Goal: Task Accomplishment & Management: Manage account settings

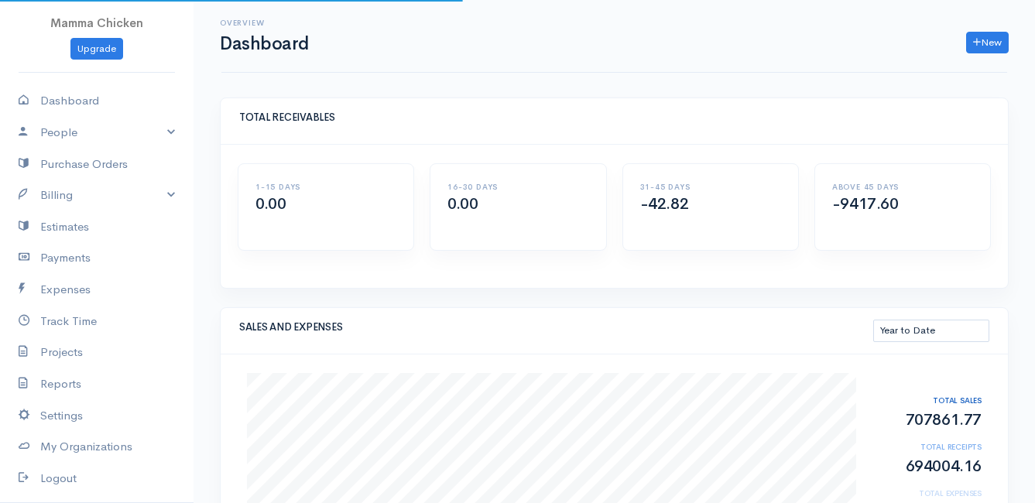
select select "thistoyear"
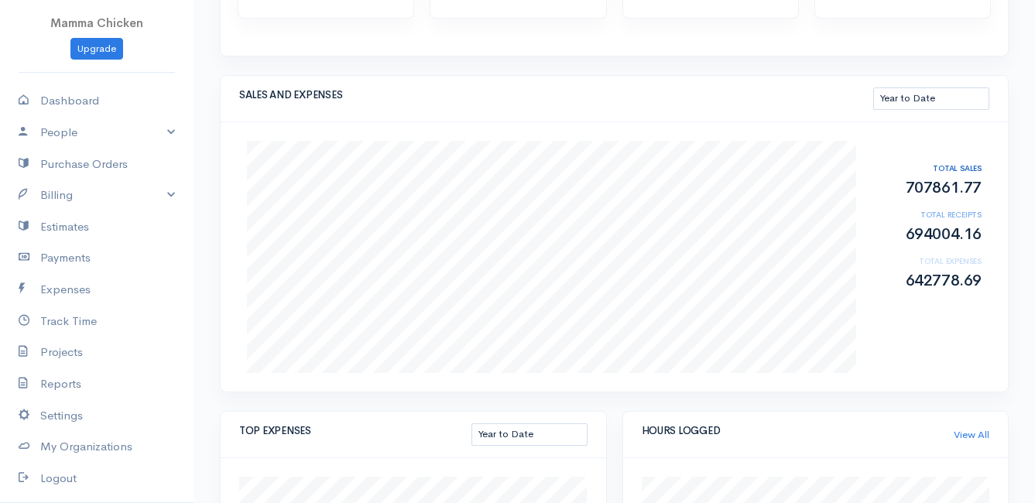
scroll to position [310, 0]
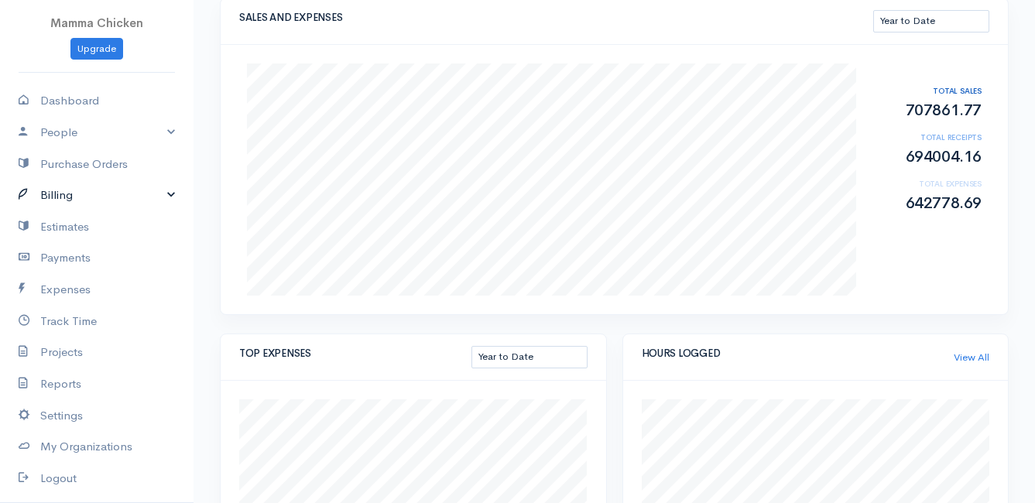
click at [88, 200] on link "Billing" at bounding box center [96, 196] width 193 height 32
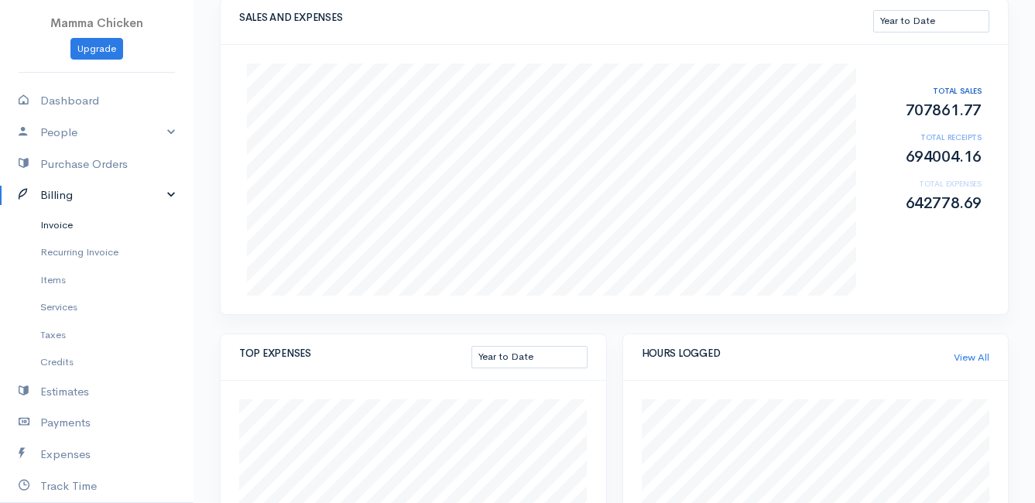
click at [85, 222] on link "Invoice" at bounding box center [96, 225] width 193 height 28
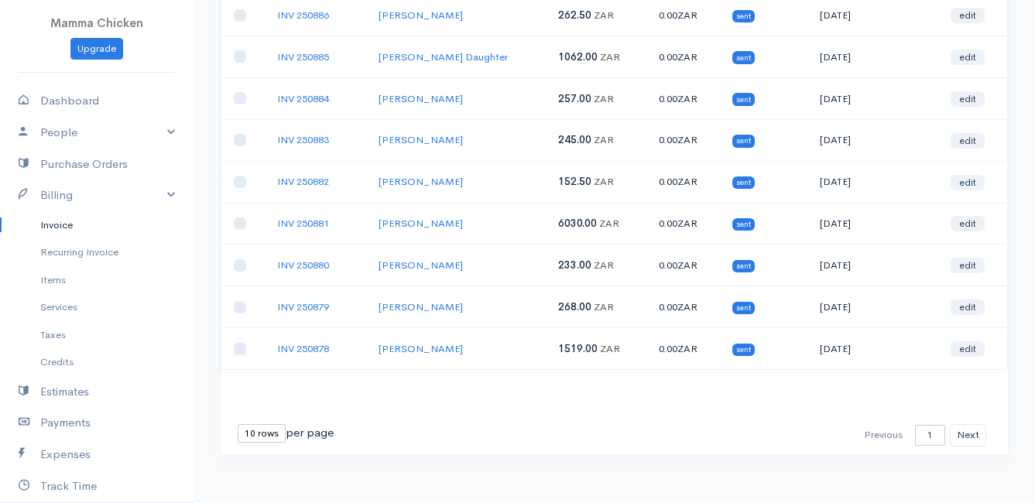
scroll to position [241, 0]
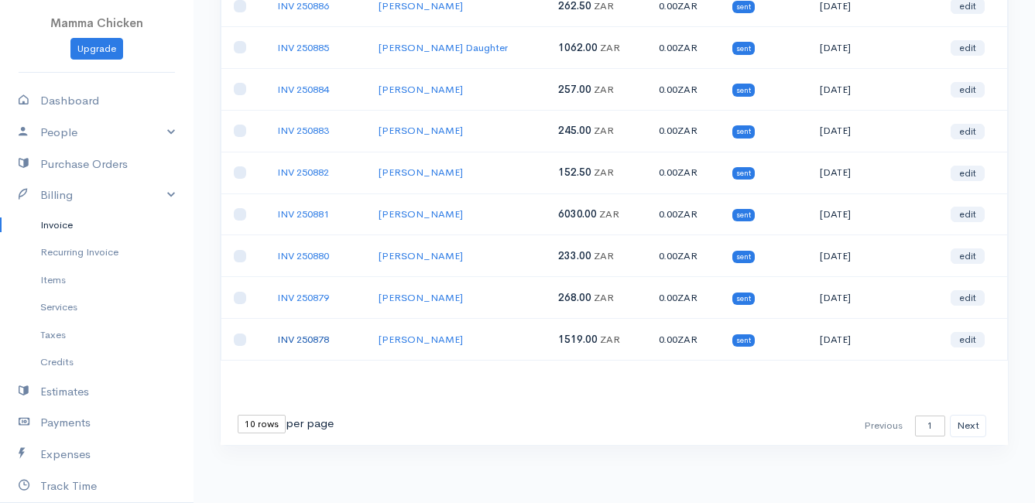
click at [305, 333] on link "INV 250878" at bounding box center [303, 339] width 52 height 13
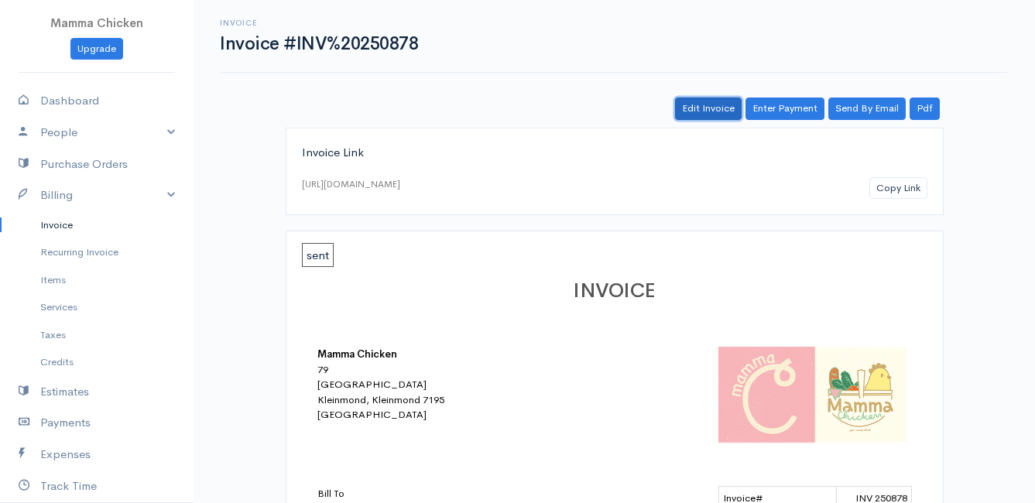
click at [717, 110] on link "Edit Invoice" at bounding box center [708, 109] width 67 height 22
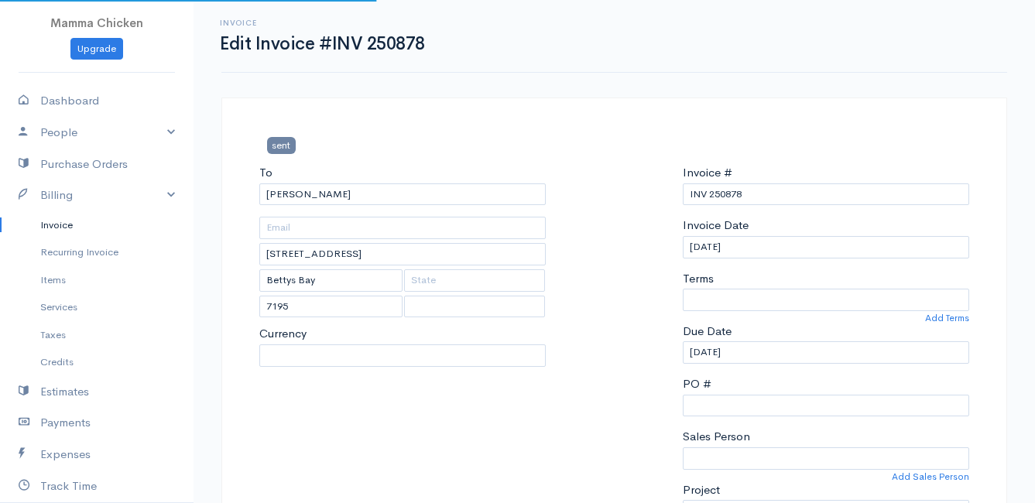
select select
select select "0"
select select "[GEOGRAPHIC_DATA]"
select select "ZAR"
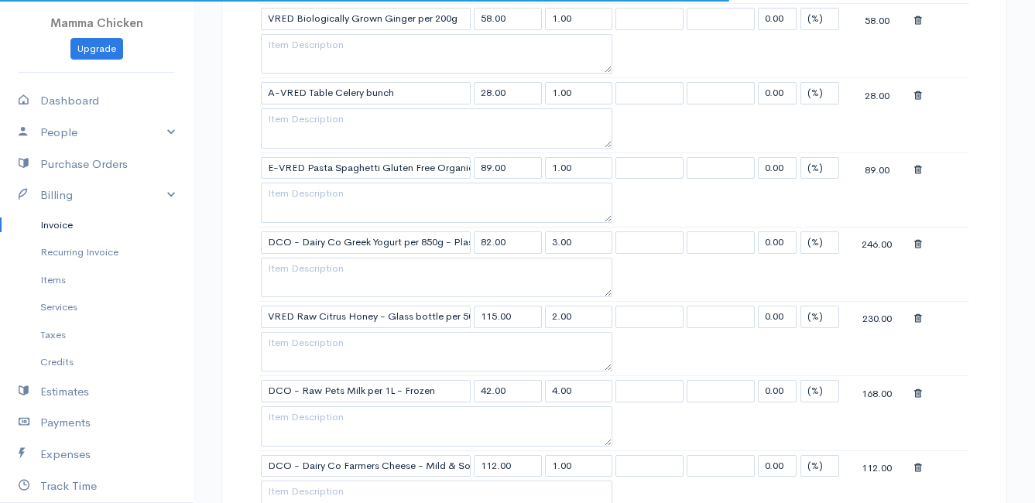
scroll to position [1703, 0]
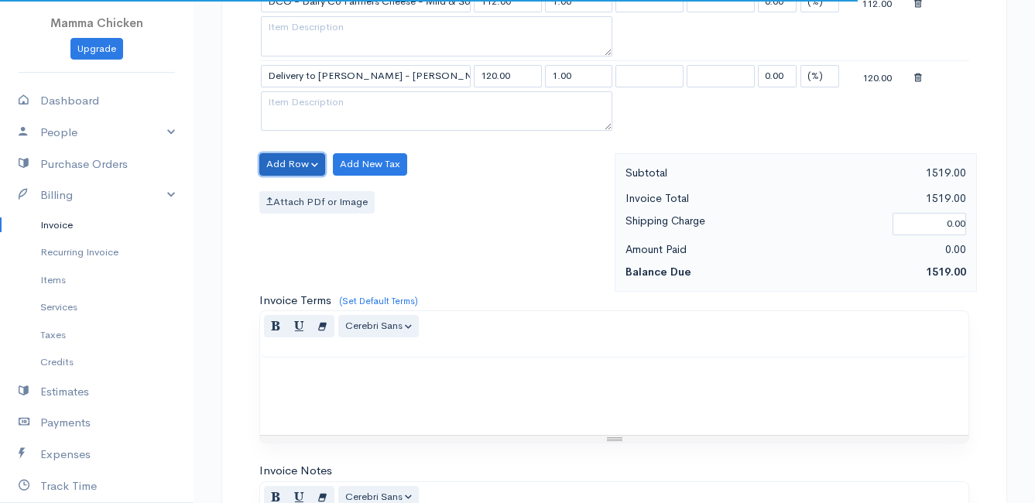
click at [297, 164] on button "Add Row" at bounding box center [292, 164] width 66 height 22
click at [297, 191] on link "Add Item Row" at bounding box center [321, 196] width 122 height 27
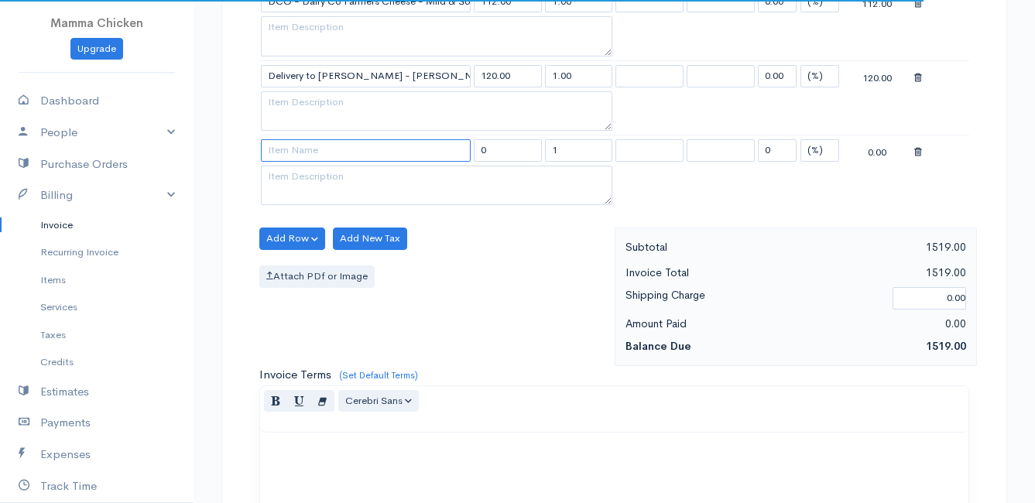
click at [300, 151] on input at bounding box center [366, 150] width 210 height 22
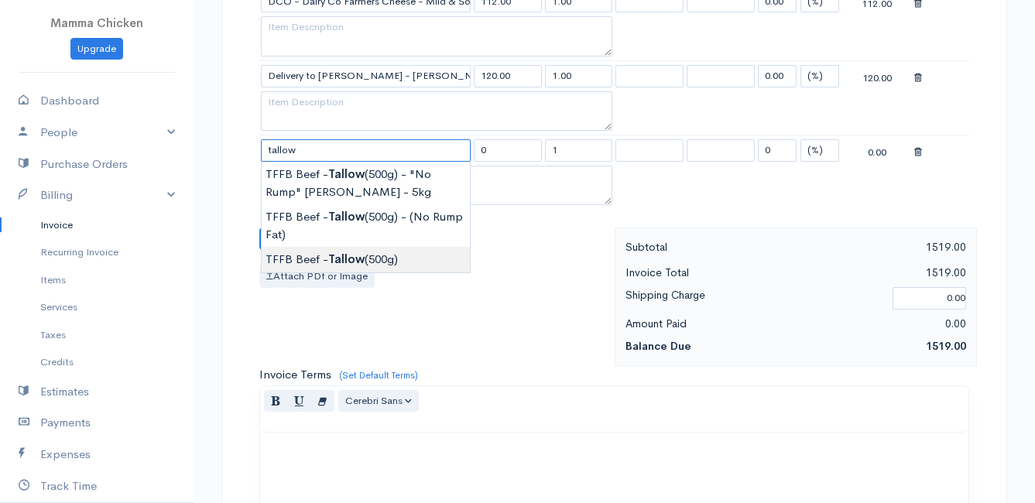
type input "TFFB Beef - Tallow (500g)"
type input "103.50"
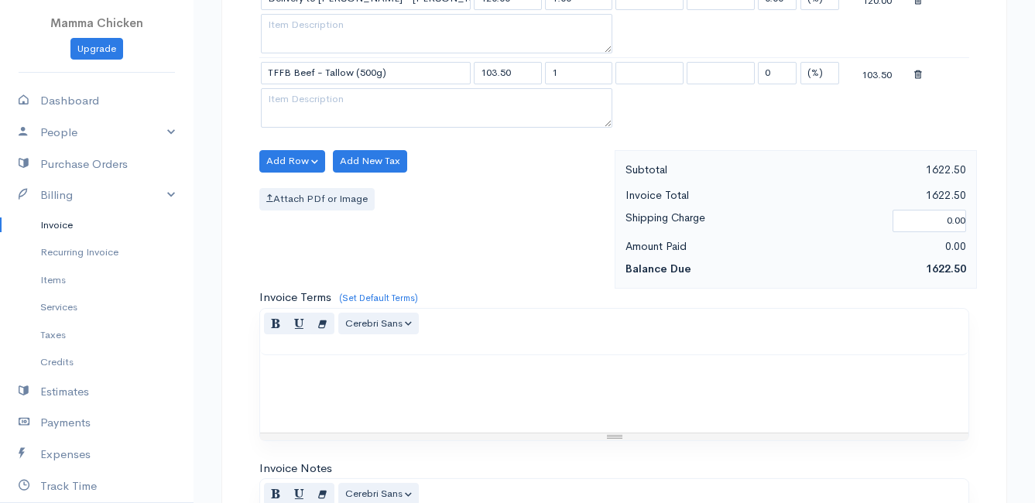
scroll to position [2101, 0]
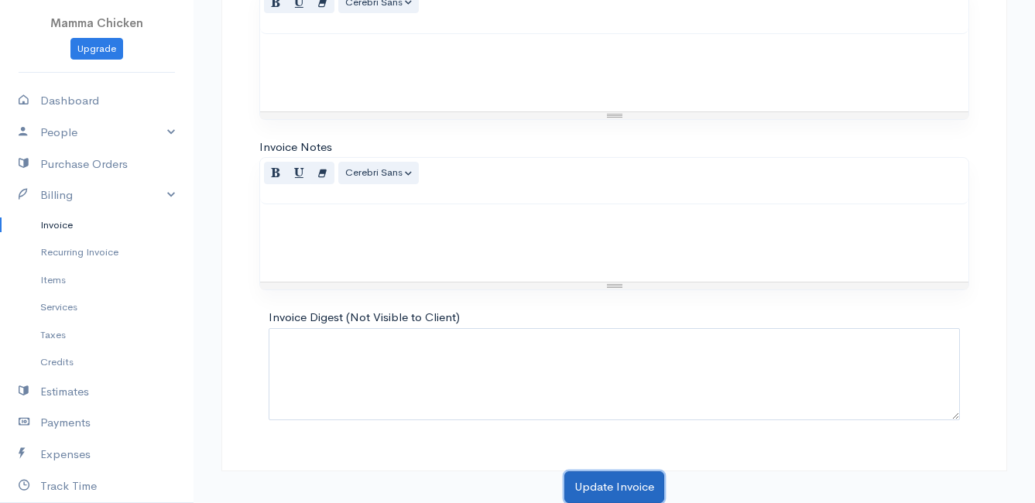
click at [592, 481] on button "Update Invoice" at bounding box center [614, 487] width 100 height 32
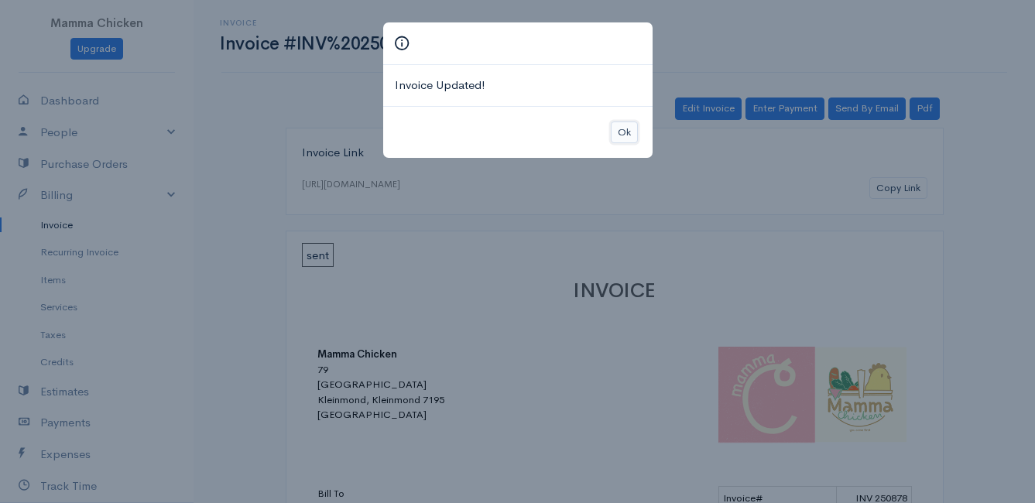
click at [632, 132] on button "Ok" at bounding box center [624, 133] width 27 height 22
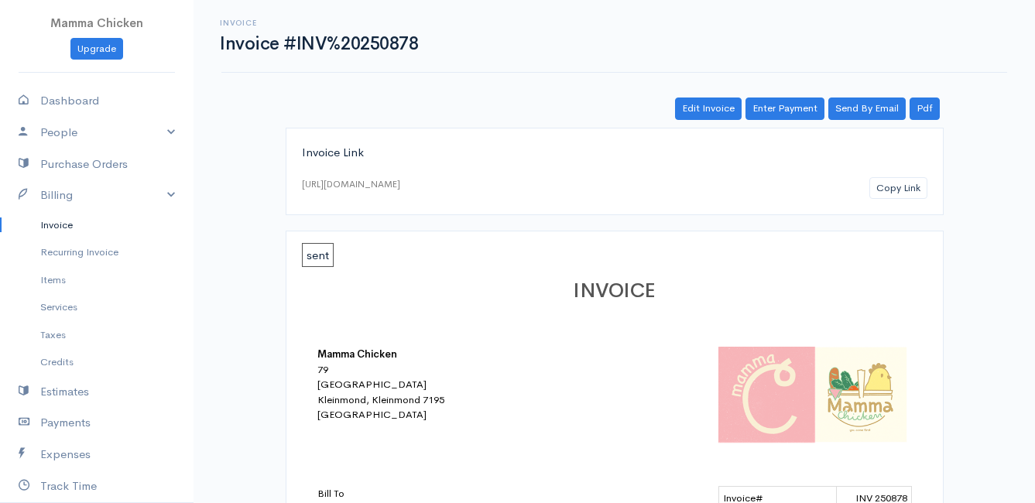
click at [48, 224] on link "Invoice" at bounding box center [96, 225] width 193 height 28
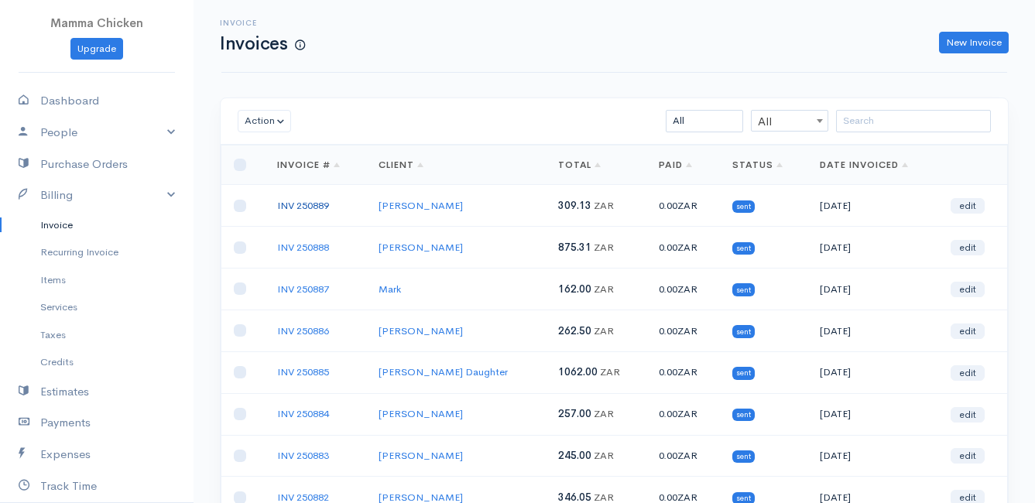
click at [319, 200] on link "INV 250889" at bounding box center [303, 205] width 52 height 13
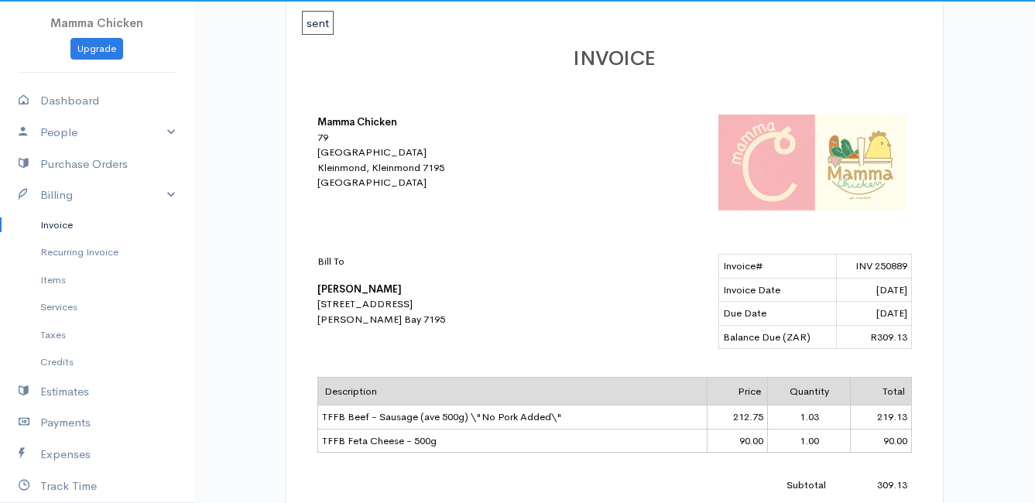
scroll to position [310, 0]
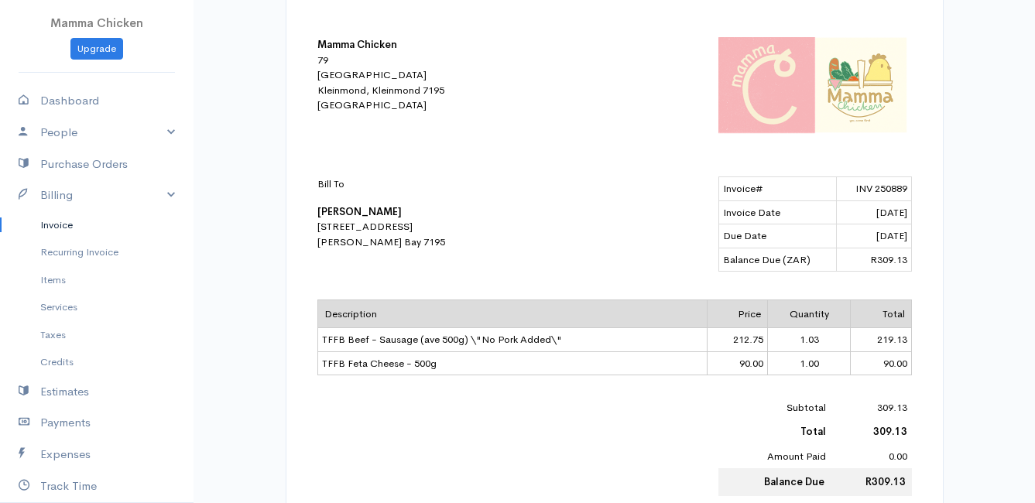
click at [60, 228] on link "Invoice" at bounding box center [96, 225] width 193 height 28
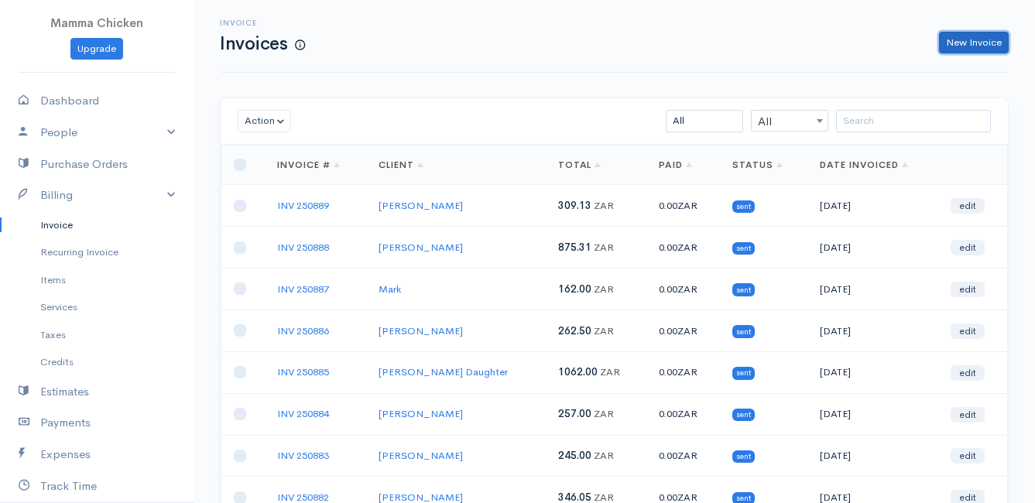
click at [965, 43] on link "New Invoice" at bounding box center [974, 43] width 70 height 22
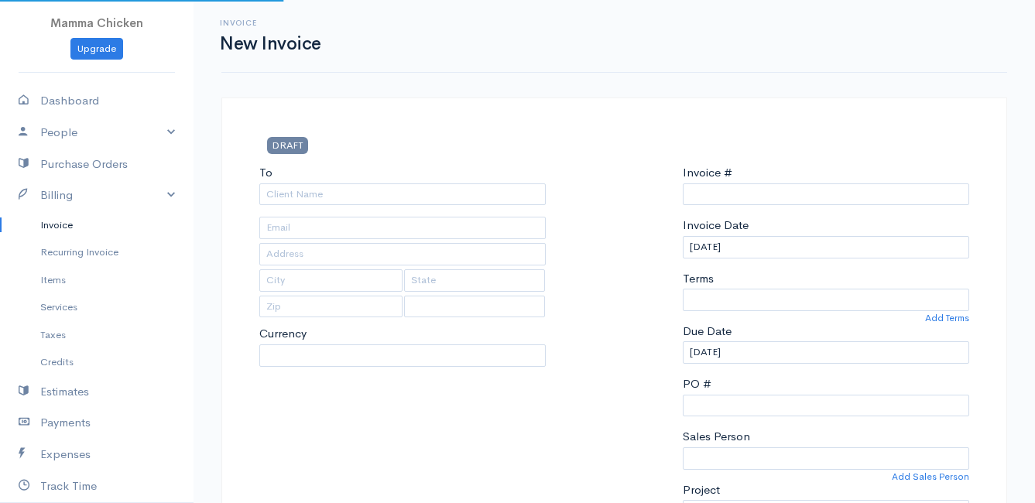
type input "INV 250890"
select select "[GEOGRAPHIC_DATA]"
select select "ZAR"
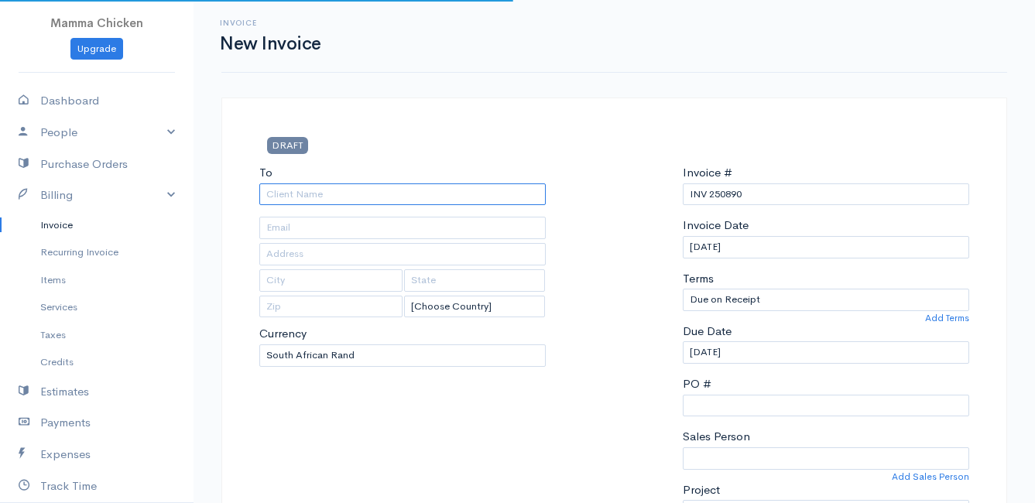
click at [312, 195] on input "To" at bounding box center [402, 194] width 286 height 22
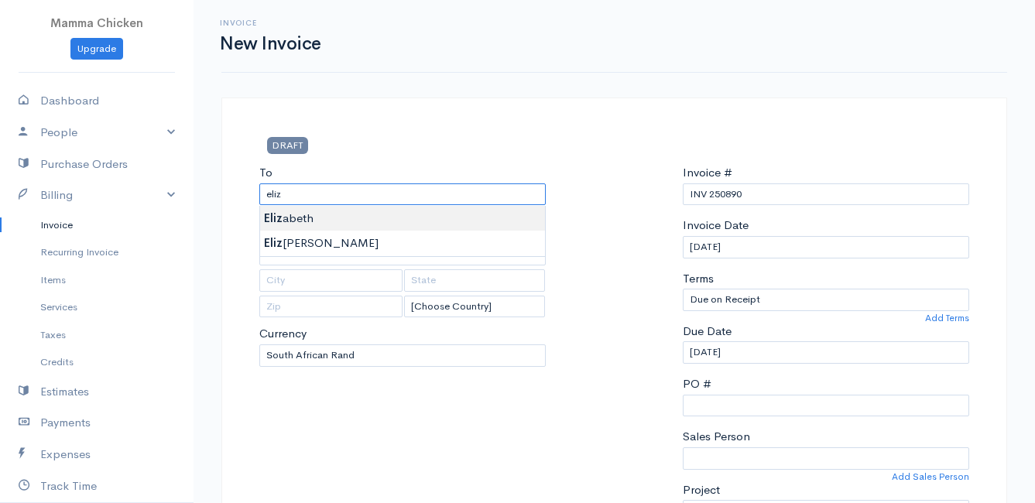
type input "[PERSON_NAME]"
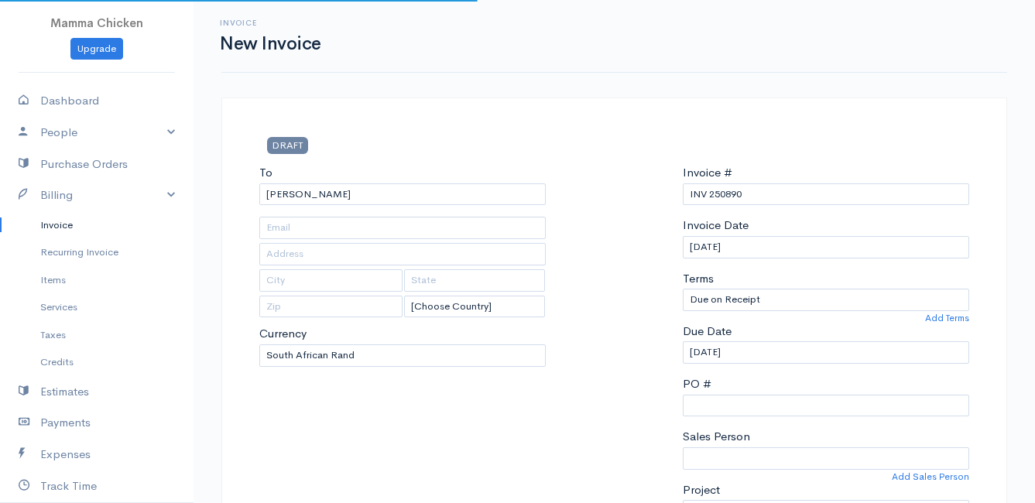
type input "[STREET_ADDRESS][PERSON_NAME]"
type input "[PERSON_NAME] Bay"
type input "7195"
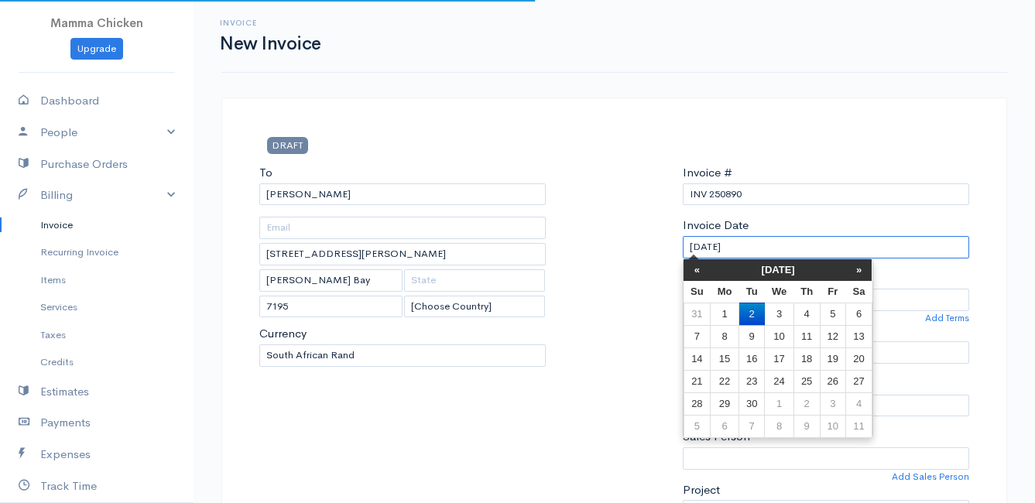
click at [806, 248] on input "[DATE]" at bounding box center [826, 247] width 286 height 22
click at [803, 216] on div "Invoice # INV 250890 Invoice Date [DATE] Terms Due on Receipt After 7 days Afte…" at bounding box center [826, 349] width 302 height 370
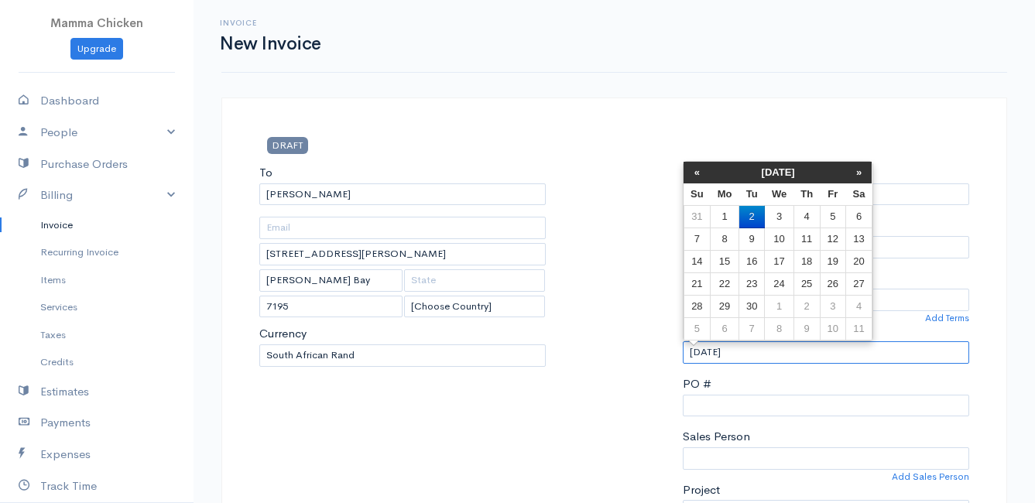
click at [783, 351] on input "[DATE]" at bounding box center [826, 352] width 286 height 22
click at [781, 217] on td "3" at bounding box center [779, 217] width 29 height 22
type input "[DATE]"
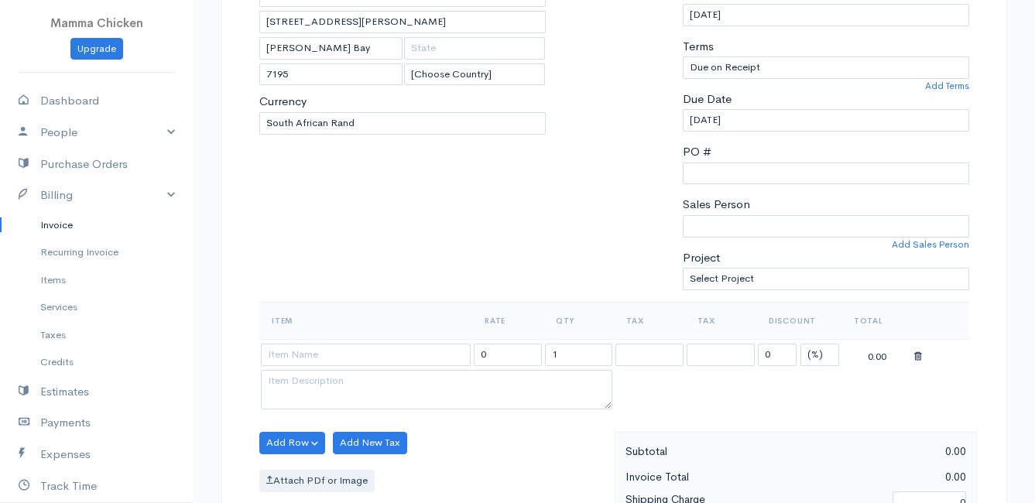
scroll to position [310, 0]
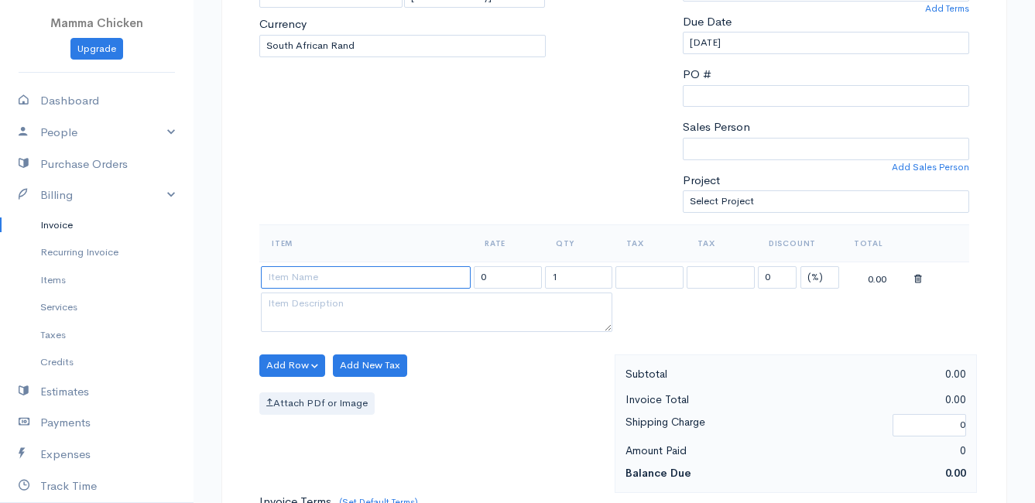
click at [341, 279] on input at bounding box center [366, 277] width 210 height 22
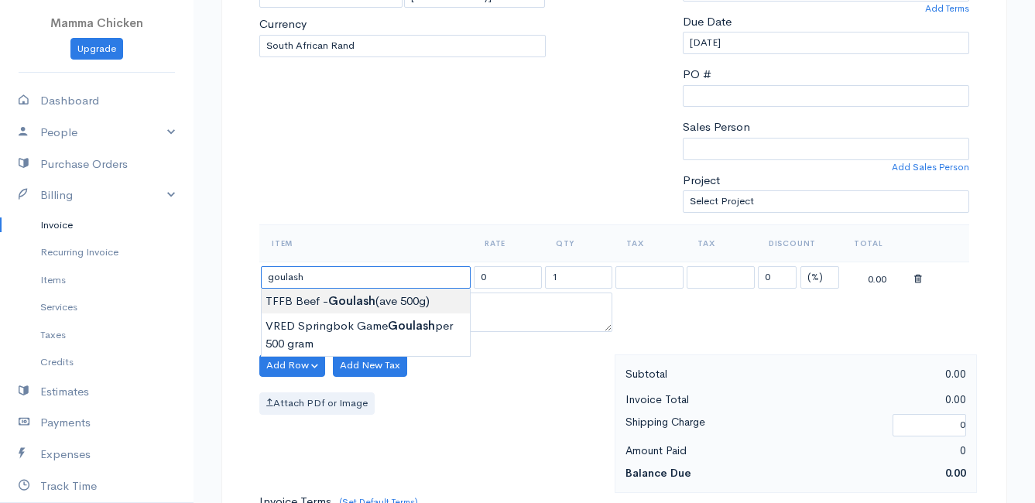
type input "TFFB Beef - Goulash (ave 500g)"
type input "218.50"
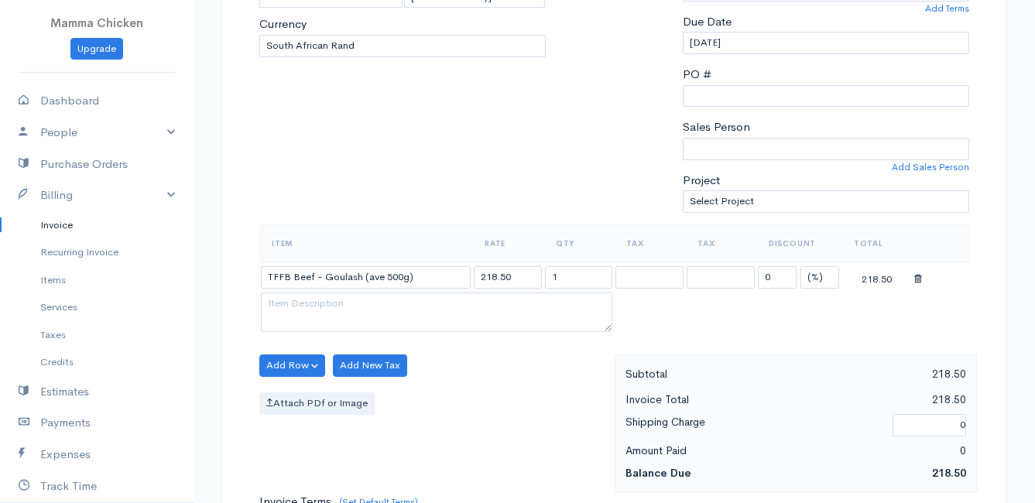
click at [350, 299] on body "Mamma Chicken Upgrade Dashboard People Clients Vendors Staff Users Purchase Ord…" at bounding box center [517, 359] width 1035 height 1338
click at [587, 276] on input "1" at bounding box center [579, 277] width 68 height 22
type input "1.03"
click at [723, 328] on table "Item Rate Qty Tax Tax Discount Total TFFB Beef - Goulash (ave 500g) 218.50 1.03…" at bounding box center [614, 279] width 710 height 111
click at [666, 313] on table "Item Rate Qty Tax Tax Discount Total TFFB Beef - Goulash (ave 500g) 218.50 1.03…" at bounding box center [614, 279] width 710 height 111
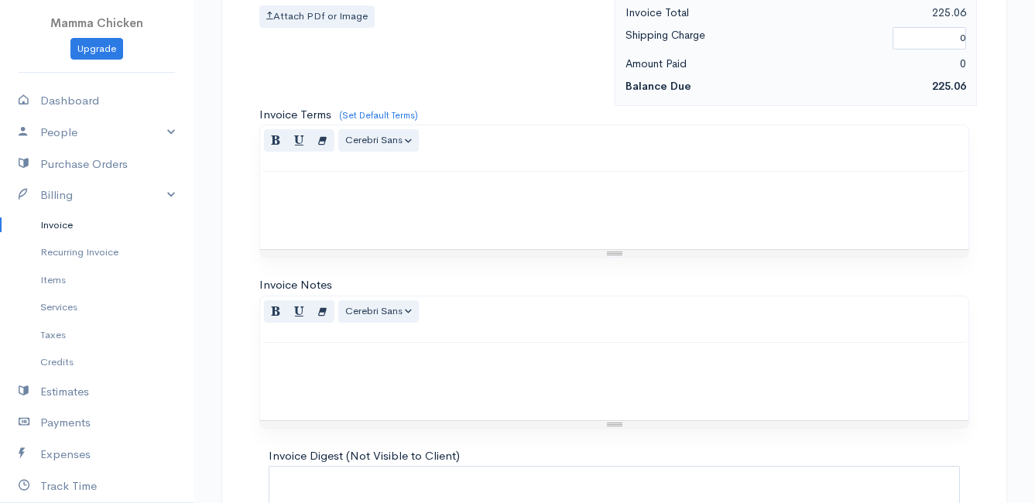
scroll to position [835, 0]
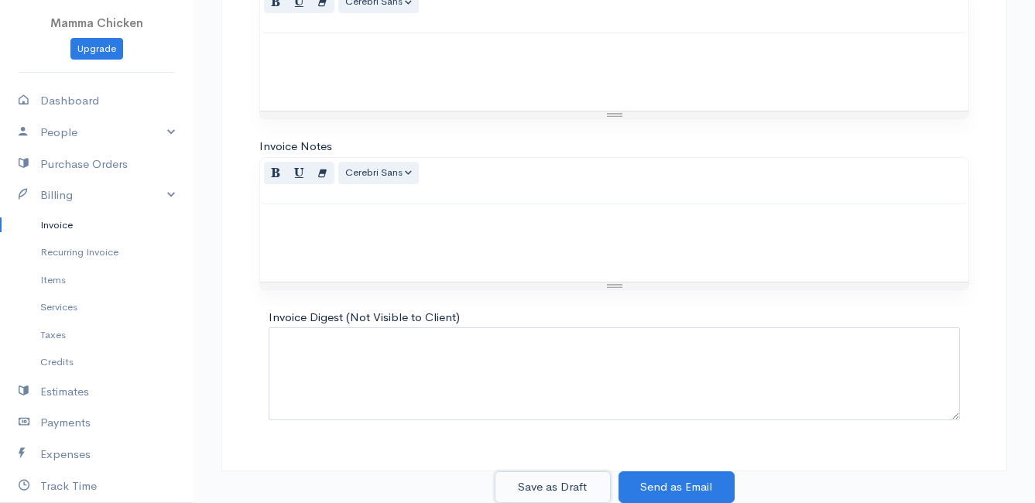
click at [520, 486] on button "Save as Draft" at bounding box center [553, 487] width 116 height 32
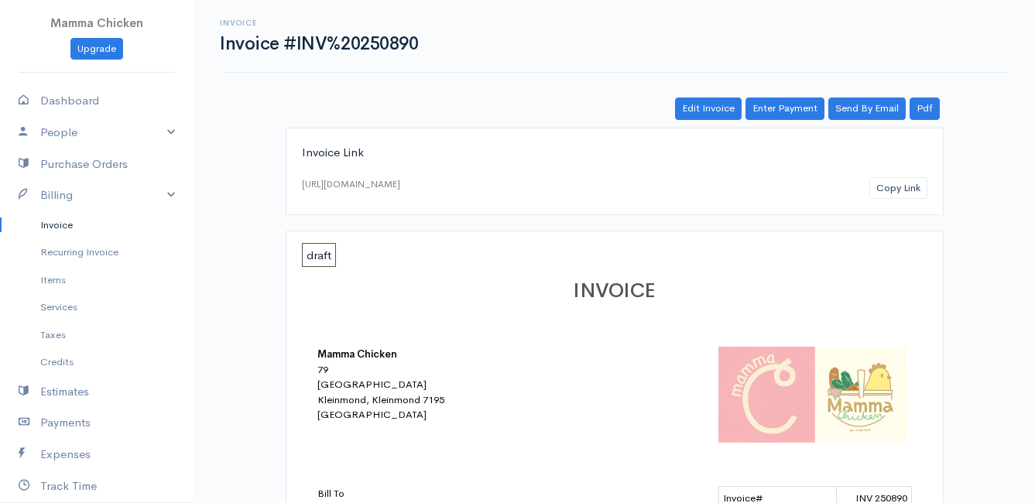
click at [66, 222] on link "Invoice" at bounding box center [96, 225] width 193 height 28
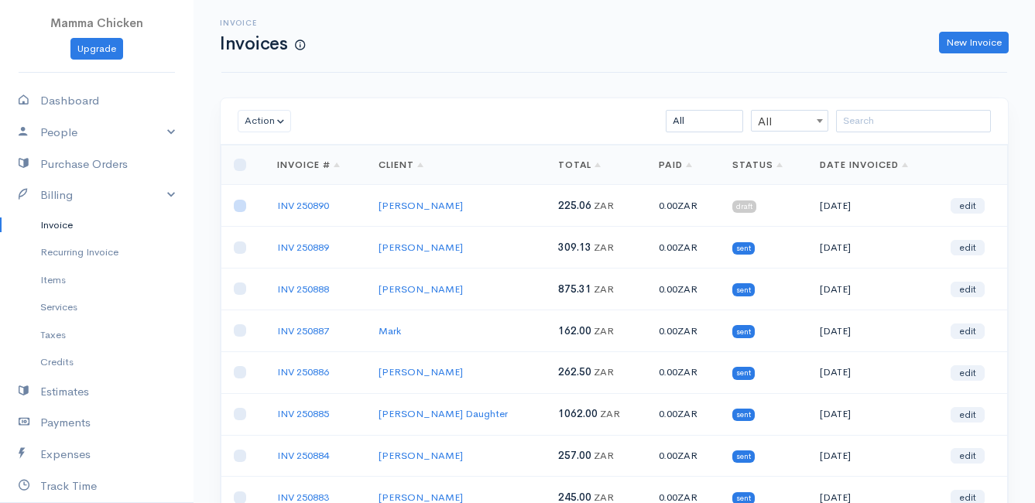
click at [236, 208] on input "checkbox" at bounding box center [240, 206] width 12 height 12
checkbox input "true"
click at [259, 126] on button "Action" at bounding box center [264, 121] width 53 height 22
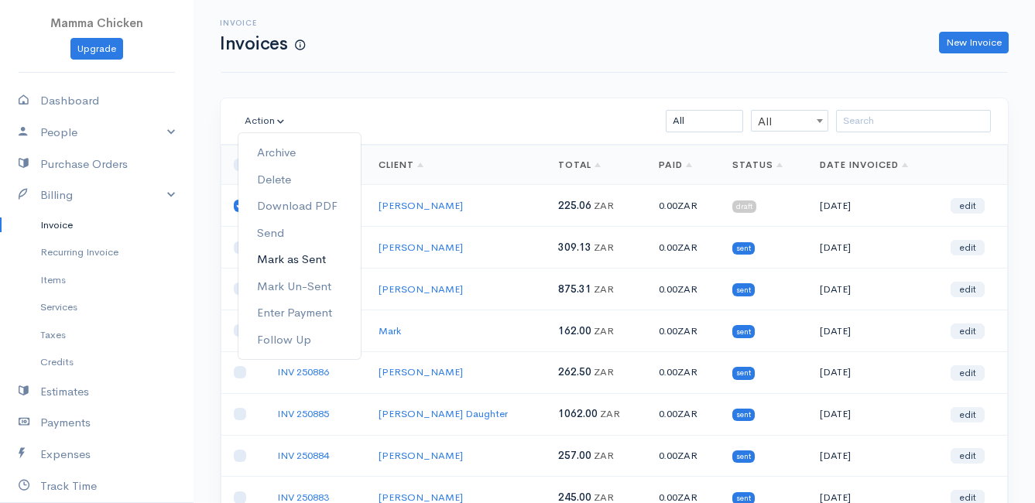
click at [303, 258] on link "Mark as Sent" at bounding box center [299, 259] width 122 height 27
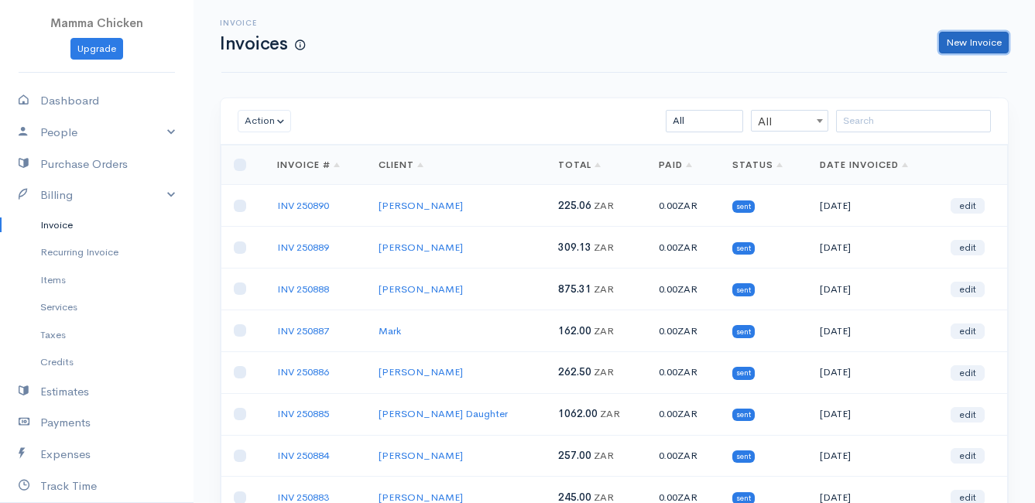
click at [980, 39] on link "New Invoice" at bounding box center [974, 43] width 70 height 22
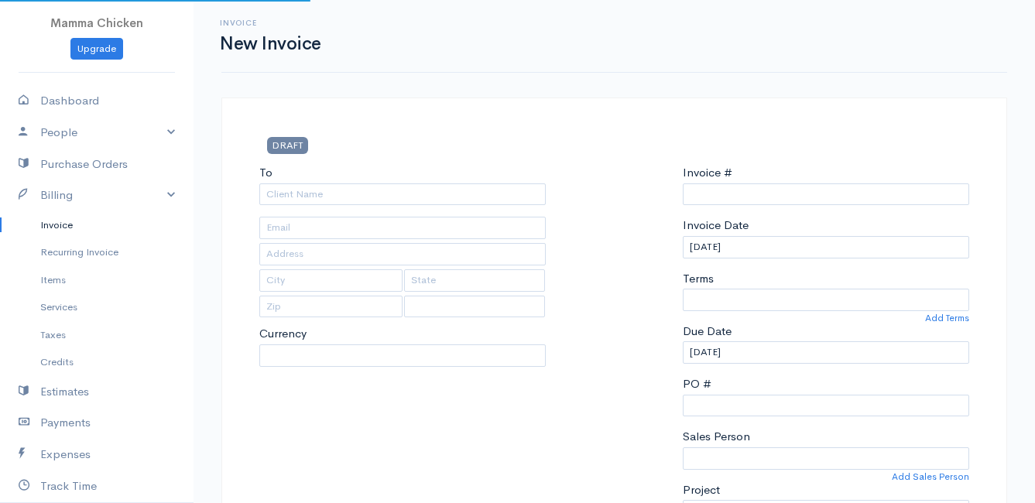
type input "INV 250891"
select select "[GEOGRAPHIC_DATA]"
select select "ZAR"
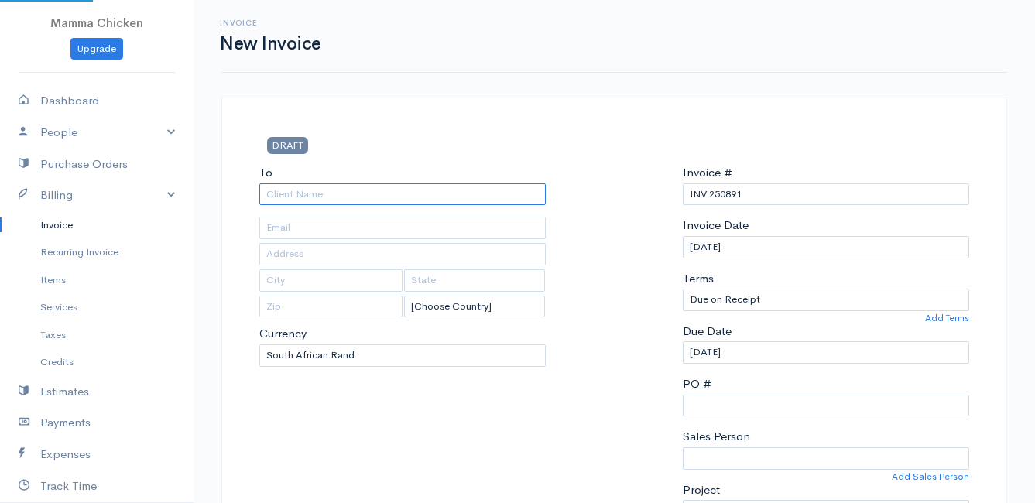
click at [295, 191] on input "To" at bounding box center [402, 194] width 286 height 22
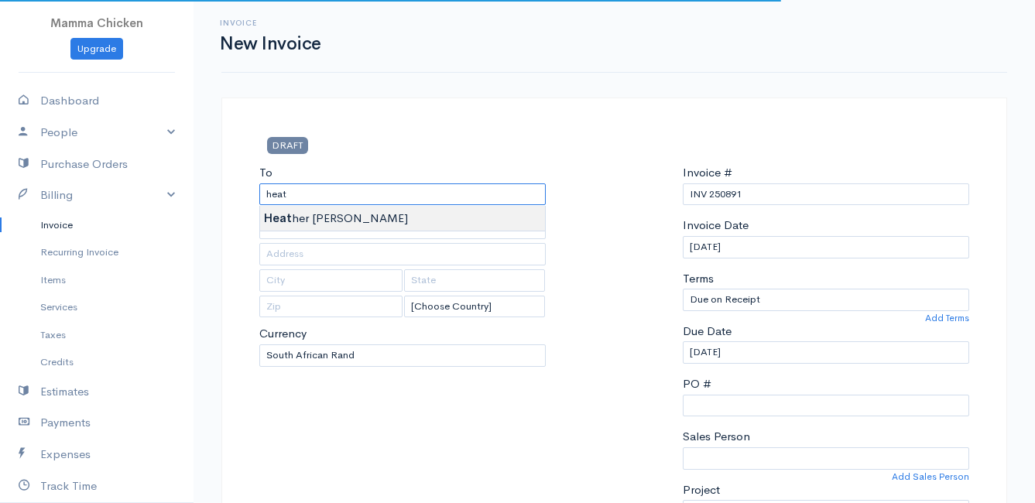
type input "[PERSON_NAME]"
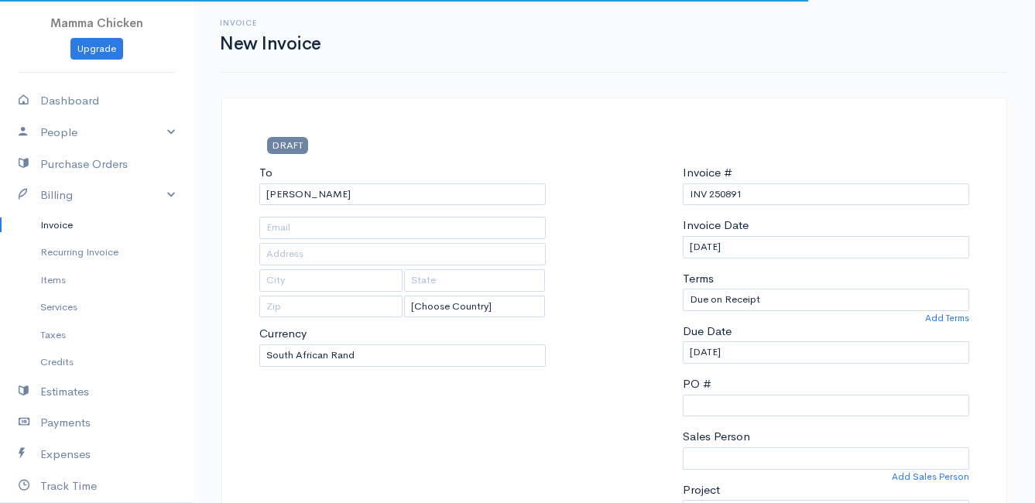
type input "[STREET_ADDRESS]"
type input "Rooiels"
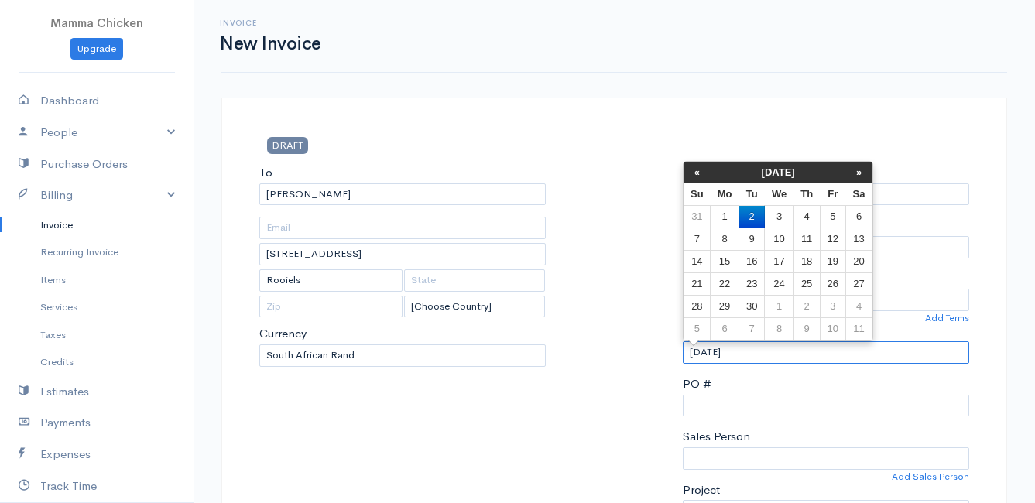
click at [792, 350] on input "[DATE]" at bounding box center [826, 352] width 286 height 22
click at [783, 209] on td "3" at bounding box center [779, 217] width 29 height 22
type input "[DATE]"
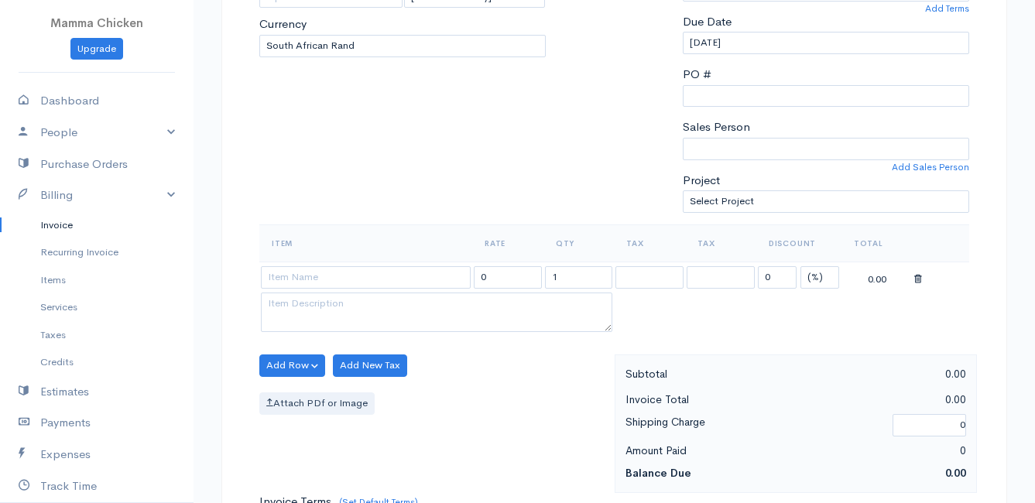
scroll to position [464, 0]
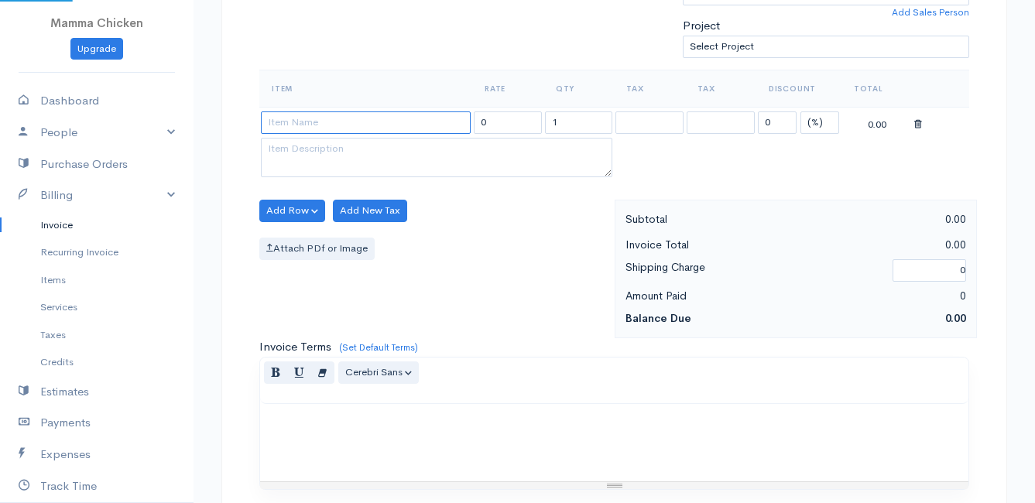
click at [337, 130] on input at bounding box center [366, 122] width 210 height 22
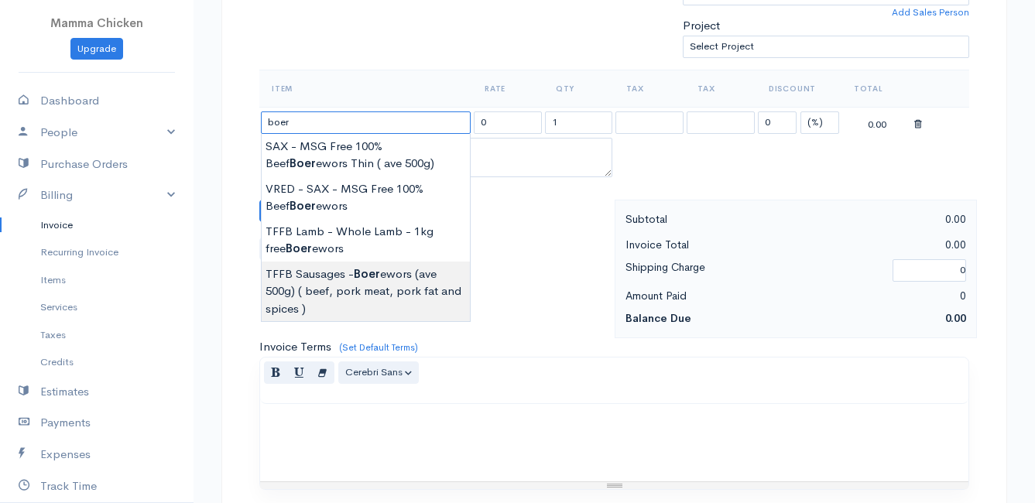
type input "TFFB Sausages - Boerewors (ave 500g) ( beef, pork meat, pork fat and spices )"
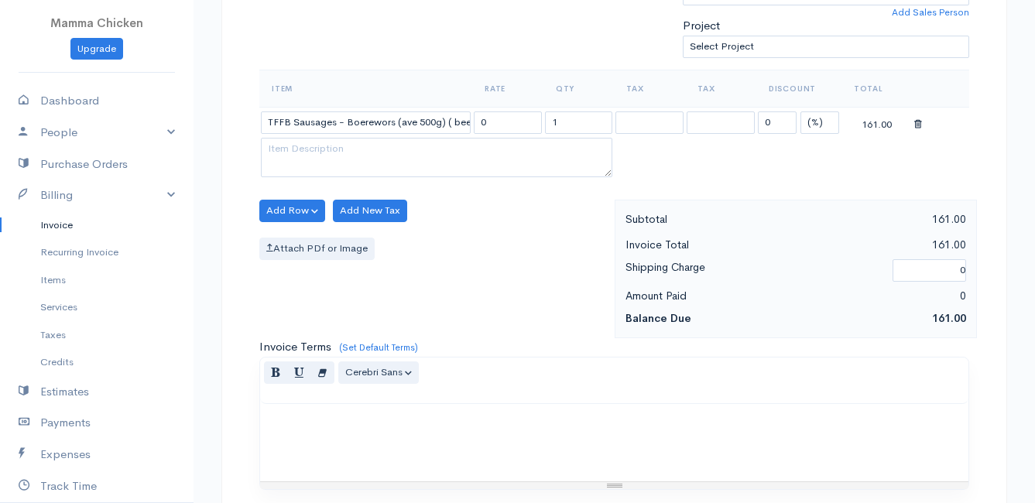
type input "161.00"
click at [347, 297] on body "Mamma Chicken Upgrade Dashboard People Clients Vendors Staff Users Purchase Ord…" at bounding box center [517, 205] width 1035 height 1338
click at [574, 125] on input "1" at bounding box center [579, 122] width 68 height 22
type input "0.51"
click at [523, 283] on div "Add Row Add Item Row Add Time Row Add New Tax Attach PDf or Image" at bounding box center [433, 269] width 363 height 139
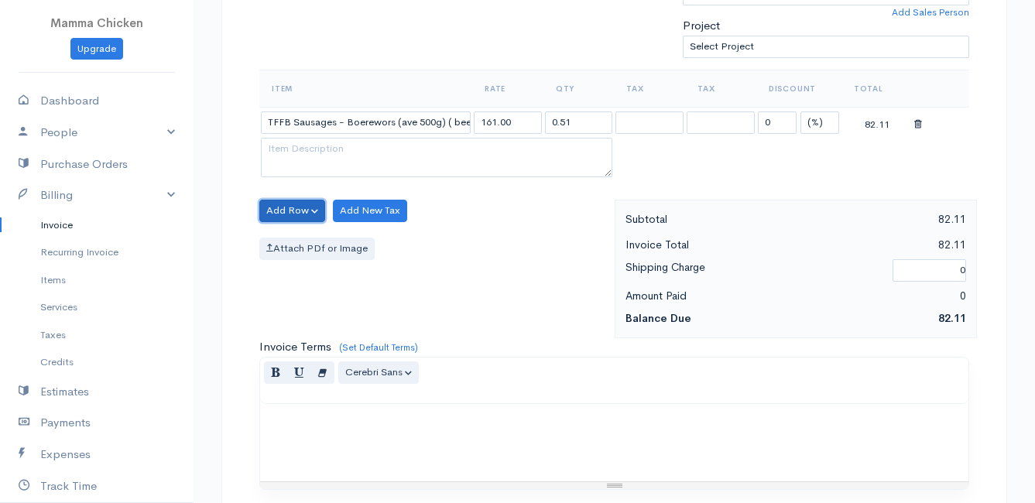
click at [286, 207] on button "Add Row" at bounding box center [292, 211] width 66 height 22
click at [296, 242] on link "Add Item Row" at bounding box center [321, 242] width 122 height 27
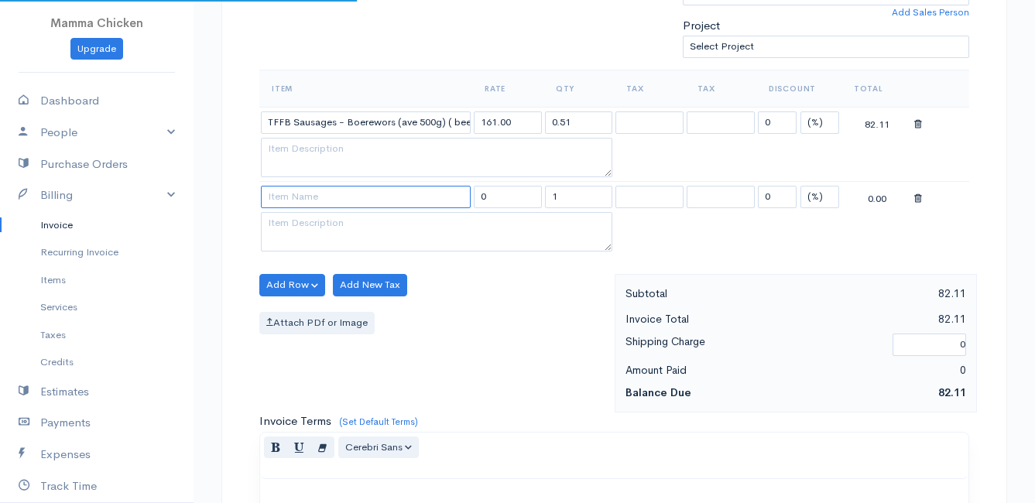
click at [296, 197] on input at bounding box center [366, 197] width 210 height 22
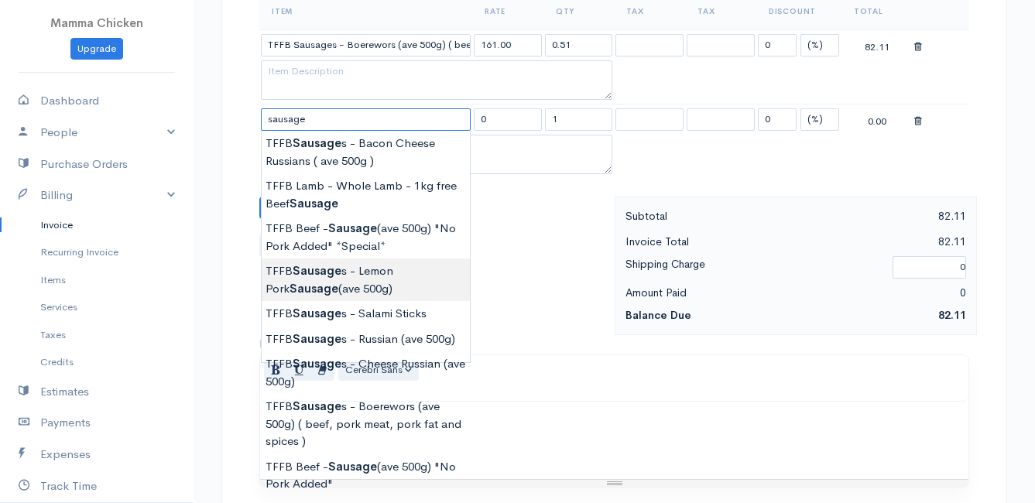
scroll to position [619, 0]
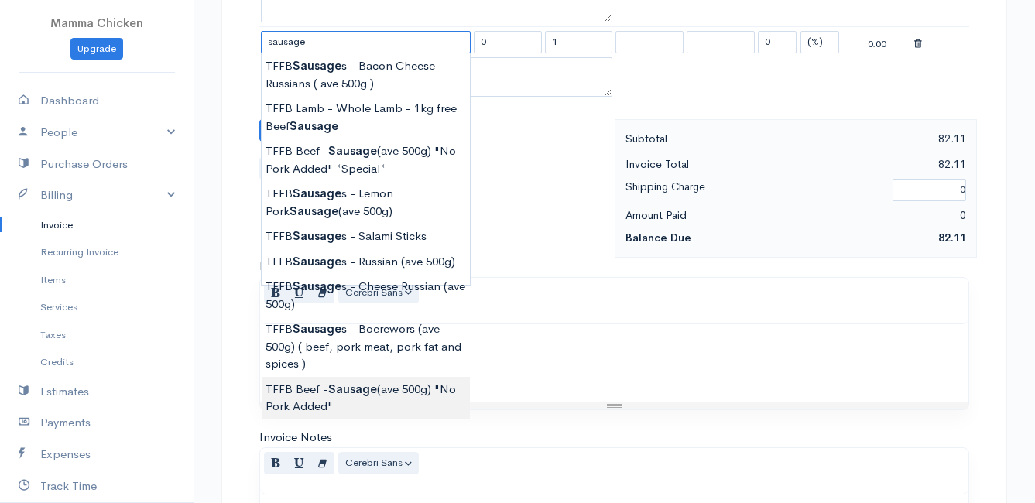
type input "TFFB Beef - Sausage (ave 500g) "No Pork Added""
type input "212.75"
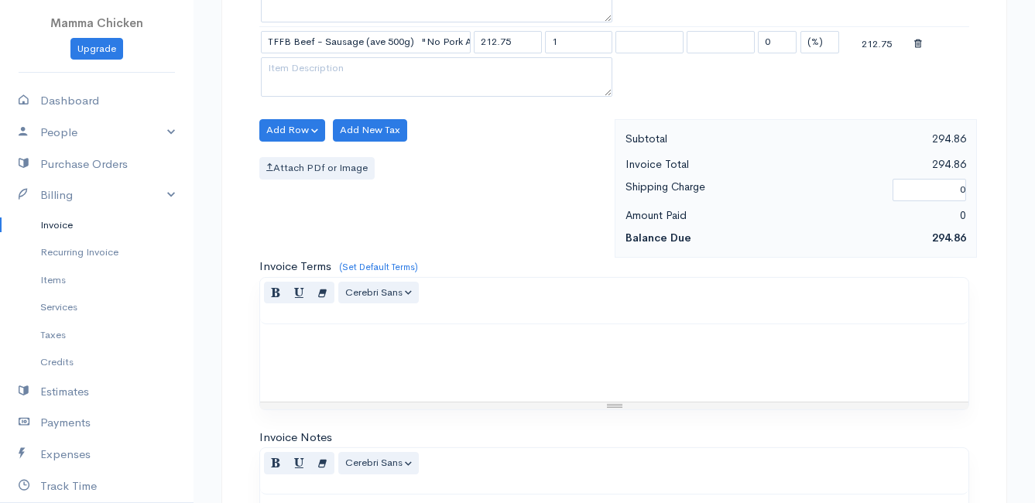
click at [358, 399] on body "Mamma Chicken Upgrade Dashboard People Clients Vendors Staff Users Purchase Ord…" at bounding box center [517, 87] width 1035 height 1413
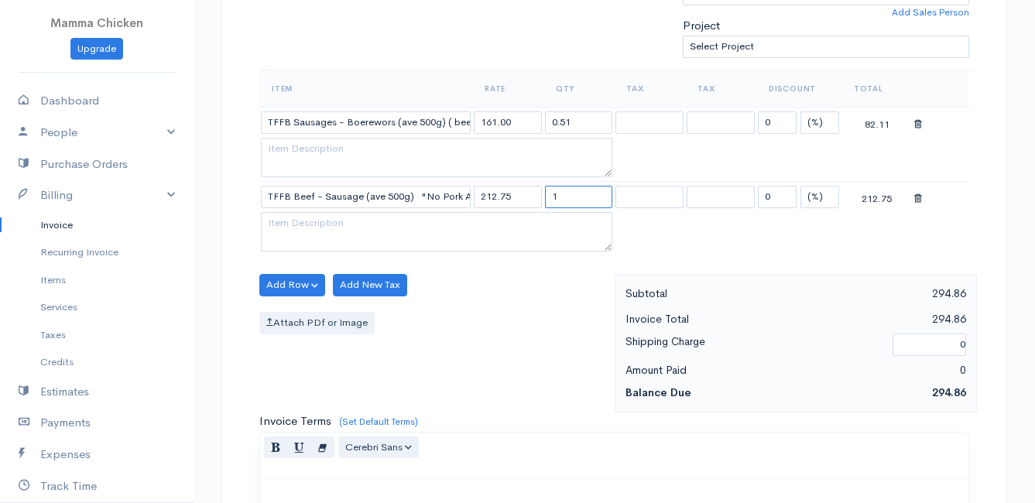
click at [574, 193] on input "1" at bounding box center [579, 197] width 68 height 22
type input "0.51"
click at [299, 281] on button "Add Row" at bounding box center [292, 285] width 66 height 22
click at [297, 311] on link "Add Item Row" at bounding box center [321, 316] width 122 height 27
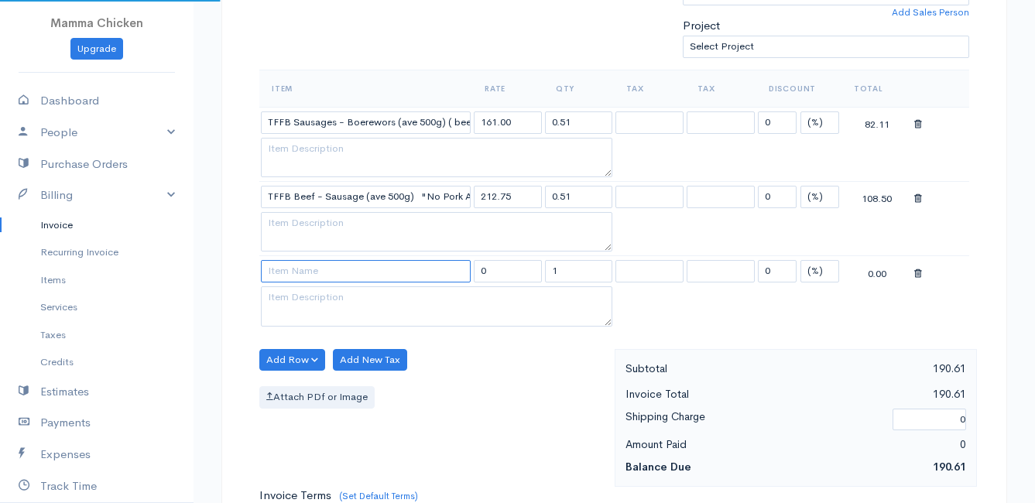
click at [297, 279] on input at bounding box center [366, 271] width 210 height 22
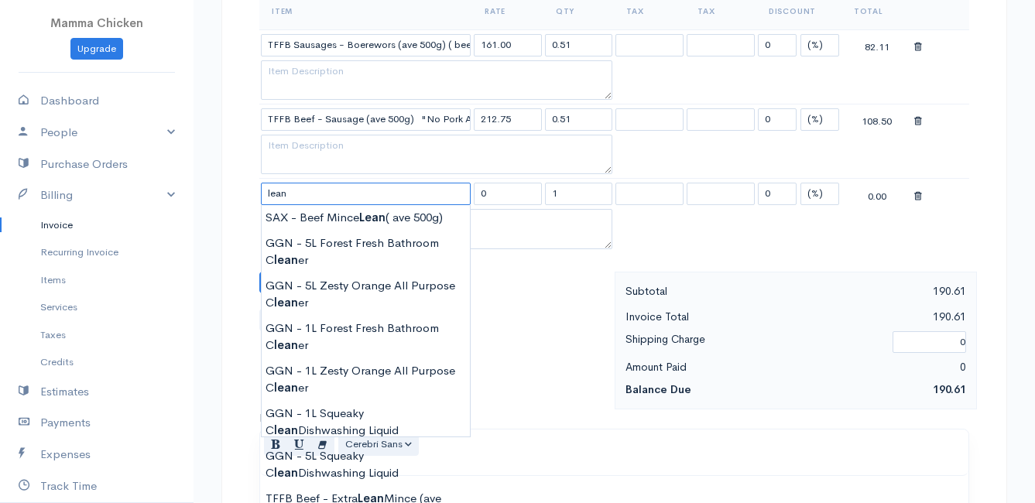
scroll to position [619, 0]
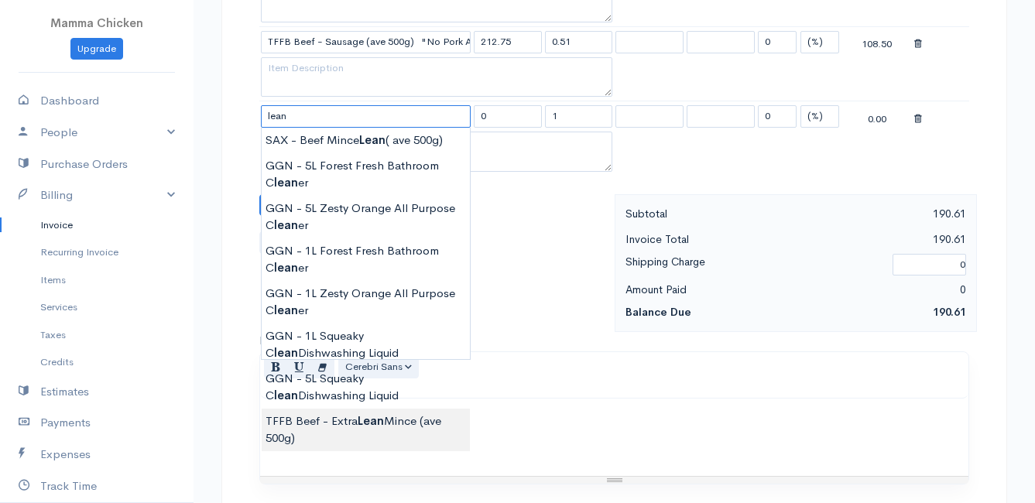
type input "TFFB Beef - Extra Lean Mince (ave 500g)"
type input "184.00"
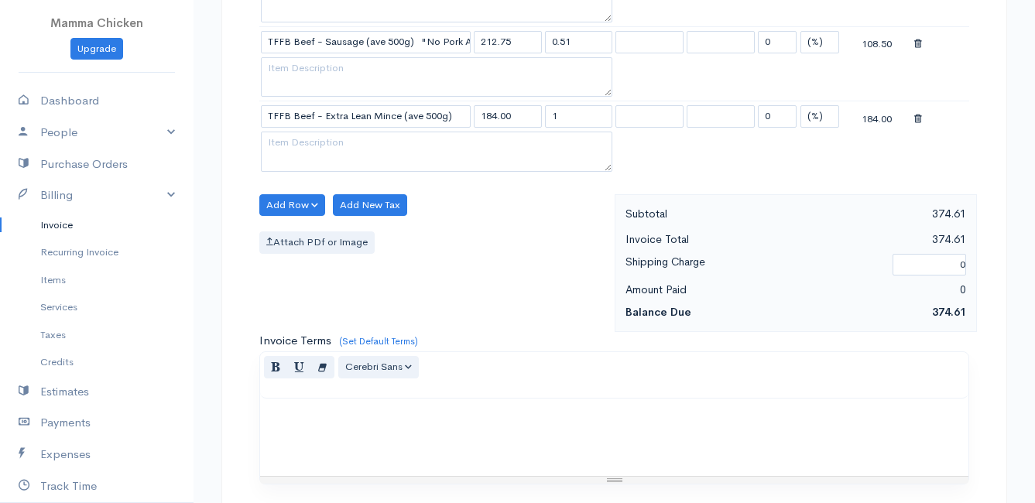
click at [351, 427] on body "Mamma Chicken Upgrade Dashboard People Clients Vendors Staff Users Purchase Ord…" at bounding box center [517, 124] width 1035 height 1487
click at [565, 111] on input "1" at bounding box center [579, 116] width 68 height 22
type input "0.51"
click at [522, 267] on div "Add Row Add Item Row Add Time Row Add New Tax Attach PDf or Image" at bounding box center [433, 263] width 363 height 139
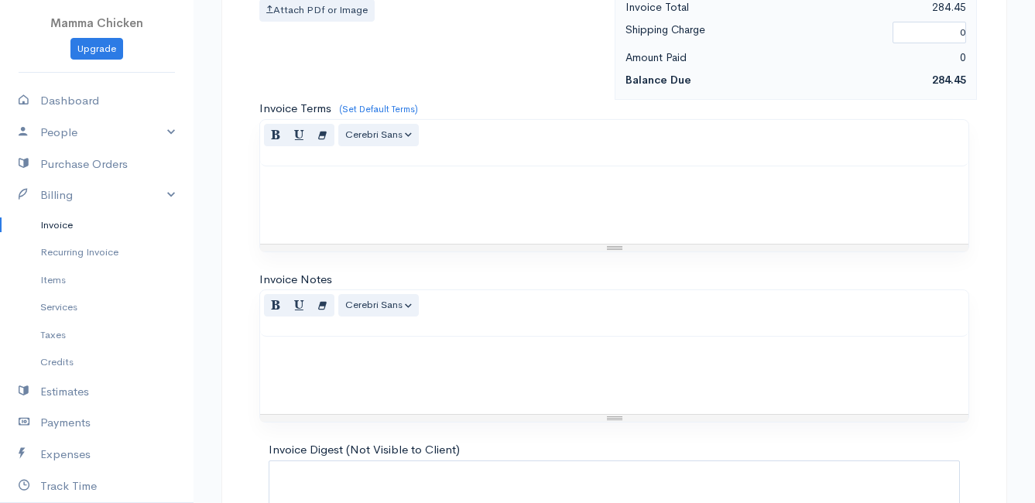
scroll to position [984, 0]
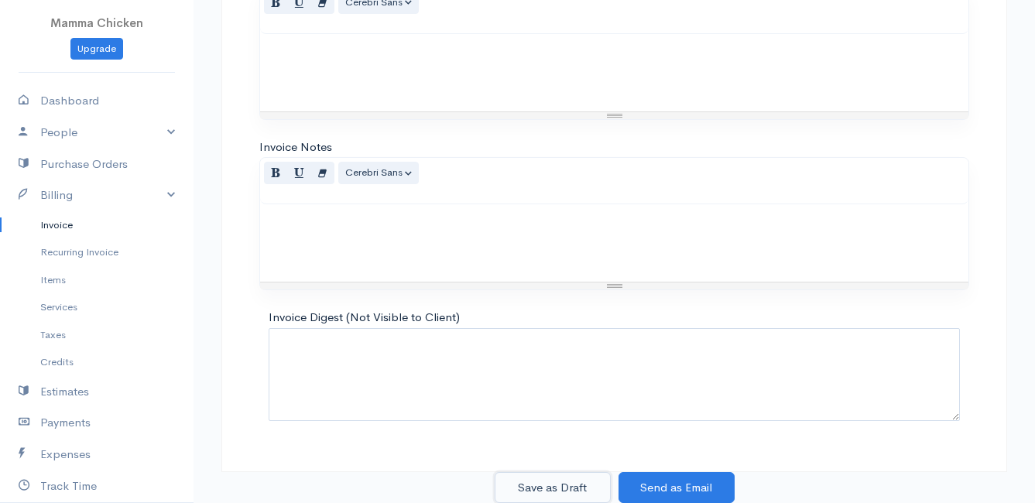
click at [539, 482] on button "Save as Draft" at bounding box center [553, 488] width 116 height 32
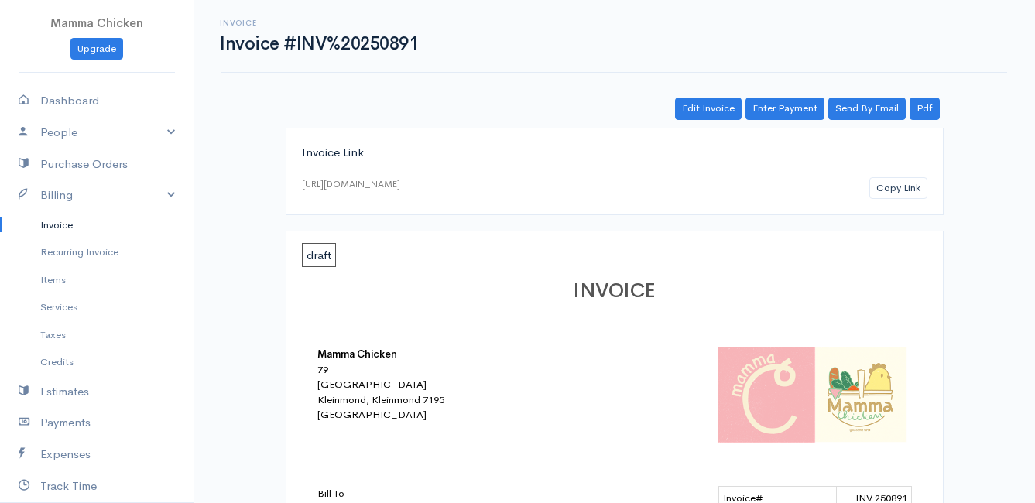
click at [62, 223] on link "Invoice" at bounding box center [96, 225] width 193 height 28
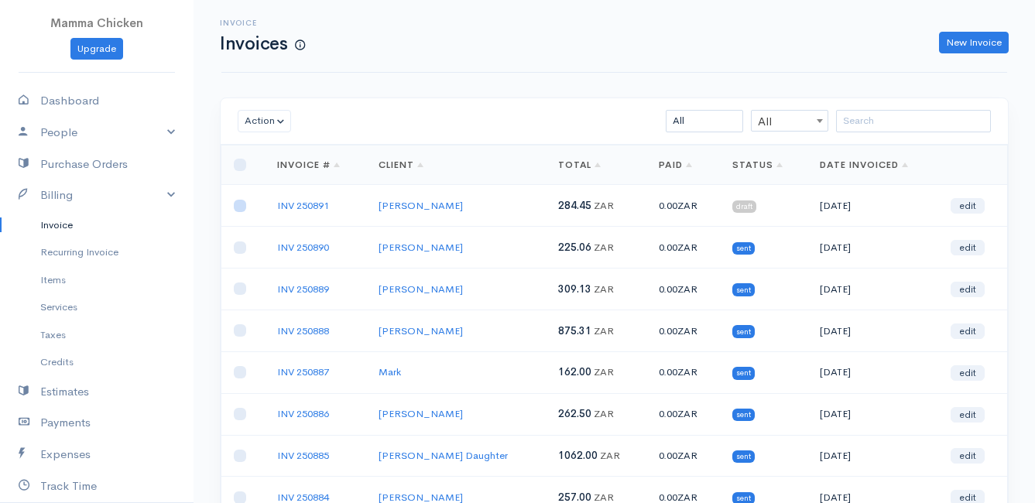
click at [240, 206] on input "checkbox" at bounding box center [240, 206] width 12 height 12
checkbox input "true"
click at [248, 115] on button "Action" at bounding box center [264, 121] width 53 height 22
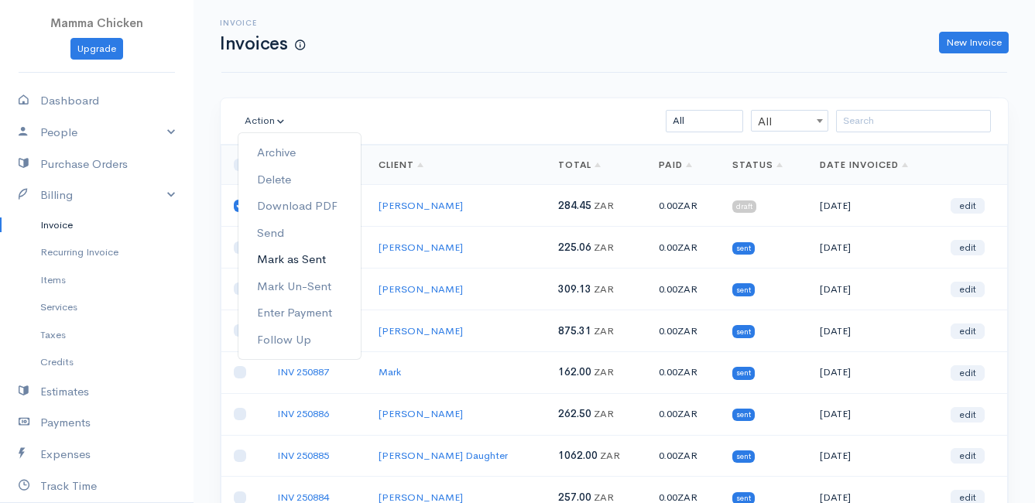
click at [296, 259] on link "Mark as Sent" at bounding box center [299, 259] width 122 height 27
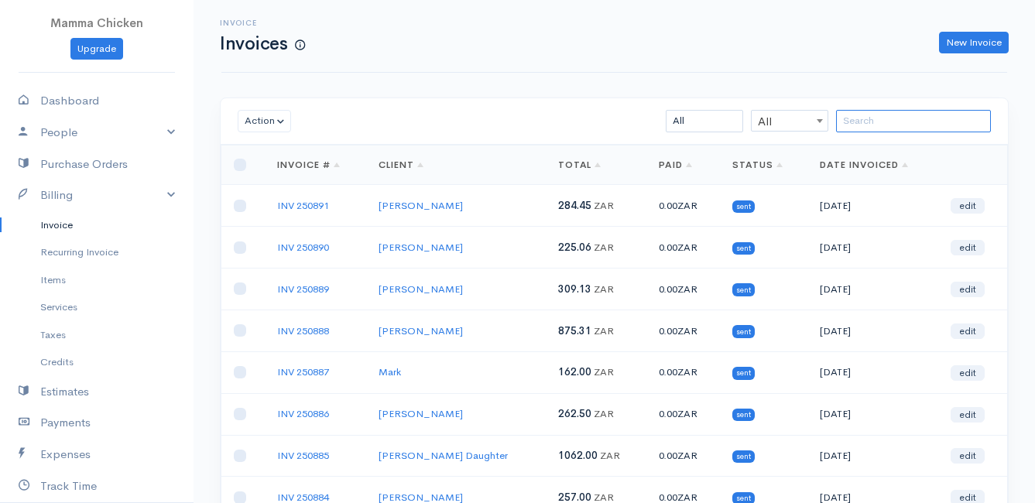
click at [910, 121] on input "search" at bounding box center [913, 121] width 155 height 22
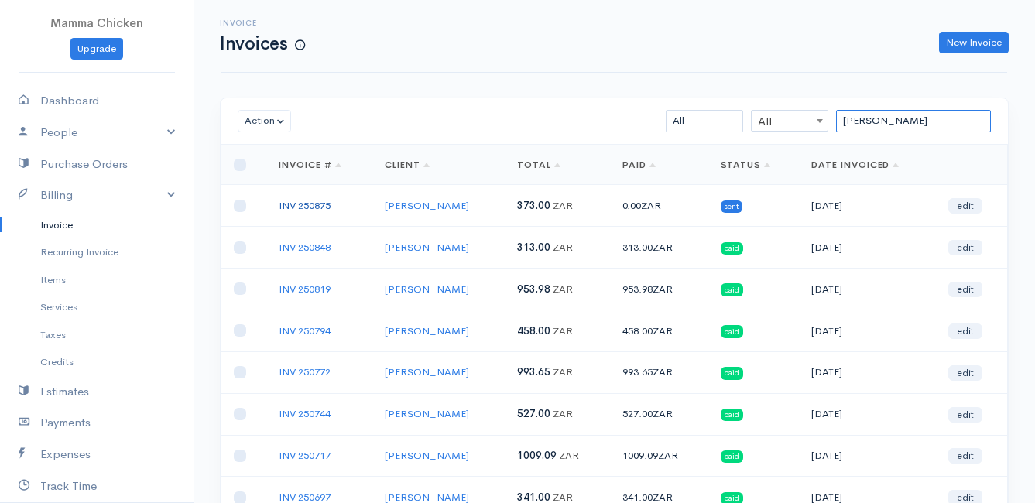
type input "[PERSON_NAME]"
click at [292, 203] on link "INV 250875" at bounding box center [305, 205] width 52 height 13
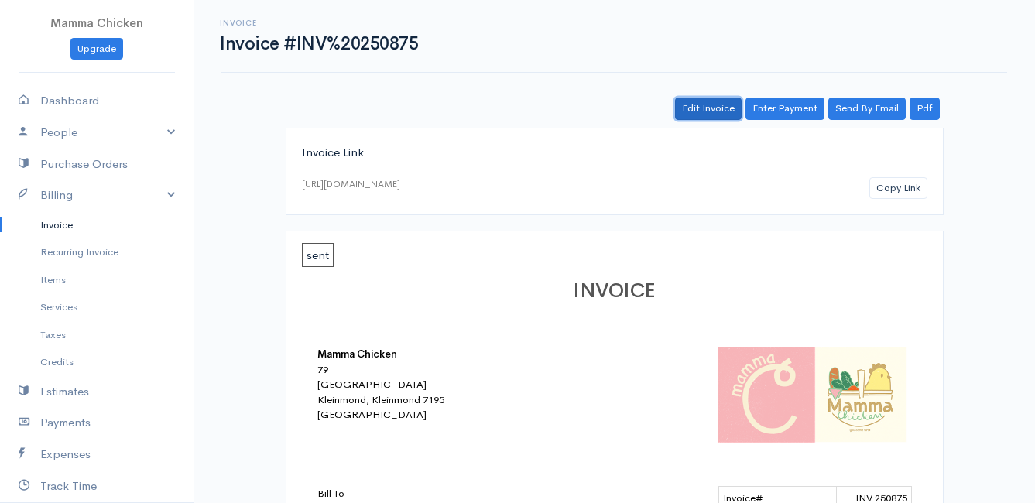
click at [726, 110] on link "Edit Invoice" at bounding box center [708, 109] width 67 height 22
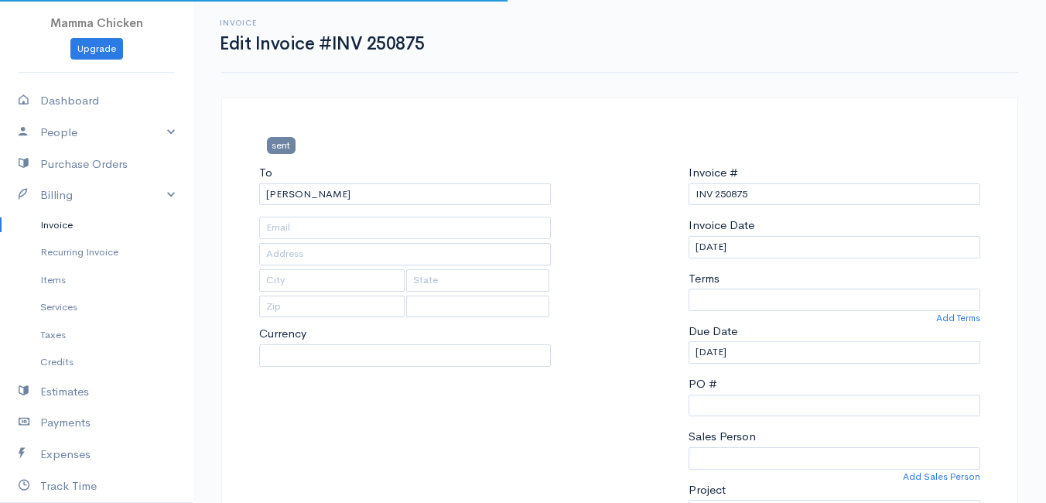
type input "[STREET_ADDRESS]"
type input "Bettys Bay"
type input "7195"
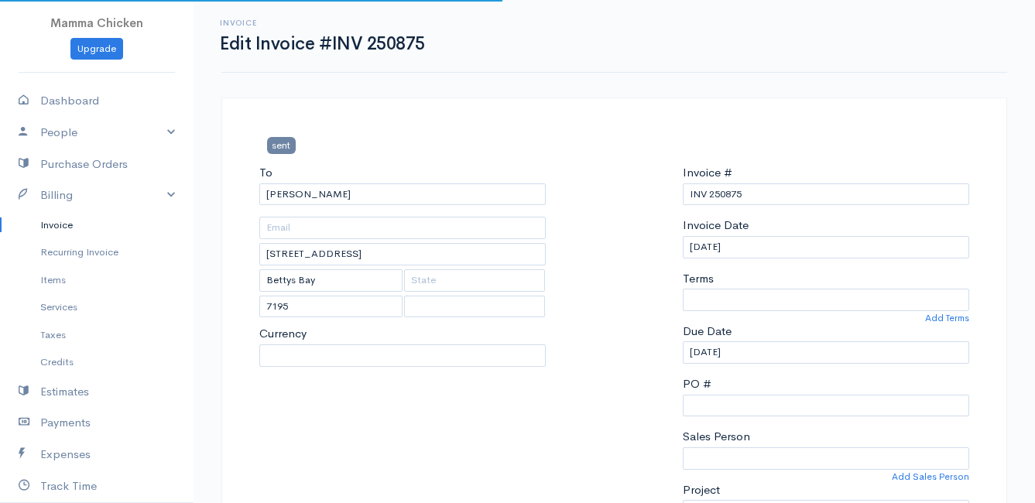
select select
select select "0"
select select "[GEOGRAPHIC_DATA]"
select select "ZAR"
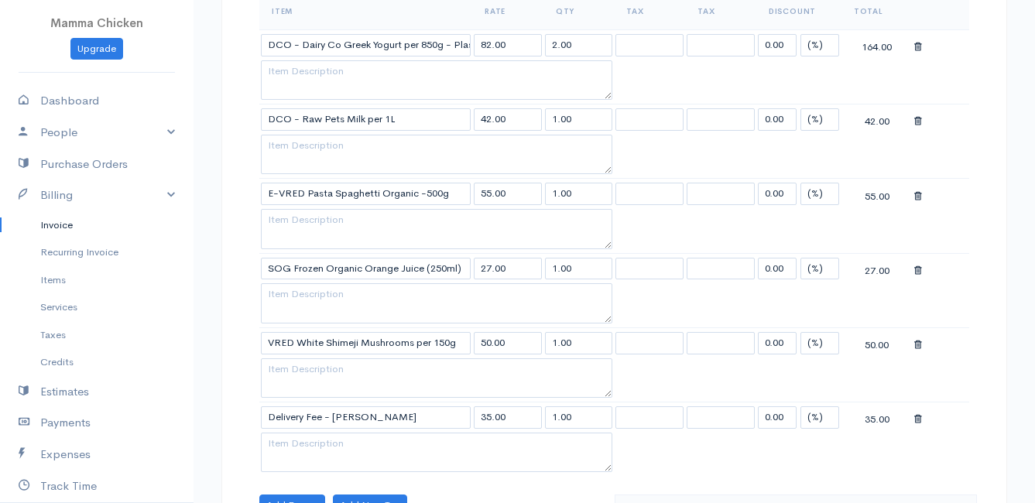
scroll to position [697, 0]
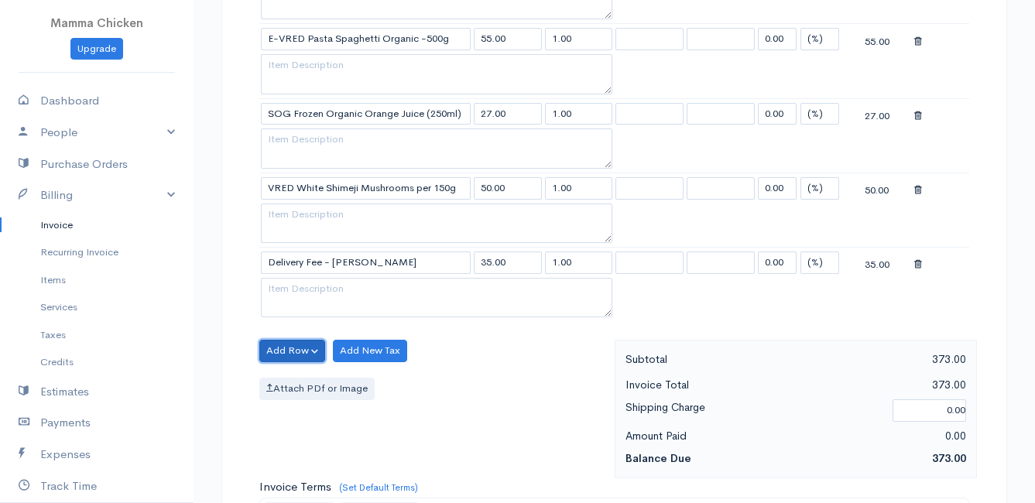
click at [300, 352] on button "Add Row" at bounding box center [292, 351] width 66 height 22
click at [315, 381] on link "Add Item Row" at bounding box center [321, 382] width 122 height 27
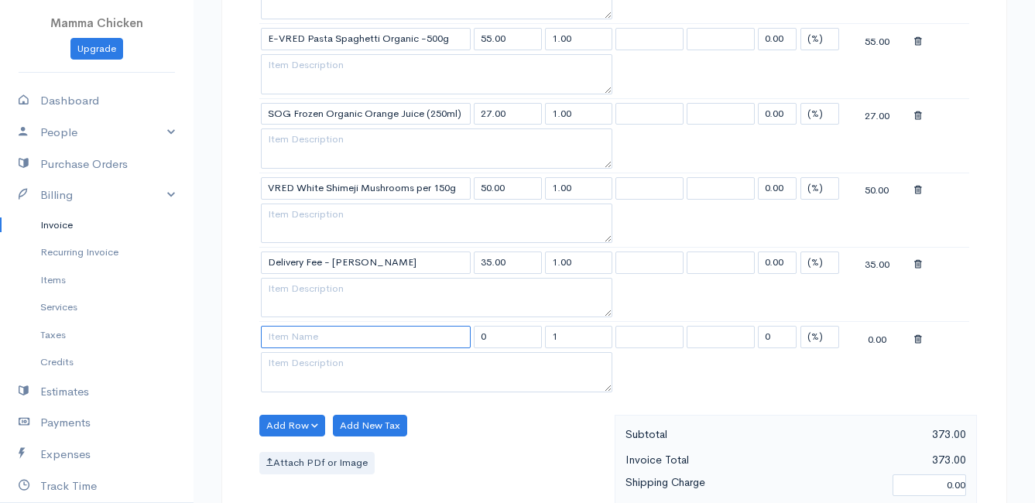
click at [285, 338] on input at bounding box center [366, 337] width 210 height 22
type input "TFFB Beef - Stirfry (ave 500g)"
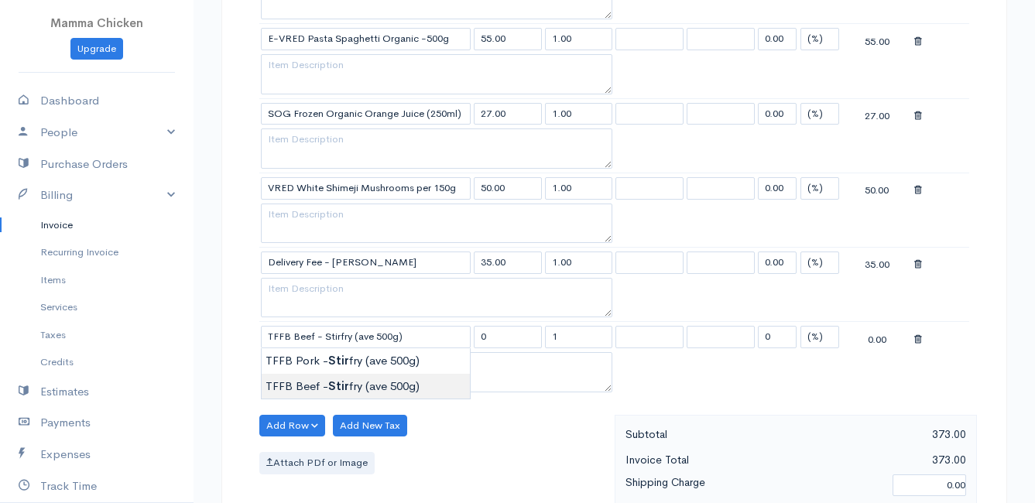
type input "218.50"
click at [296, 383] on body "Mamma Chicken Upgrade Dashboard People Clients Vendors Staff Users Purchase Ord…" at bounding box center [517, 195] width 1035 height 1785
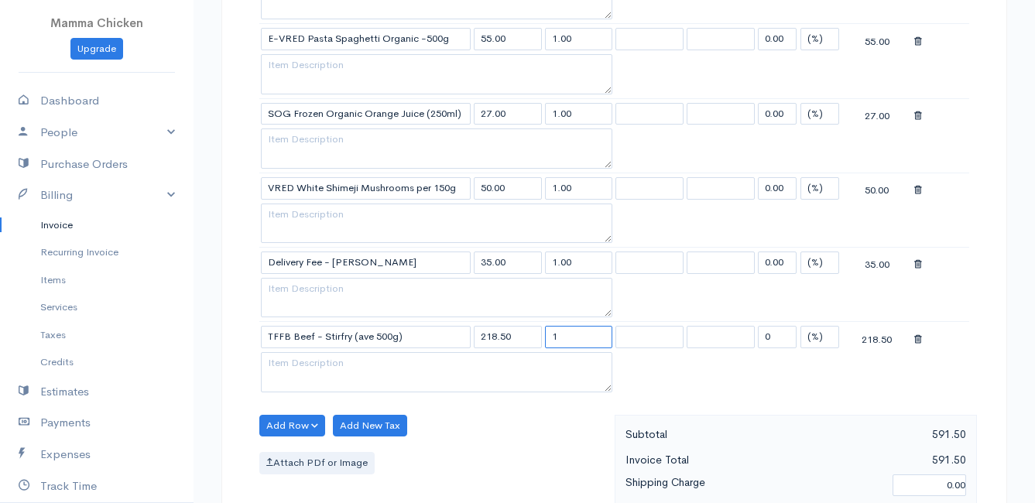
click at [587, 335] on input "1" at bounding box center [579, 337] width 68 height 22
type input "1.55"
click at [279, 426] on button "Add Row" at bounding box center [292, 426] width 66 height 22
click at [294, 361] on link "Add Item Row" at bounding box center [321, 367] width 122 height 27
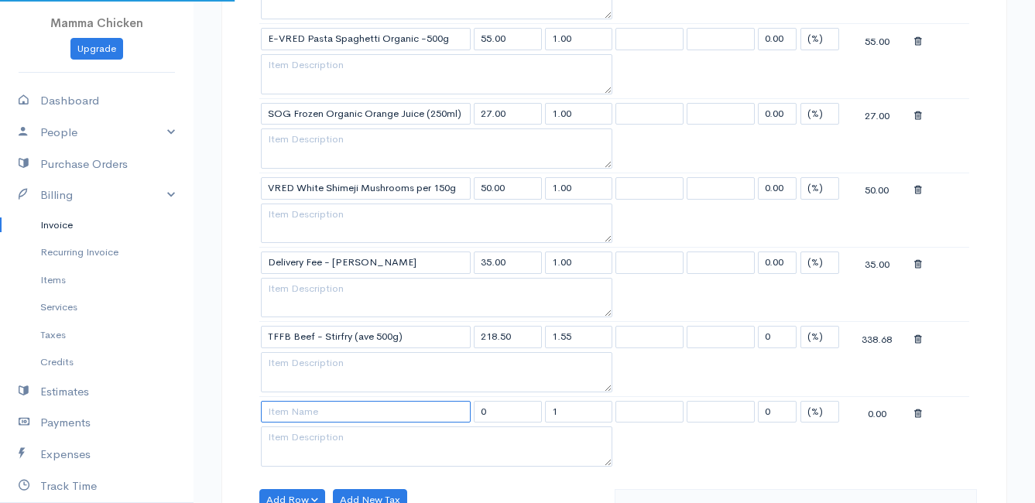
click at [311, 419] on input at bounding box center [366, 412] width 210 height 22
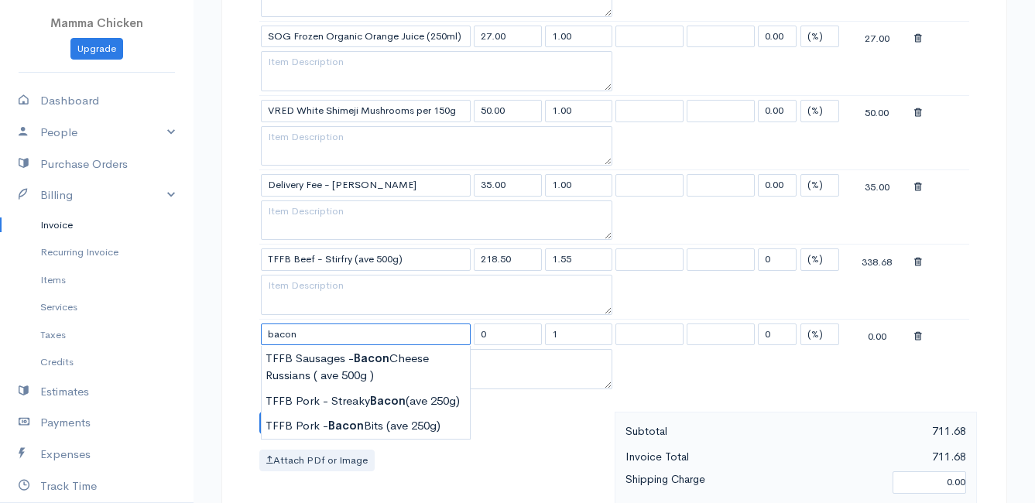
scroll to position [851, 0]
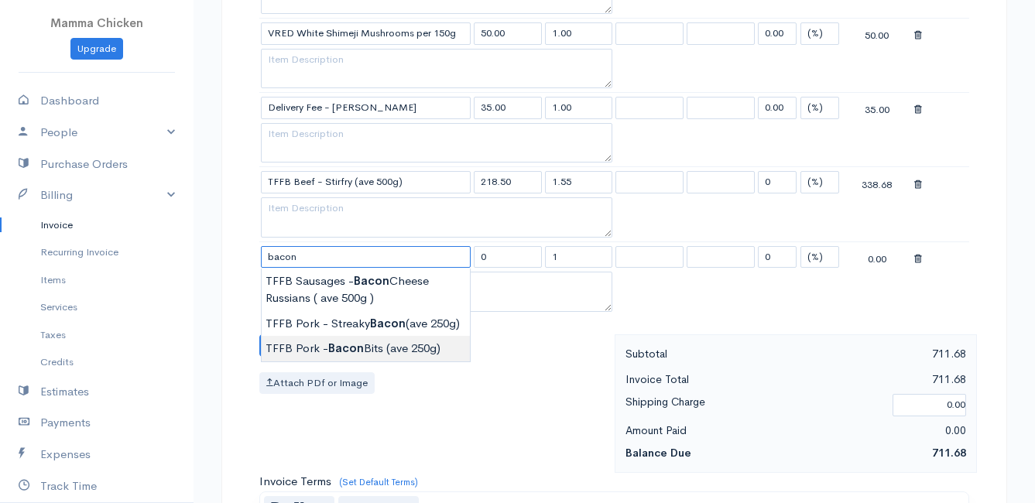
type input "TFFB Pork - Bacon Bits (ave 250g)"
type input "161.00"
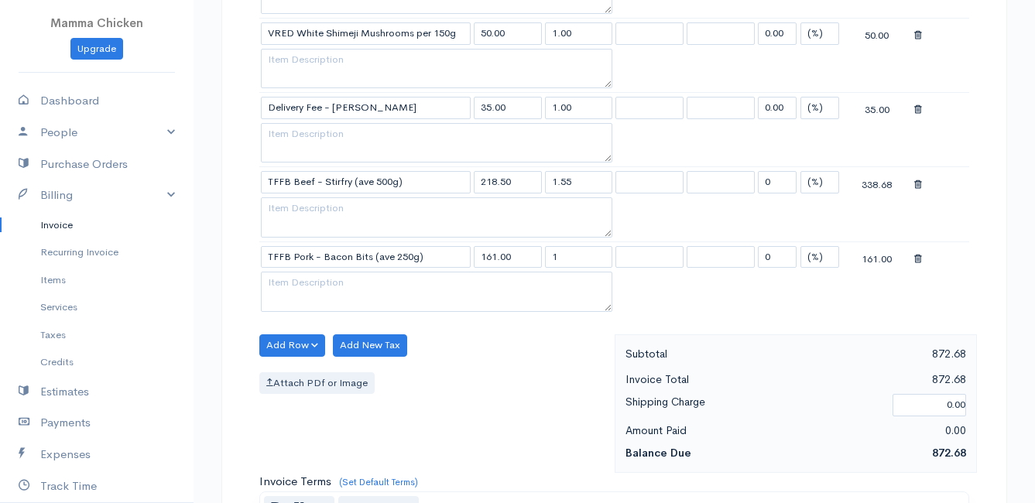
click at [380, 348] on body "Mamma Chicken Upgrade Dashboard People Clients Vendors Staff Users Purchase Ord…" at bounding box center [517, 78] width 1035 height 1859
click at [584, 260] on input "1" at bounding box center [579, 257] width 68 height 22
type input "0.78"
click at [528, 347] on div "Add Row Add Item Row Add Time Row Add New Tax Attach PDf or Image" at bounding box center [433, 403] width 363 height 139
click at [294, 345] on button "Add Row" at bounding box center [292, 345] width 66 height 22
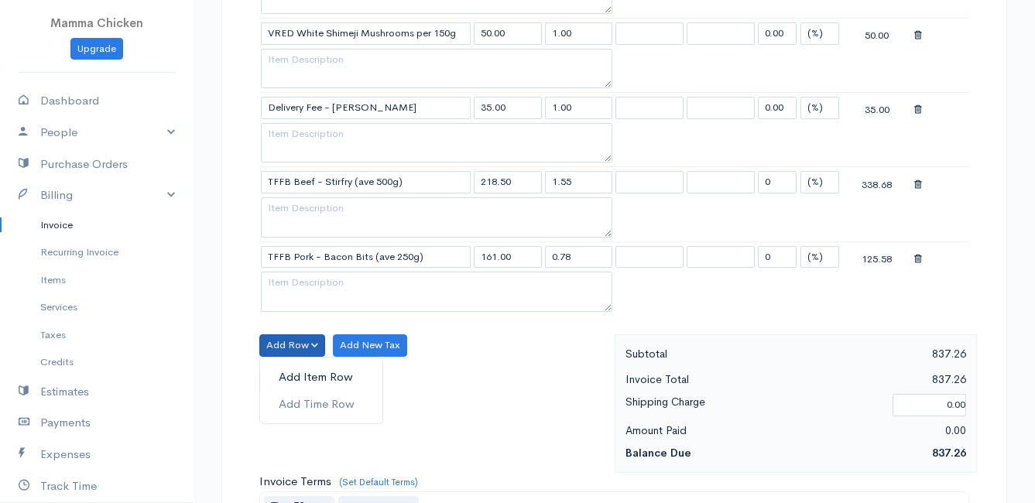
click at [294, 371] on link "Add Item Row" at bounding box center [321, 377] width 122 height 27
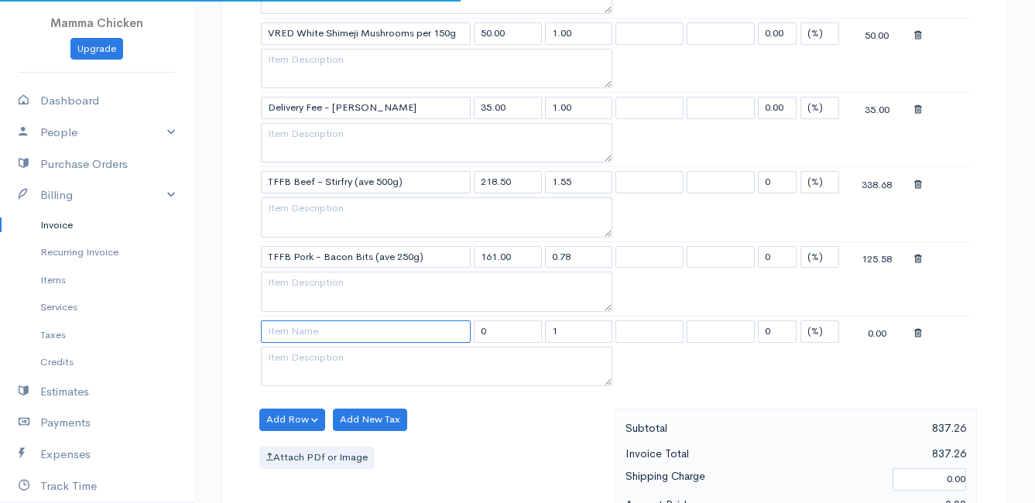
click at [289, 335] on input at bounding box center [366, 331] width 210 height 22
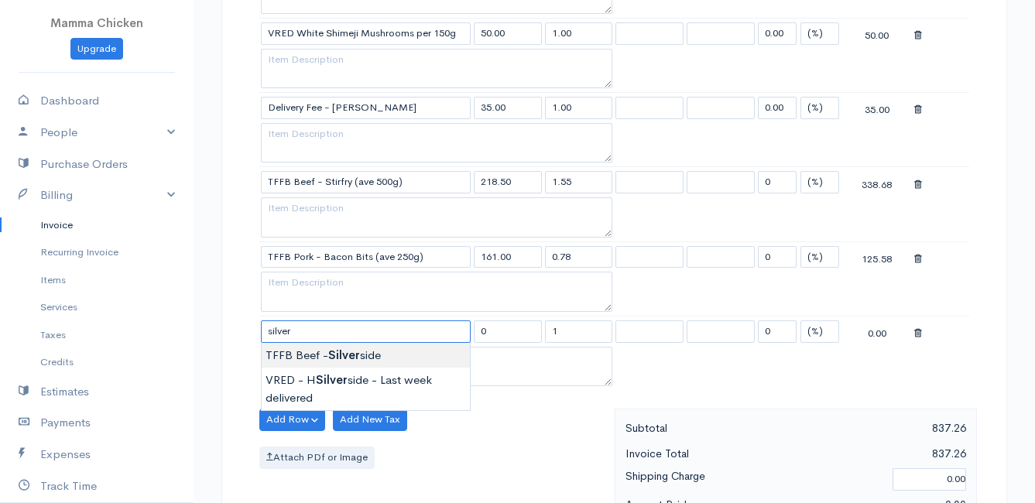
type input "TFFB Beef - Silverside"
type input "195.50"
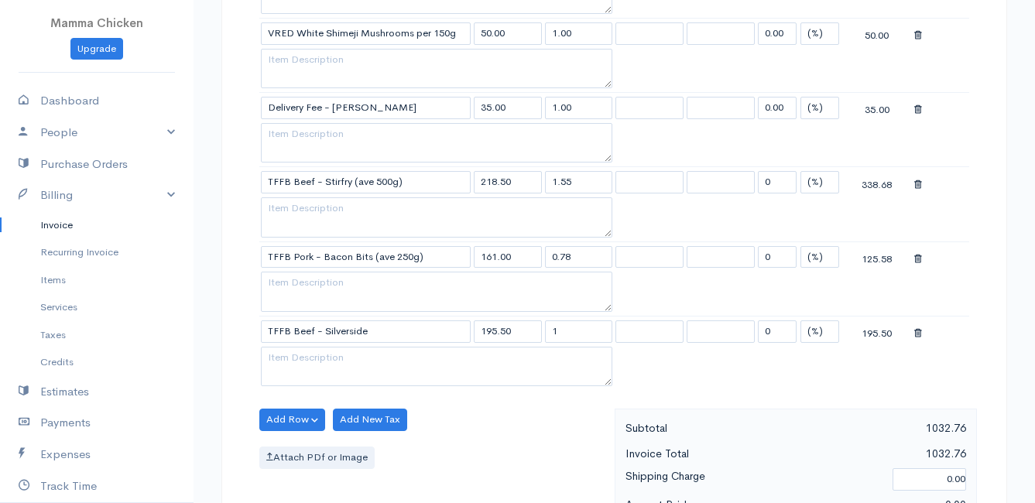
click at [299, 351] on body "Mamma Chicken Upgrade Dashboard People Clients Vendors Staff Users Purchase Ord…" at bounding box center [517, 116] width 1035 height 1934
click at [576, 334] on input "1" at bounding box center [579, 331] width 68 height 22
type input "1.06"
click at [525, 424] on div "Add Row Add Item Row Add Time Row Add New Tax Attach PDf or Image" at bounding box center [433, 478] width 363 height 139
click at [293, 419] on button "Add Row" at bounding box center [292, 420] width 66 height 22
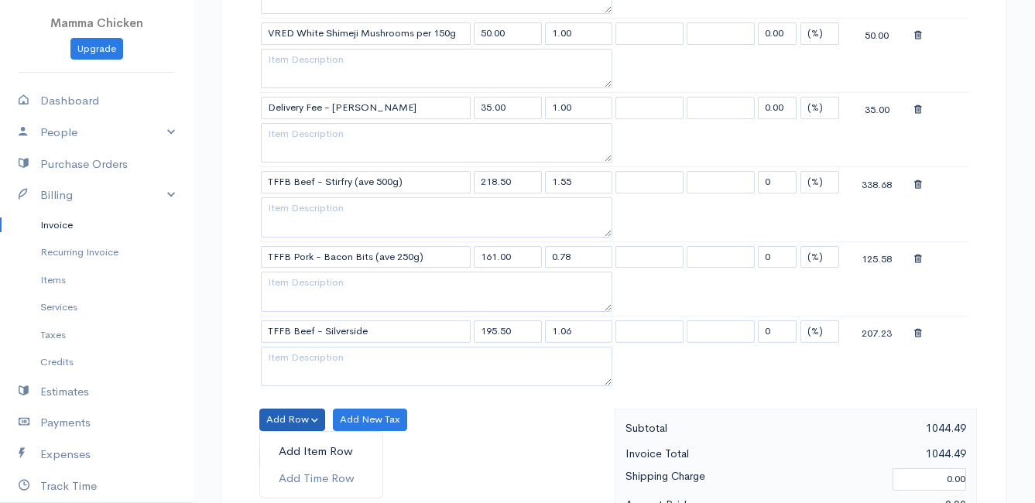
click at [304, 444] on link "Add Item Row" at bounding box center [321, 451] width 122 height 27
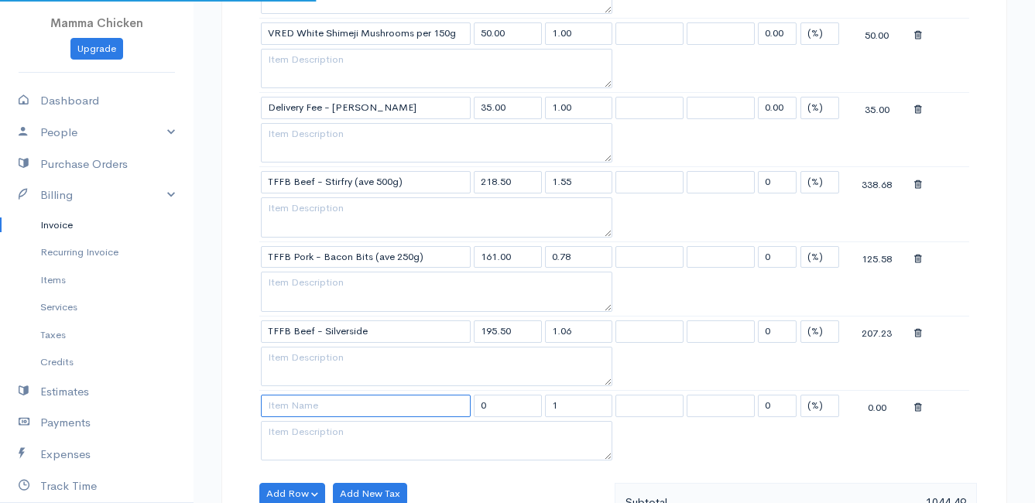
click at [303, 409] on input at bounding box center [366, 406] width 210 height 22
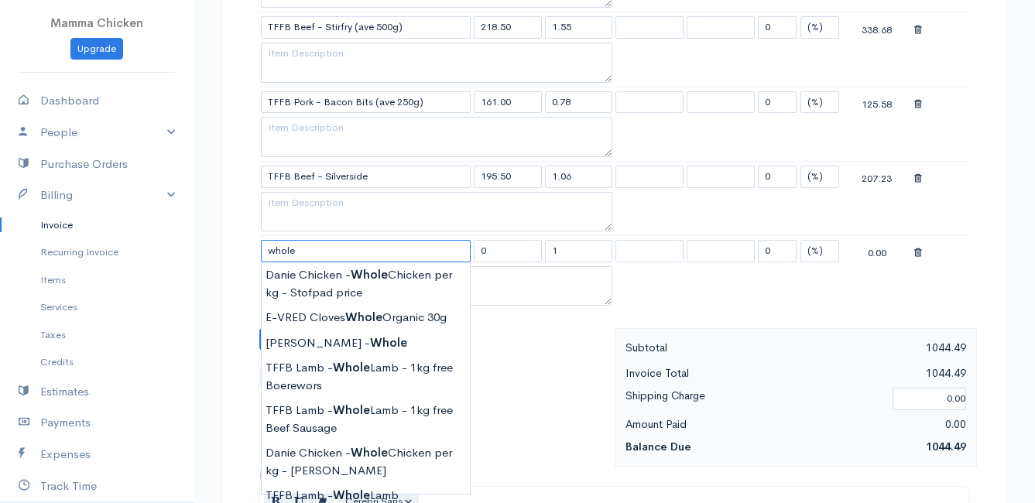
scroll to position [929, 0]
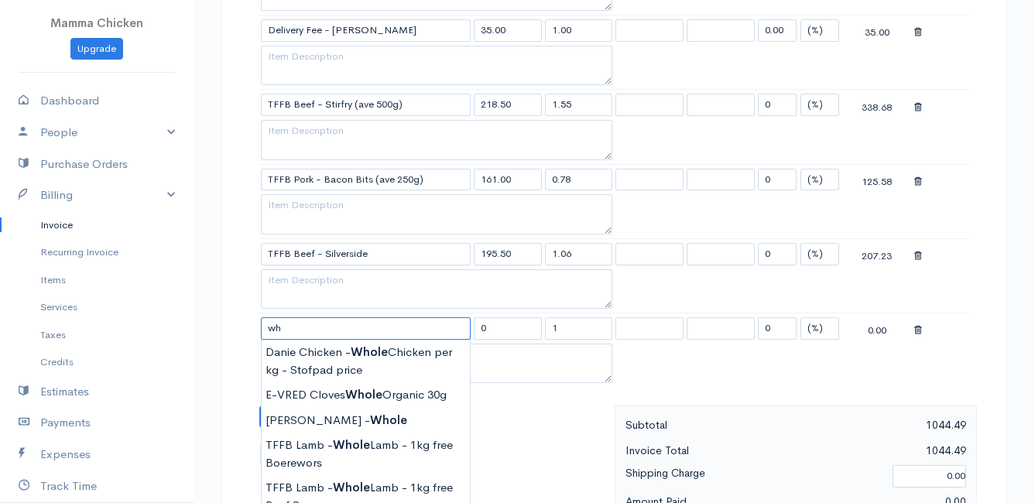
type input "w"
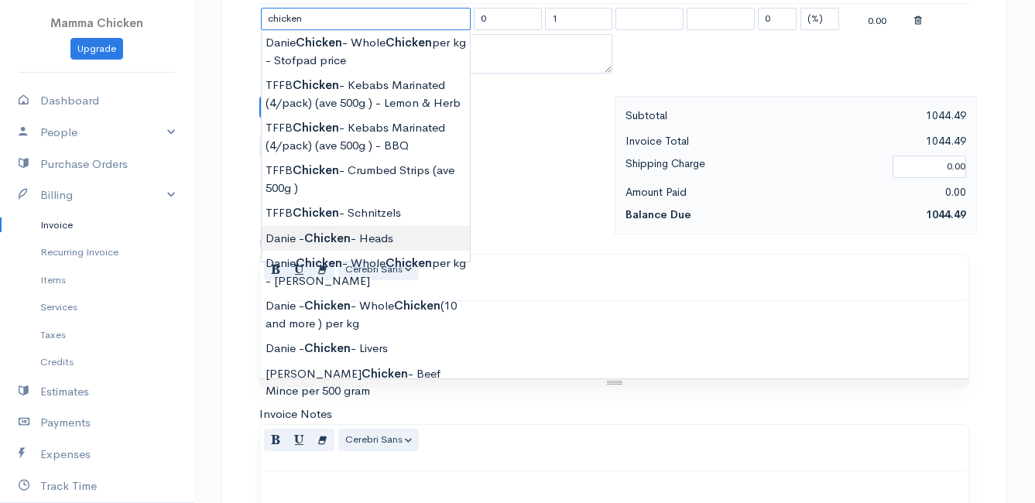
scroll to position [1161, 0]
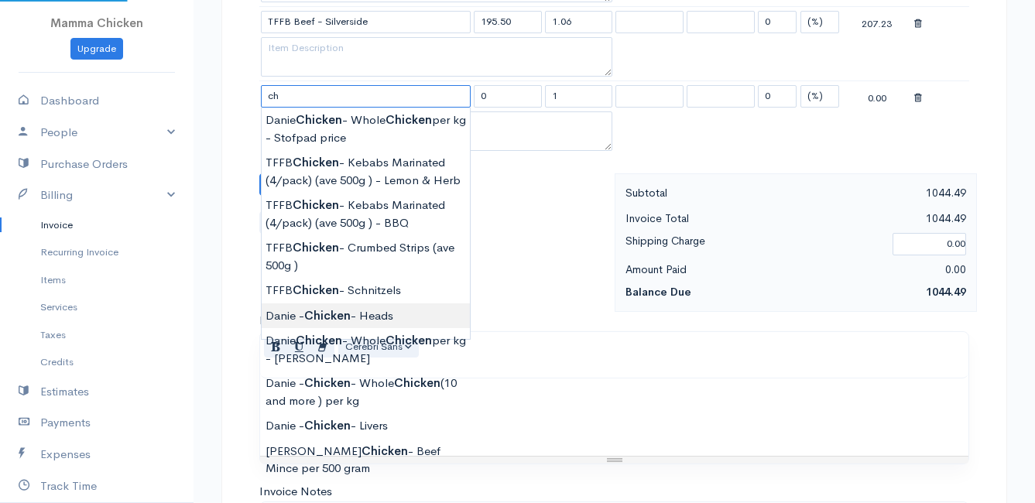
type input "c"
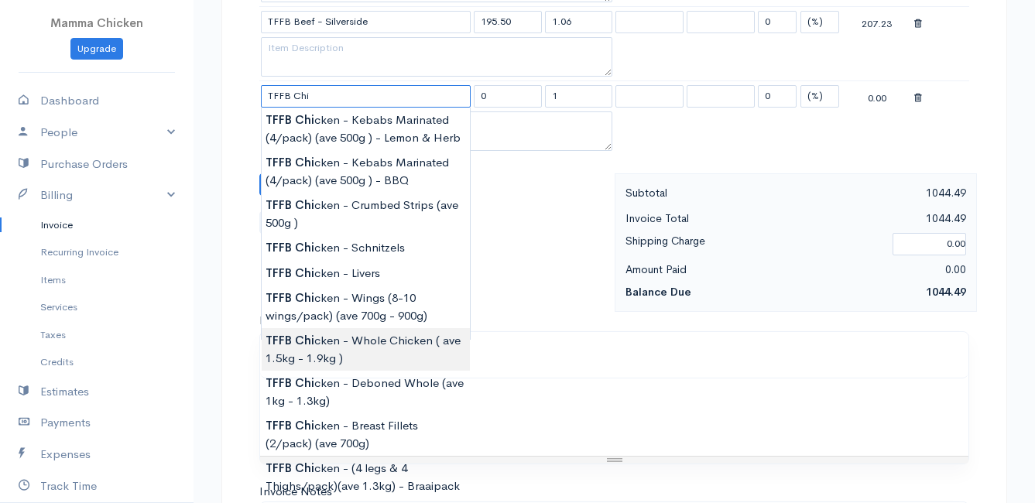
type input "TFFB Chicken - Whole Chicken ( ave 1.5kg - 1.9kg )"
type input "105.00"
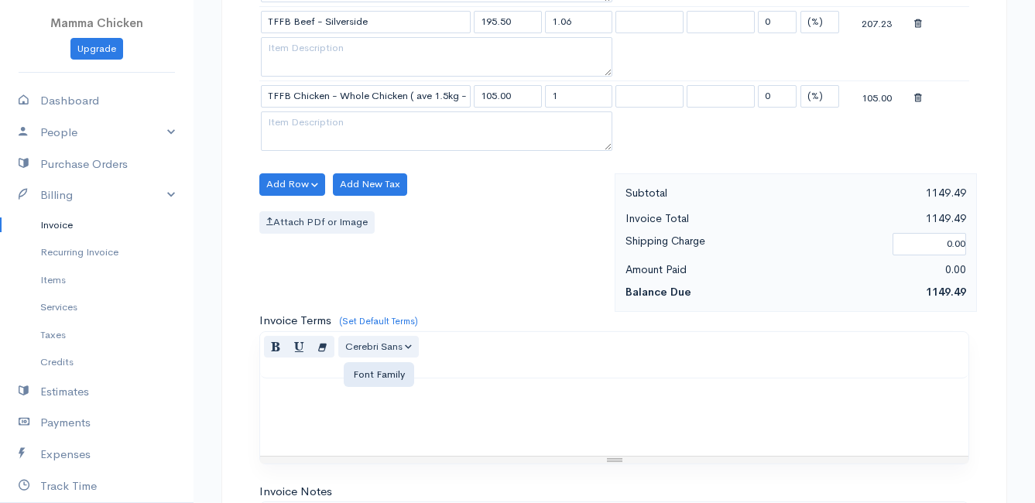
click at [580, 98] on input "1" at bounding box center [579, 96] width 68 height 22
type input "2.4"
click at [541, 259] on div "Add Row Add Item Row Add Time Row Add New Tax Attach PDf or Image" at bounding box center [433, 242] width 363 height 139
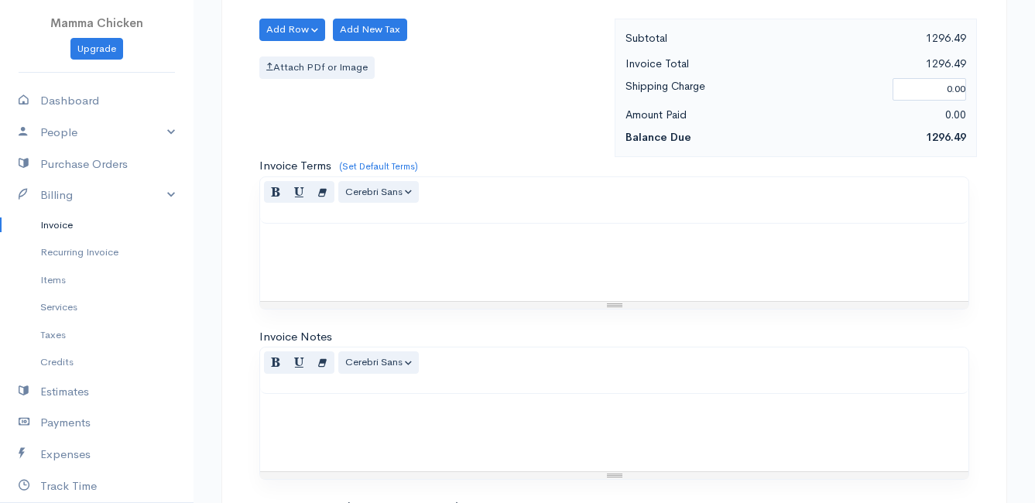
scroll to position [1505, 0]
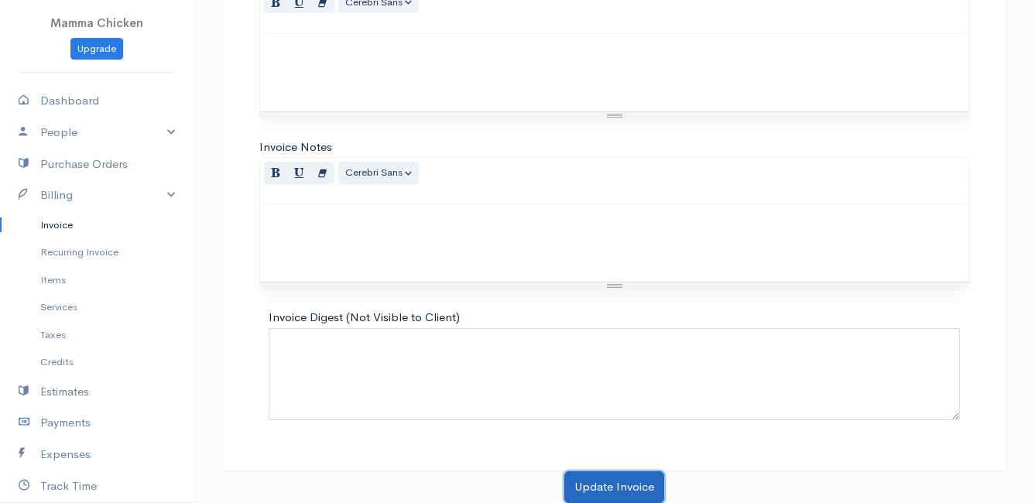
click at [632, 477] on button "Update Invoice" at bounding box center [614, 487] width 100 height 32
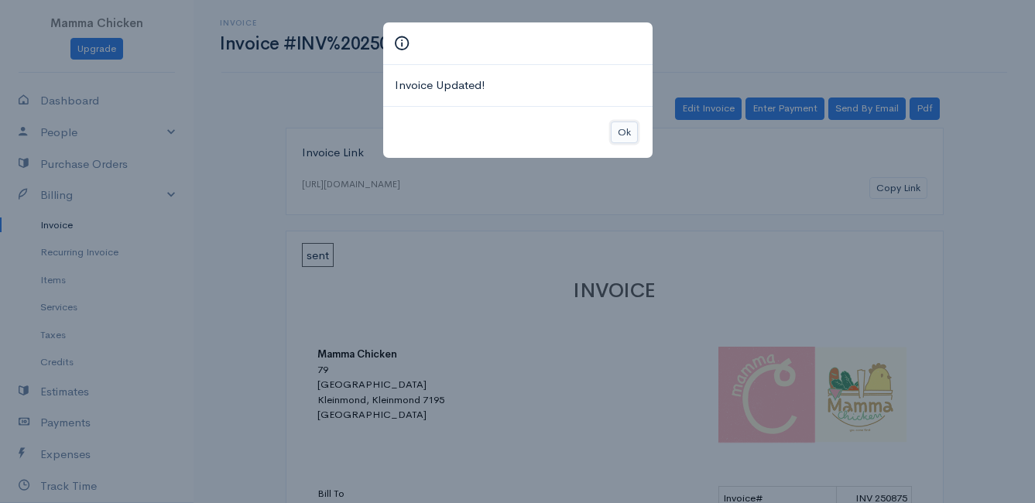
click at [626, 128] on button "Ok" at bounding box center [624, 133] width 27 height 22
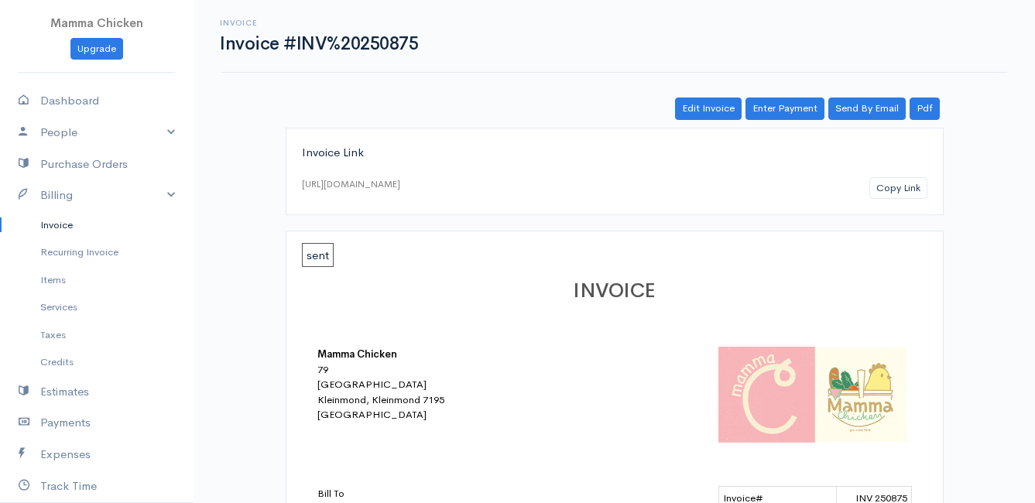
click at [69, 227] on link "Invoice" at bounding box center [96, 225] width 193 height 28
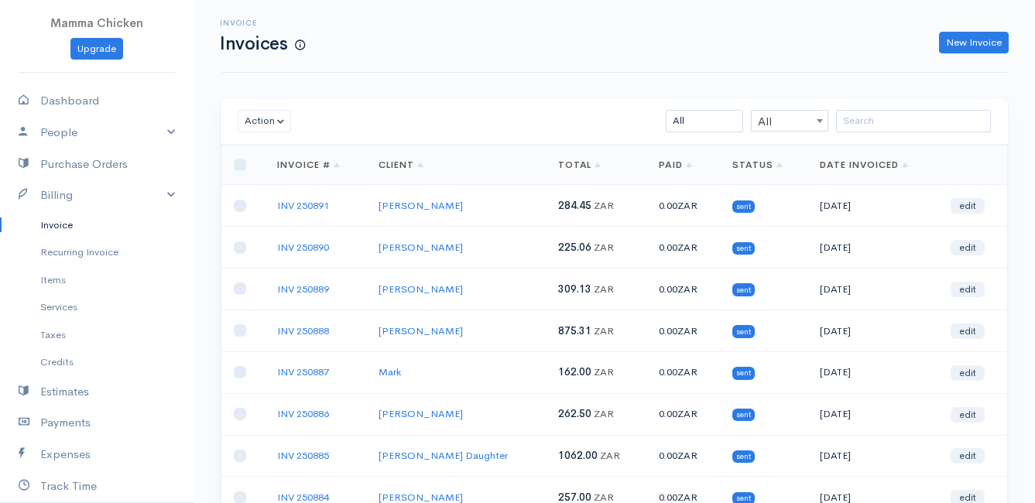
scroll to position [241, 0]
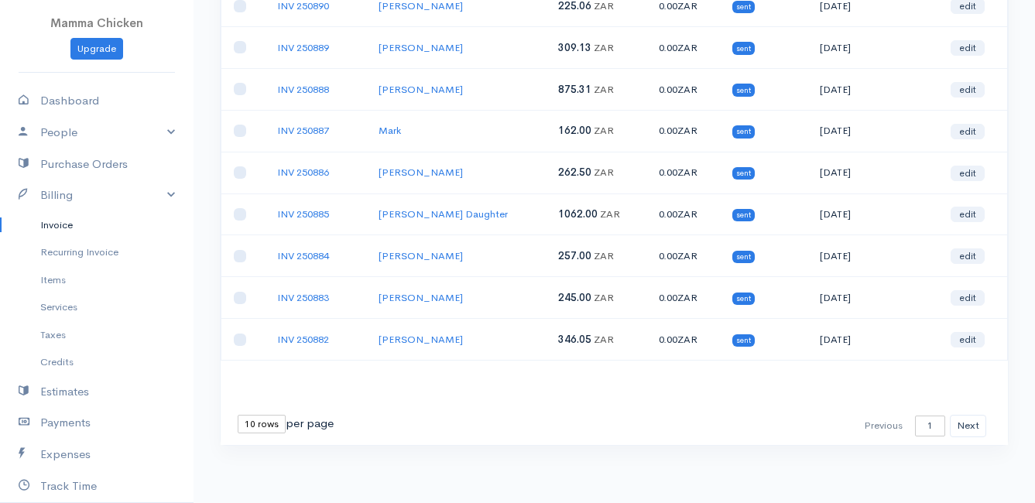
click at [262, 419] on select "10 rows 25 rows 50 rows" at bounding box center [262, 424] width 48 height 19
select select "25"
click at [238, 415] on select "10 rows 25 rows 50 rows" at bounding box center [262, 424] width 48 height 19
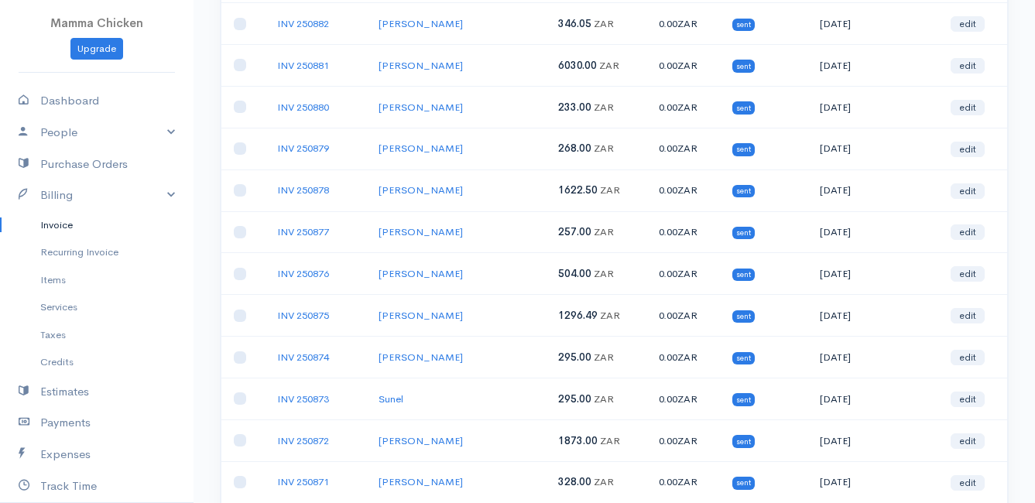
scroll to position [480, 0]
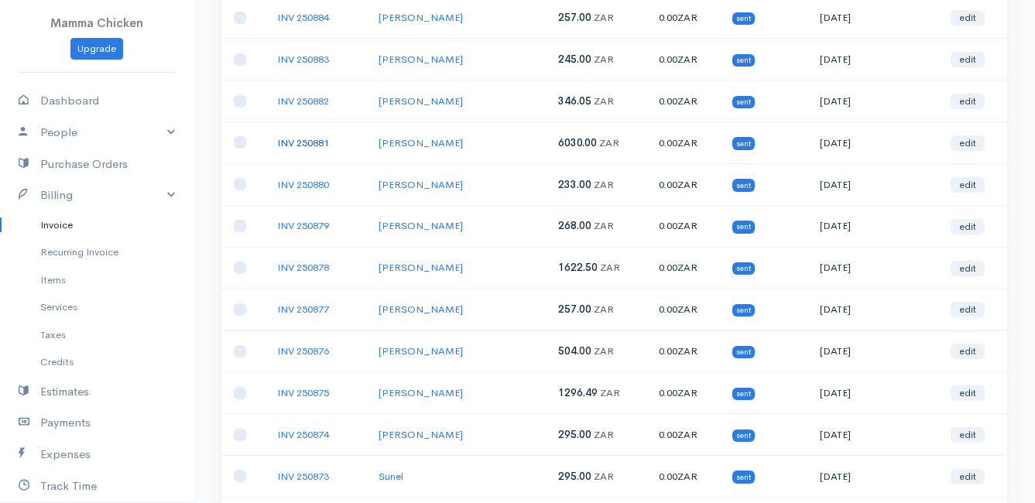
click at [303, 145] on link "INV 250881" at bounding box center [303, 142] width 52 height 13
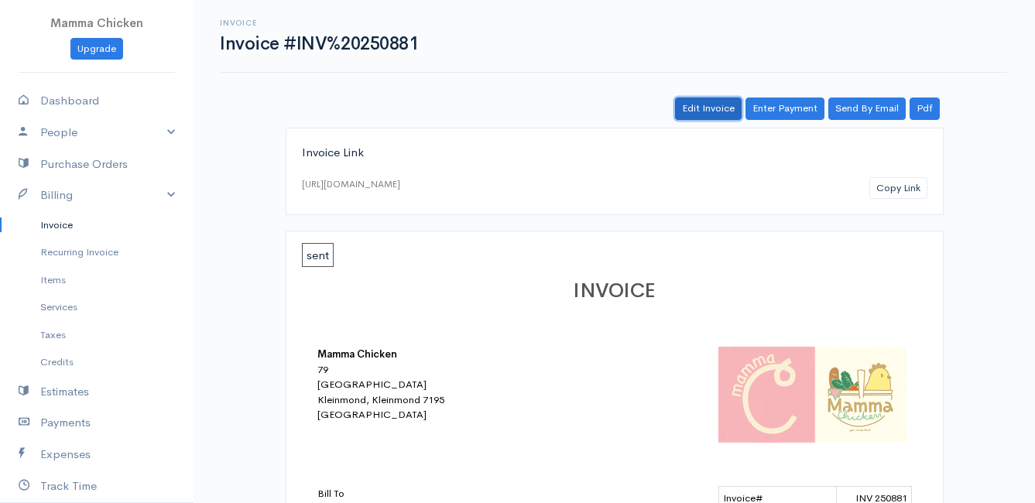
click at [707, 104] on link "Edit Invoice" at bounding box center [708, 109] width 67 height 22
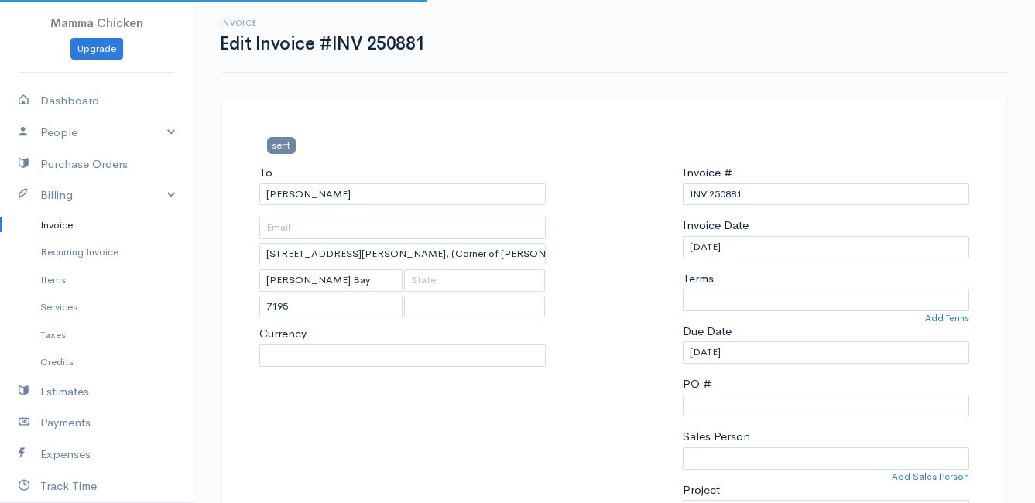
select select "0"
select select
select select "[GEOGRAPHIC_DATA]"
select select "ZAR"
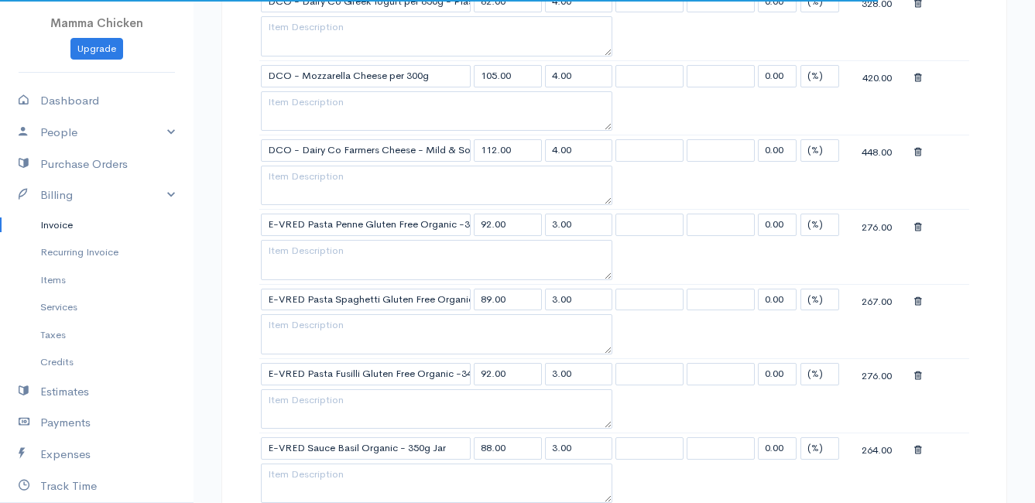
scroll to position [2245, 0]
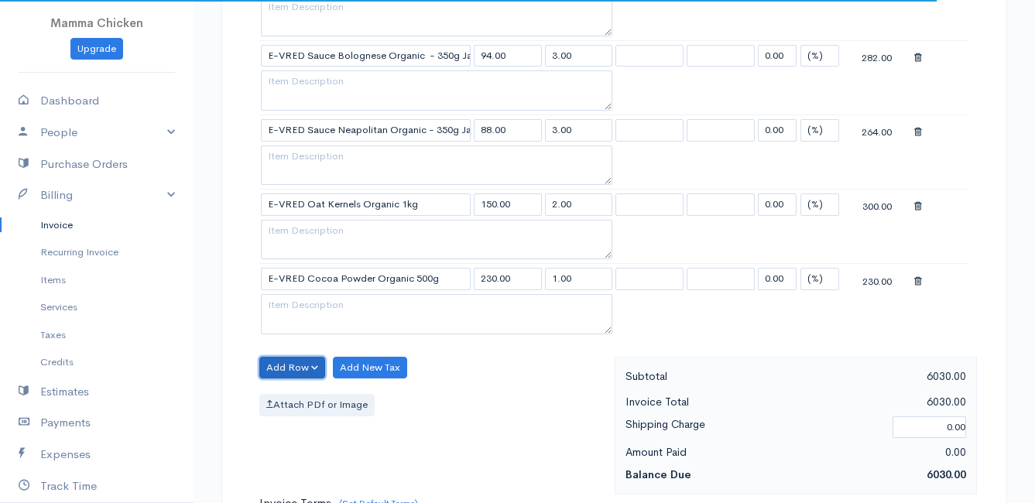
click at [276, 366] on button "Add Row" at bounding box center [292, 368] width 66 height 22
click at [286, 397] on link "Add Item Row" at bounding box center [321, 399] width 122 height 27
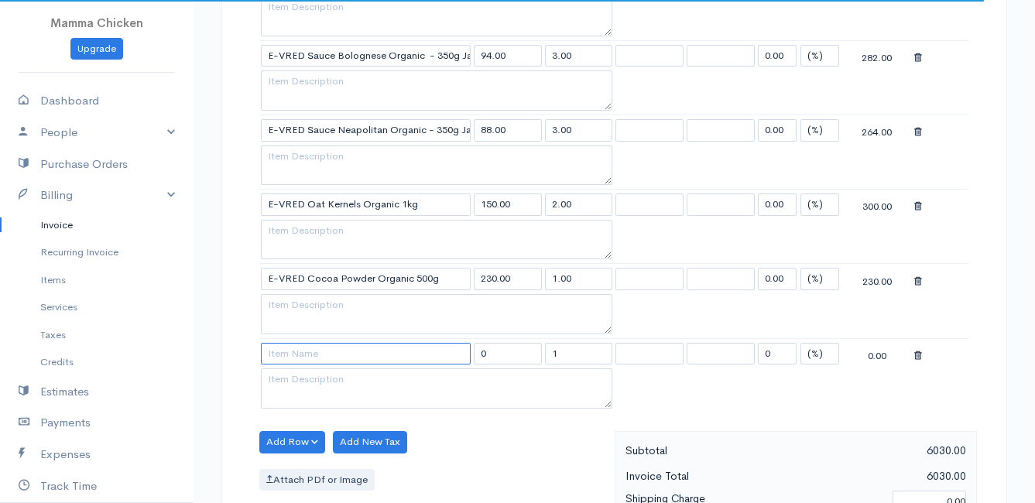
click at [291, 358] on input at bounding box center [366, 354] width 210 height 22
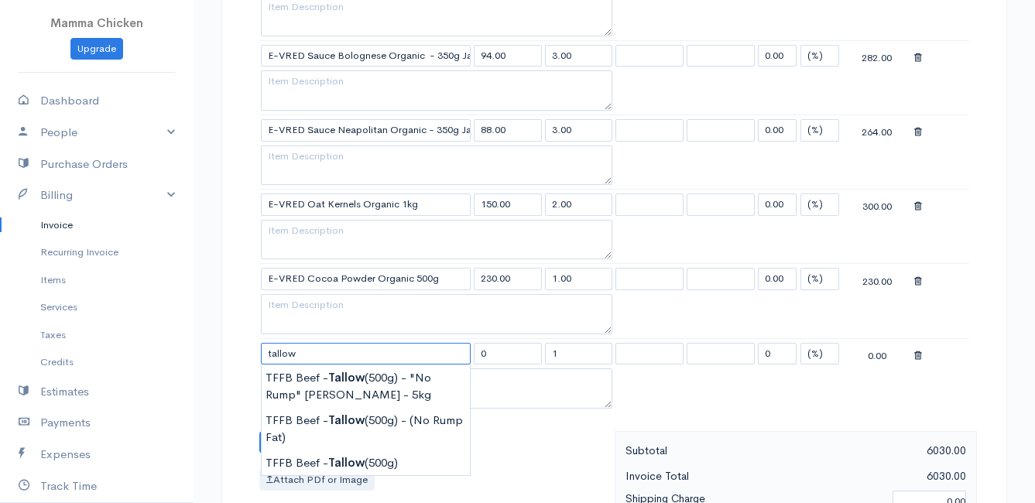
scroll to position [2322, 0]
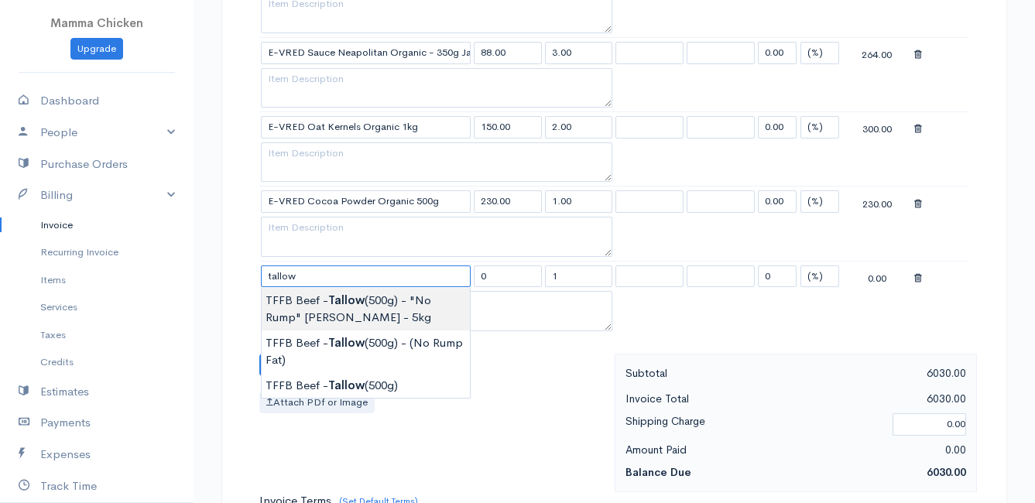
type input "TFFB Beef - Tallow (500g) - "No Rump" [PERSON_NAME] - 5kg"
type input "83.00"
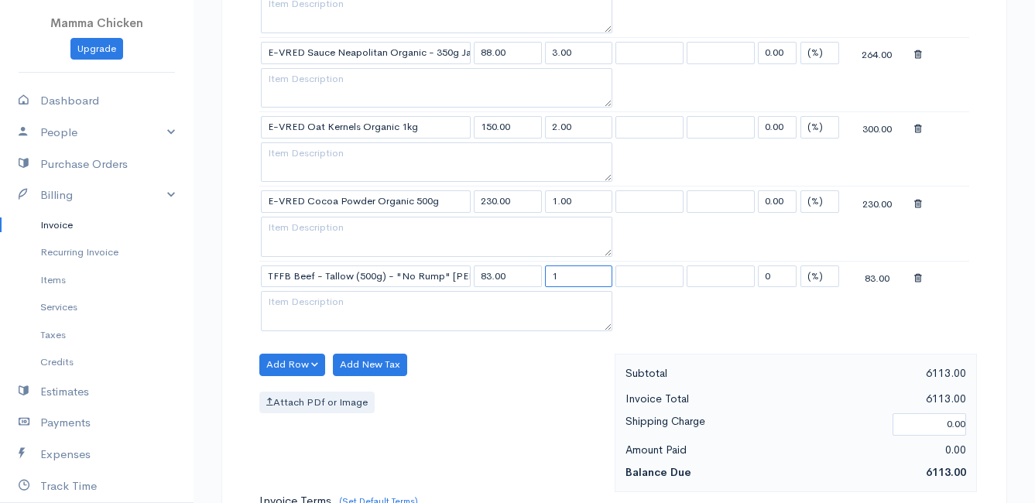
click at [590, 272] on input "1" at bounding box center [579, 276] width 68 height 22
type input "10"
click at [495, 413] on div "Attach PDf or Image" at bounding box center [433, 403] width 348 height 22
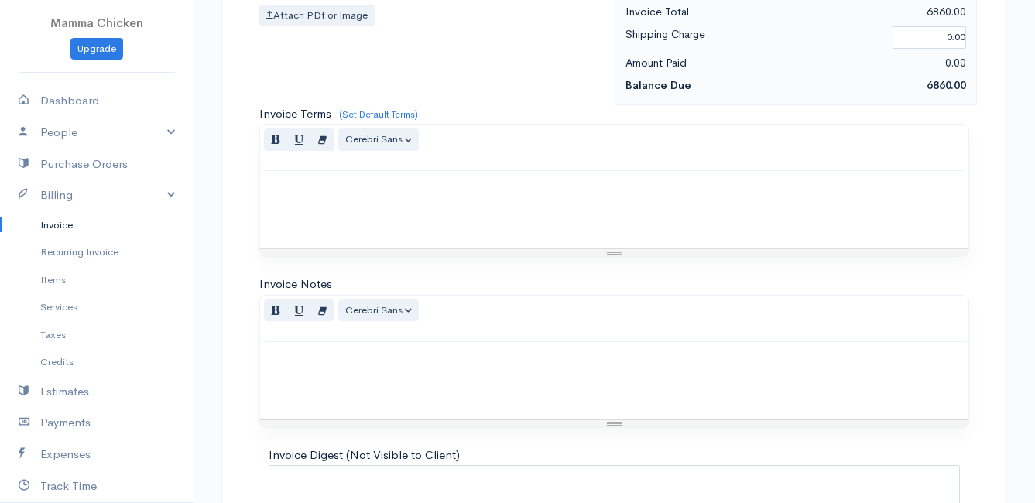
scroll to position [2846, 0]
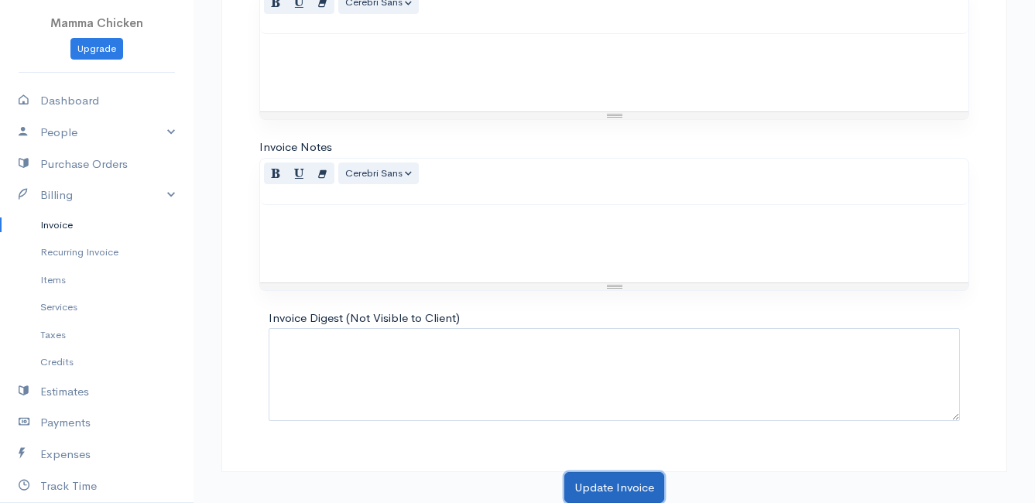
click at [591, 483] on button "Update Invoice" at bounding box center [614, 488] width 100 height 32
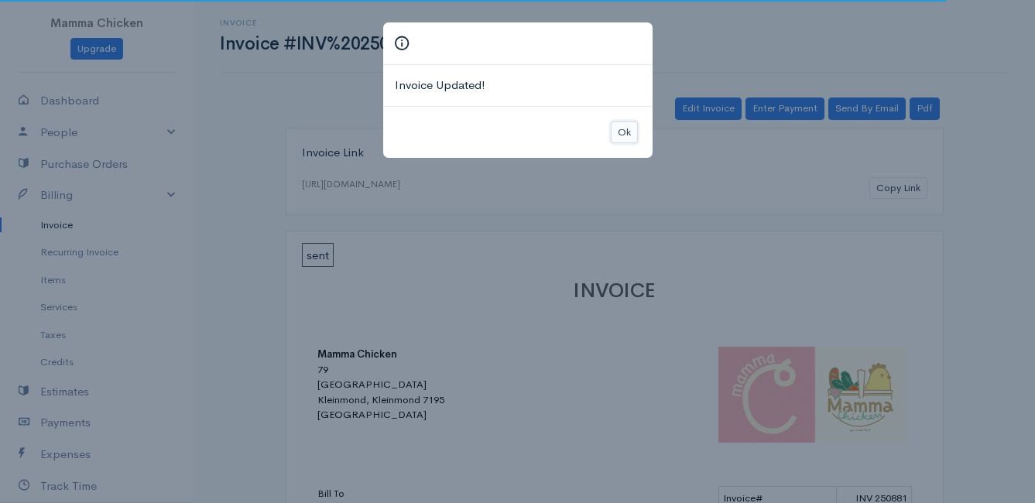
click at [632, 133] on button "Ok" at bounding box center [624, 133] width 27 height 22
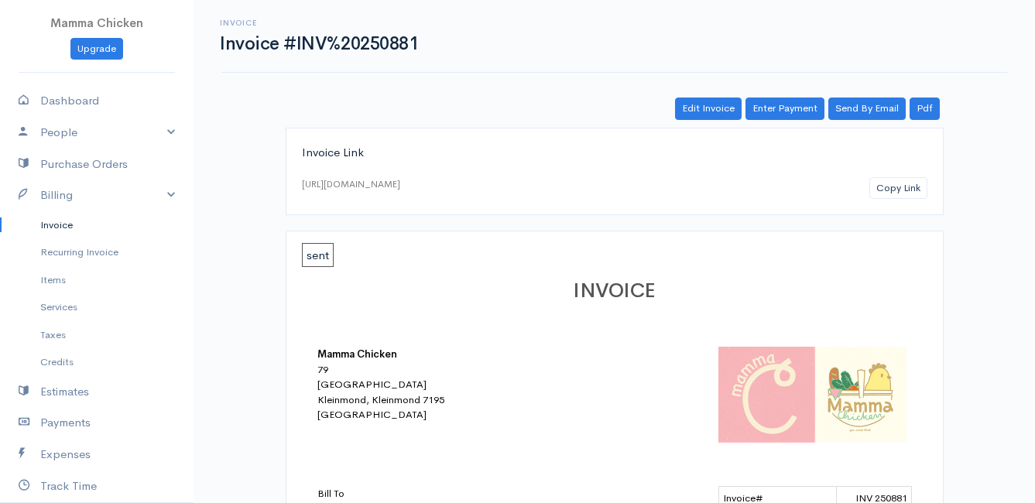
click at [60, 221] on link "Invoice" at bounding box center [96, 225] width 193 height 28
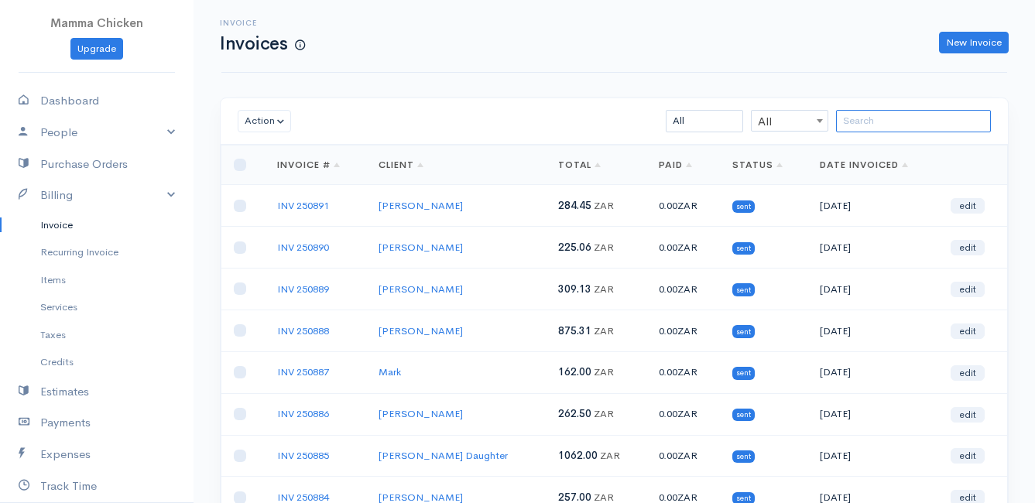
click at [875, 121] on input "search" at bounding box center [913, 121] width 155 height 22
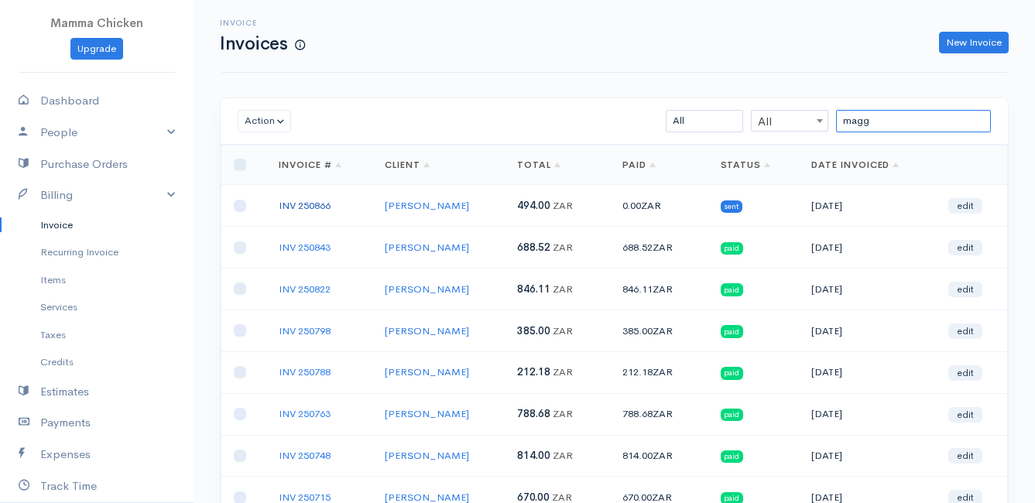
type input "magg"
click at [320, 202] on link "INV 250866" at bounding box center [305, 205] width 52 height 13
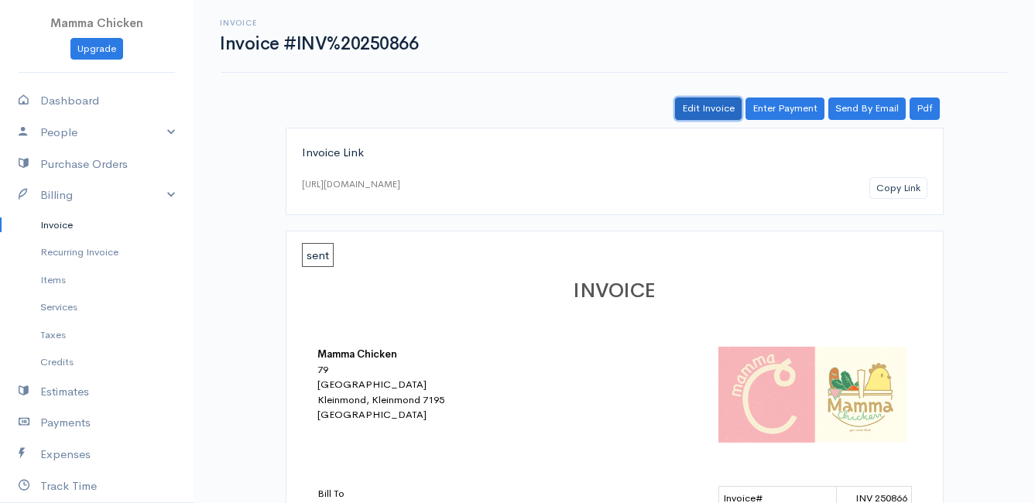
click at [707, 110] on link "Edit Invoice" at bounding box center [708, 109] width 67 height 22
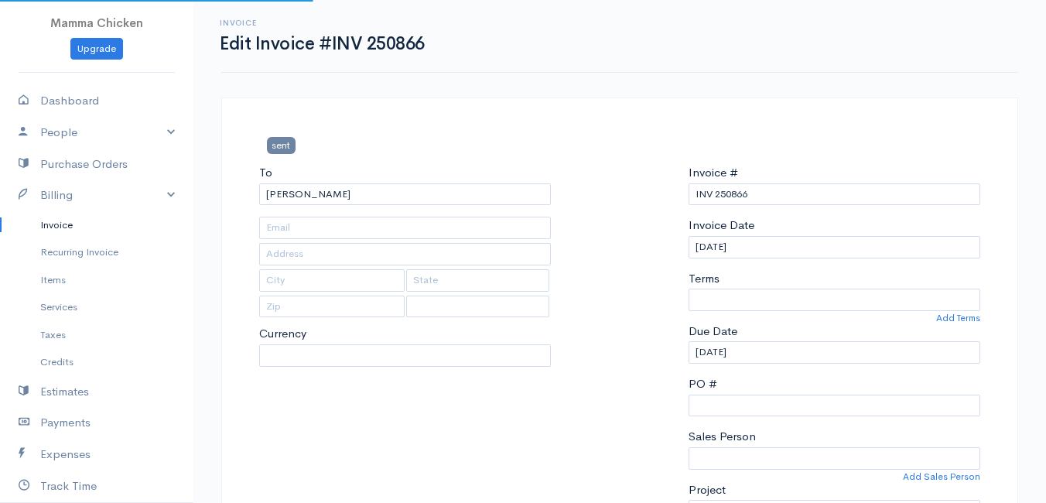
type input "[STREET_ADDRESS]"
type input "[US_STATE]"
type input "7201"
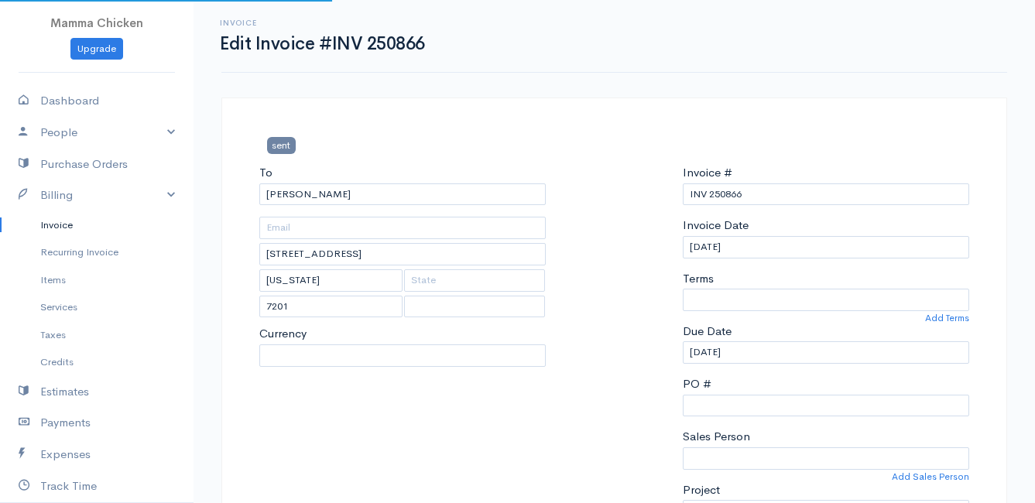
select select
select select "[GEOGRAPHIC_DATA]"
select select "0"
select select "ZAR"
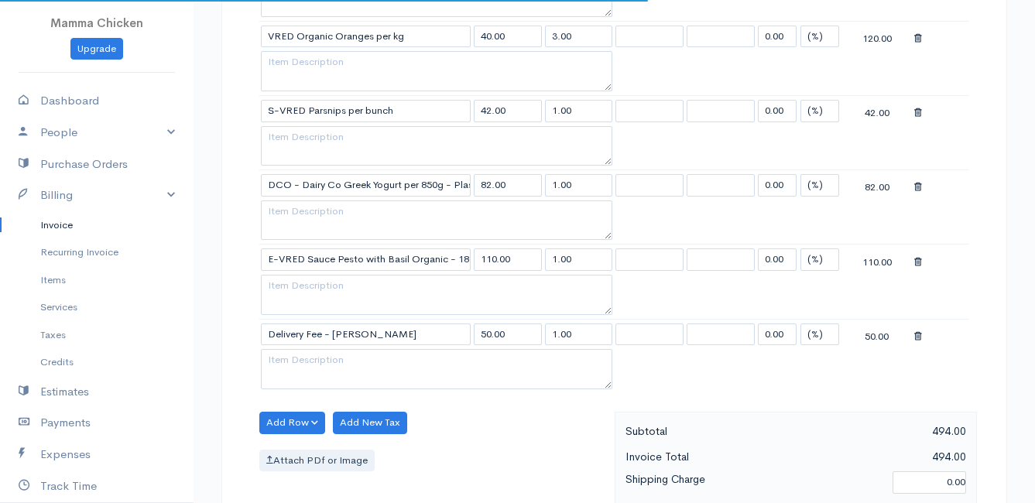
scroll to position [851, 0]
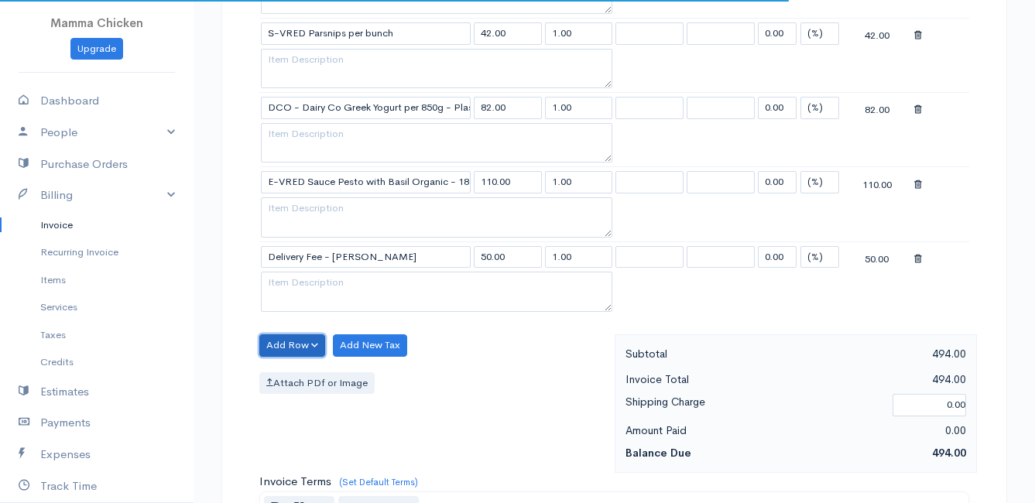
click at [296, 341] on button "Add Row" at bounding box center [292, 345] width 66 height 22
click at [300, 372] on link "Add Item Row" at bounding box center [321, 377] width 122 height 27
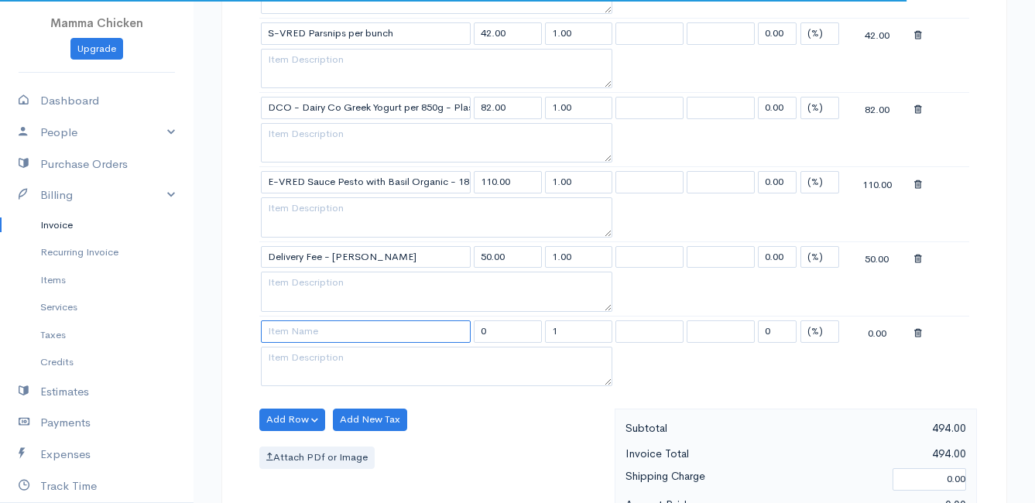
click at [301, 334] on input at bounding box center [366, 331] width 210 height 22
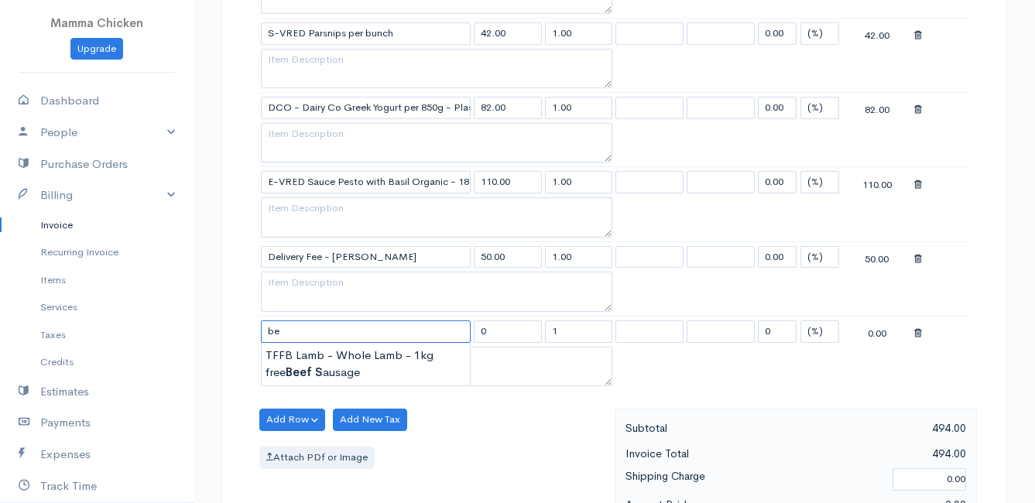
type input "b"
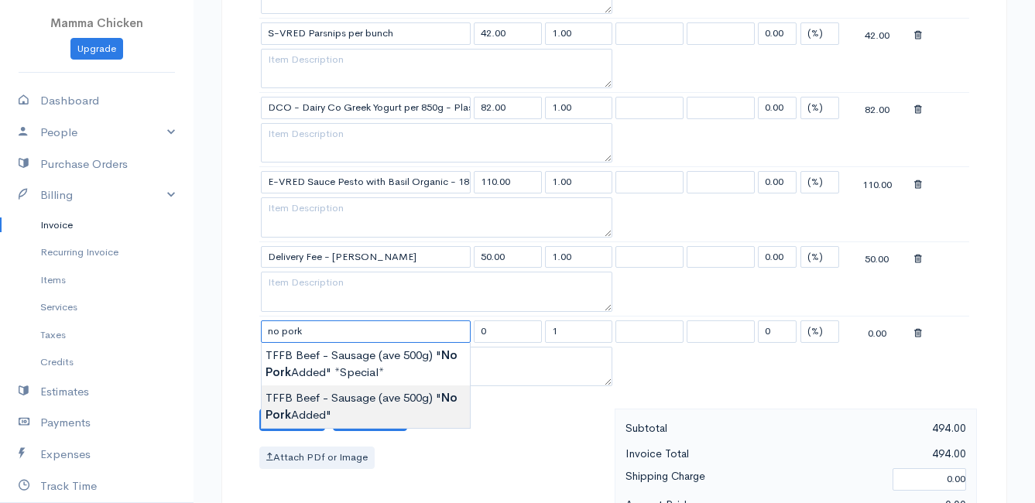
type input "TFFB Beef - Sausage (ave 500g) "No Pork Added""
type input "212.75"
click at [343, 405] on body "Mamma Chicken Upgrade Dashboard People Clients Vendors Staff Users Purchase Ord…" at bounding box center [517, 116] width 1035 height 1934
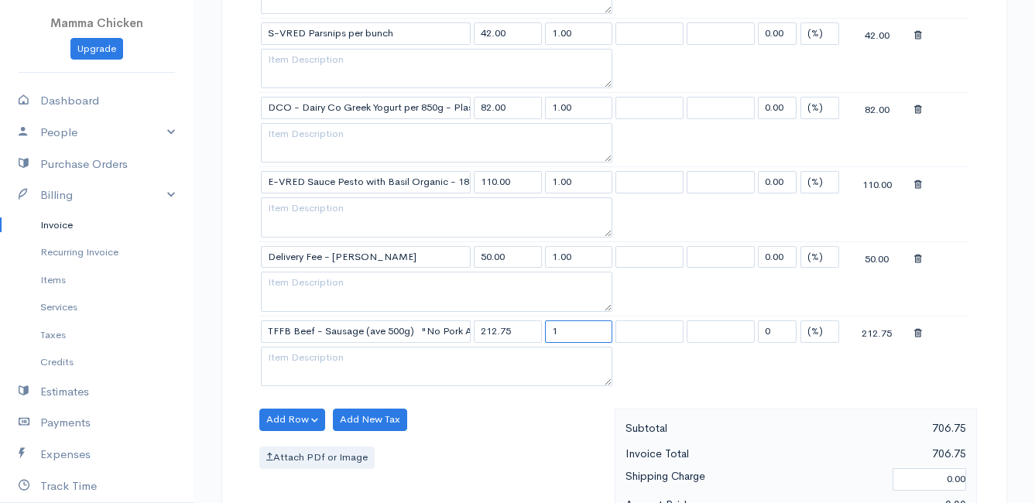
click at [581, 330] on input "1" at bounding box center [579, 331] width 68 height 22
type input "1.03"
click at [555, 441] on div "Add Row Add Item Row Add Time Row Add New Tax Attach PDf or Image" at bounding box center [433, 478] width 363 height 139
click at [277, 415] on button "Add Row" at bounding box center [292, 420] width 66 height 22
click at [289, 447] on link "Add Item Row" at bounding box center [321, 451] width 122 height 27
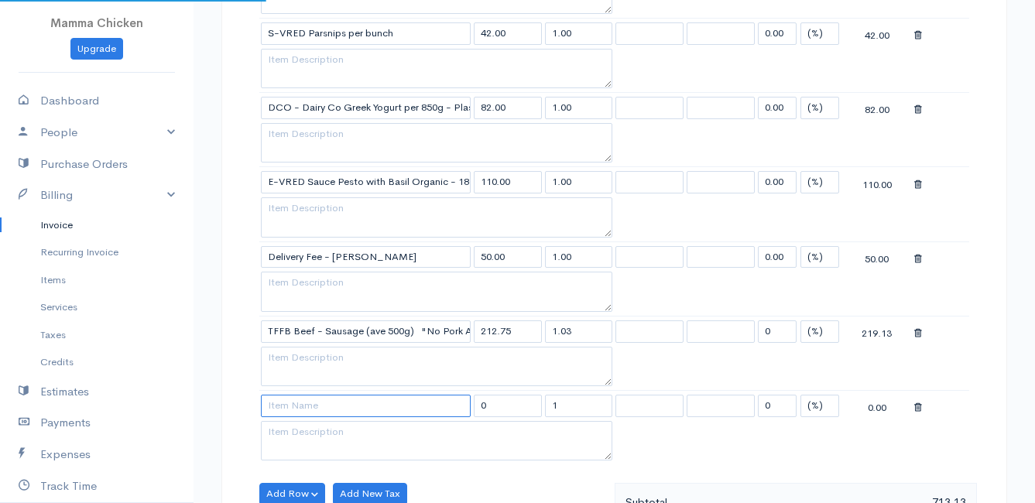
click at [295, 409] on input at bounding box center [366, 406] width 210 height 22
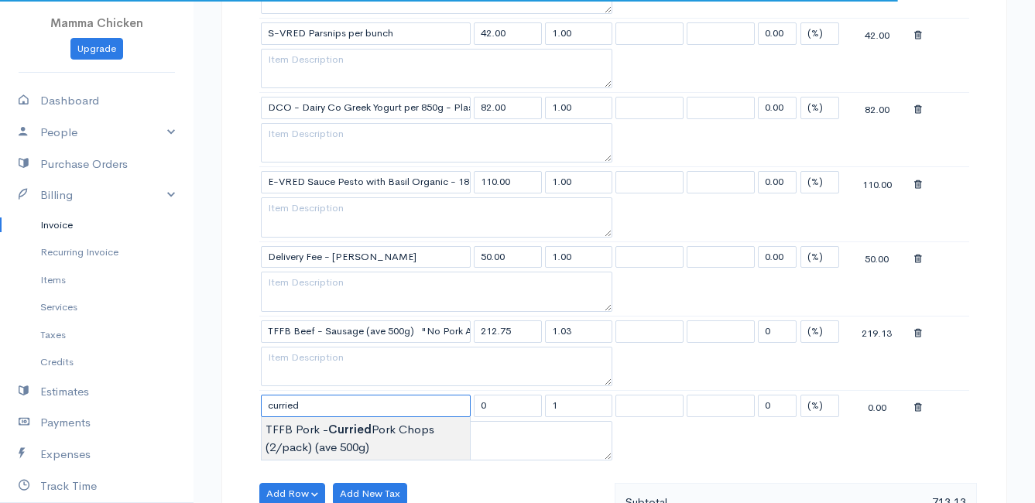
type input "TFFB Pork - Curried Pork Chops (2/pack) (ave 500g)"
type input "126.50"
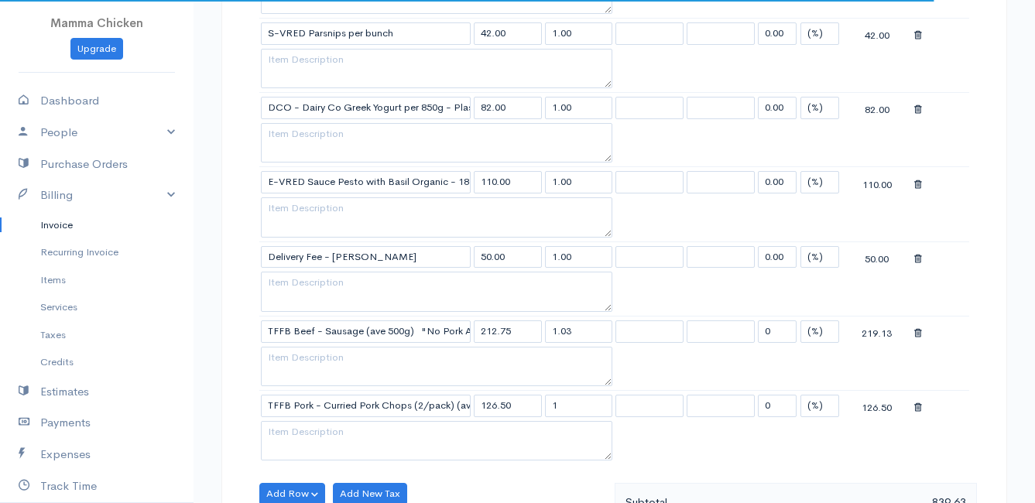
click at [319, 437] on body "Mamma Chicken Upgrade Dashboard People Clients Vendors Staff Users Purchase Ord…" at bounding box center [517, 153] width 1035 height 2008
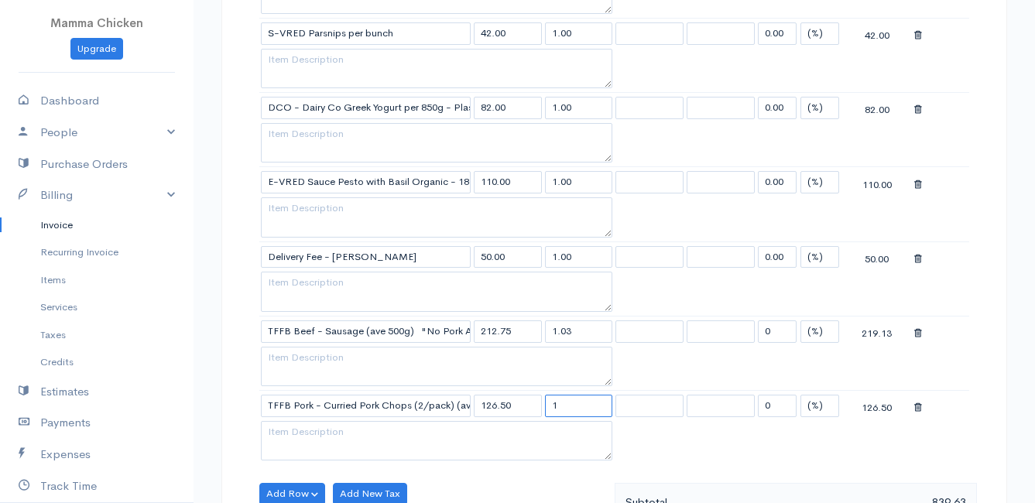
click at [591, 406] on input "1" at bounding box center [579, 406] width 68 height 22
type input "0.71"
click at [676, 454] on table "Item Rate Qty Tax Tax Discount Total VRED Organic Mix Lettuce per 150 g bag 21.…" at bounding box center [614, 74] width 710 height 782
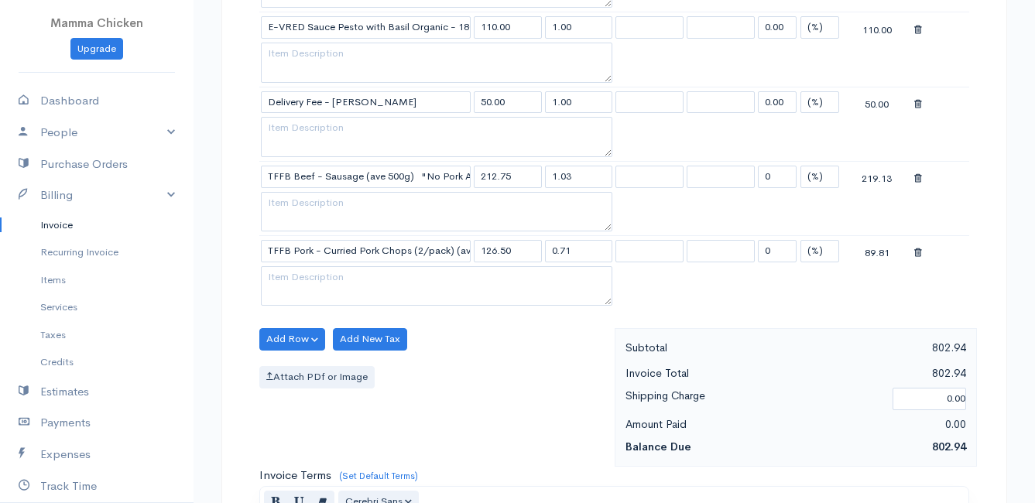
scroll to position [1084, 0]
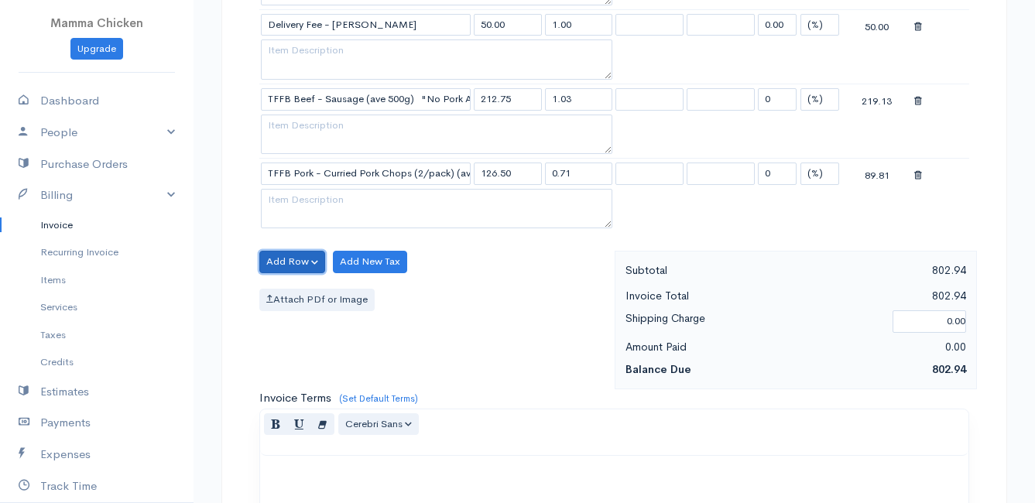
click at [268, 254] on button "Add Row" at bounding box center [292, 262] width 66 height 22
click at [283, 292] on link "Add Item Row" at bounding box center [321, 293] width 122 height 27
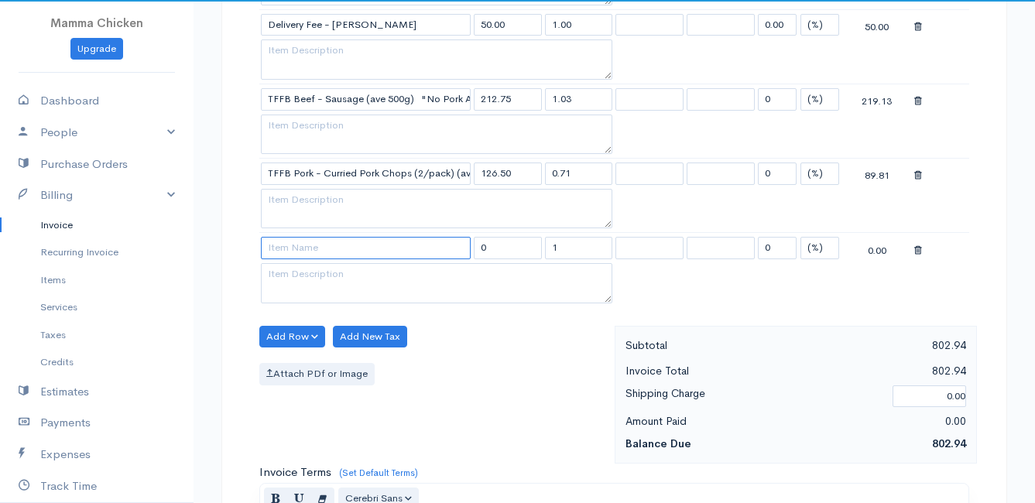
click at [291, 251] on input at bounding box center [366, 248] width 210 height 22
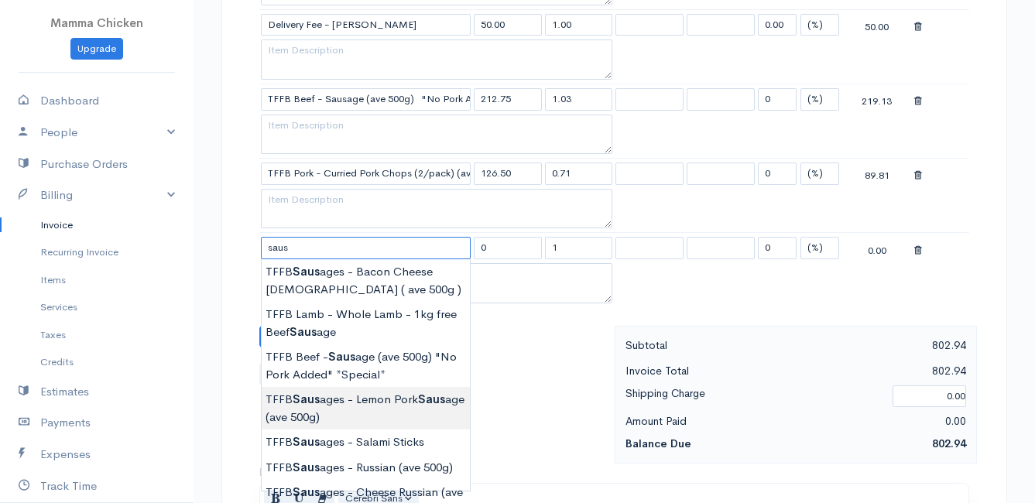
type input "TFFB Sausages - Lemon Pork Sausage (ave 500g)"
type input "126.50"
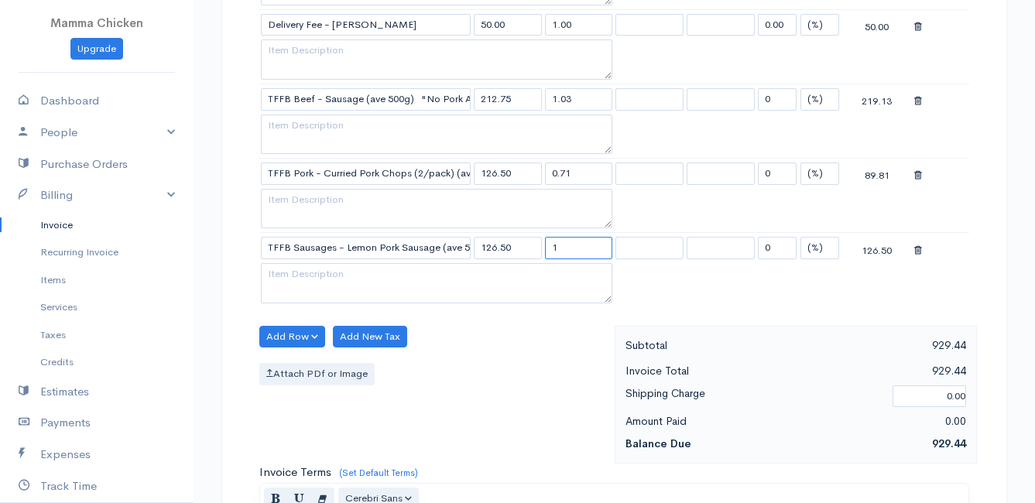
click at [583, 258] on input "1" at bounding box center [579, 248] width 68 height 22
type input "0.51"
click at [551, 369] on div "Attach PDf or Image" at bounding box center [433, 374] width 348 height 22
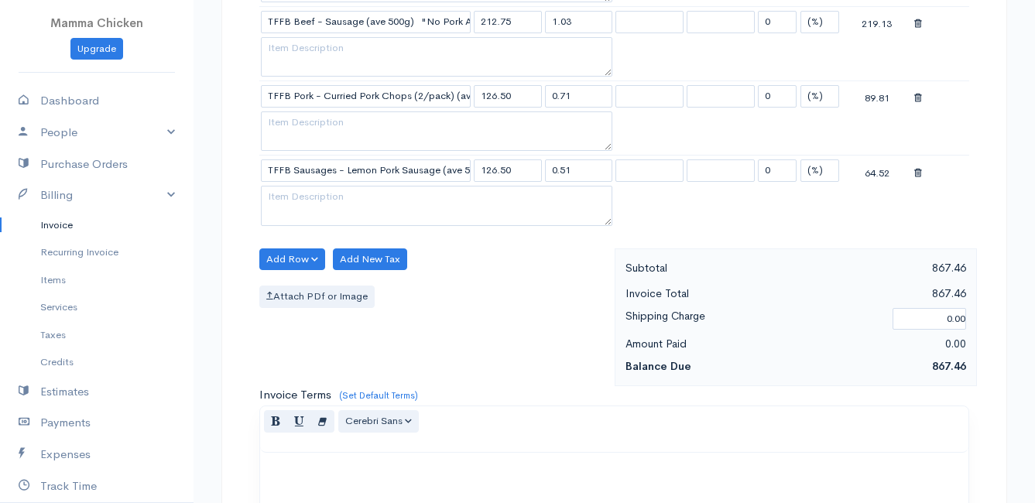
scroll to position [1006, 0]
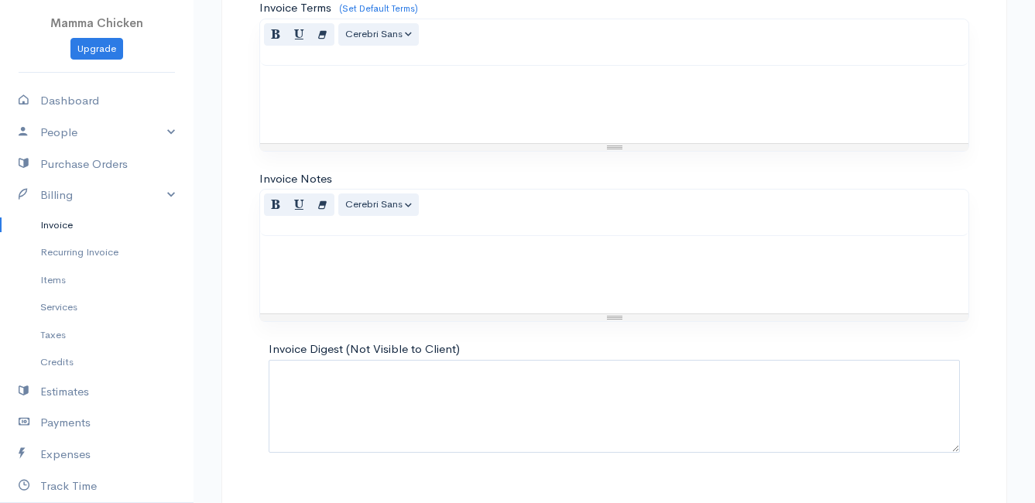
scroll to position [1580, 0]
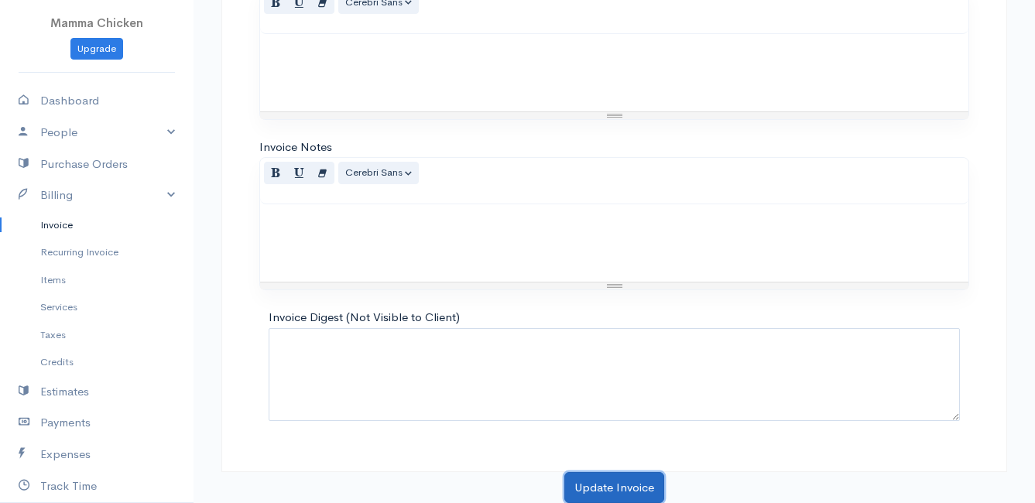
click at [606, 485] on button "Update Invoice" at bounding box center [614, 488] width 100 height 32
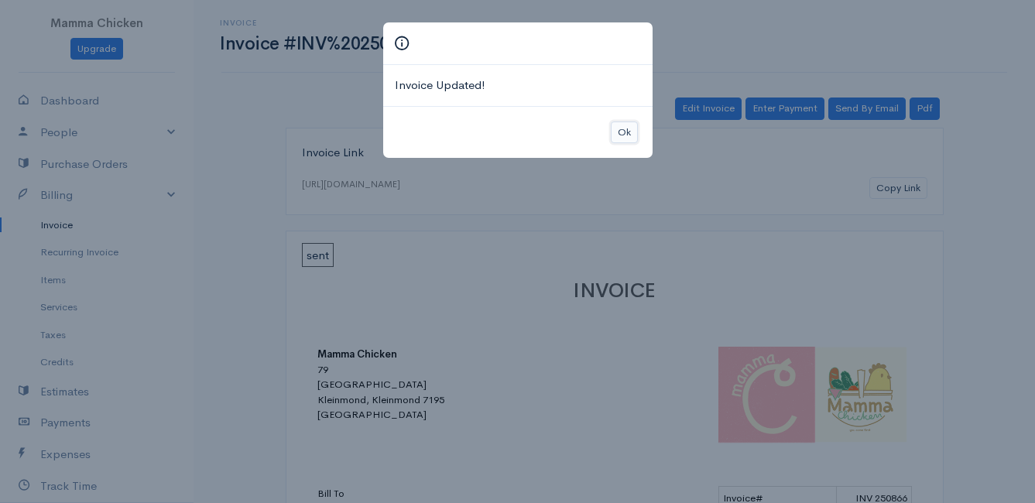
click at [632, 125] on button "Ok" at bounding box center [624, 133] width 27 height 22
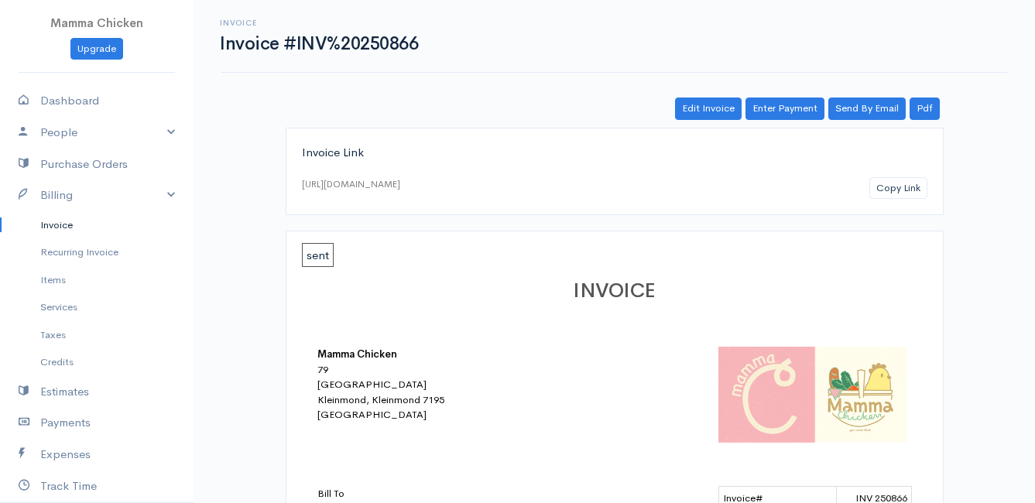
click at [60, 229] on link "Invoice" at bounding box center [96, 225] width 193 height 28
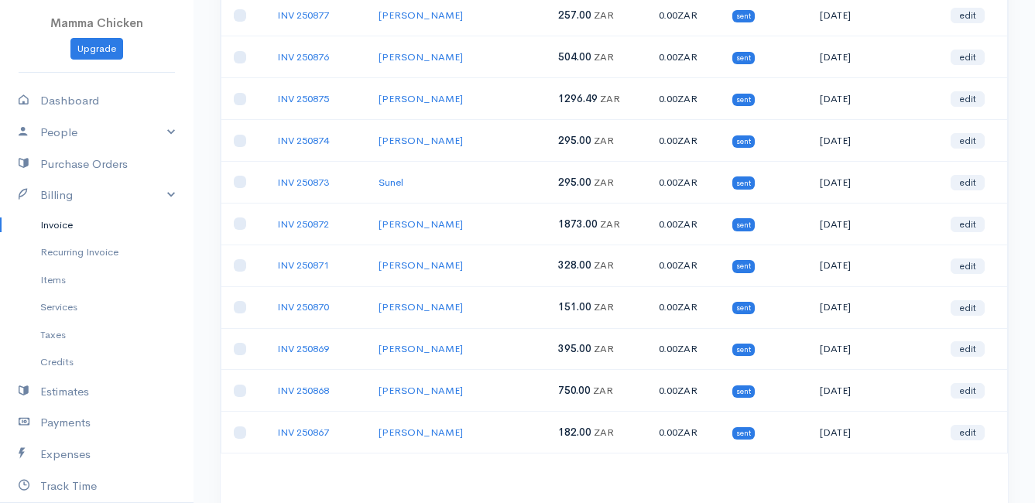
scroll to position [867, 0]
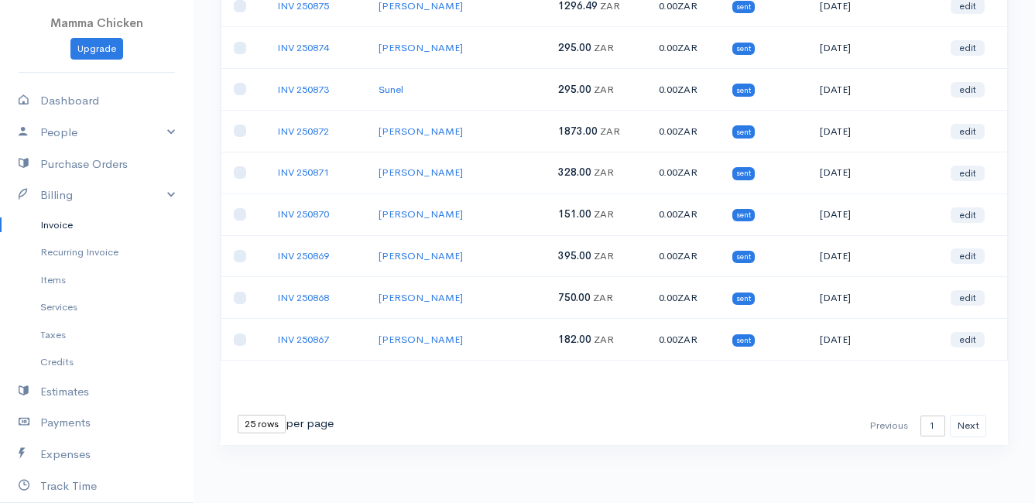
click at [265, 431] on select "10 rows 25 rows 50 rows" at bounding box center [262, 424] width 48 height 19
select select "50"
click at [238, 415] on select "10 rows 25 rows 50 rows" at bounding box center [262, 424] width 48 height 19
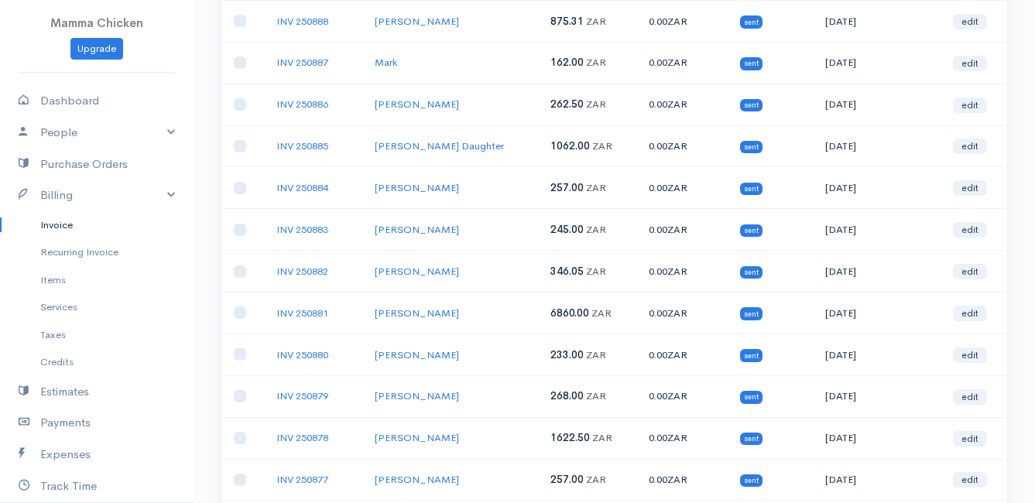
scroll to position [387, 0]
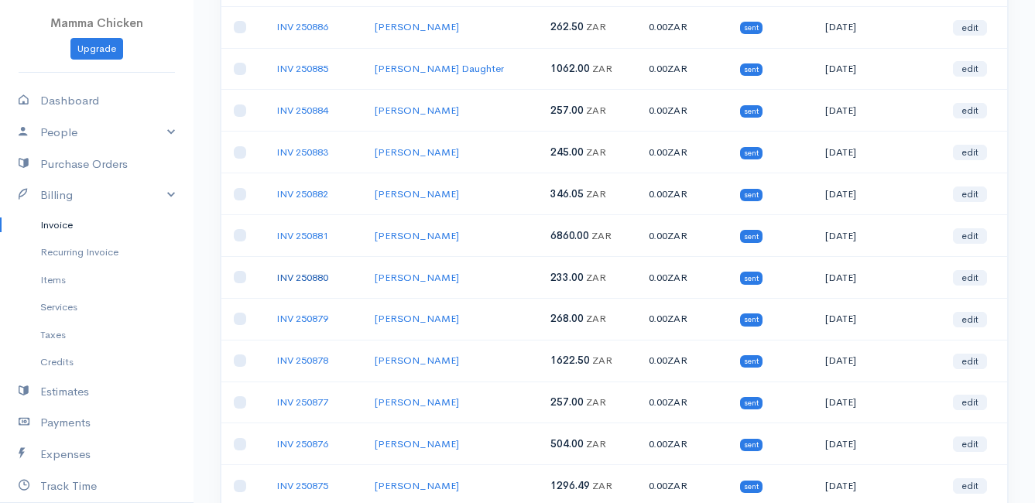
click at [306, 278] on link "INV 250880" at bounding box center [302, 277] width 52 height 13
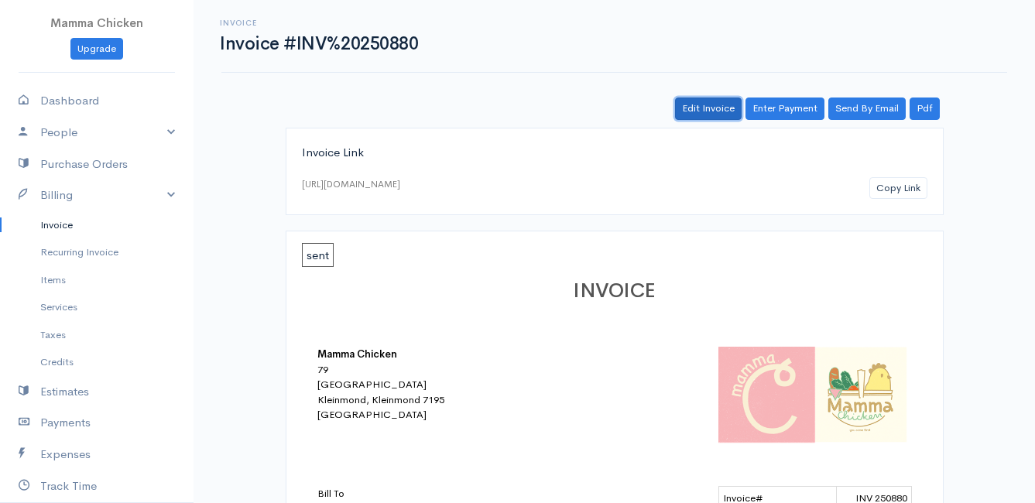
click at [719, 104] on link "Edit Invoice" at bounding box center [708, 109] width 67 height 22
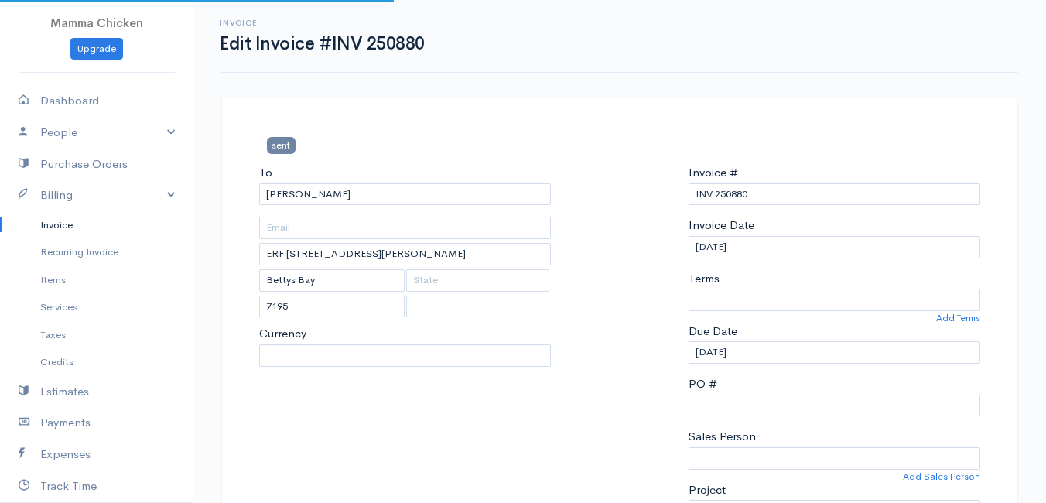
select select
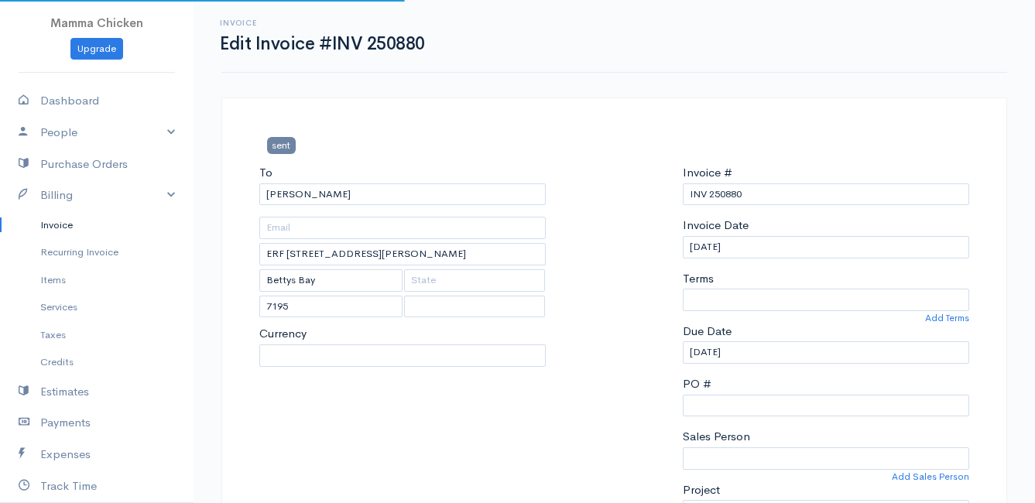
select select "0"
select select "[GEOGRAPHIC_DATA]"
select select "ZAR"
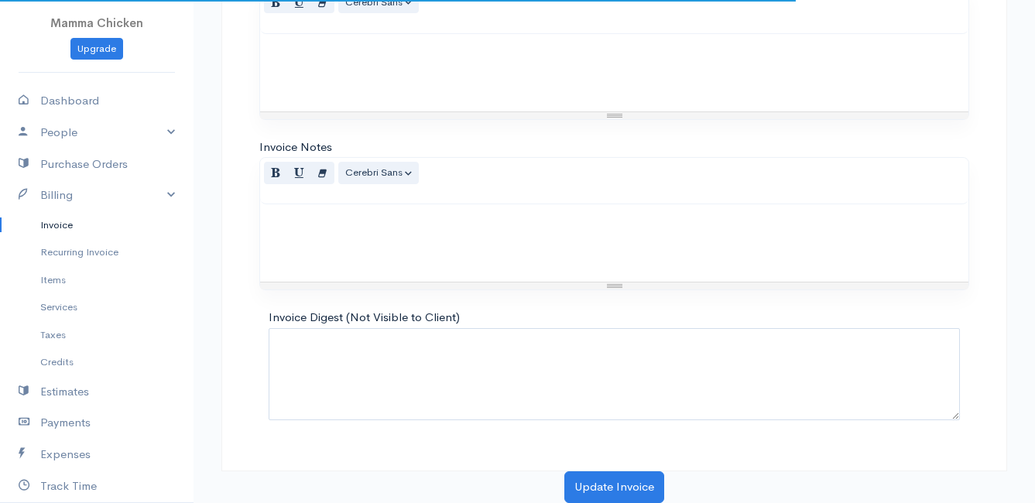
scroll to position [820, 0]
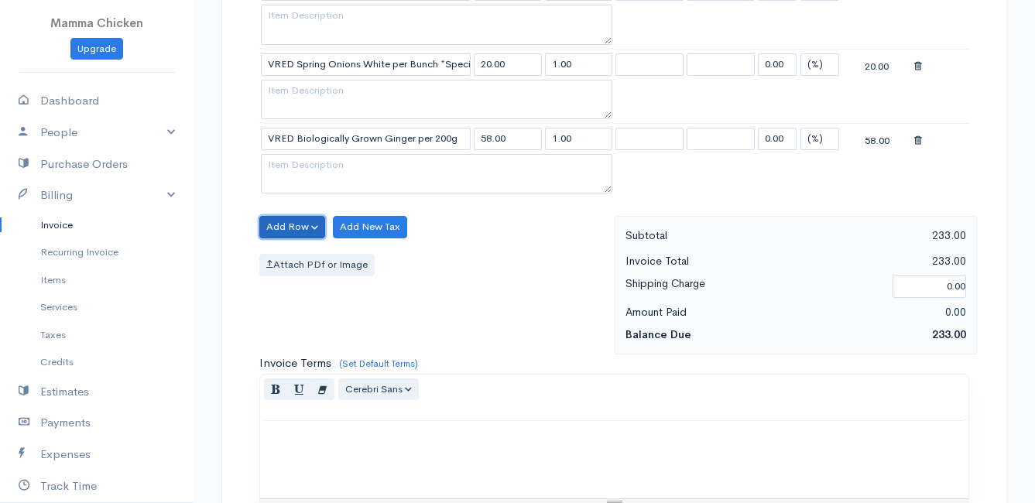
click at [290, 222] on button "Add Row" at bounding box center [292, 227] width 66 height 22
click at [289, 256] on link "Add Item Row" at bounding box center [321, 258] width 122 height 27
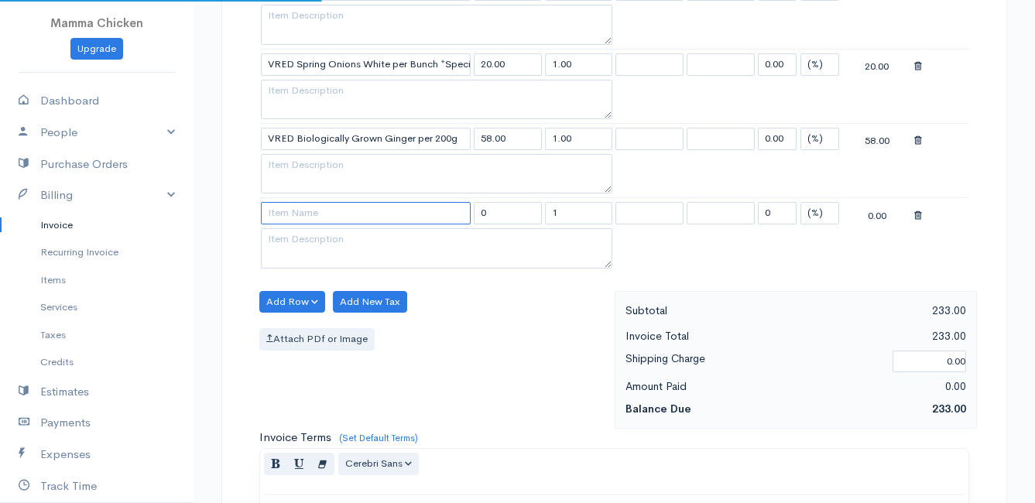
click at [294, 214] on input at bounding box center [366, 213] width 210 height 22
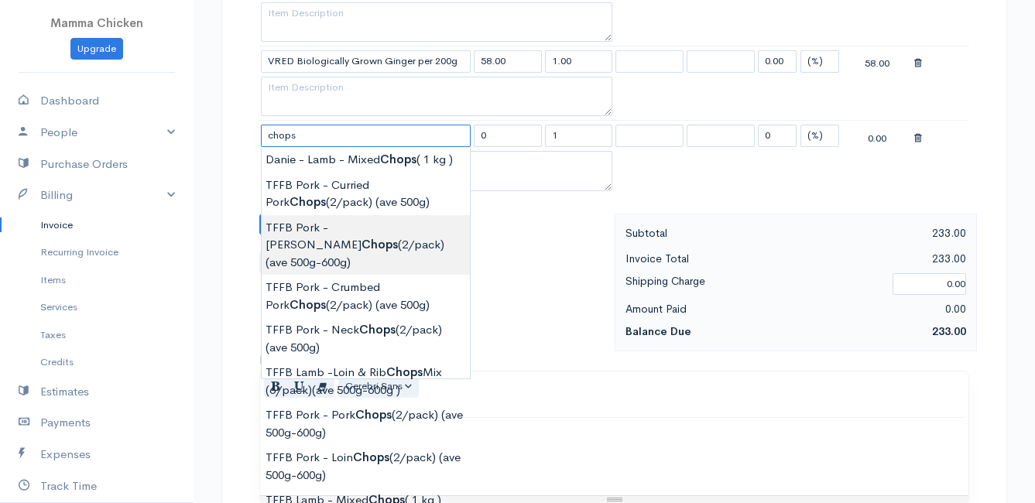
scroll to position [975, 0]
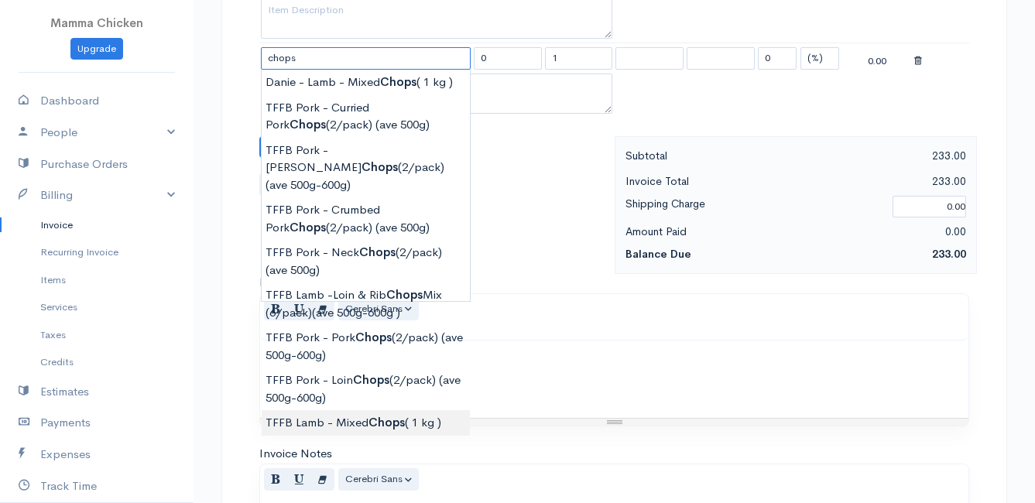
type input "TFFB Lamb - Mixed Chops ( 1 kg )"
type input "235.75"
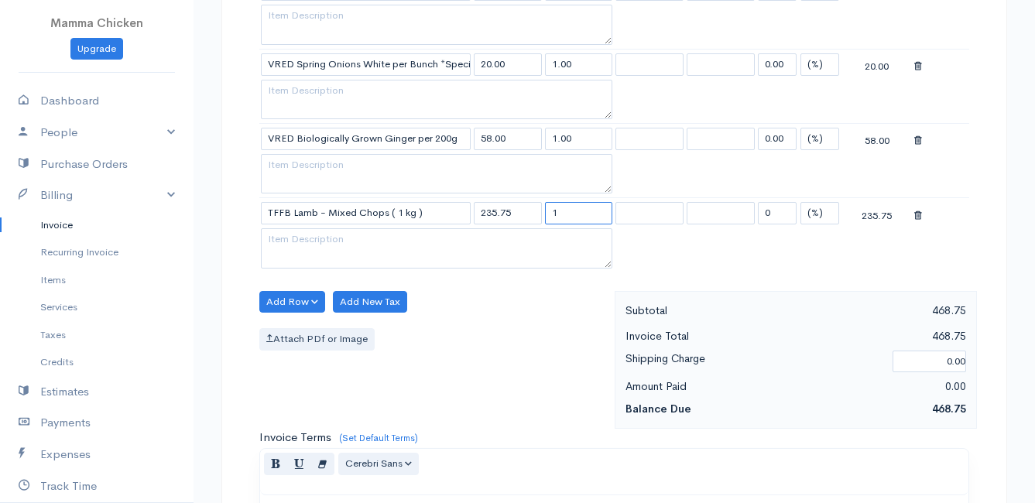
click at [584, 221] on input "1" at bounding box center [579, 213] width 68 height 22
type input "1.05"
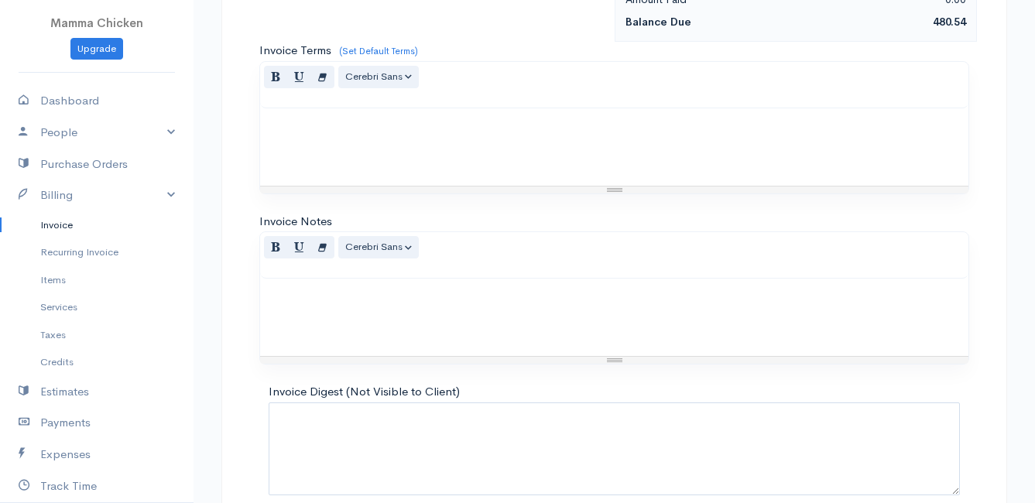
scroll to position [1282, 0]
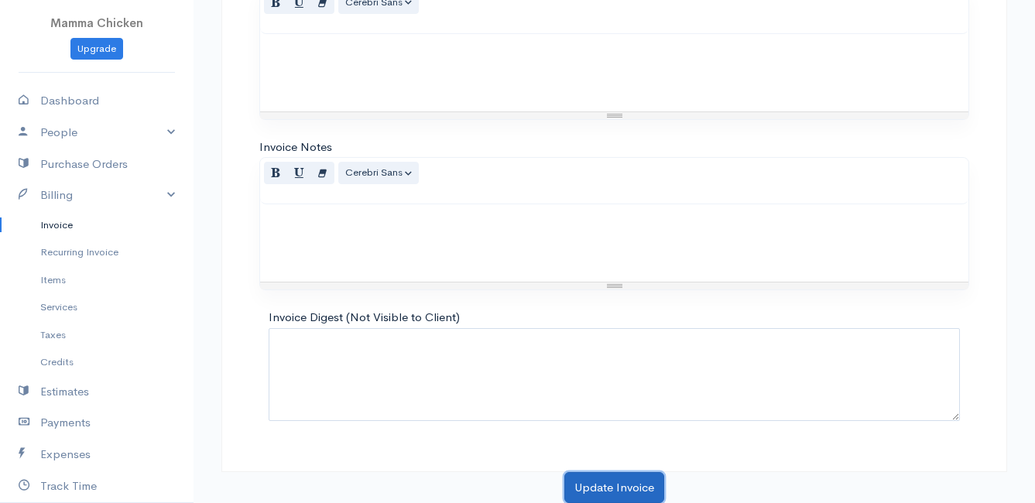
click at [608, 482] on button "Update Invoice" at bounding box center [614, 488] width 100 height 32
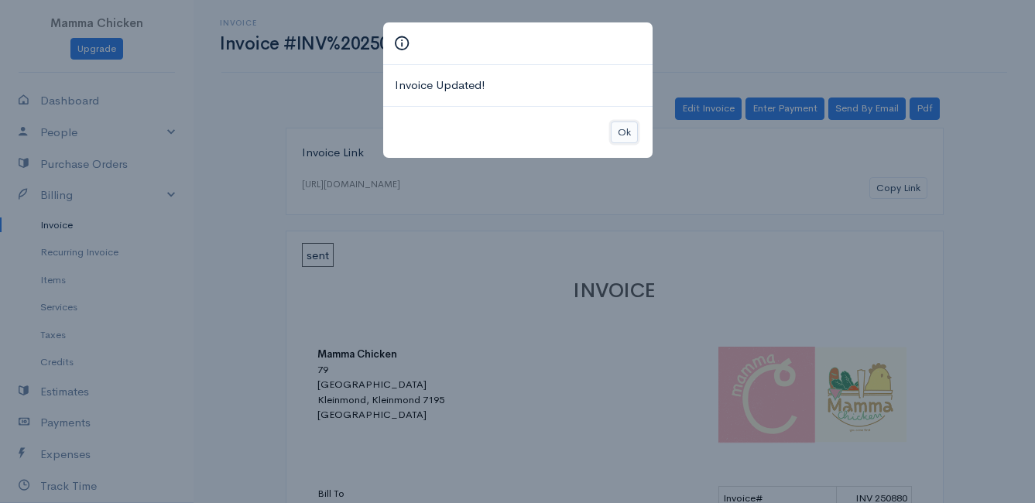
click at [619, 132] on button "Ok" at bounding box center [624, 133] width 27 height 22
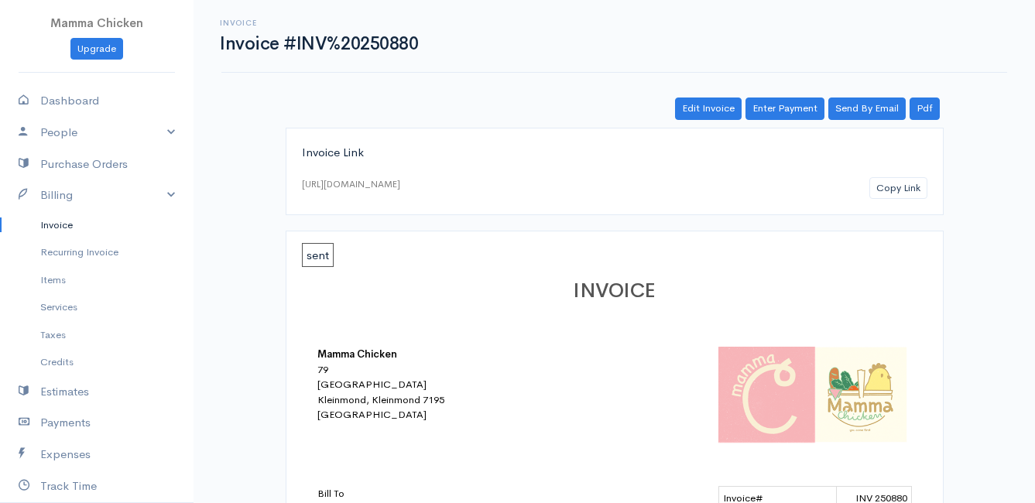
click at [61, 217] on link "Invoice" at bounding box center [96, 225] width 193 height 28
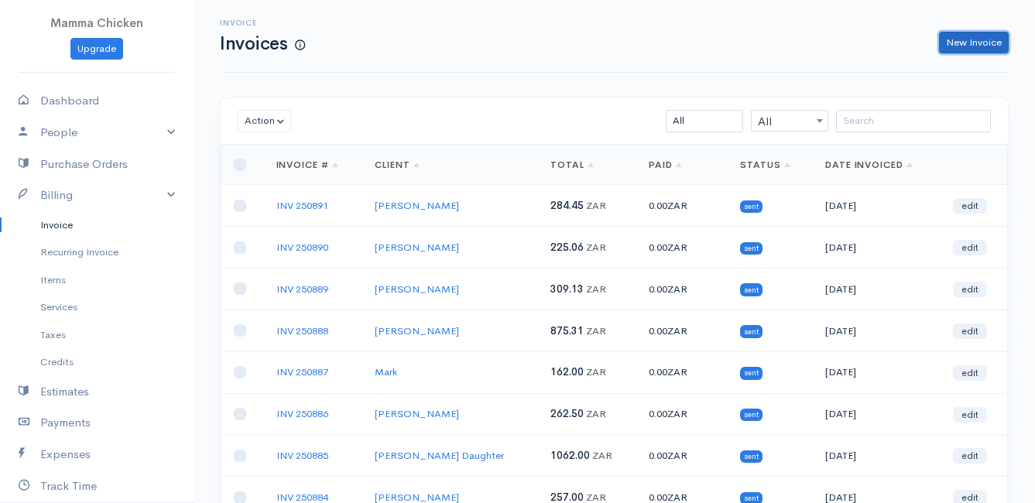
click at [973, 39] on link "New Invoice" at bounding box center [974, 43] width 70 height 22
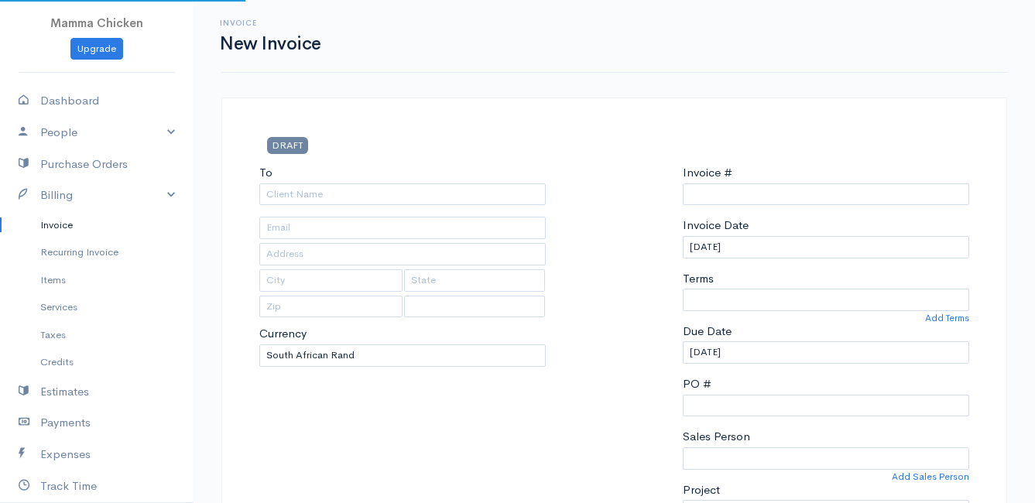
select select "[GEOGRAPHIC_DATA]"
type input "INV 250892"
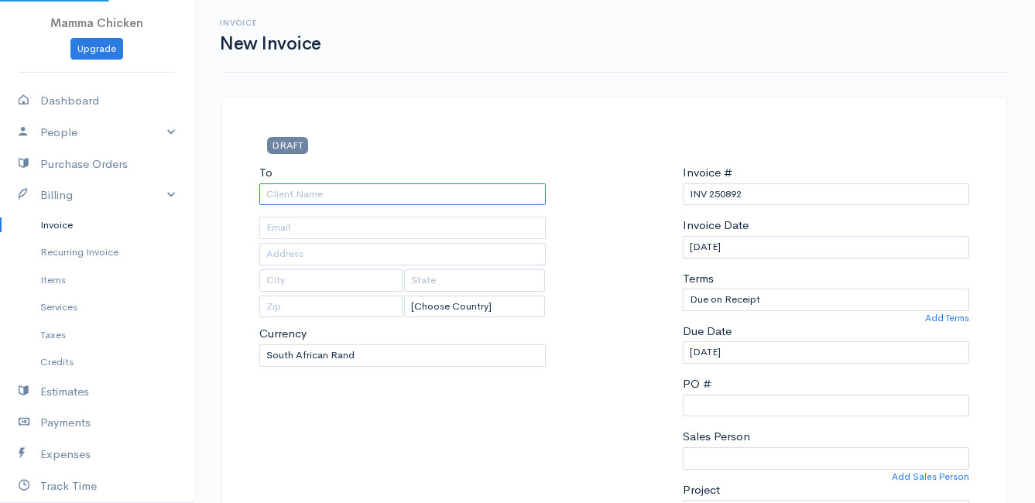
click at [345, 197] on input "To" at bounding box center [402, 194] width 286 height 22
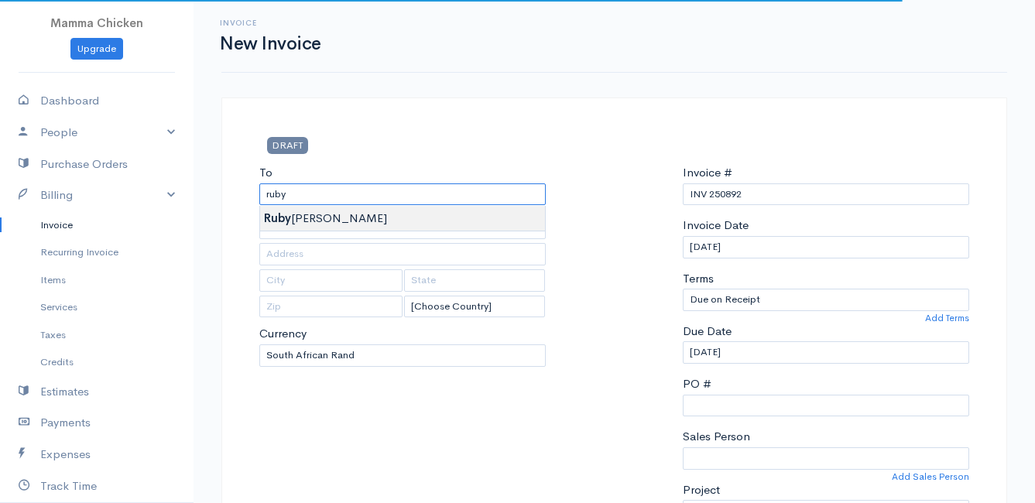
type input "[PERSON_NAME]"
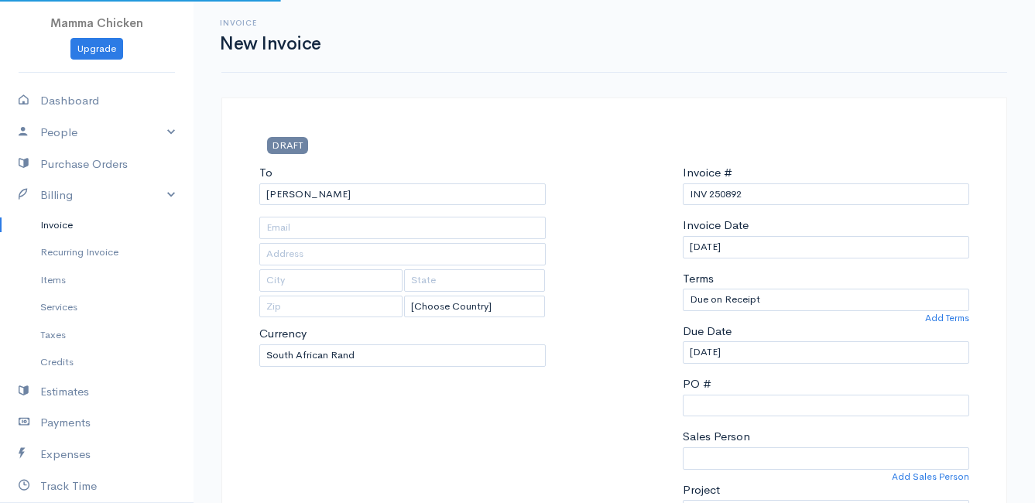
type input "[STREET_ADDRESS]"
type input "Bettys Bay"
type input "7195"
click at [793, 248] on input "[DATE]" at bounding box center [826, 247] width 286 height 22
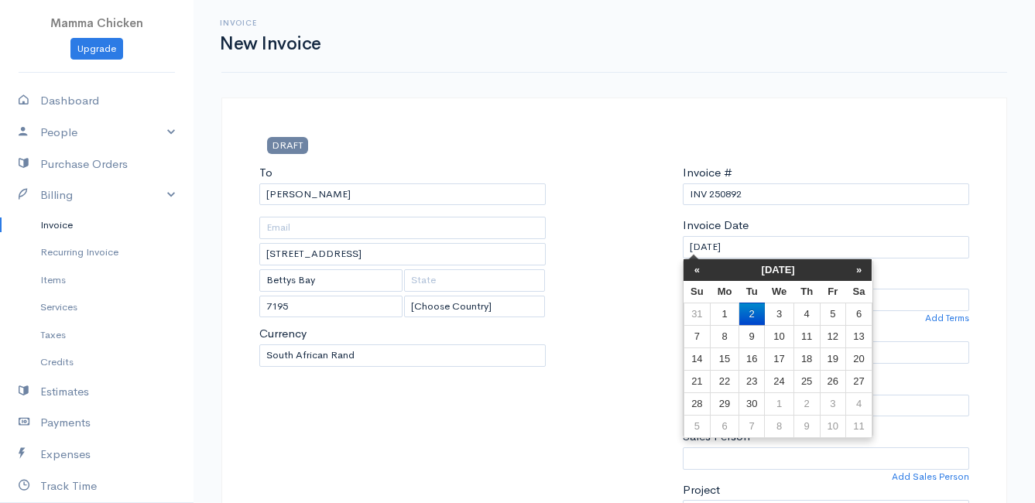
click at [829, 137] on div "DRAFT" at bounding box center [614, 150] width 725 height 27
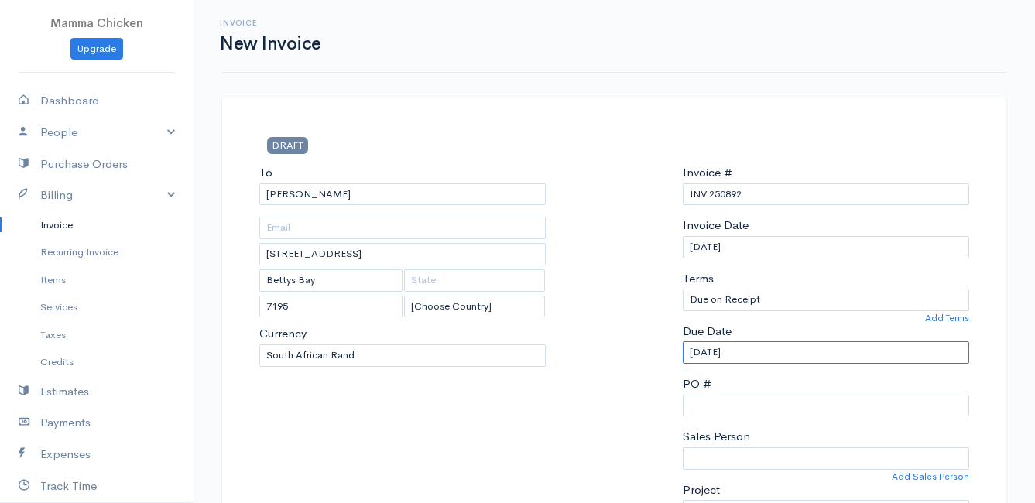
click at [779, 358] on input "[DATE]" at bounding box center [826, 352] width 286 height 22
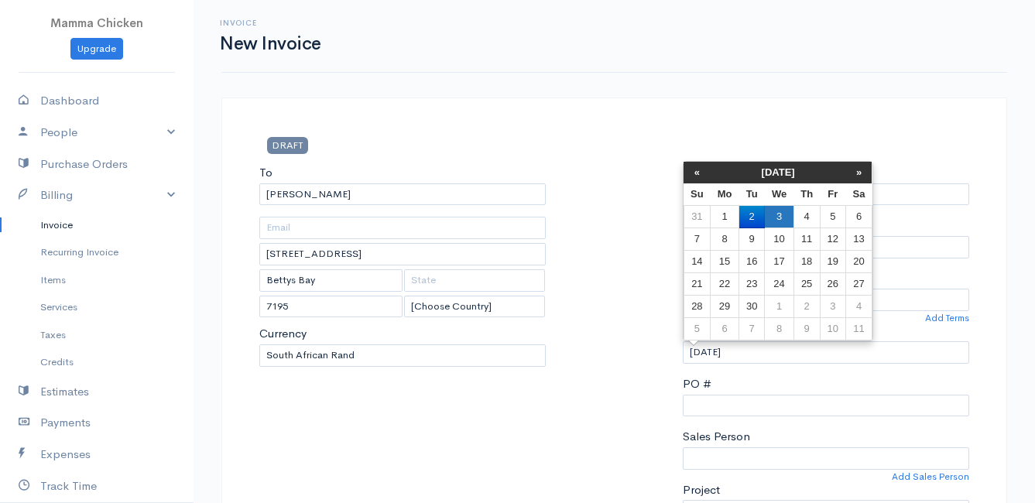
click at [782, 212] on td "3" at bounding box center [779, 217] width 29 height 22
type input "[DATE]"
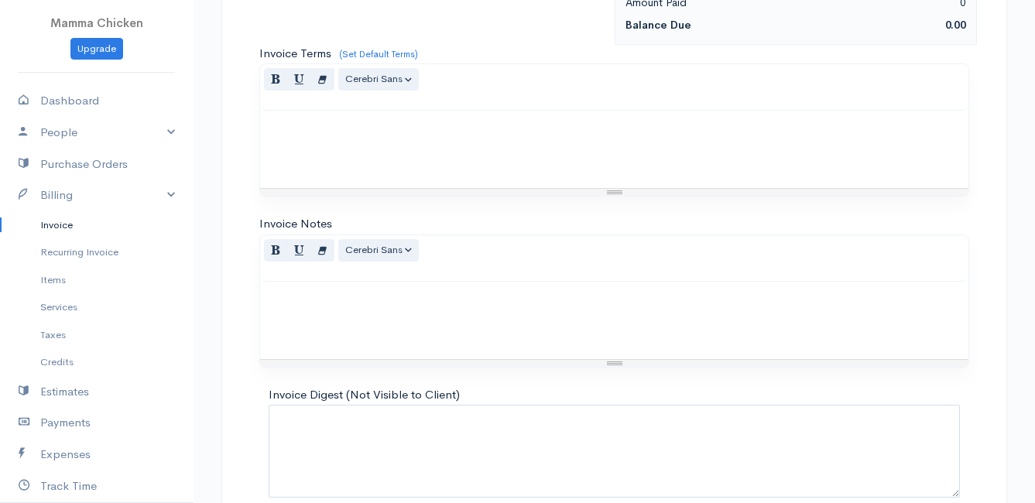
scroll to position [448, 0]
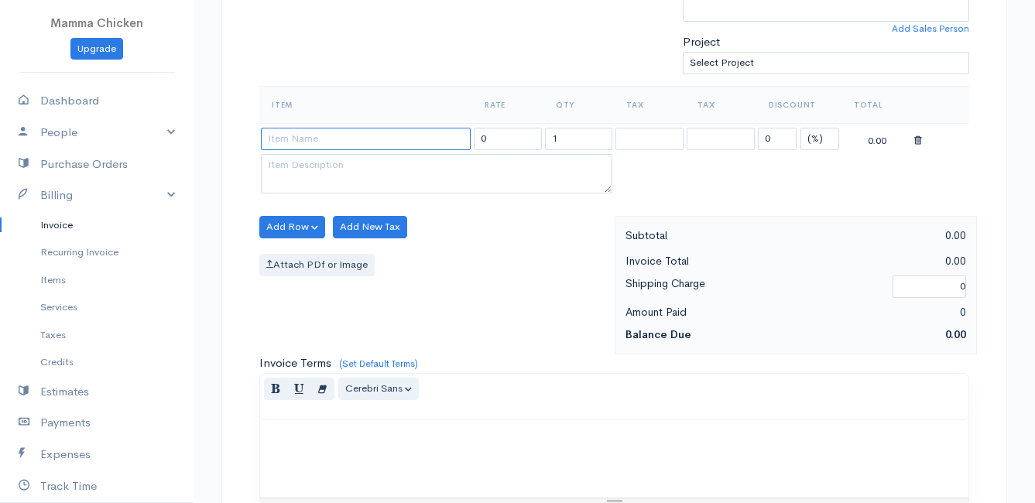
click at [288, 138] on input at bounding box center [366, 139] width 210 height 22
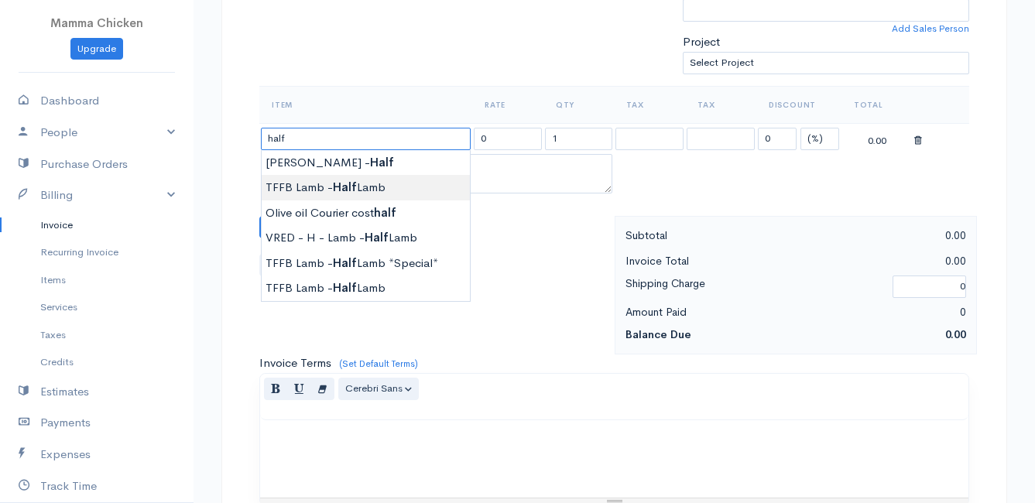
type input "TFFB Lamb - Half Lamb"
type input "170.20"
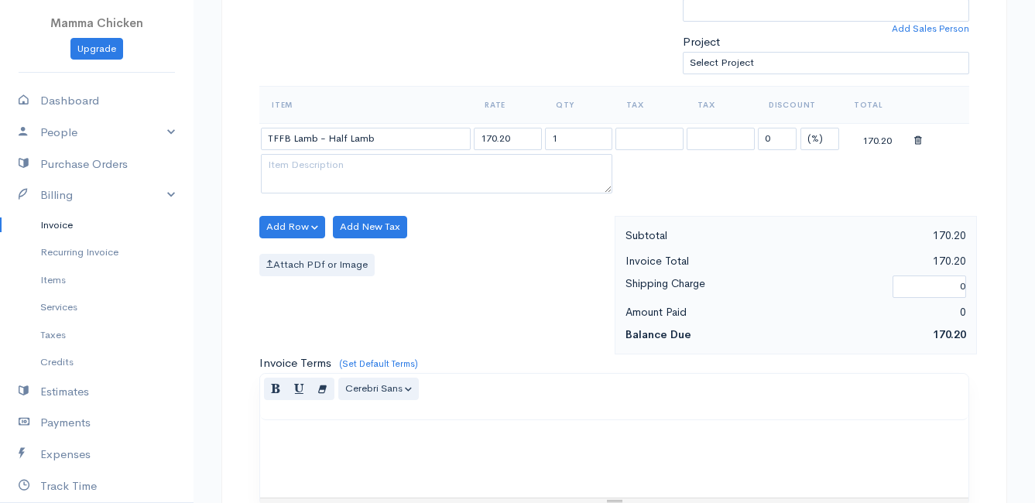
click at [439, 189] on body "Mamma Chicken Upgrade Dashboard People Clients Vendors Staff Users Purchase Ord…" at bounding box center [517, 221] width 1035 height 1338
click at [582, 138] on input "1" at bounding box center [579, 139] width 68 height 22
type input "10.2"
click at [499, 300] on div "Add Row Add Item Row Add Time Row Add New Tax Attach PDf or Image" at bounding box center [433, 285] width 363 height 139
click at [284, 226] on button "Add Row" at bounding box center [292, 227] width 66 height 22
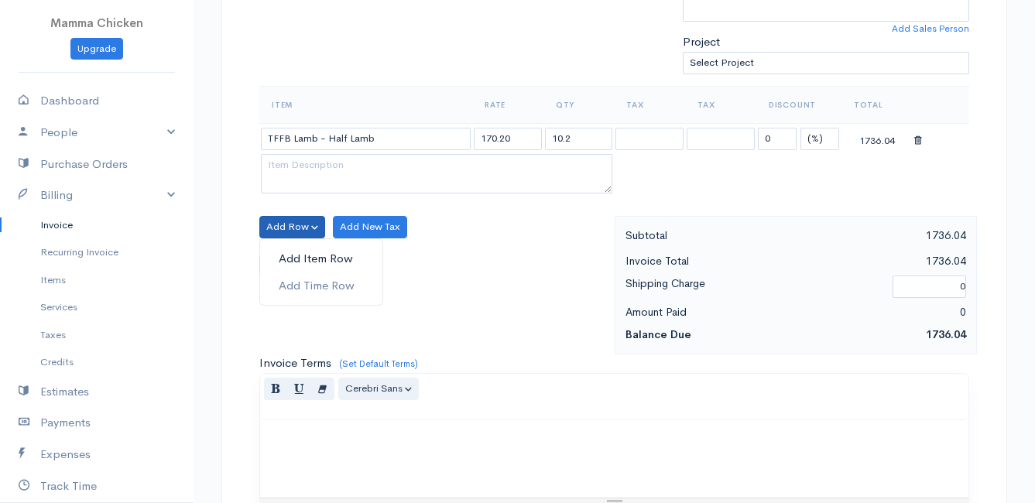
click at [293, 259] on link "Add Item Row" at bounding box center [321, 258] width 122 height 27
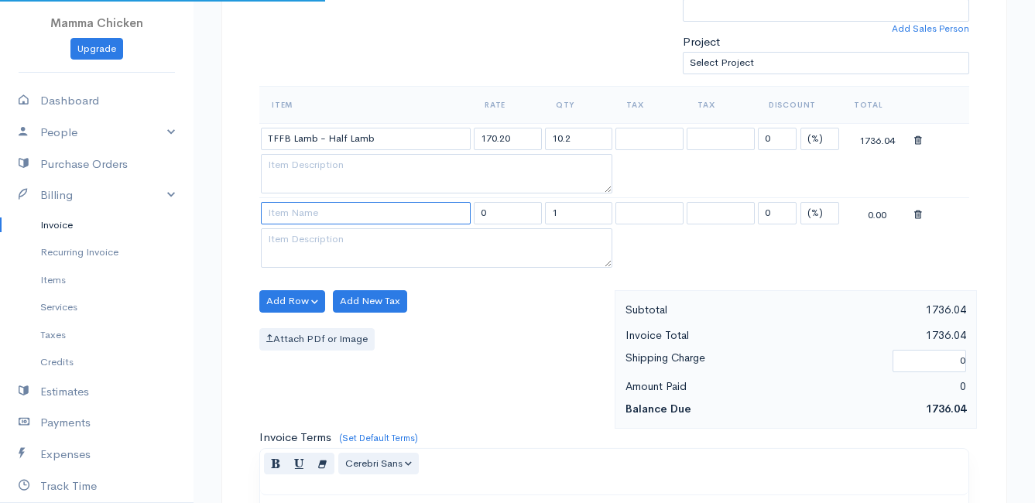
click at [299, 213] on input at bounding box center [366, 213] width 210 height 22
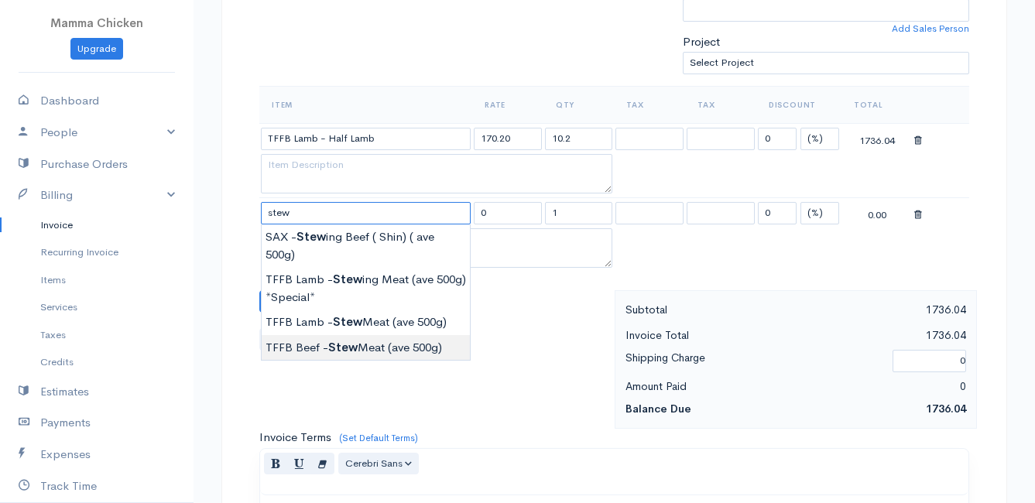
type input "TFFB Beef - Stew Meat (ave 500g)"
type input "120.75"
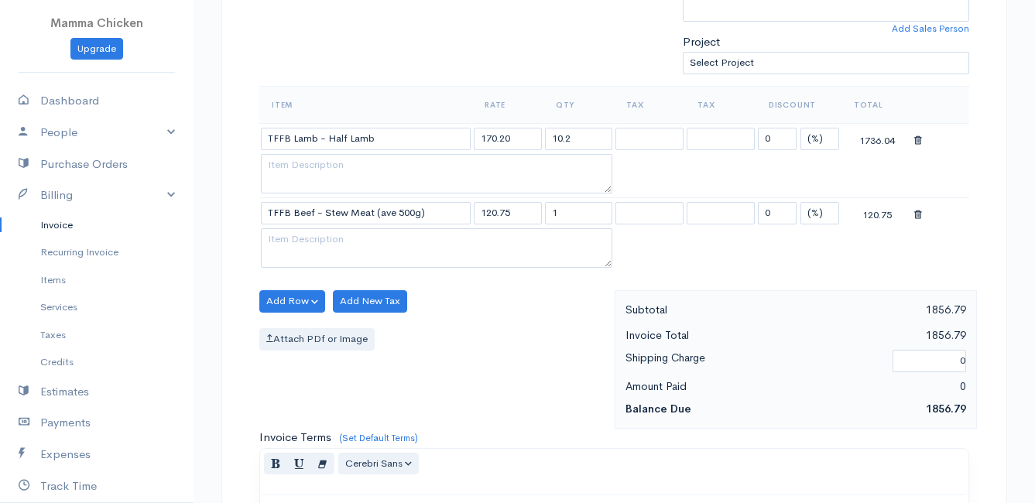
click at [387, 347] on body "Mamma Chicken Upgrade Dashboard People Clients Vendors Staff Users Purchase Ord…" at bounding box center [517, 258] width 1035 height 1413
click at [580, 213] on input "1" at bounding box center [579, 213] width 68 height 22
type input "2.15"
click at [550, 348] on div "Attach PDf or Image" at bounding box center [433, 339] width 348 height 22
click at [738, 262] on table "Item Rate Qty Tax Tax Discount Total TFFB Lamb - Half Lamb 170.20 10.2 0 (%) Fl…" at bounding box center [614, 179] width 710 height 187
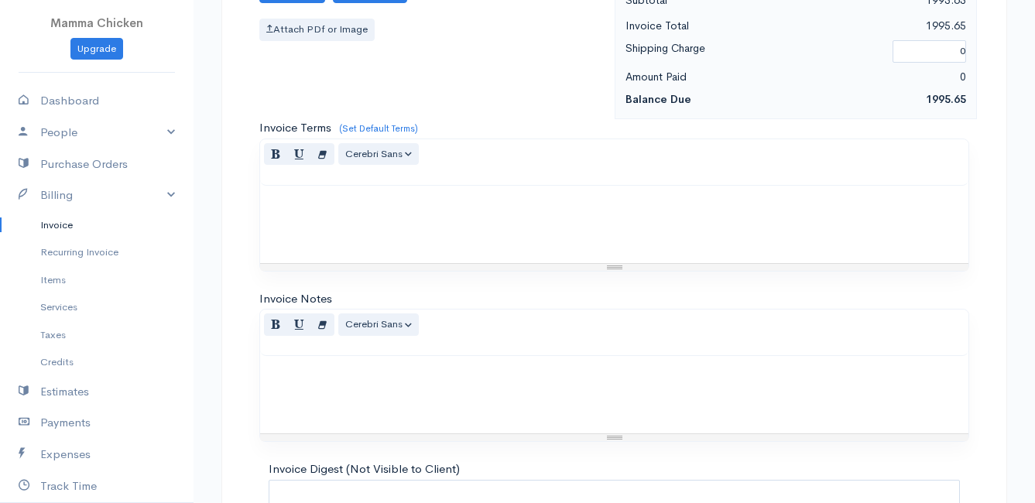
scroll to position [909, 0]
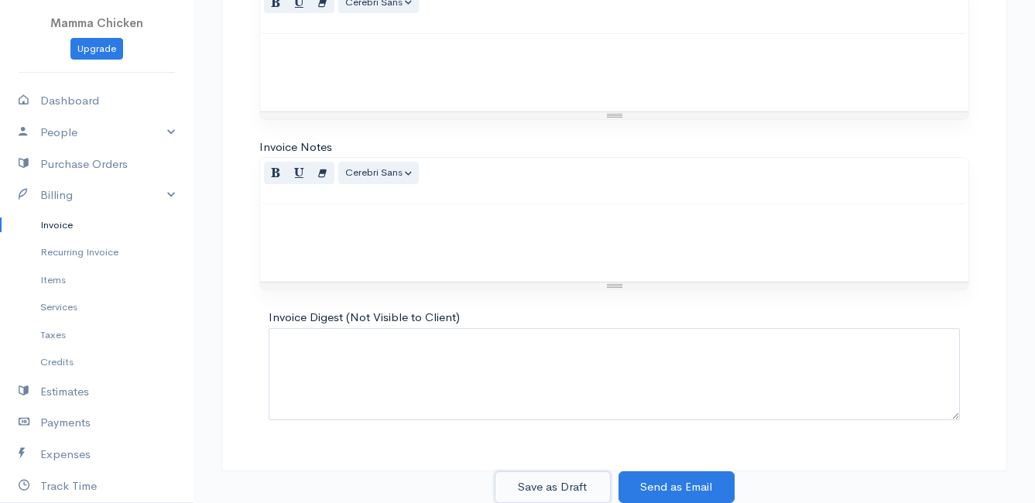
click at [547, 481] on button "Save as Draft" at bounding box center [553, 487] width 116 height 32
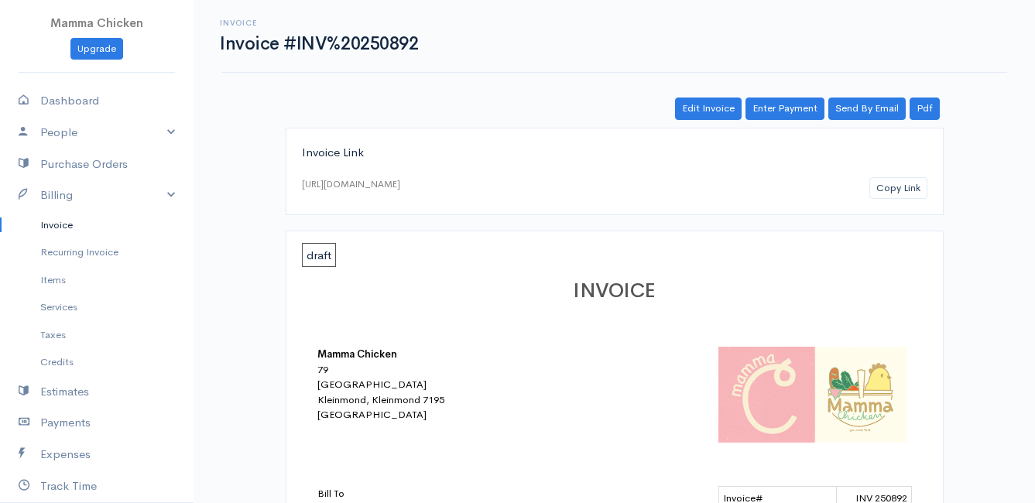
click at [51, 220] on link "Invoice" at bounding box center [96, 225] width 193 height 28
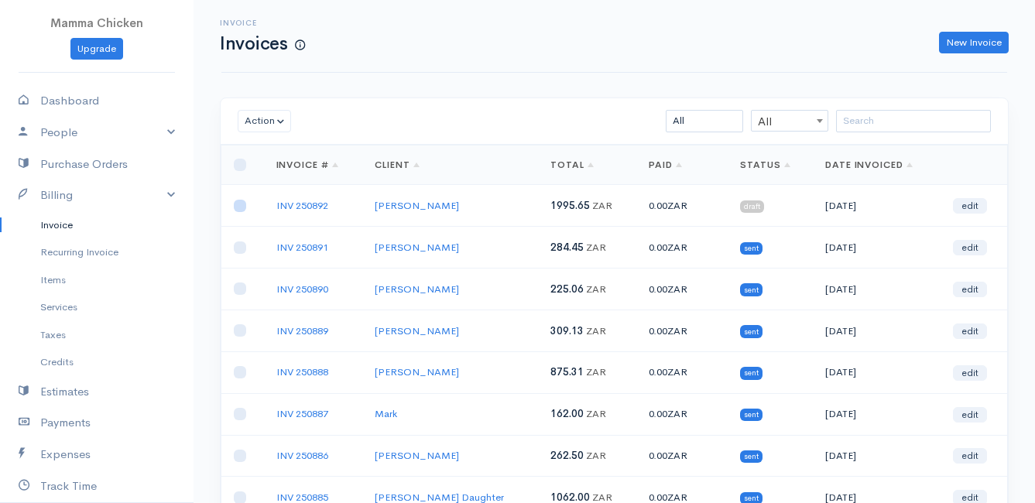
click at [240, 203] on input "checkbox" at bounding box center [240, 206] width 12 height 12
checkbox input "true"
click at [247, 115] on button "Action" at bounding box center [264, 121] width 53 height 22
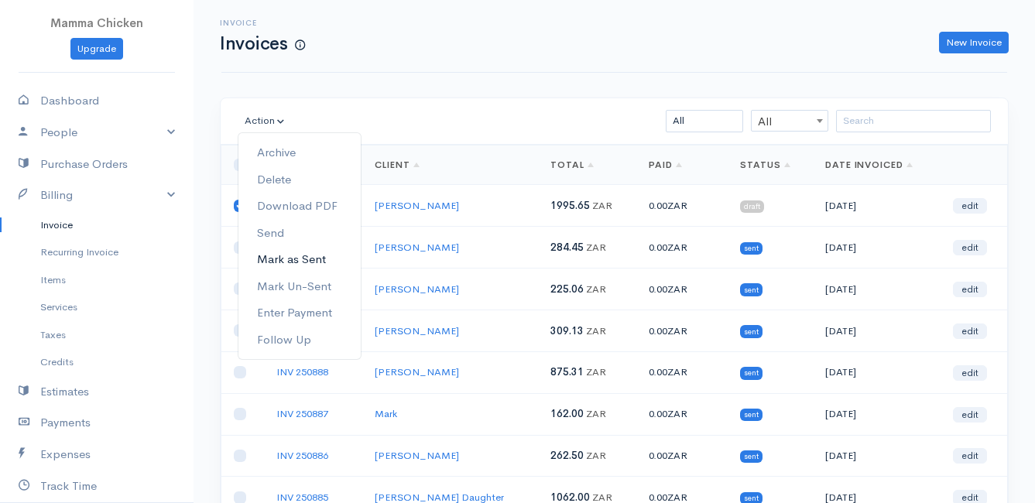
click at [317, 259] on link "Mark as Sent" at bounding box center [299, 259] width 122 height 27
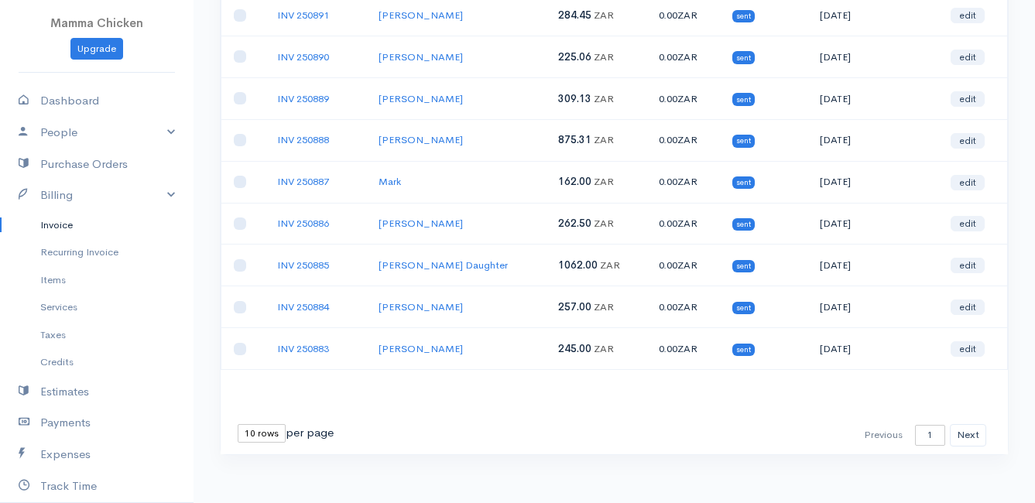
scroll to position [241, 0]
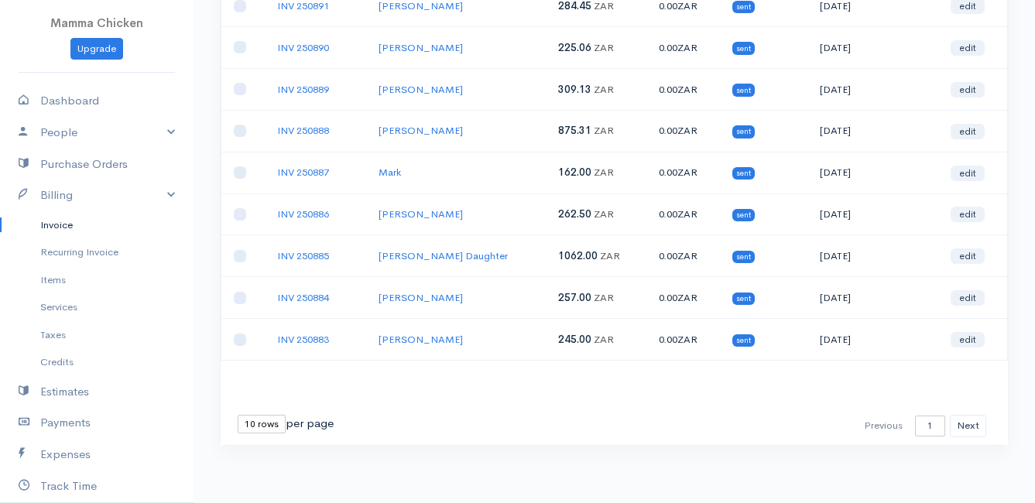
click at [246, 427] on select "10 rows 25 rows 50 rows" at bounding box center [262, 424] width 48 height 19
select select "50"
click at [238, 415] on select "10 rows 25 rows 50 rows" at bounding box center [262, 424] width 48 height 19
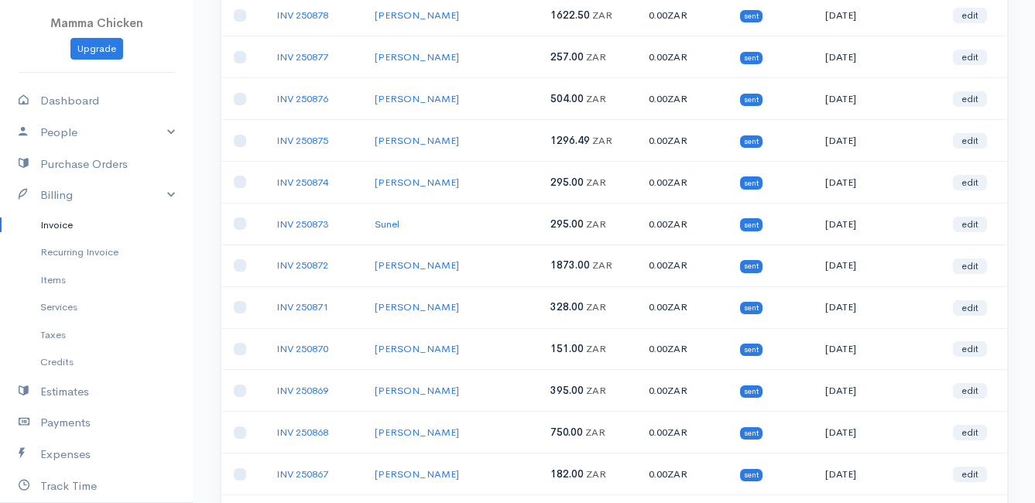
scroll to position [851, 0]
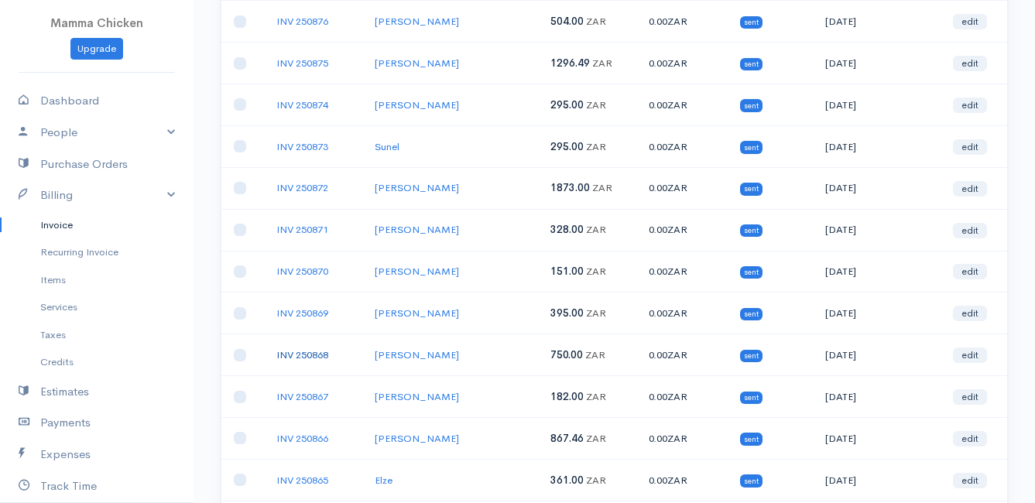
click at [305, 356] on link "INV 250868" at bounding box center [302, 354] width 52 height 13
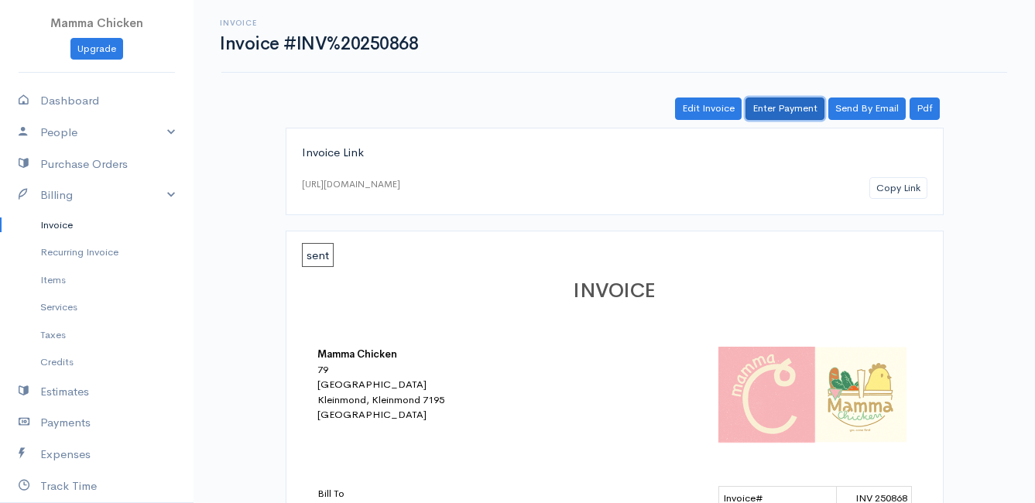
click at [793, 112] on link "Enter Payment" at bounding box center [784, 109] width 79 height 22
click at [707, 110] on link "Edit Invoice" at bounding box center [708, 109] width 67 height 22
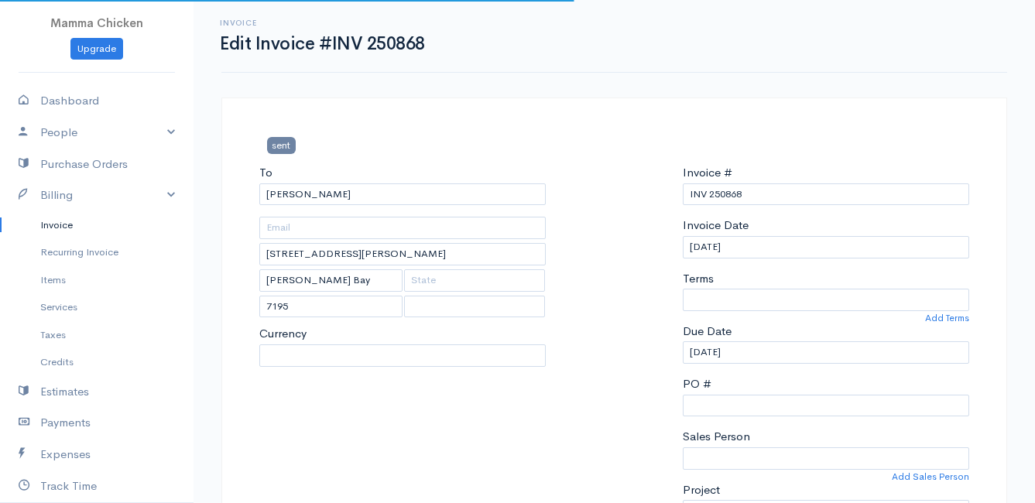
select select
select select "[GEOGRAPHIC_DATA]"
select select "ZAR"
select select "0"
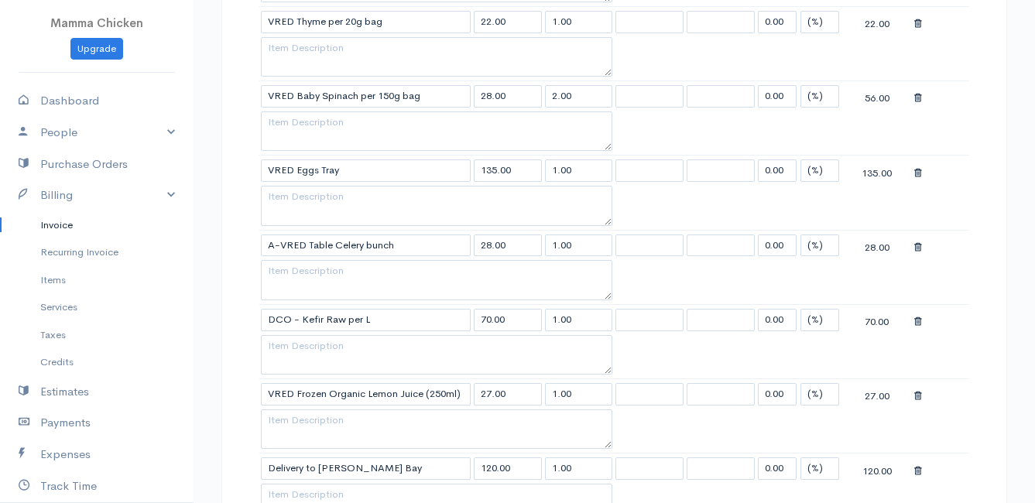
scroll to position [1471, 0]
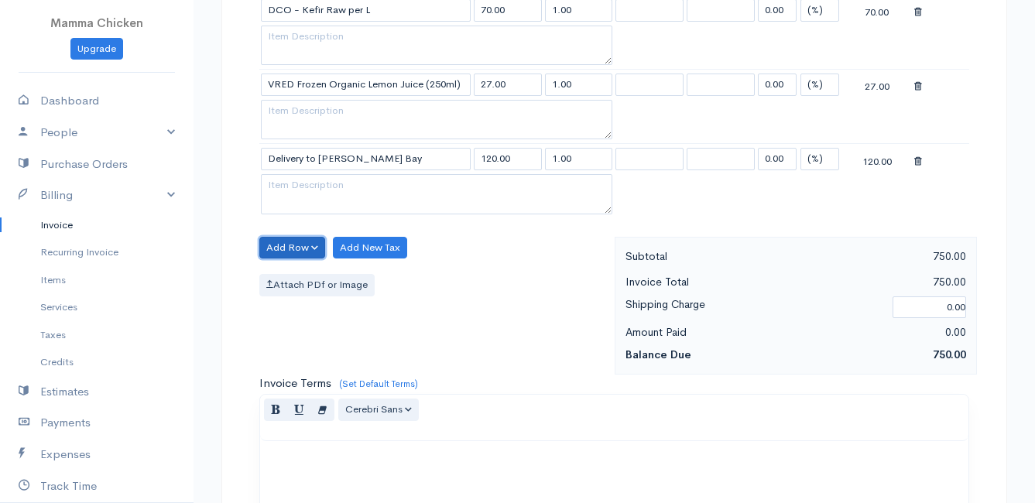
click at [293, 246] on button "Add Row" at bounding box center [292, 248] width 66 height 22
click at [293, 273] on link "Add Item Row" at bounding box center [321, 279] width 122 height 27
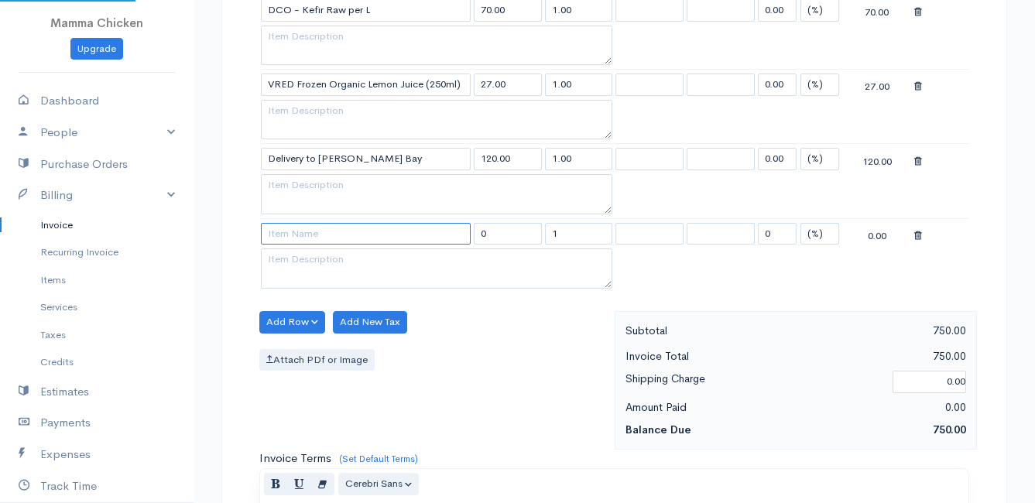
click at [290, 236] on input at bounding box center [366, 234] width 210 height 22
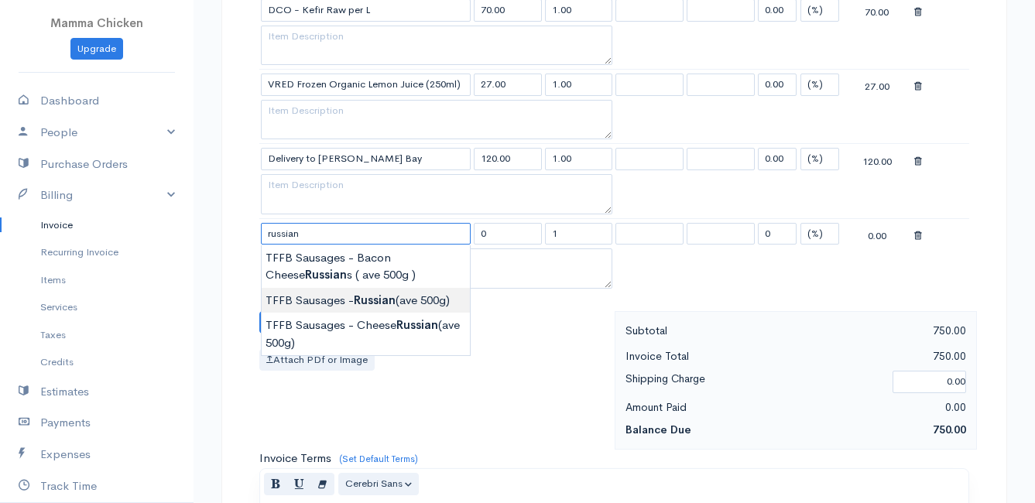
type input "TFFB Sausages - Russian (ave 500g)"
type input "103.50"
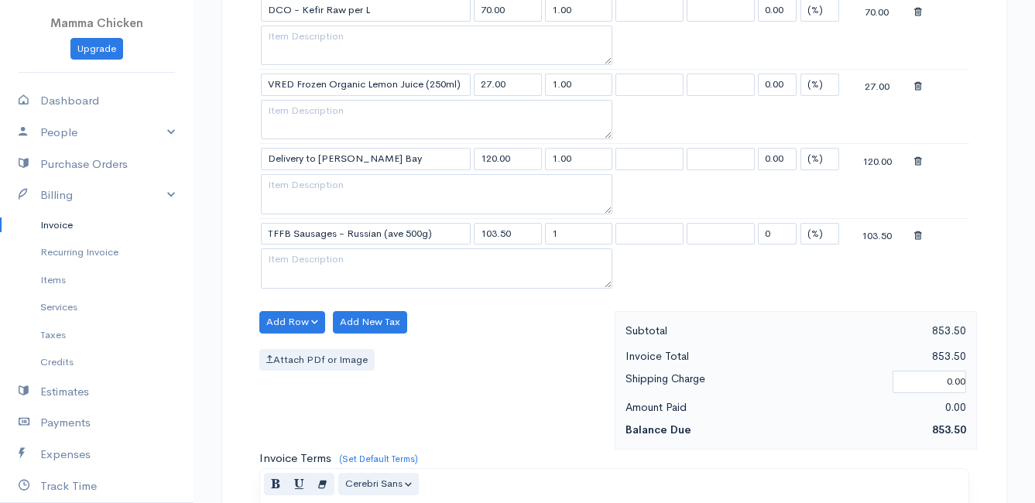
click at [586, 235] on input "1" at bounding box center [579, 234] width 68 height 22
type input "0.52"
click at [519, 373] on div "Add Row Add Item Row Add Time Row Add New Tax Attach PDf or Image" at bounding box center [433, 380] width 363 height 139
click at [280, 324] on button "Add Row" at bounding box center [292, 322] width 66 height 22
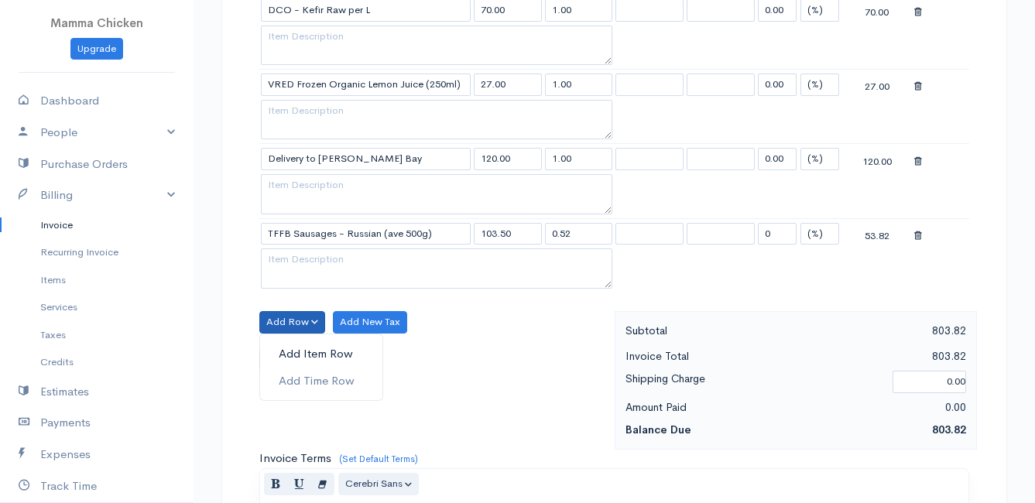
click at [281, 357] on link "Add Item Row" at bounding box center [321, 354] width 122 height 27
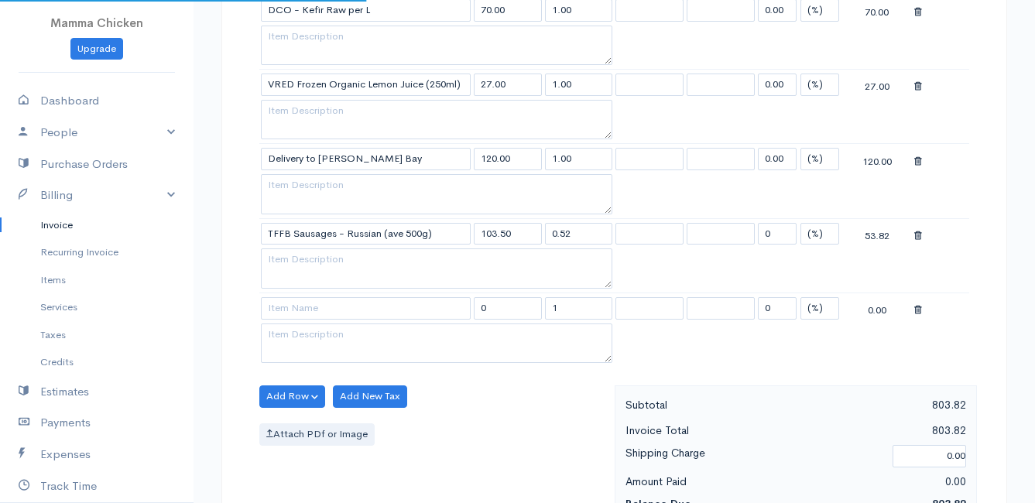
click at [277, 296] on td at bounding box center [365, 308] width 213 height 30
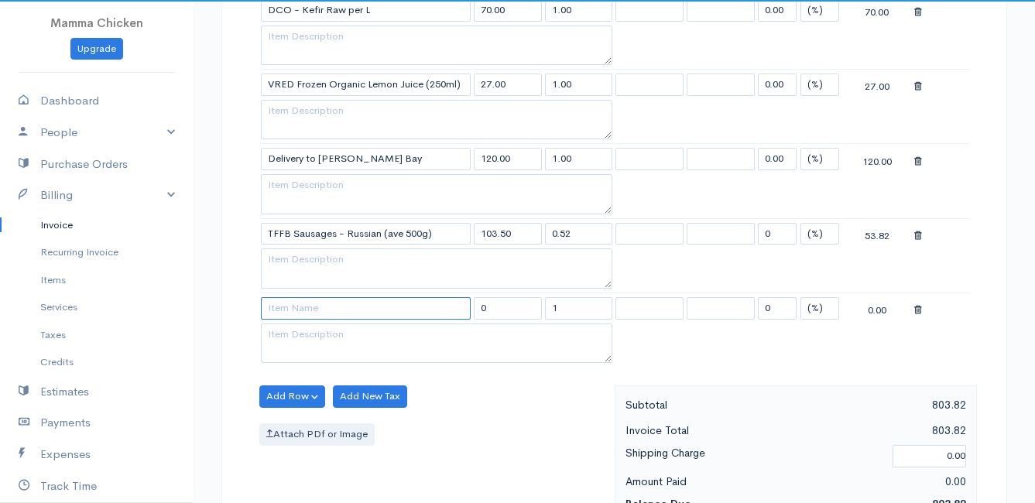
click at [277, 314] on input at bounding box center [366, 308] width 210 height 22
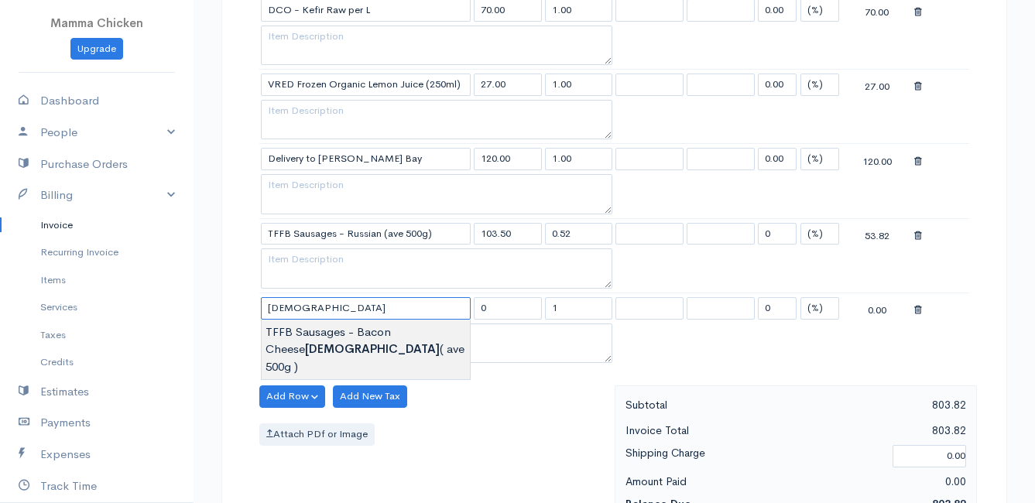
type input "TFFB Sausages - Bacon Cheese Russians ( ave 500g )"
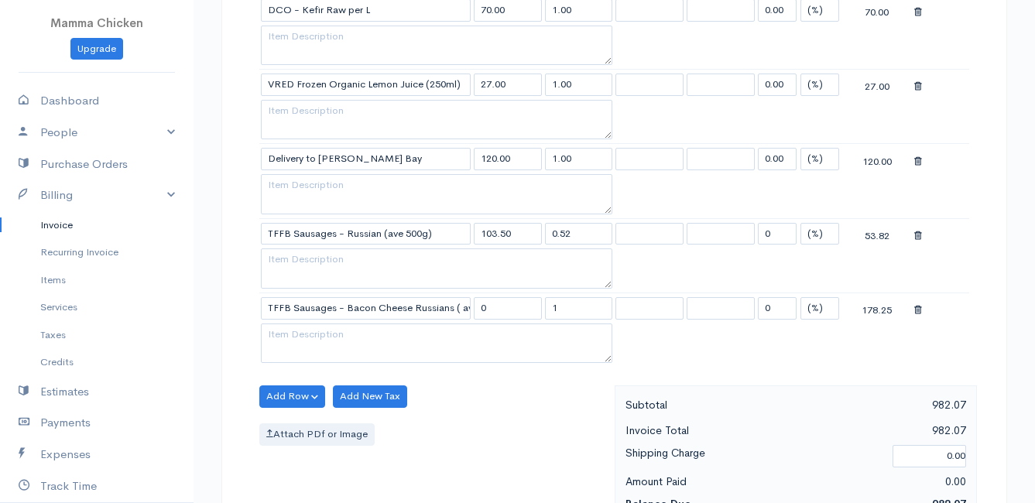
type input "178.25"
click at [918, 310] on icon at bounding box center [918, 310] width 8 height 11
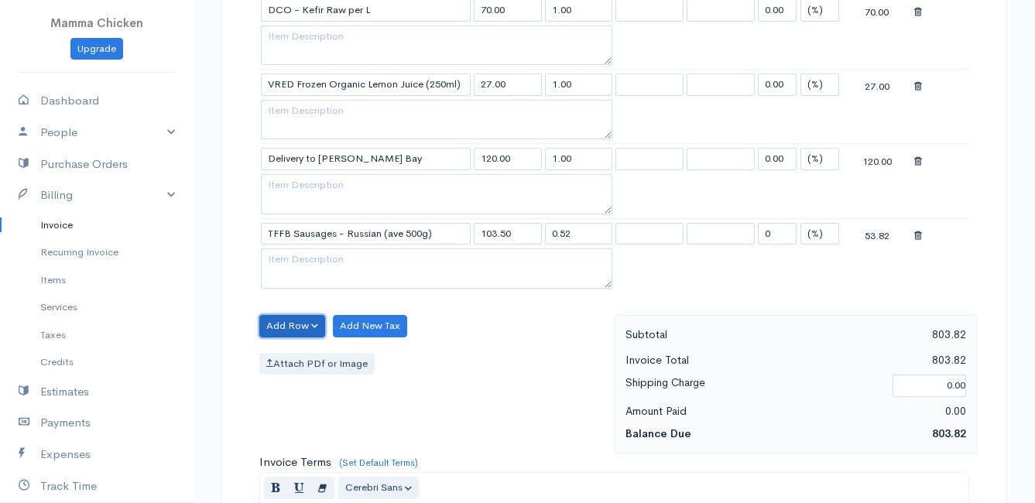
click at [298, 327] on button "Add Row" at bounding box center [292, 326] width 66 height 22
click at [296, 356] on link "Add Item Row" at bounding box center [321, 357] width 122 height 27
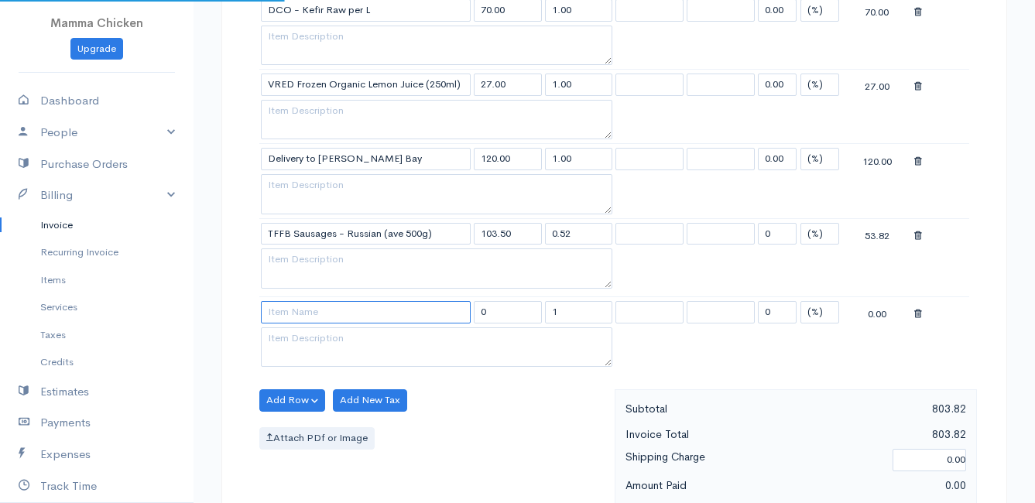
click at [300, 301] on input at bounding box center [366, 312] width 210 height 22
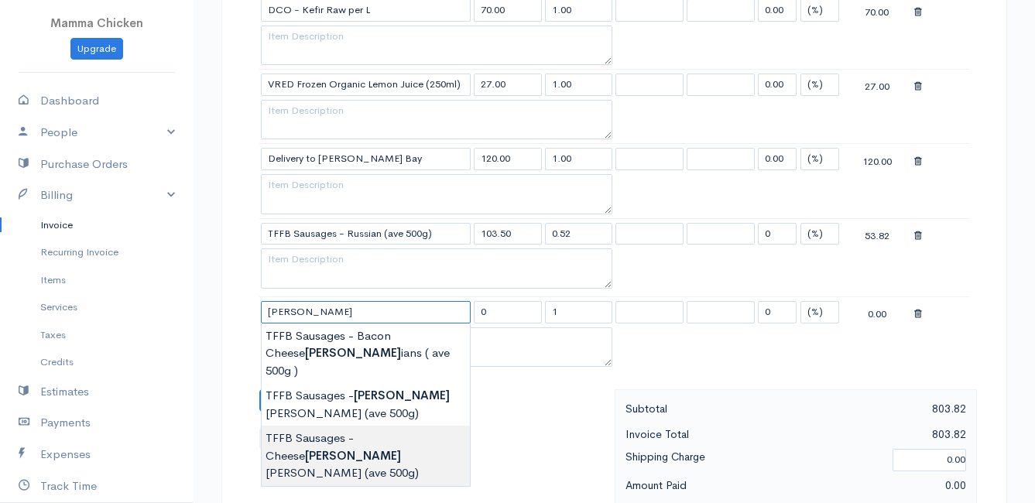
type input "TFFB Sausages - Cheese Russian (ave 500g)"
type input "138.00"
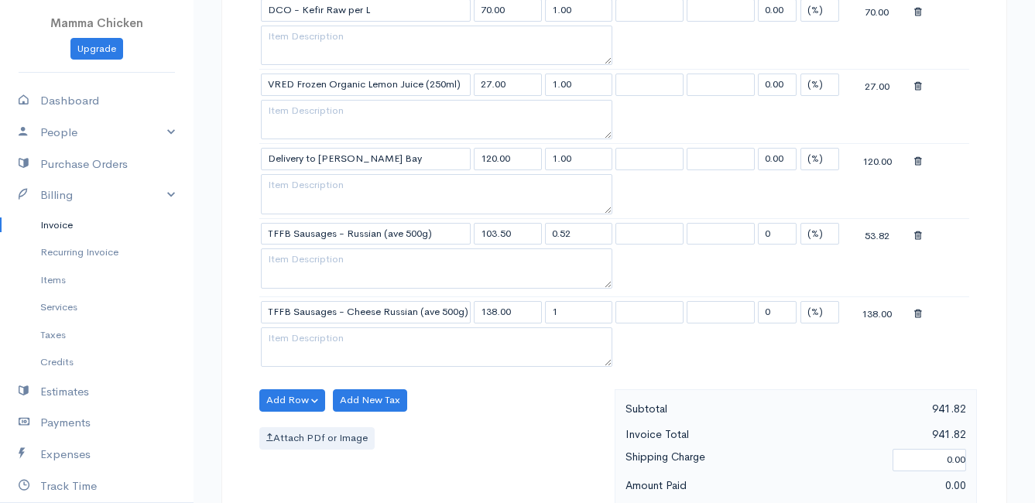
click at [564, 313] on input "1" at bounding box center [579, 312] width 68 height 22
type input "0.52"
click at [544, 395] on div "Add Row Add Item Row Add Time Row Add New Tax Attach PDf or Image" at bounding box center [433, 458] width 363 height 139
click at [293, 404] on button "Add Row" at bounding box center [292, 400] width 66 height 22
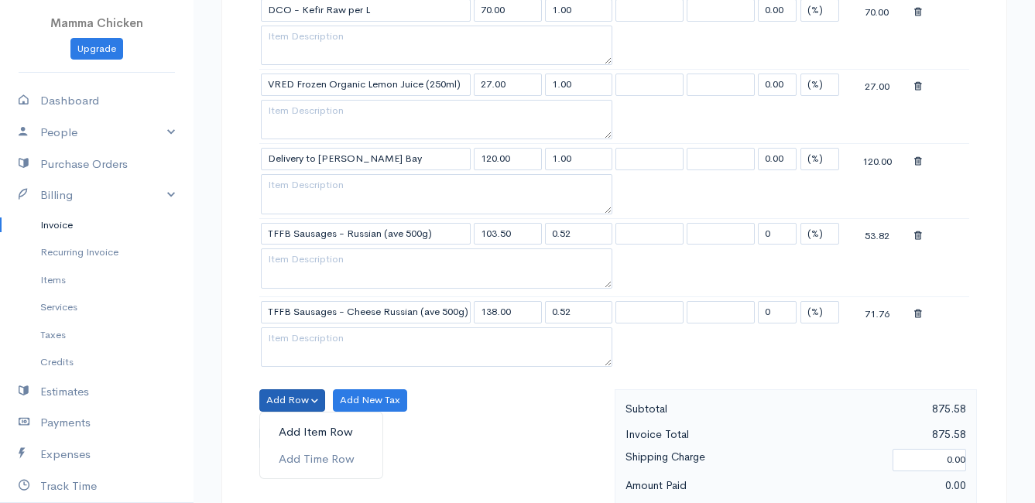
click at [296, 426] on link "Add Item Row" at bounding box center [321, 432] width 122 height 27
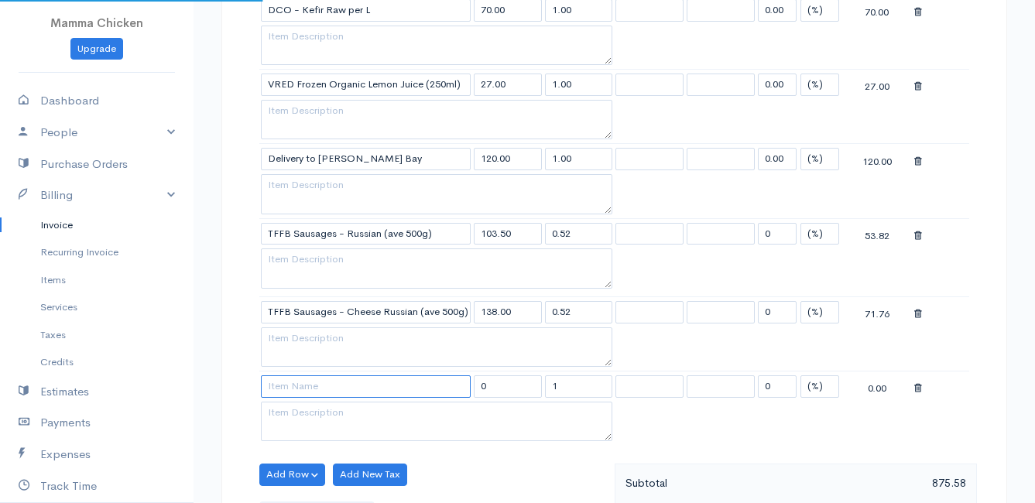
click at [290, 392] on input at bounding box center [366, 386] width 210 height 22
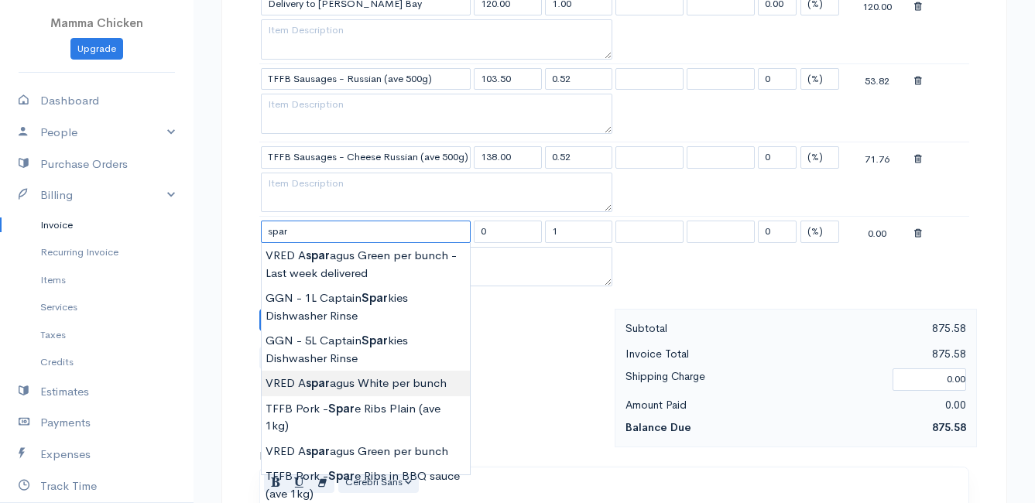
scroll to position [1703, 0]
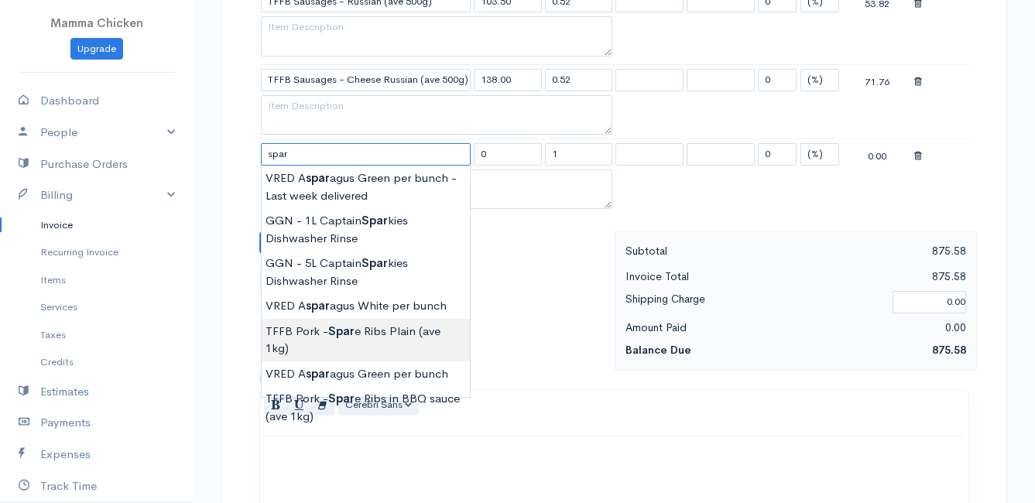
type input "TFFB Pork - Spare Ribs Plain (ave 1kg)"
type input "132.25"
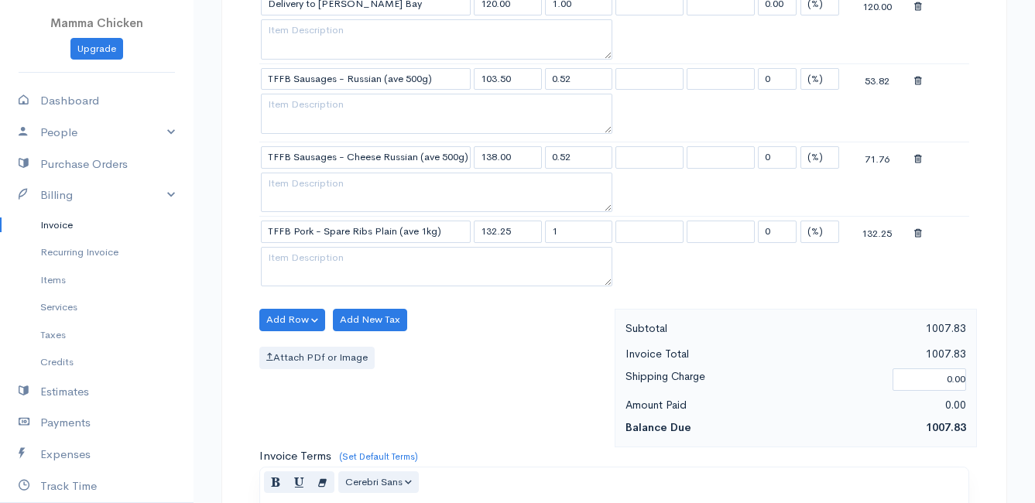
scroll to position [1548, 0]
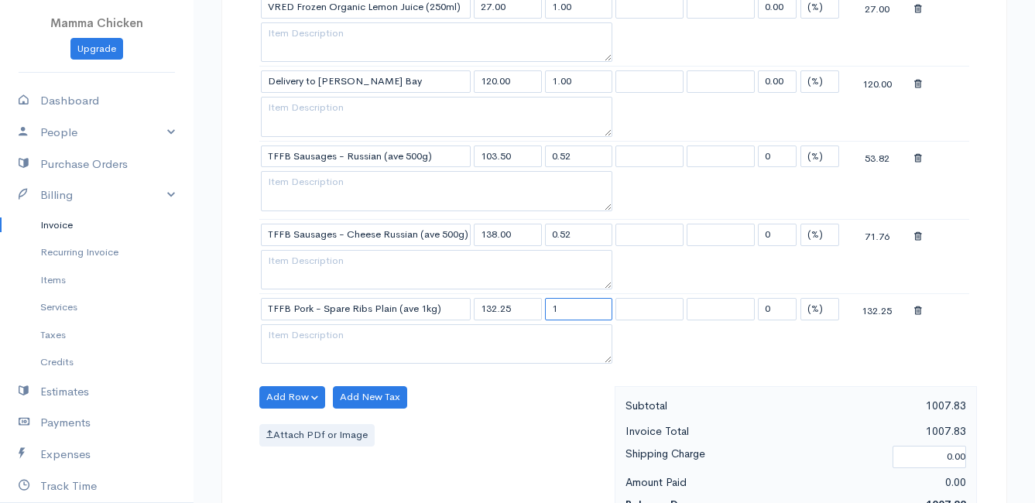
click at [575, 311] on input "1" at bounding box center [579, 309] width 68 height 22
type input "0.94"
click at [563, 416] on div "Add Row Add Item Row Add Time Row Add New Tax Attach PDf or Image" at bounding box center [433, 455] width 363 height 139
click at [291, 390] on button "Add Row" at bounding box center [292, 397] width 66 height 22
click at [301, 419] on link "Add Item Row" at bounding box center [321, 429] width 122 height 27
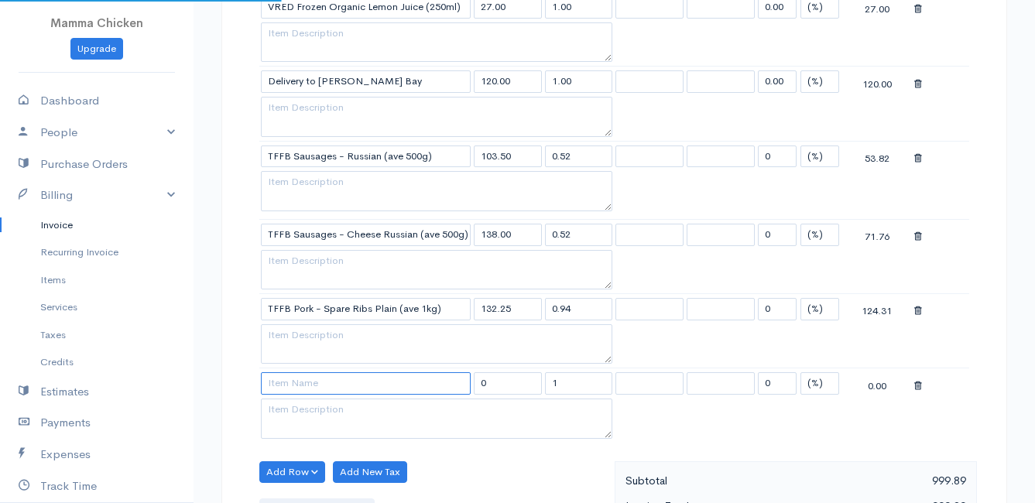
click at [296, 382] on input at bounding box center [366, 383] width 210 height 22
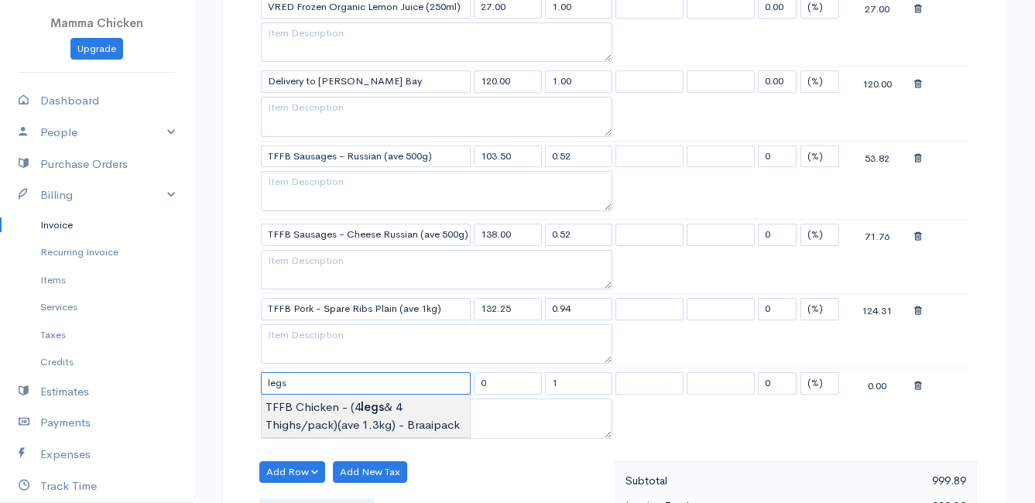
type input "TFFB Chicken - (4 legs & 4 Thighs/pack)(ave 1.3kg) - Braaipack"
type input "130.00"
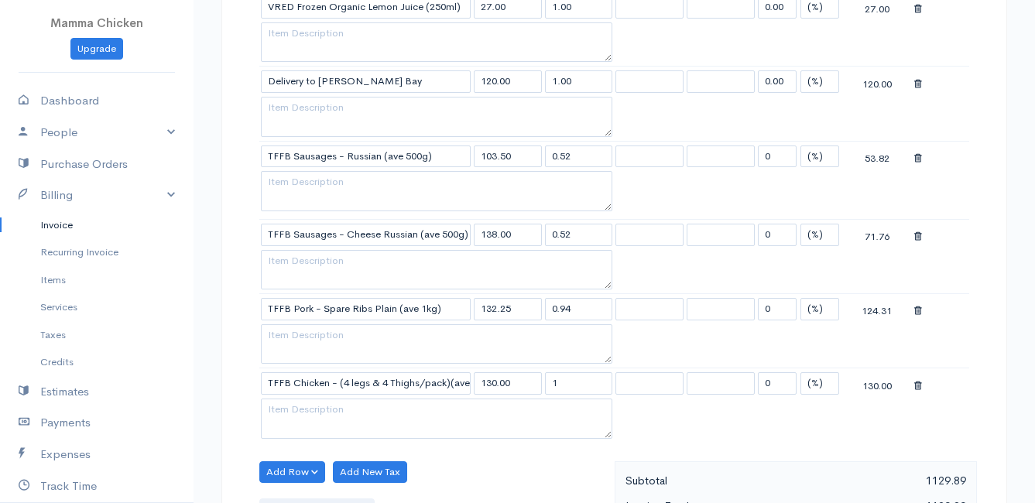
click at [567, 390] on input "1" at bounding box center [579, 383] width 68 height 22
type input "1.67"
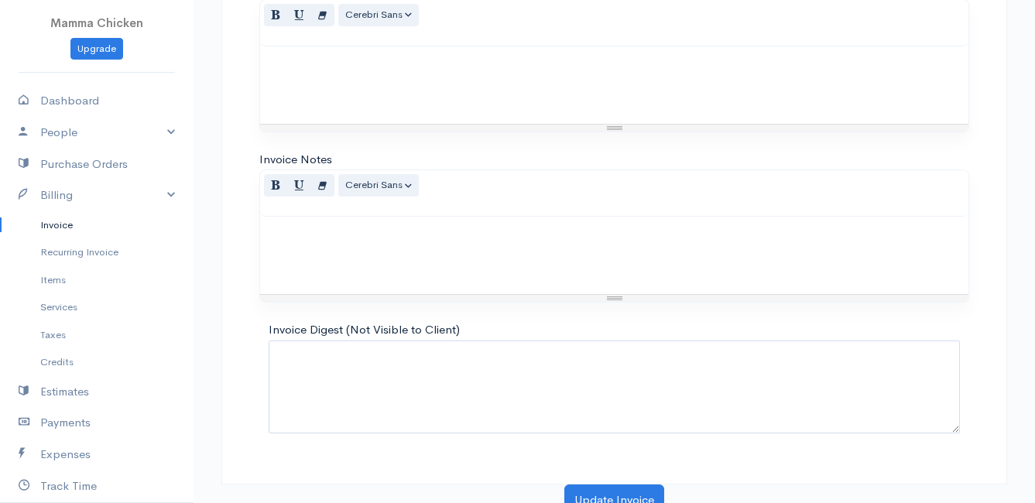
scroll to position [2180, 0]
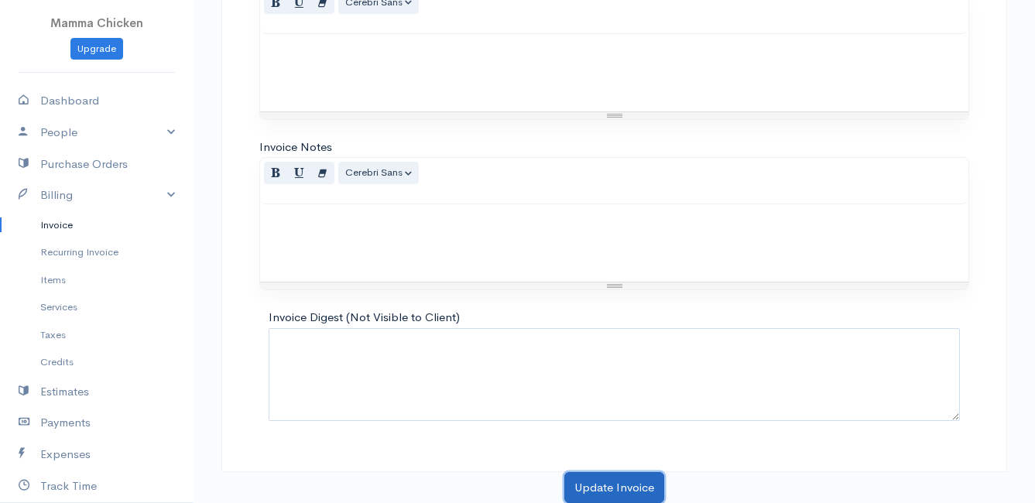
click at [608, 485] on button "Update Invoice" at bounding box center [614, 488] width 100 height 32
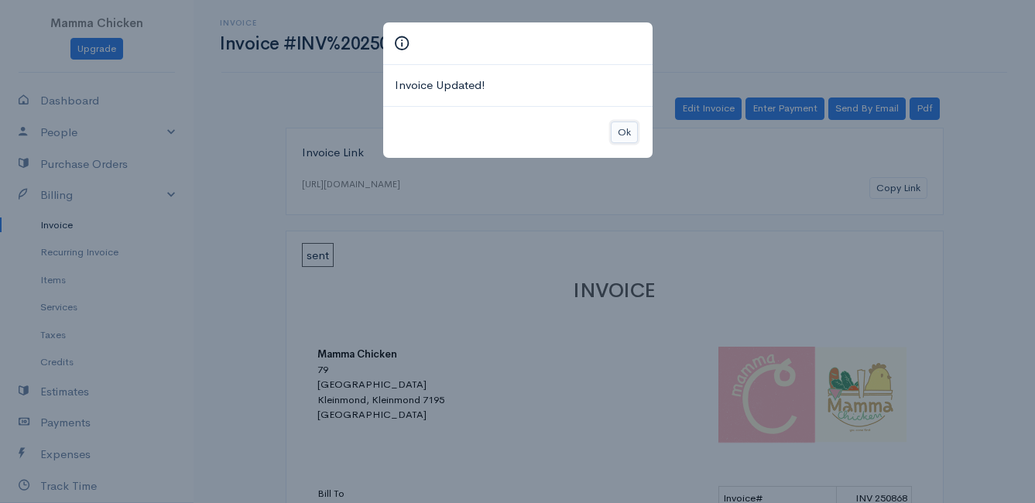
click at [624, 127] on button "Ok" at bounding box center [624, 133] width 27 height 22
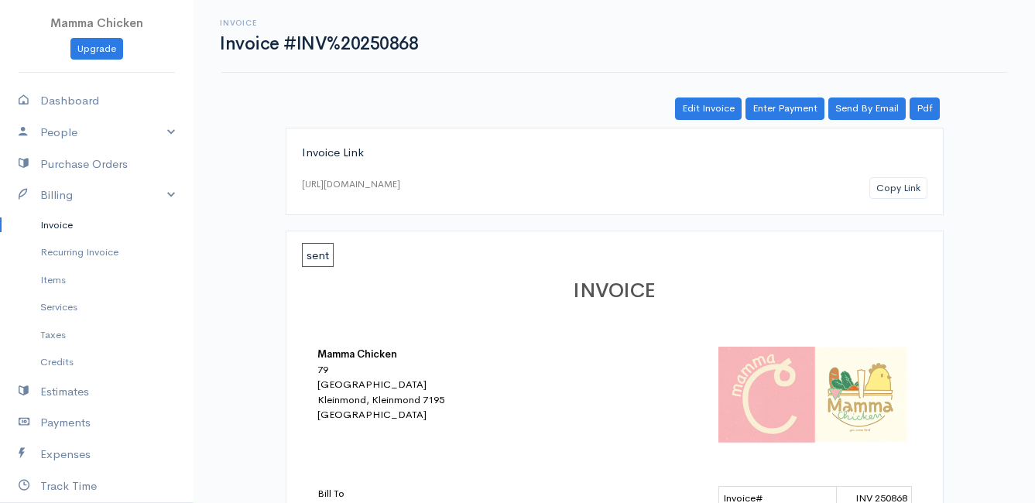
click at [66, 221] on link "Invoice" at bounding box center [96, 225] width 193 height 28
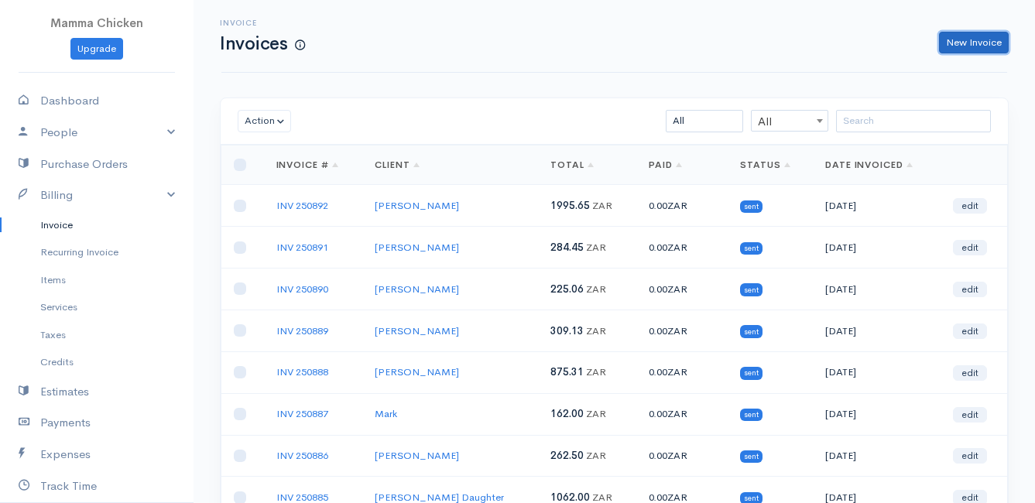
click at [983, 38] on link "New Invoice" at bounding box center [974, 43] width 70 height 22
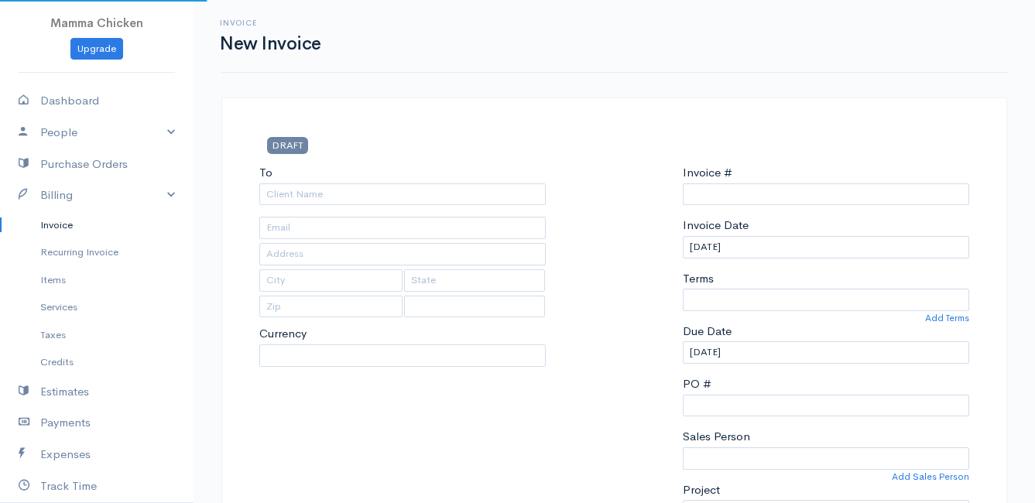
select select "[GEOGRAPHIC_DATA]"
select select "ZAR"
type input "INV 250893"
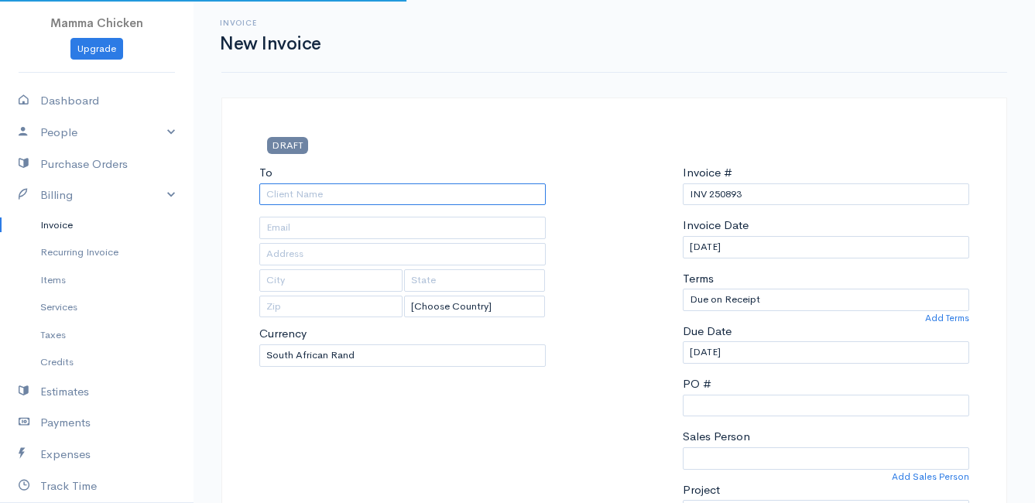
click at [334, 198] on input "To" at bounding box center [402, 194] width 286 height 22
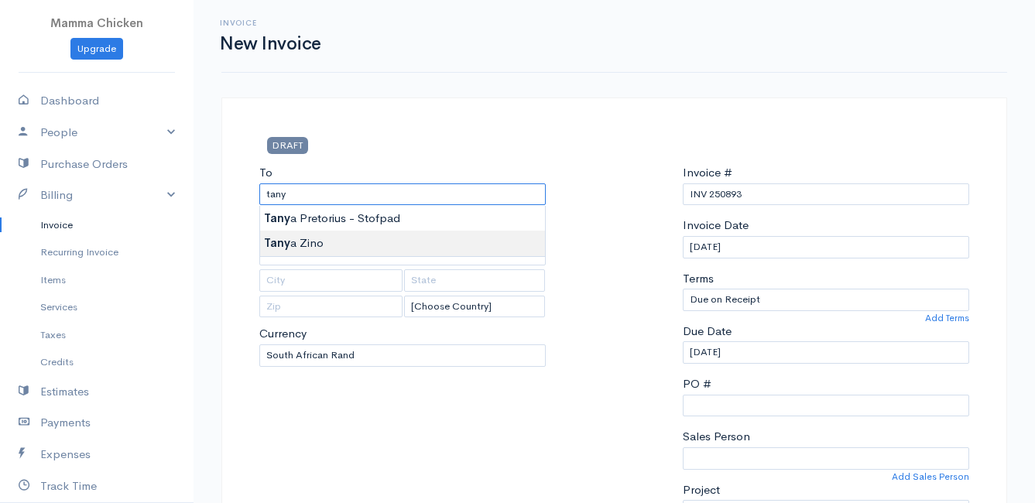
type input "[PERSON_NAME]"
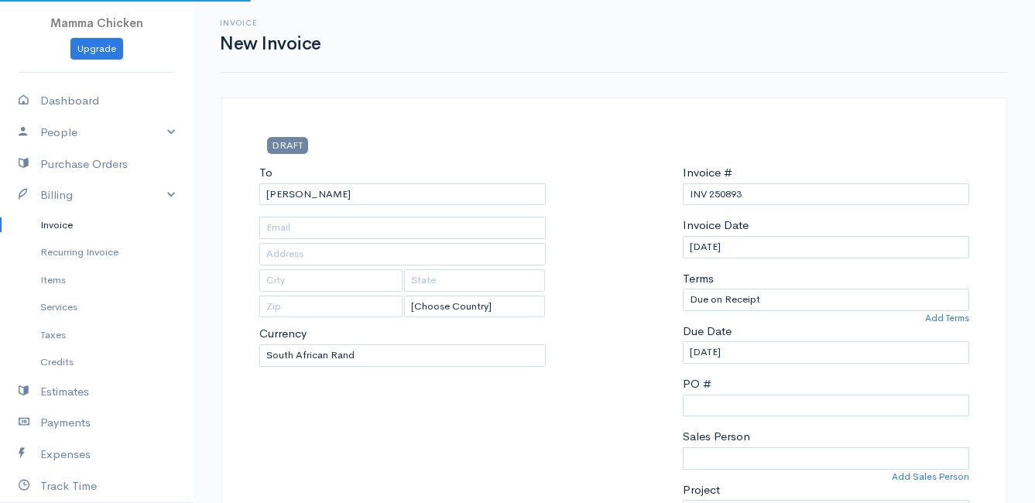
type input "[STREET_ADDRESS]"
type input "[PERSON_NAME] Bay"
type input "7195"
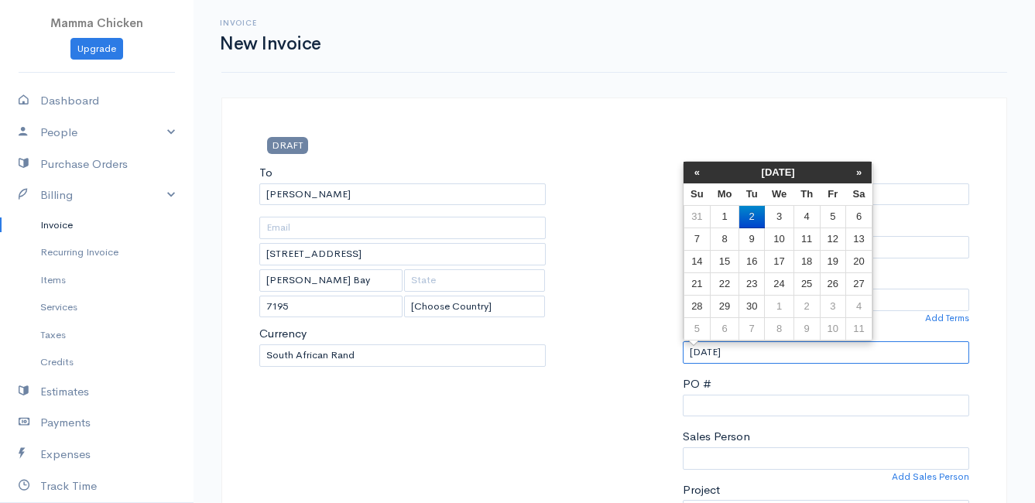
click at [786, 352] on input "[DATE]" at bounding box center [826, 352] width 286 height 22
click at [778, 218] on td "3" at bounding box center [779, 217] width 29 height 22
type input "[DATE]"
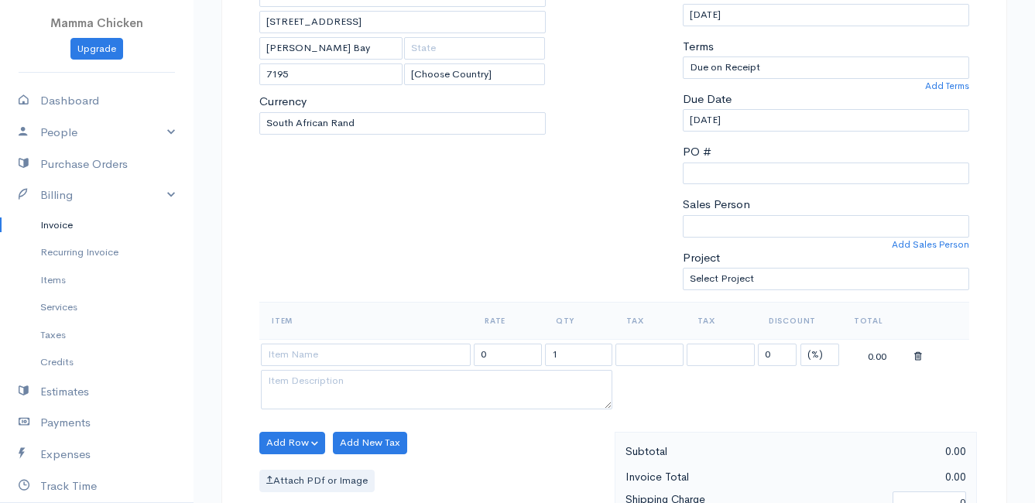
scroll to position [464, 0]
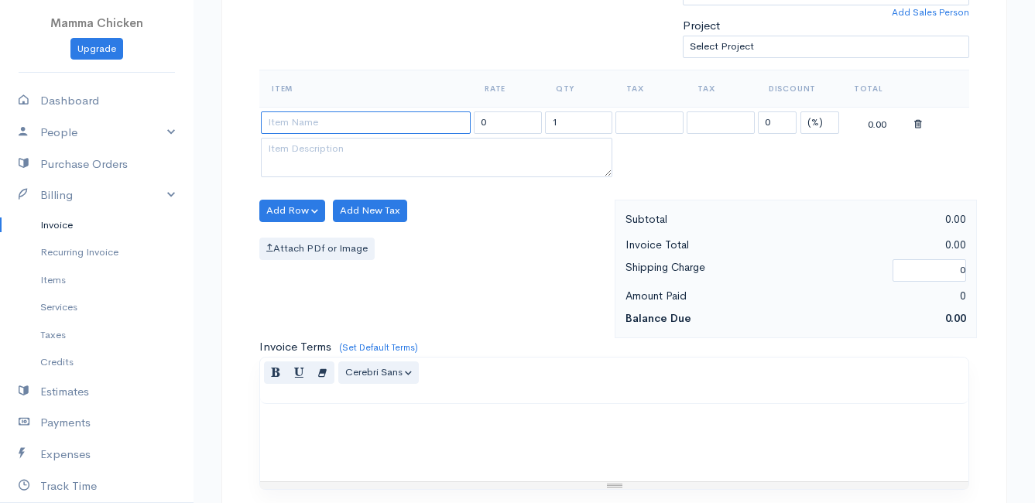
click at [306, 128] on input at bounding box center [366, 122] width 210 height 22
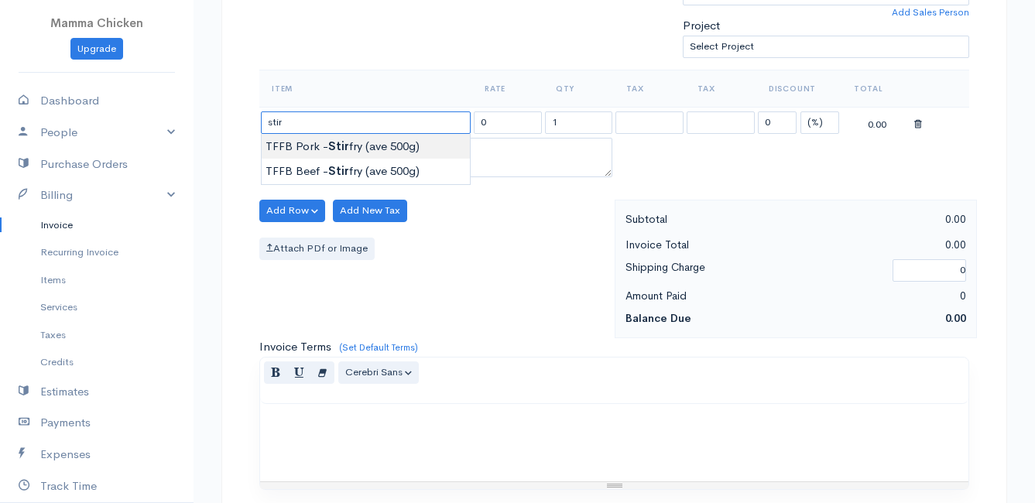
type input "TFFB Pork - Stirfry (ave 500g)"
type input "138.00"
click at [367, 147] on body "Mamma Chicken Upgrade Dashboard People Clients Vendors Staff Users Purchase Ord…" at bounding box center [517, 205] width 1035 height 1338
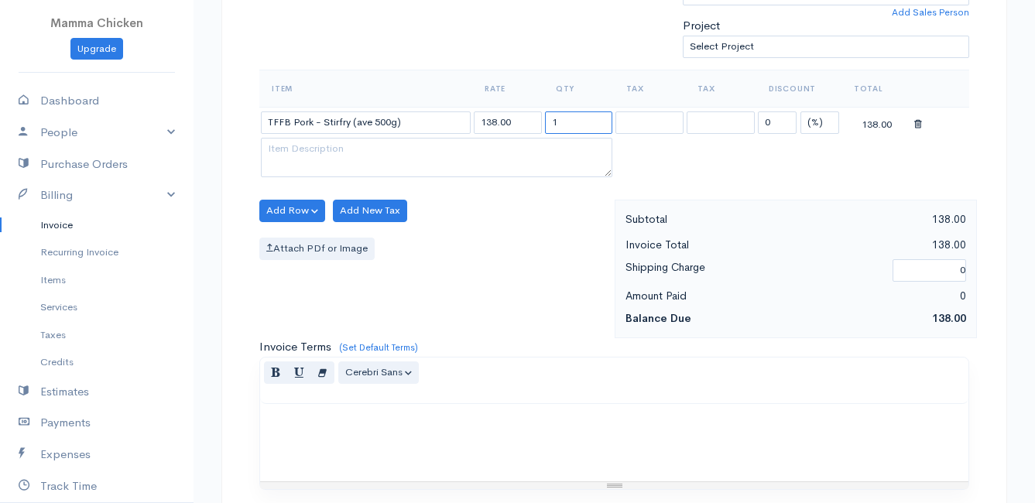
click at [584, 118] on input "1" at bounding box center [579, 122] width 68 height 22
type input "0.51"
click at [512, 241] on div "Attach PDf or Image" at bounding box center [433, 249] width 348 height 22
click at [304, 214] on button "Add Row" at bounding box center [292, 211] width 66 height 22
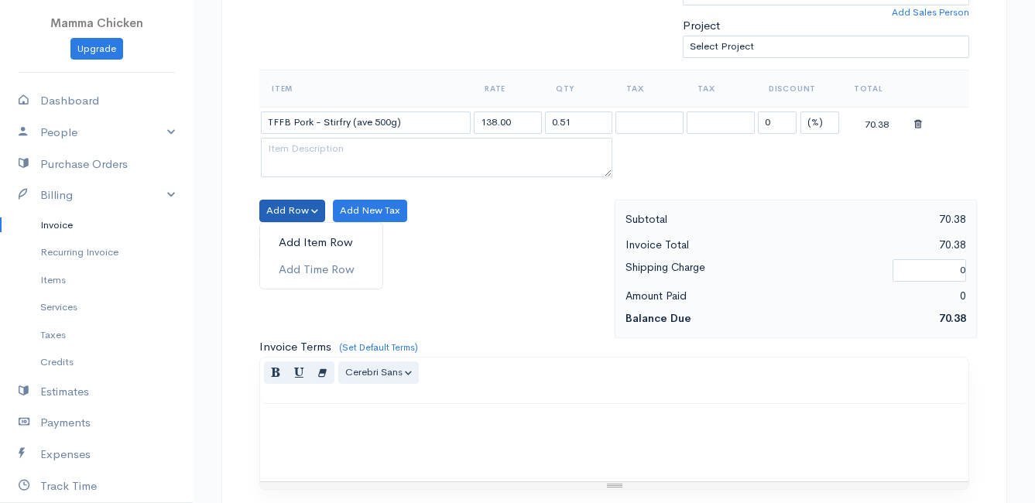
click at [304, 239] on link "Add Item Row" at bounding box center [321, 242] width 122 height 27
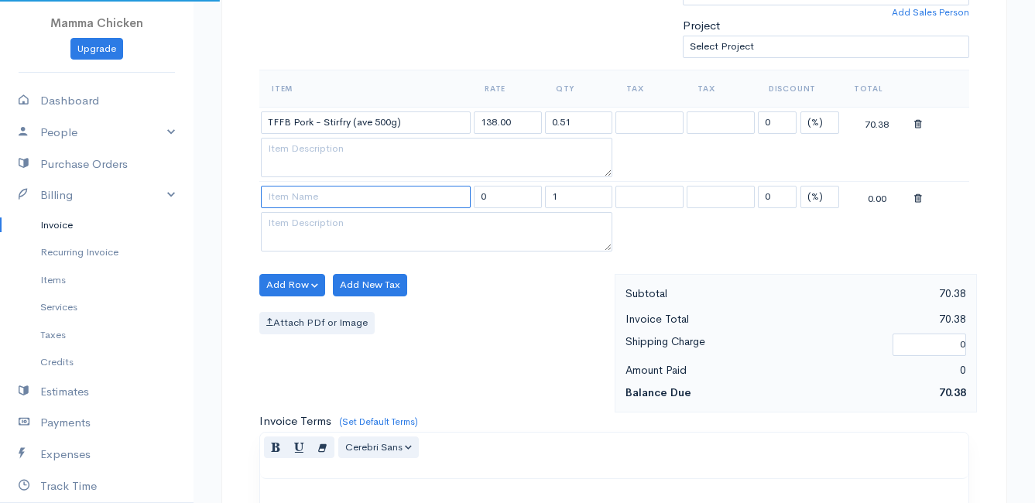
click at [304, 204] on input at bounding box center [366, 197] width 210 height 22
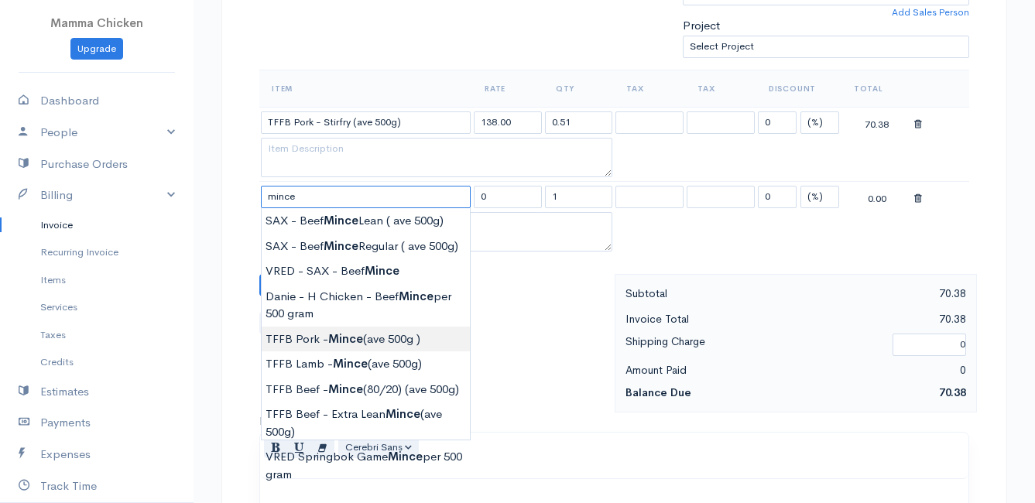
type input "TFFB Pork - Mince (ave 500g )"
type input "132.25"
click at [358, 338] on body "Mamma Chicken Upgrade Dashboard People Clients Vendors Staff Users Purchase Ord…" at bounding box center [517, 242] width 1035 height 1413
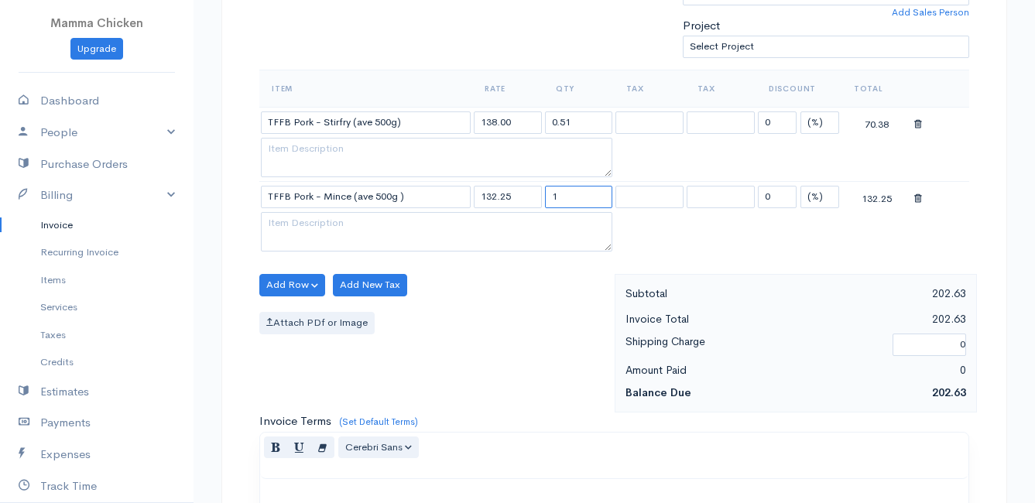
click at [584, 197] on input "1" at bounding box center [579, 197] width 68 height 22
type input "0.51"
click at [567, 327] on div "Attach PDf or Image" at bounding box center [433, 323] width 348 height 22
click at [292, 286] on button "Add Row" at bounding box center [292, 285] width 66 height 22
click at [294, 311] on link "Add Item Row" at bounding box center [321, 316] width 122 height 27
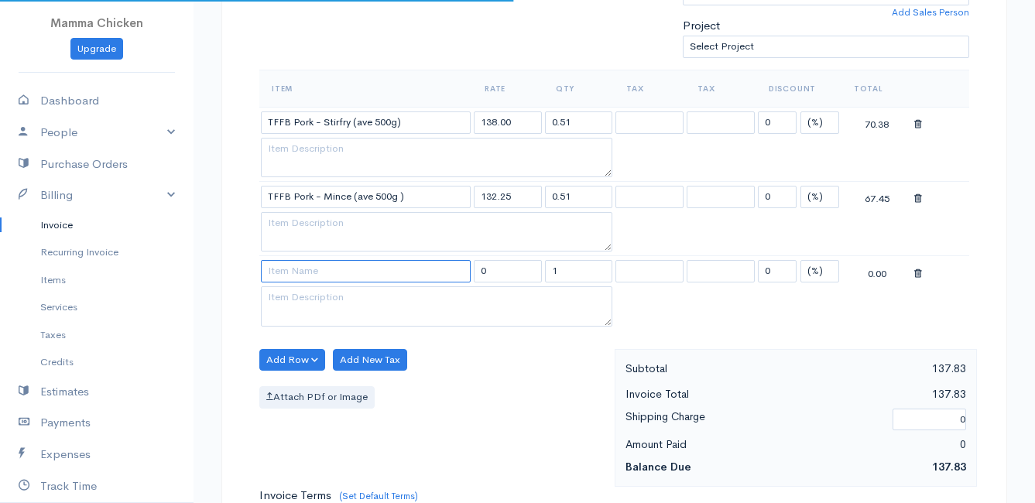
click at [293, 274] on input at bounding box center [366, 271] width 210 height 22
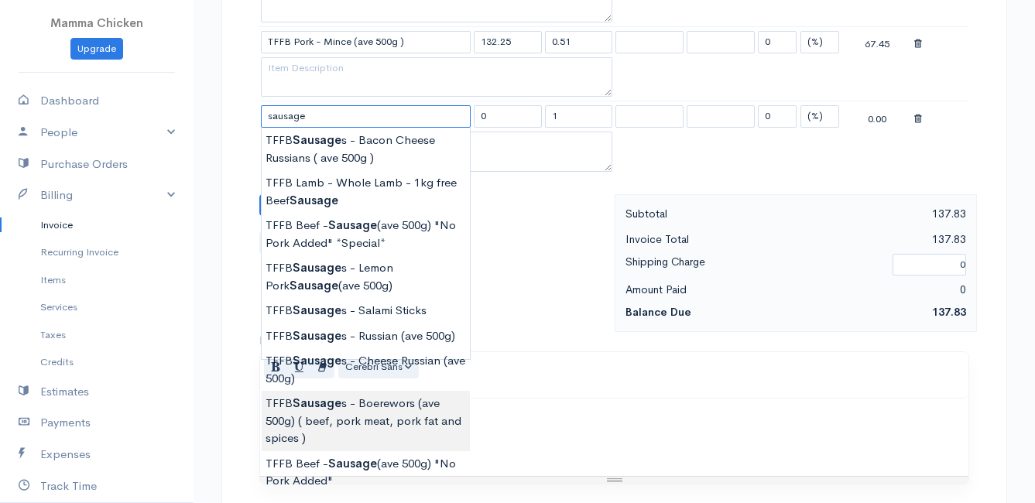
scroll to position [697, 0]
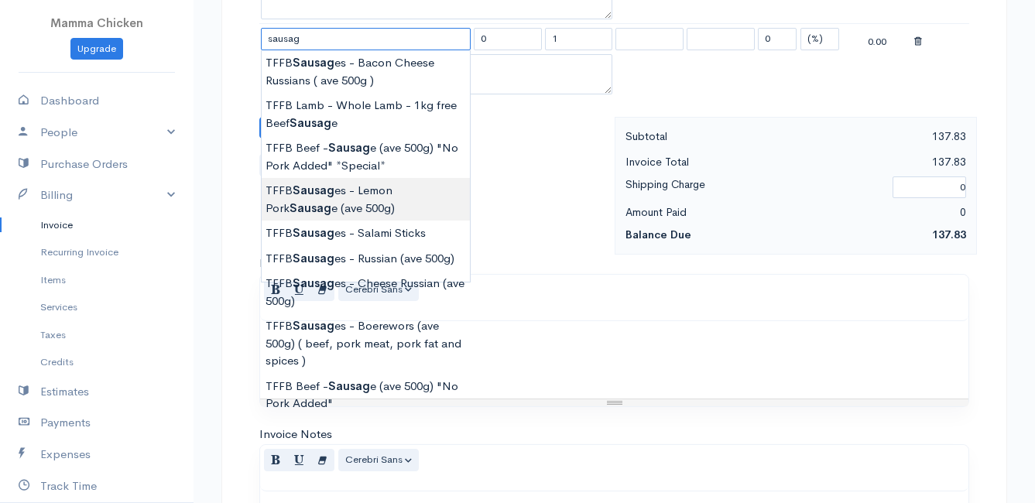
type input "TFFB Sausages - Lemon Pork Sausage (ave 500g)"
type input "126.50"
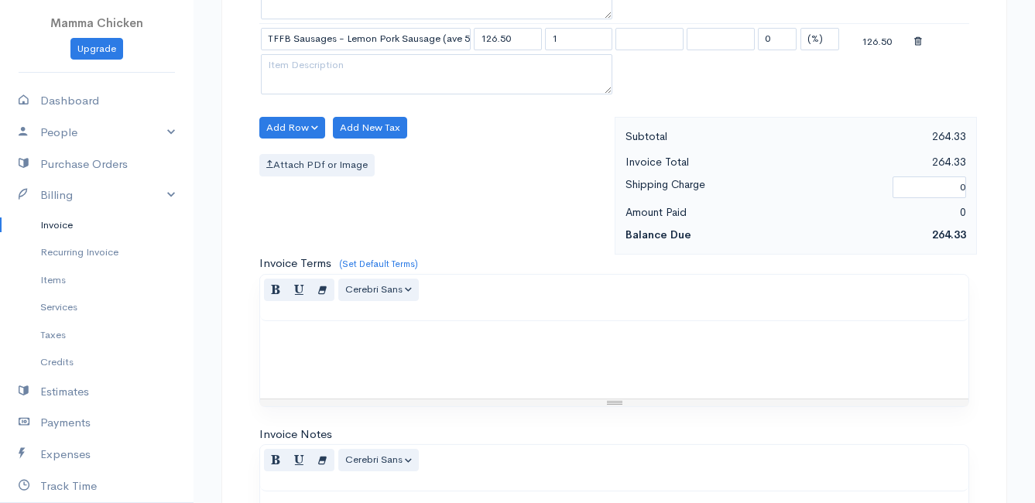
click at [374, 197] on body "Mamma Chicken Upgrade Dashboard People Clients Vendors Staff Users Purchase Ord…" at bounding box center [517, 46] width 1035 height 1487
click at [587, 39] on input "1" at bounding box center [579, 39] width 68 height 22
type input "0.52"
click at [524, 161] on div "Attach PDf or Image" at bounding box center [433, 165] width 348 height 22
click at [287, 128] on button "Add Row" at bounding box center [292, 128] width 66 height 22
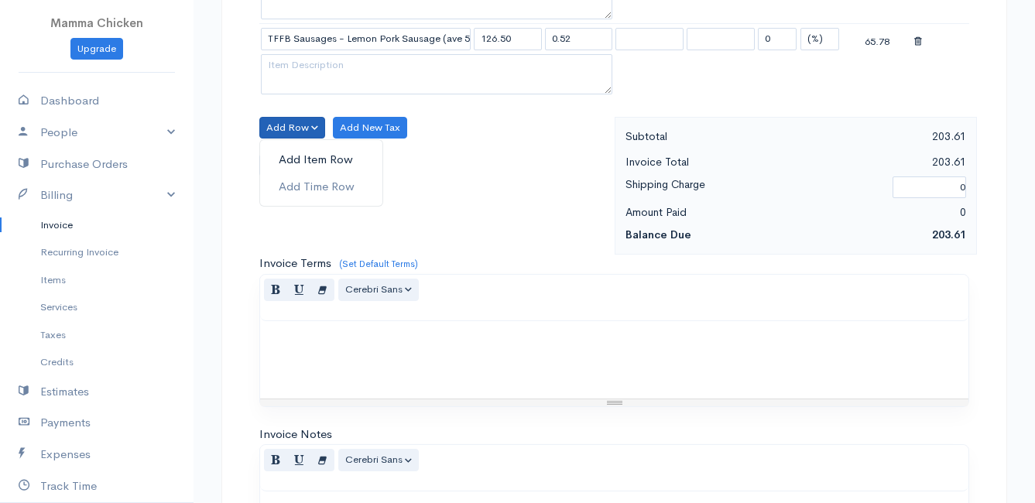
click at [289, 153] on link "Add Item Row" at bounding box center [321, 159] width 122 height 27
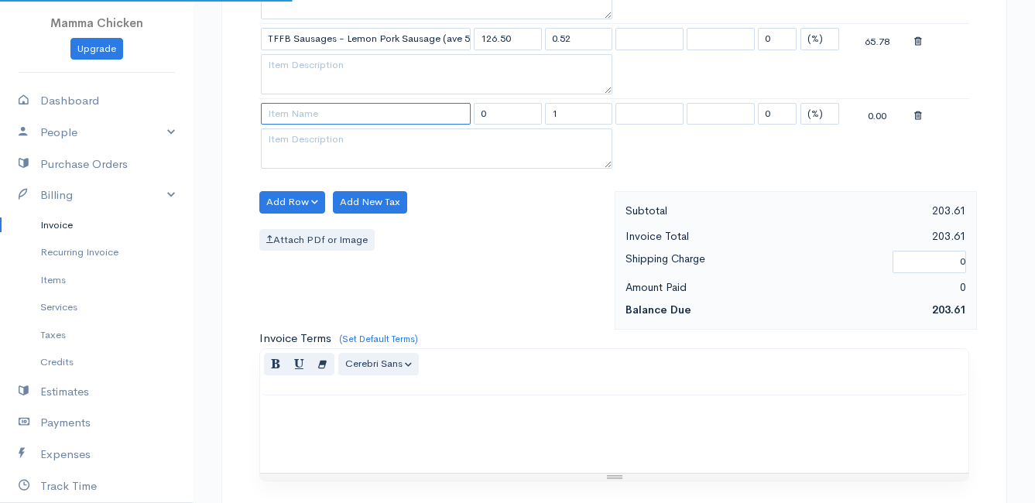
click at [291, 119] on input at bounding box center [366, 114] width 210 height 22
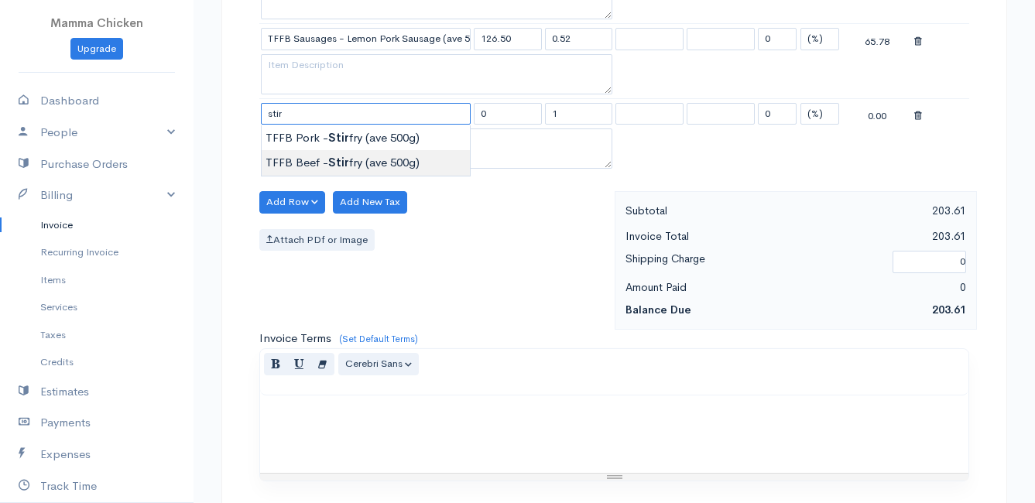
type input "TFFB Beef - Stirfry (ave 500g)"
type input "218.50"
click at [291, 158] on body "Mamma Chicken Upgrade Dashboard People Clients Vendors Staff Users Purchase Ord…" at bounding box center [517, 83] width 1035 height 1561
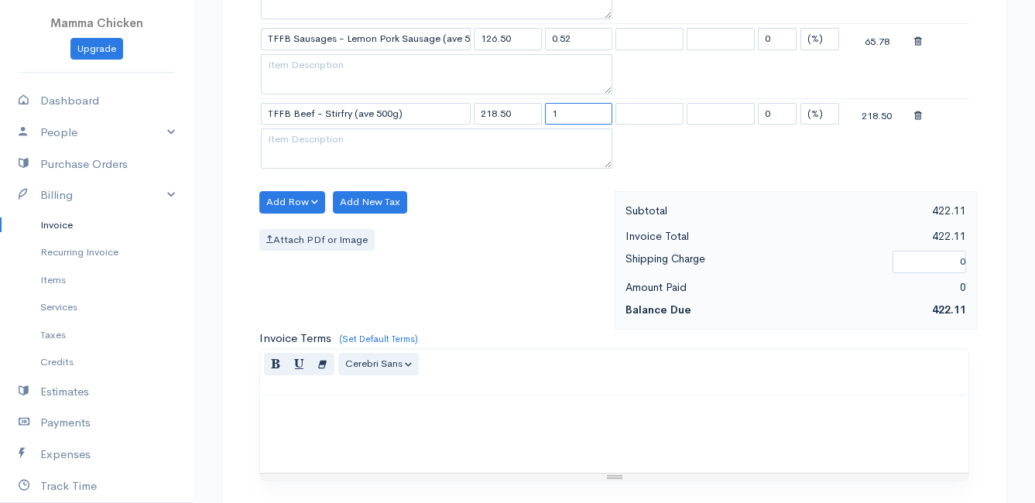
click at [568, 115] on input "1" at bounding box center [579, 114] width 68 height 22
type input "0.52"
click at [567, 262] on div "Add Row Add Item Row Add Time Row Add New Tax Attach PDf or Image" at bounding box center [433, 260] width 363 height 139
click at [289, 203] on button "Add Row" at bounding box center [292, 202] width 66 height 22
click at [299, 232] on link "Add Item Row" at bounding box center [321, 234] width 122 height 27
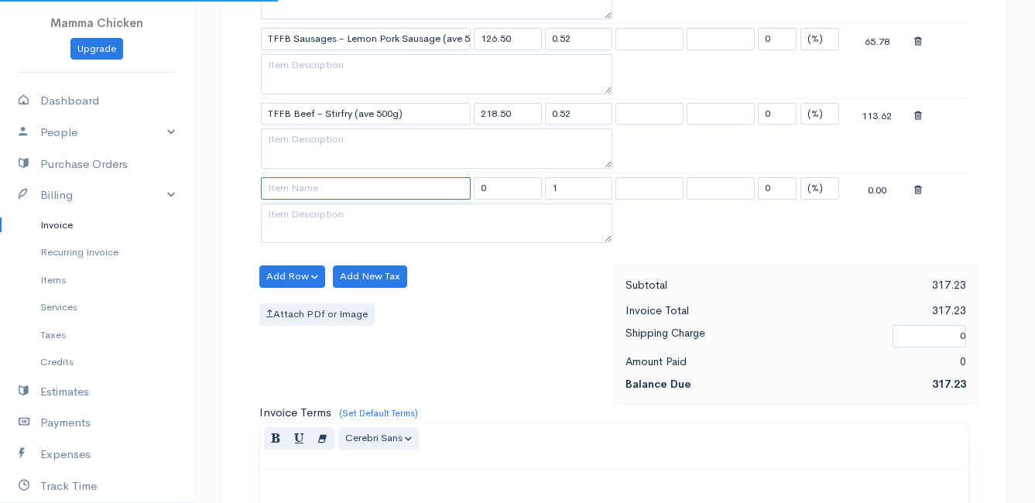
click at [293, 192] on input at bounding box center [366, 188] width 210 height 22
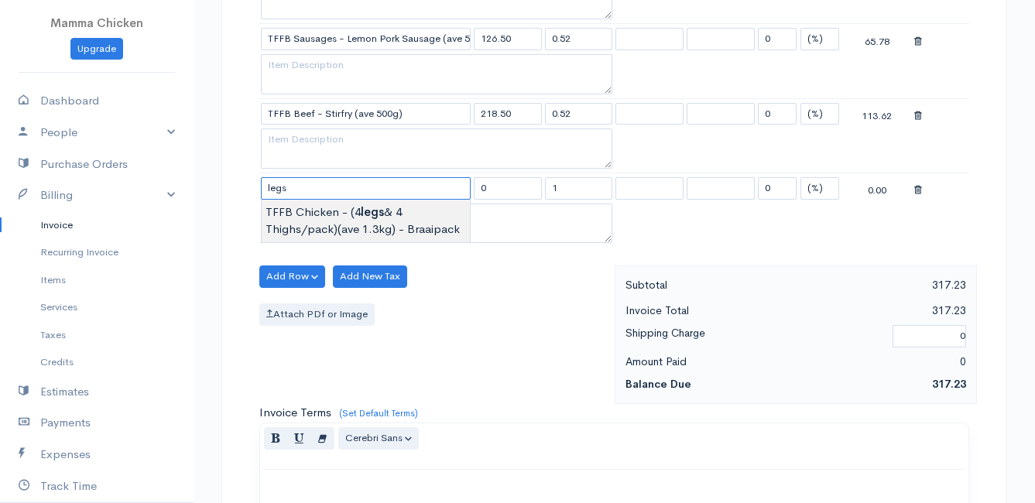
type input "TFFB Chicken - (4 legs & 4 Thighs/pack)(ave 1.3kg) - Braaipack"
type input "130.00"
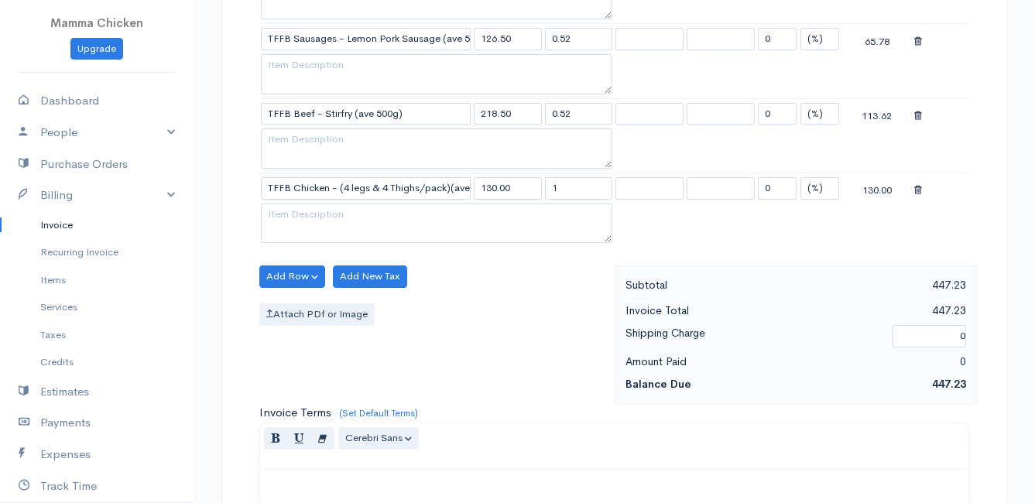
click at [319, 212] on body "Mamma Chicken Upgrade Dashboard People Clients Vendors Staff Users Purchase Ord…" at bounding box center [517, 121] width 1035 height 1636
click at [564, 188] on input "1" at bounding box center [579, 188] width 68 height 22
type input "1.6"
click at [540, 274] on div "Add Row Add Item Row Add Time Row Add New Tax Attach PDf or Image" at bounding box center [433, 334] width 363 height 139
click at [296, 270] on button "Add Row" at bounding box center [292, 276] width 66 height 22
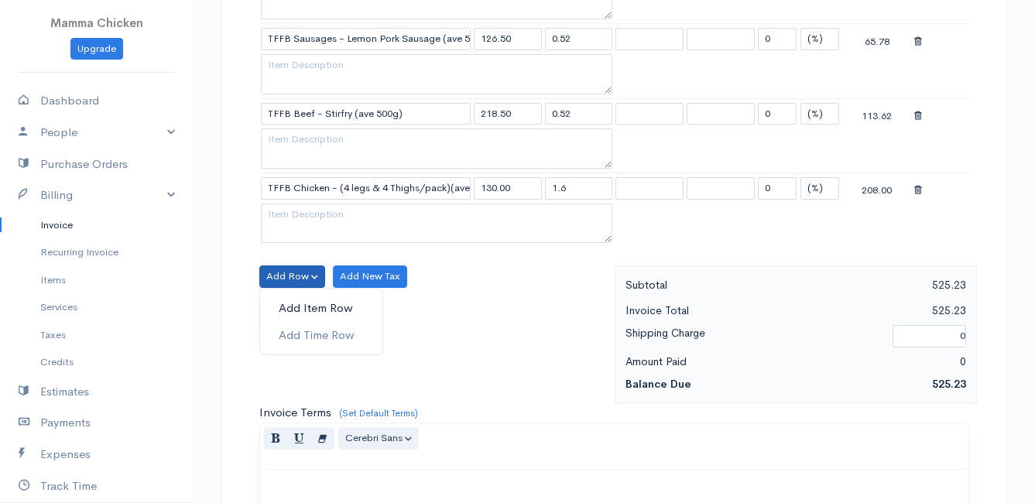
click at [303, 306] on link "Add Item Row" at bounding box center [321, 308] width 122 height 27
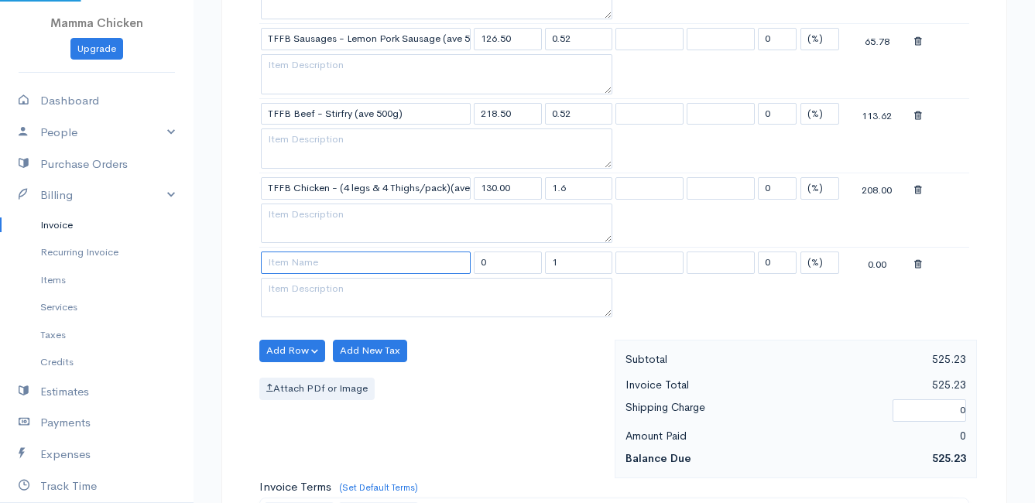
click at [301, 266] on input at bounding box center [366, 263] width 210 height 22
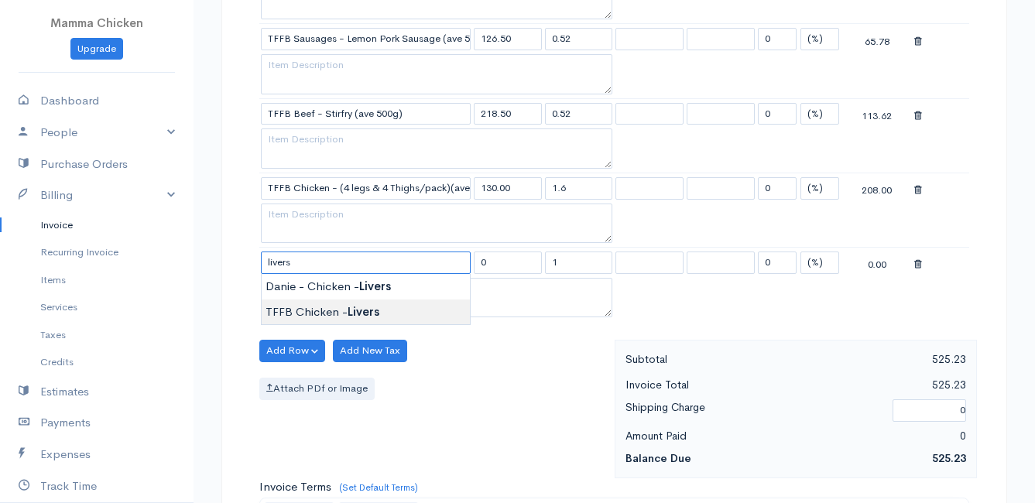
type input "TFFB Chicken - Livers"
type input "90.00"
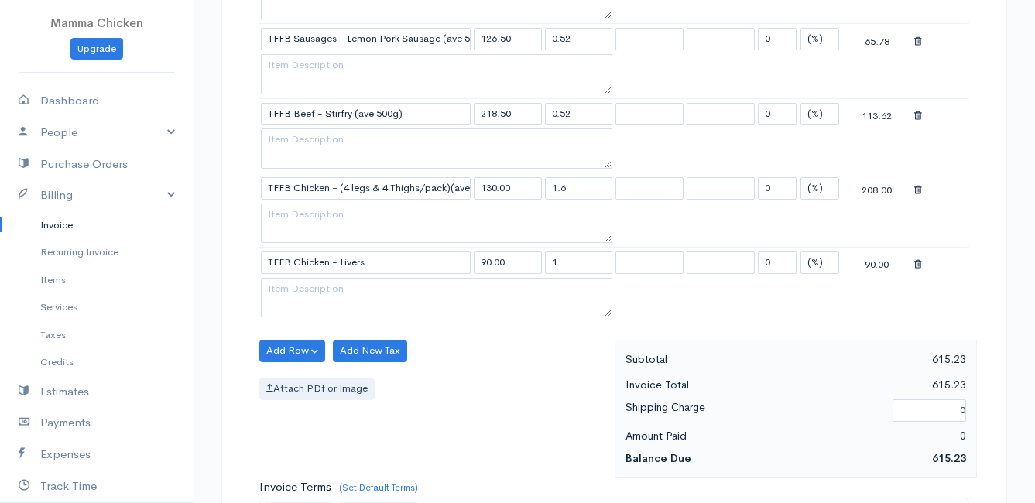
click at [359, 311] on body "Mamma Chicken Upgrade Dashboard People Clients Vendors Staff Users Purchase Ord…" at bounding box center [517, 158] width 1035 height 1711
click at [571, 262] on input "1" at bounding box center [579, 263] width 68 height 22
type input "0.5"
click at [467, 369] on div "Add Row Add Item Row Add Time Row Add New Tax Attach PDf or Image" at bounding box center [433, 409] width 363 height 139
click at [290, 348] on button "Add Row" at bounding box center [292, 351] width 66 height 22
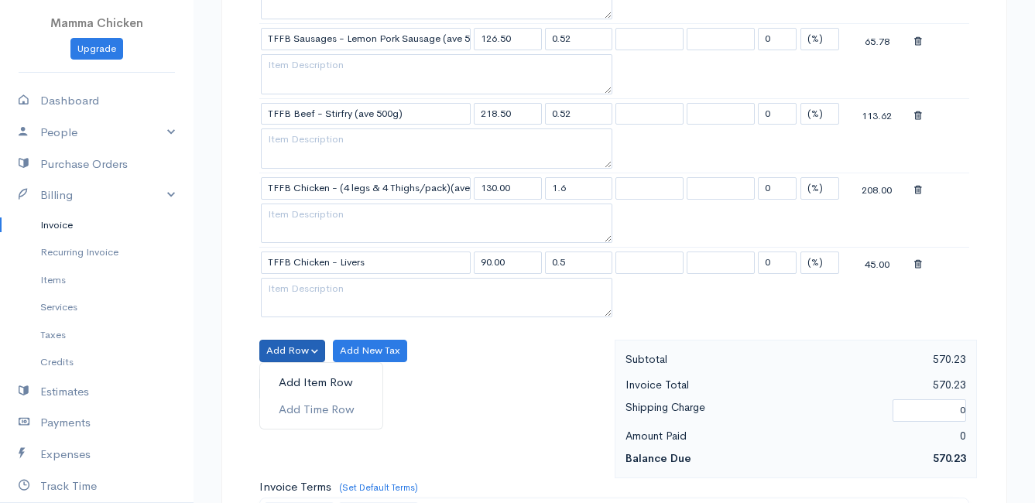
click at [290, 378] on link "Add Item Row" at bounding box center [321, 382] width 122 height 27
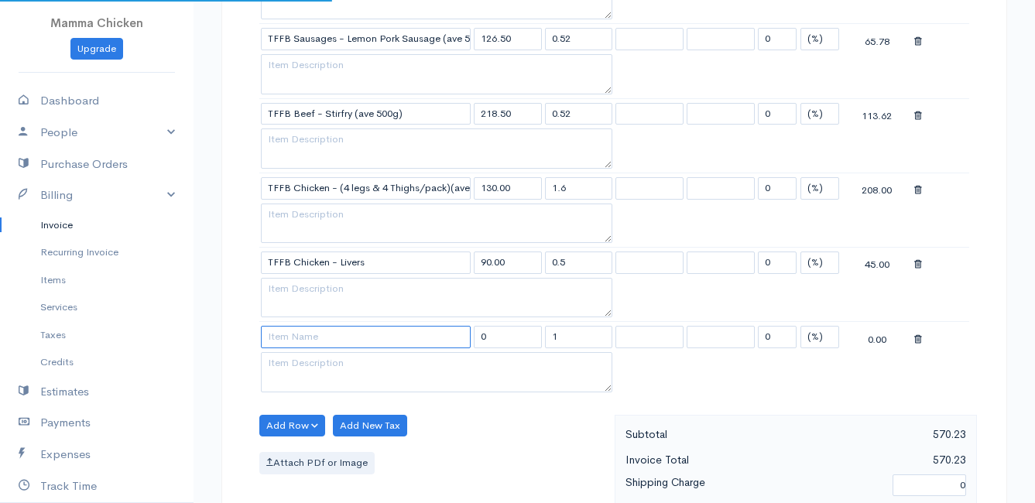
click at [289, 339] on input at bounding box center [366, 337] width 210 height 22
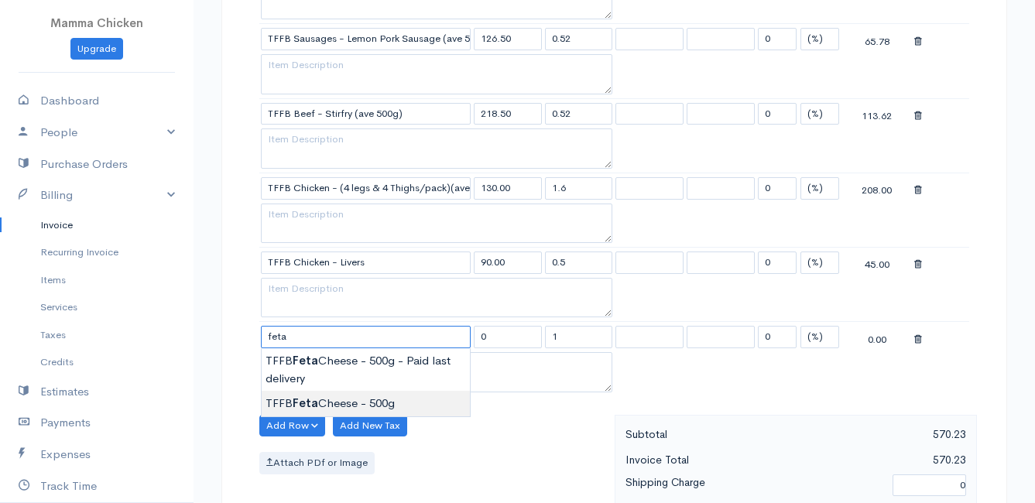
type input "TFFB Feta Cheese - 500g"
type input "90.00"
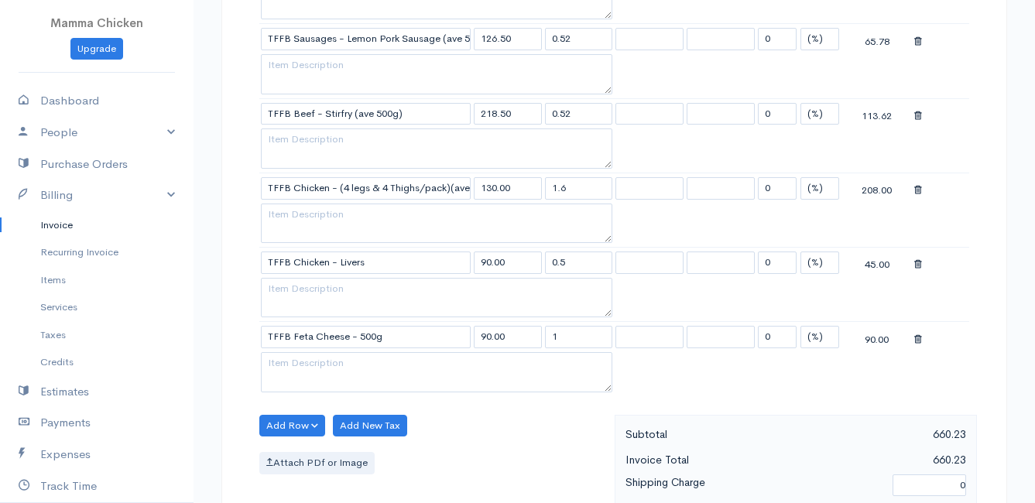
click at [320, 396] on body "Mamma Chicken Upgrade Dashboard People Clients Vendors Staff Users Purchase Ord…" at bounding box center [517, 195] width 1035 height 1785
click at [485, 420] on div "Add Row Add Item Row Add Time Row Add New Tax Attach PDf or Image" at bounding box center [433, 484] width 363 height 139
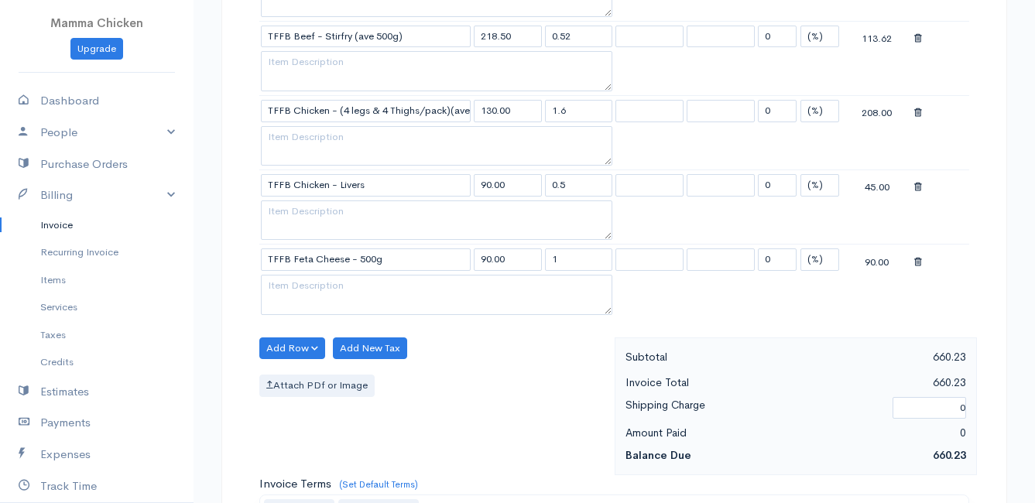
scroll to position [851, 0]
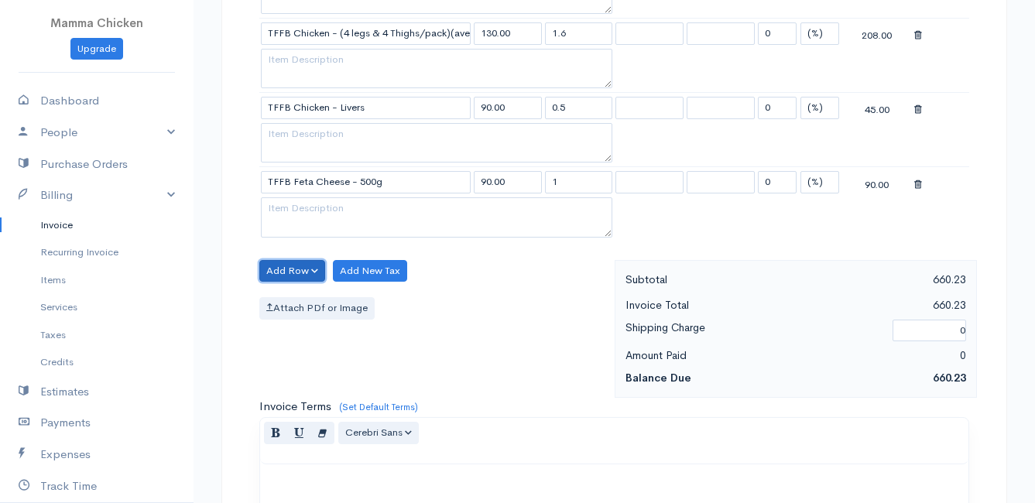
click at [277, 260] on button "Add Row" at bounding box center [292, 271] width 66 height 22
click at [289, 301] on link "Add Item Row" at bounding box center [321, 302] width 122 height 27
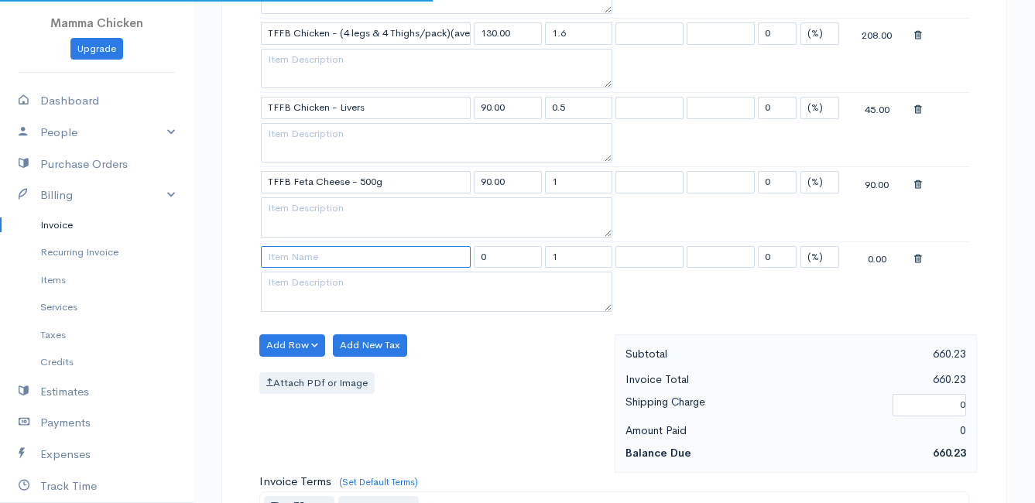
click at [293, 257] on input at bounding box center [366, 257] width 210 height 22
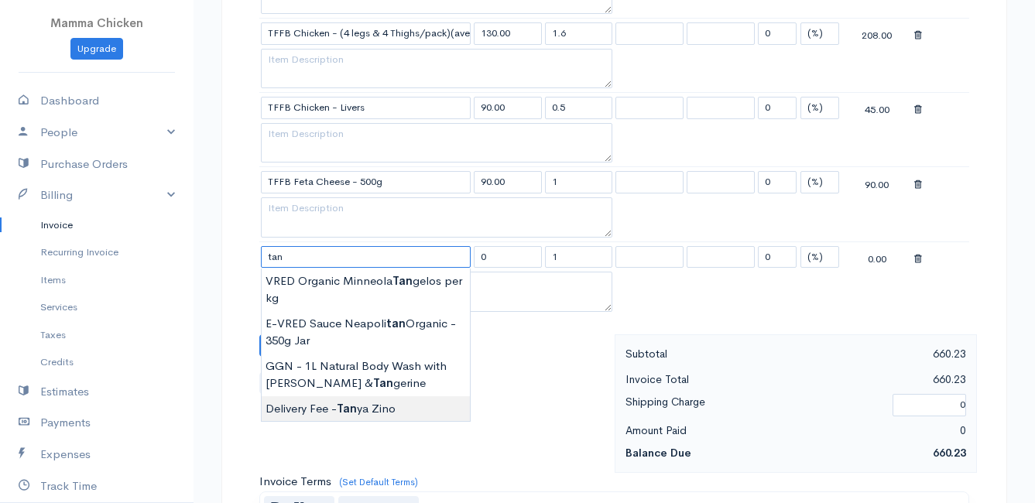
type input "Delivery Fee - [PERSON_NAME]"
type input "25.00"
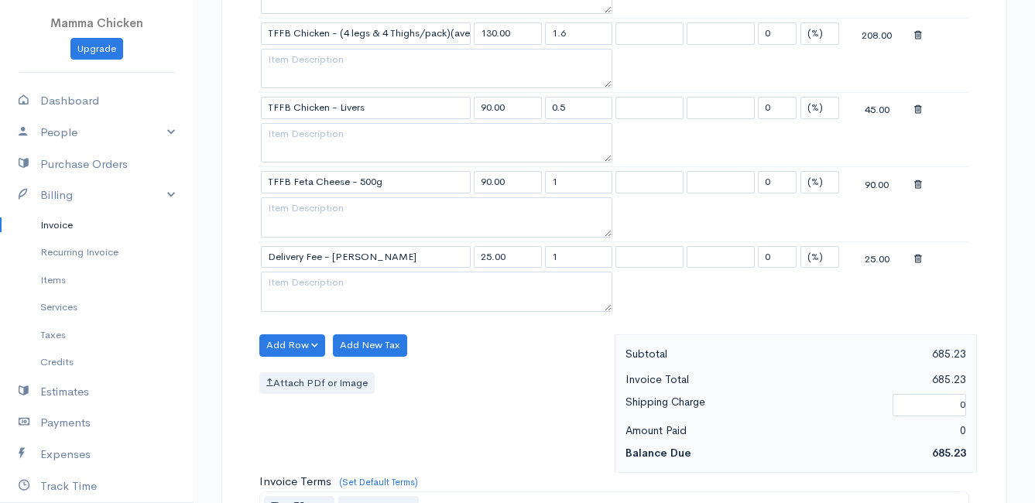
click at [303, 406] on body "Mamma Chicken Upgrade Dashboard People Clients Vendors Staff Users Purchase Ord…" at bounding box center [517, 78] width 1035 height 1859
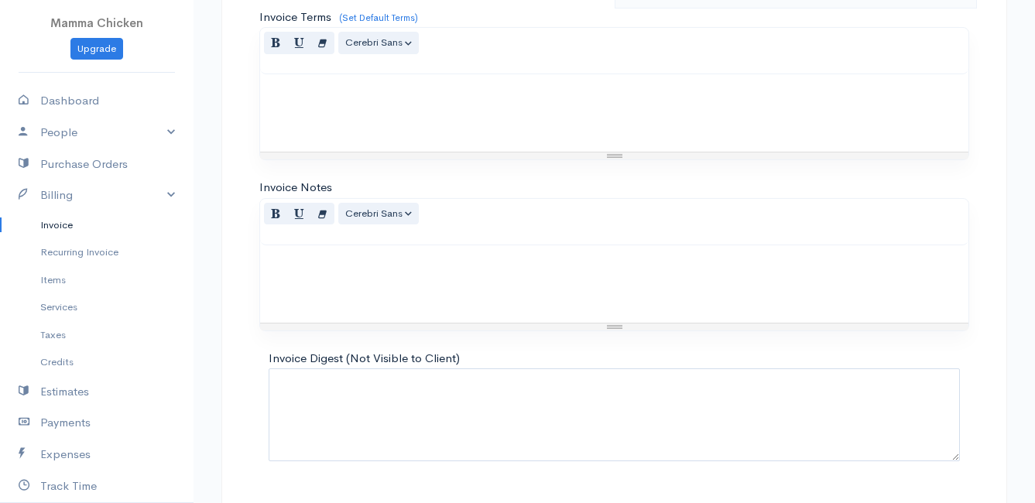
scroll to position [1356, 0]
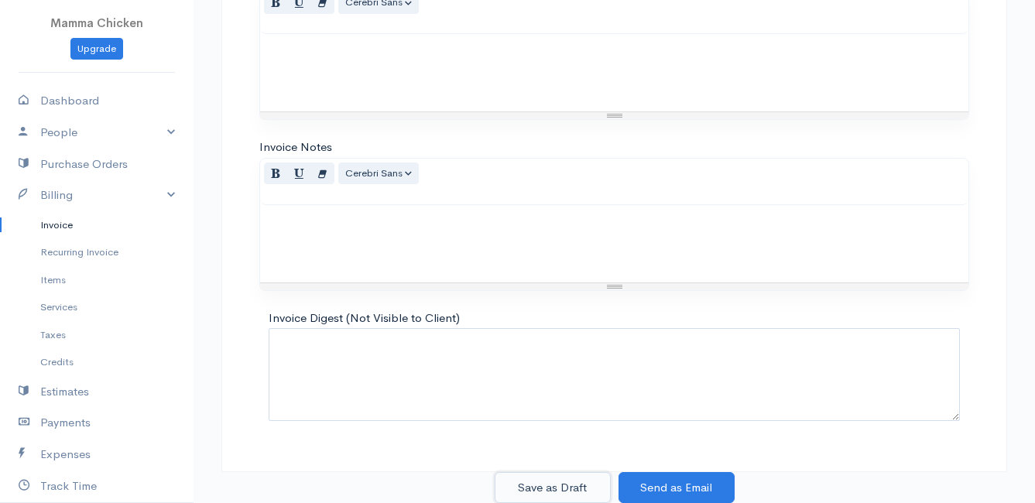
click at [561, 480] on button "Save as Draft" at bounding box center [553, 488] width 116 height 32
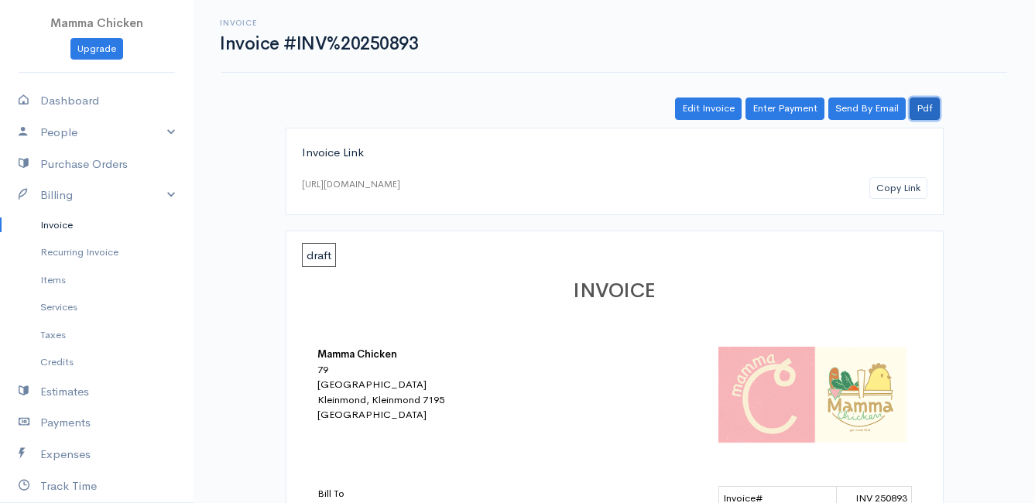
click at [925, 108] on link "Pdf" at bounding box center [924, 109] width 30 height 22
click at [57, 224] on link "Invoice" at bounding box center [96, 225] width 193 height 28
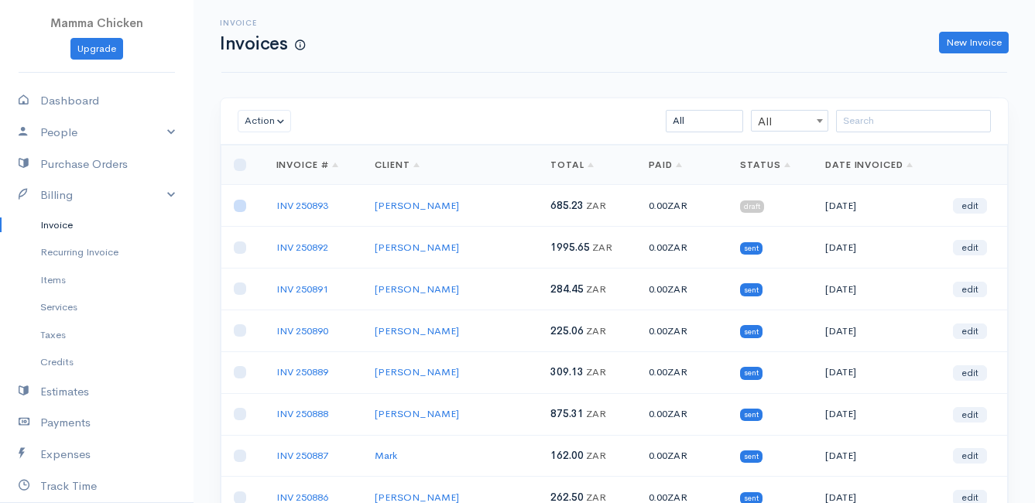
click at [241, 206] on input "checkbox" at bounding box center [240, 206] width 12 height 12
checkbox input "true"
click at [254, 121] on button "Action" at bounding box center [264, 121] width 53 height 22
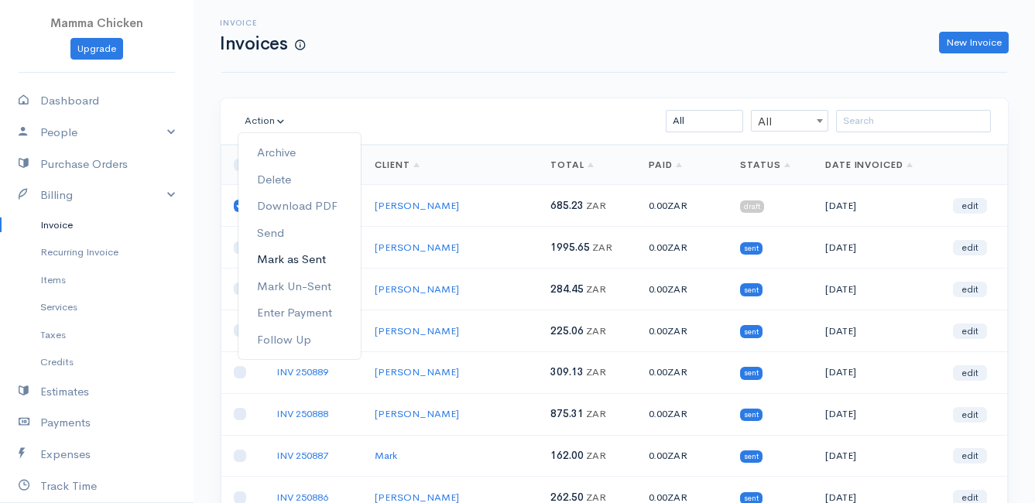
click at [311, 259] on link "Mark as Sent" at bounding box center [299, 259] width 122 height 27
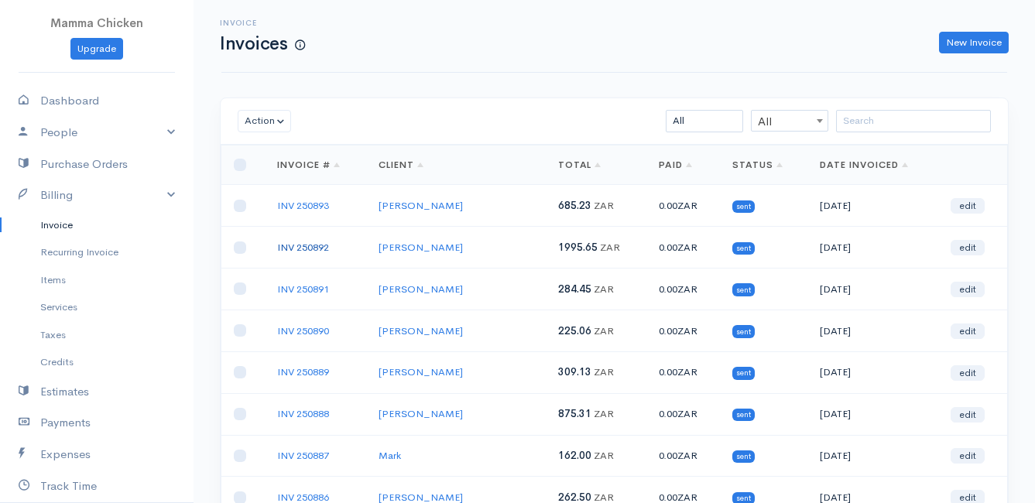
click at [310, 248] on link "INV 250892" at bounding box center [303, 247] width 52 height 13
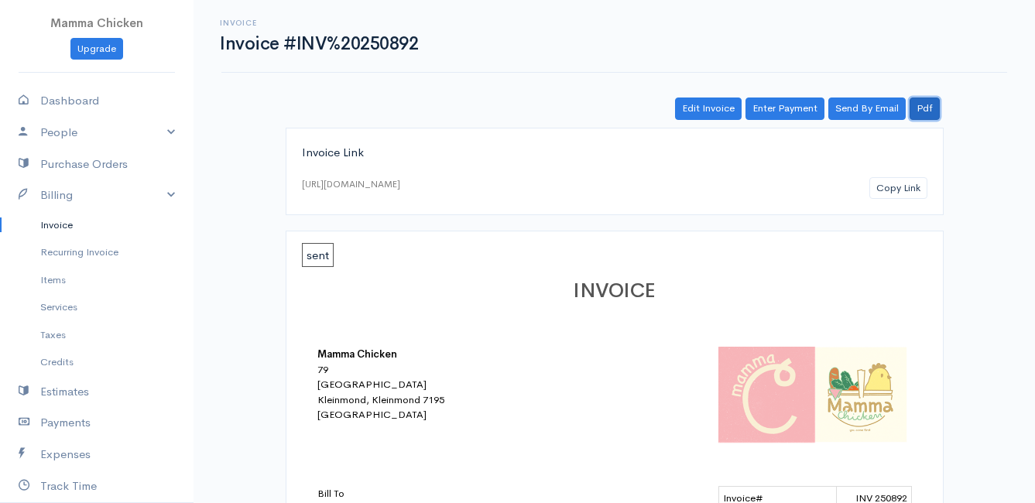
click at [931, 107] on link "Pdf" at bounding box center [924, 109] width 30 height 22
click at [67, 220] on link "Invoice" at bounding box center [96, 225] width 193 height 28
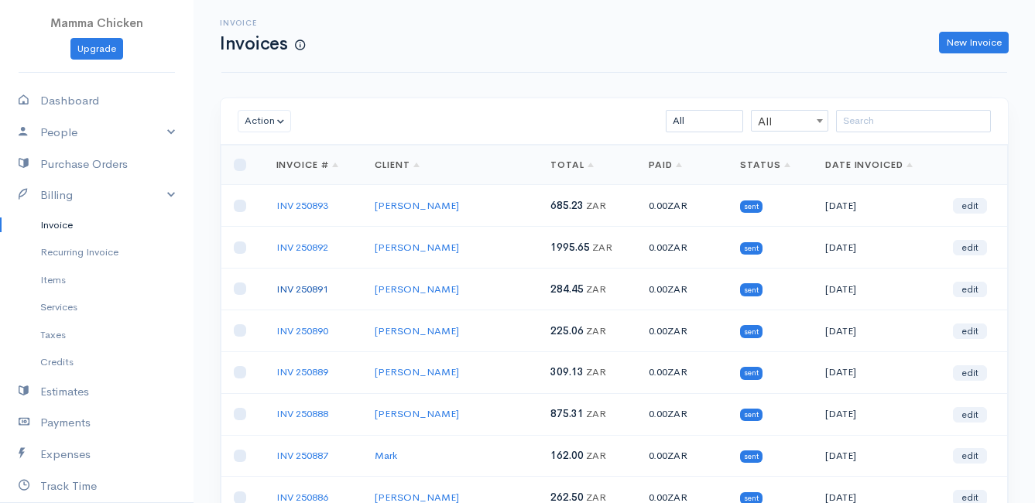
click at [288, 287] on link "INV 250891" at bounding box center [302, 289] width 52 height 13
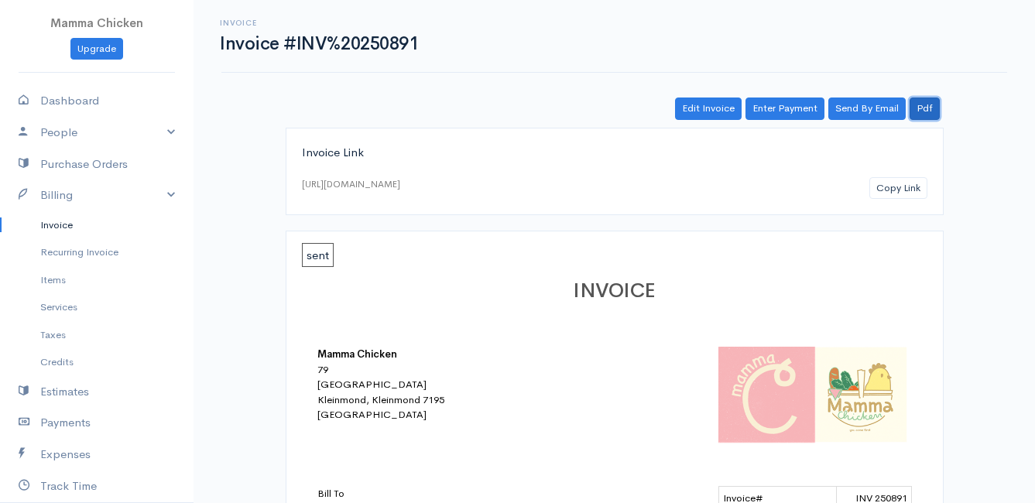
click at [926, 98] on link "Pdf" at bounding box center [924, 109] width 30 height 22
click at [55, 216] on link "Invoice" at bounding box center [96, 225] width 193 height 28
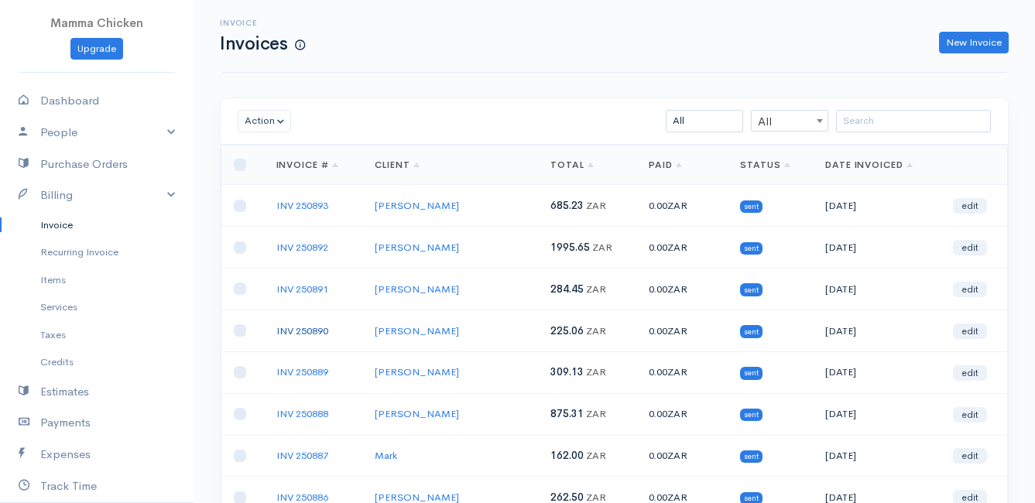
click at [305, 329] on link "INV 250890" at bounding box center [302, 330] width 52 height 13
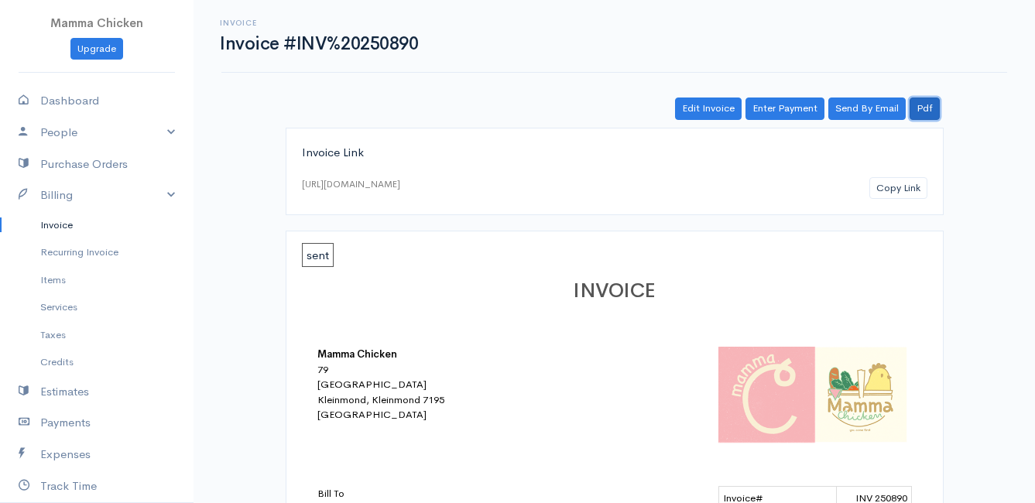
click at [930, 106] on link "Pdf" at bounding box center [924, 109] width 30 height 22
click at [65, 222] on link "Invoice" at bounding box center [96, 225] width 193 height 28
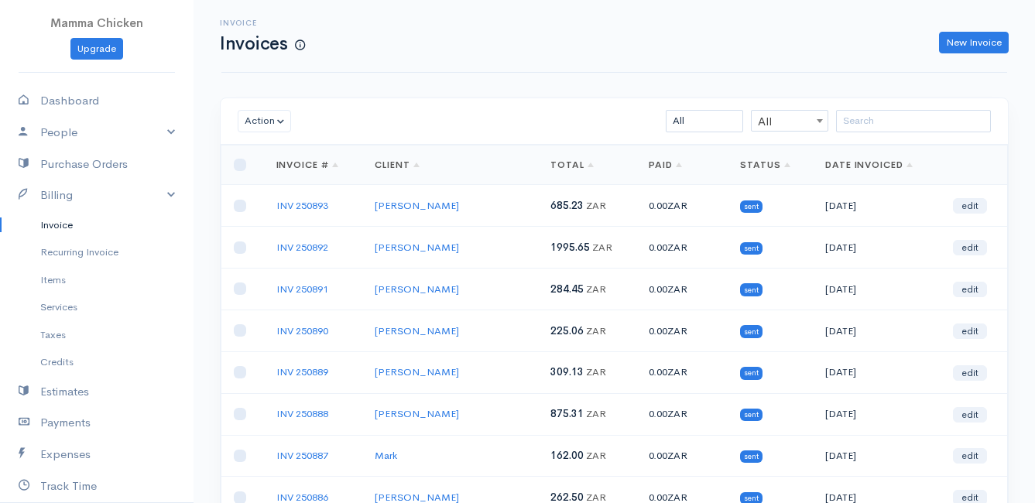
scroll to position [77, 0]
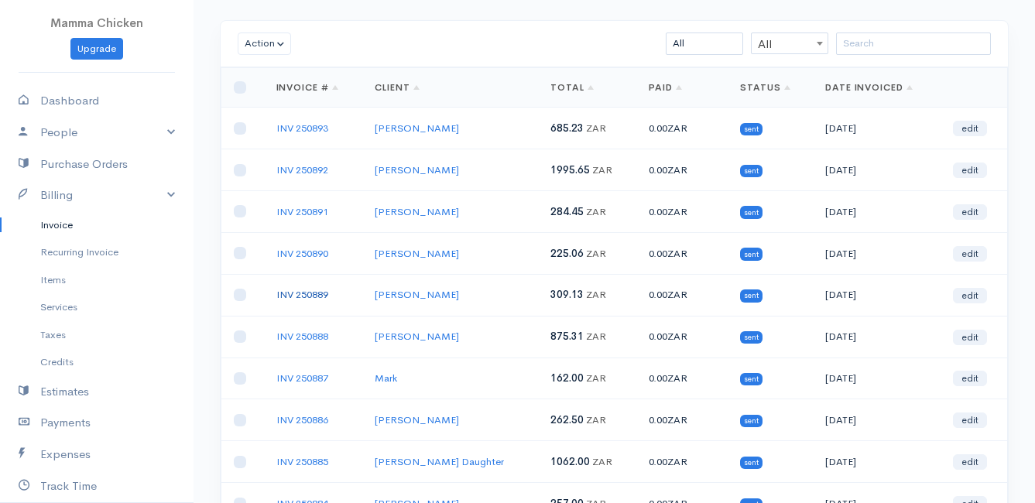
click at [302, 293] on link "INV 250889" at bounding box center [302, 294] width 52 height 13
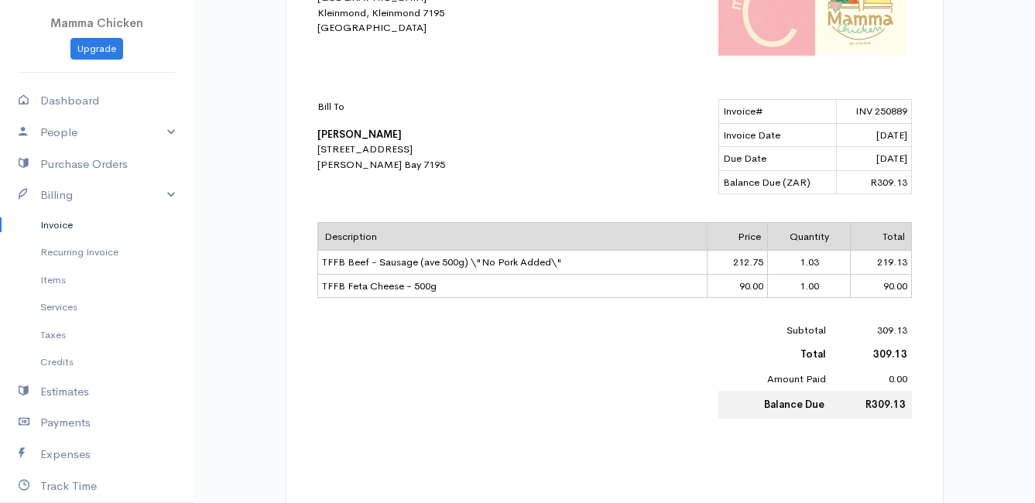
scroll to position [310, 0]
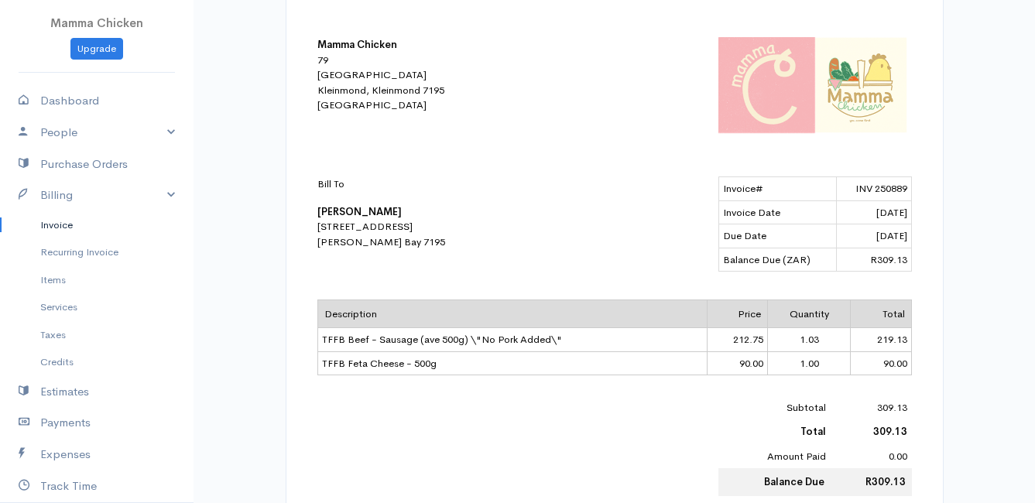
click at [68, 221] on link "Invoice" at bounding box center [96, 225] width 193 height 28
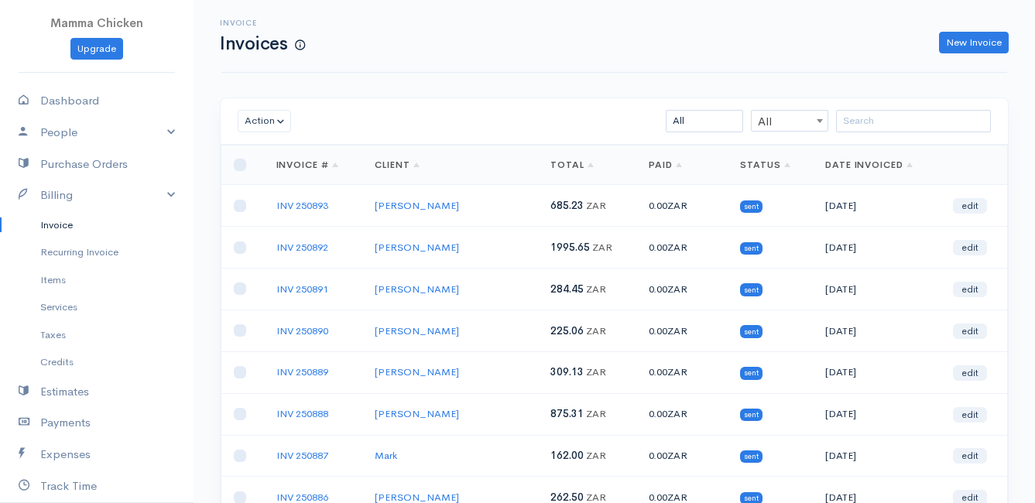
scroll to position [77, 0]
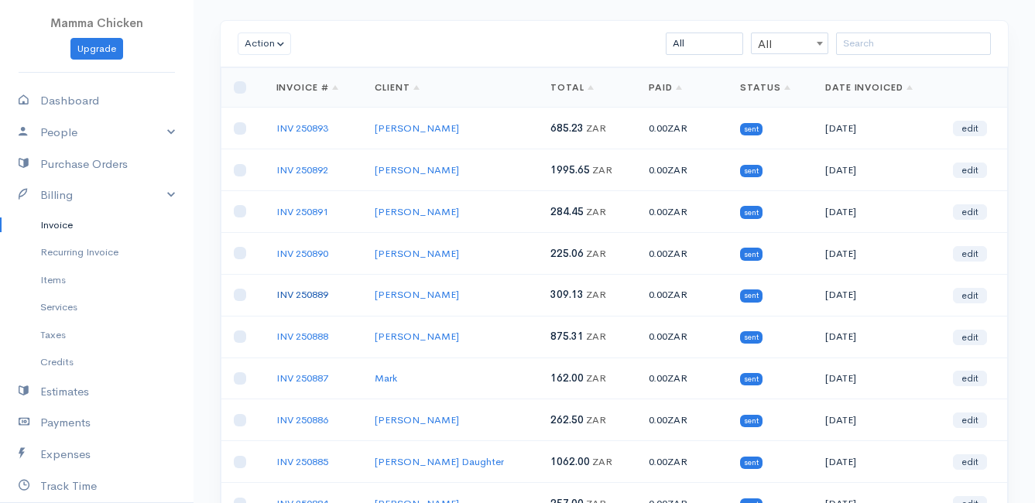
click at [306, 290] on link "INV 250889" at bounding box center [302, 294] width 52 height 13
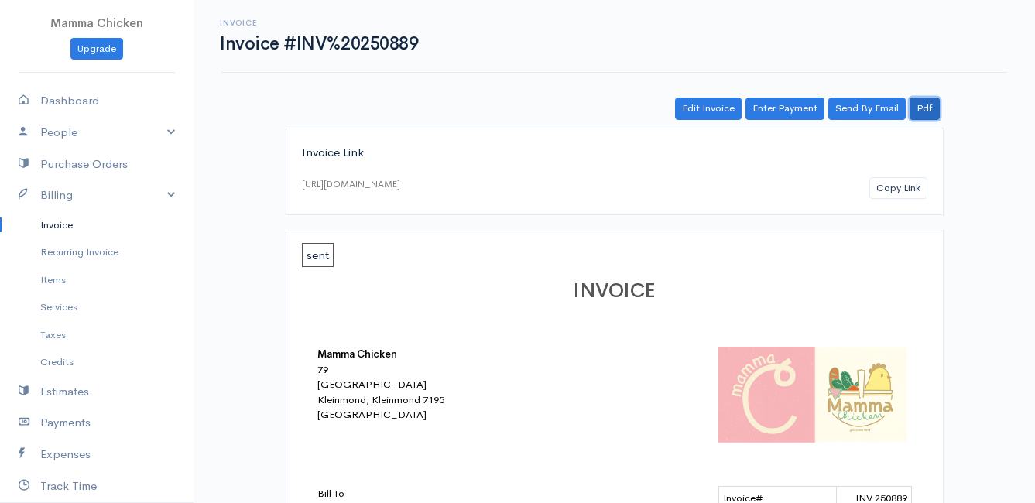
click at [926, 112] on link "Pdf" at bounding box center [924, 109] width 30 height 22
click at [51, 227] on link "Invoice" at bounding box center [96, 225] width 193 height 28
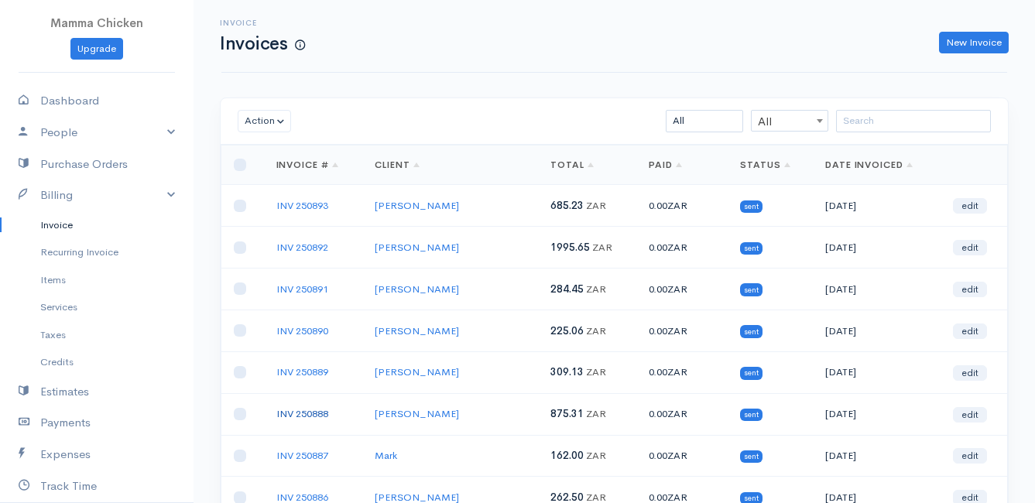
click at [310, 413] on link "INV 250888" at bounding box center [302, 413] width 52 height 13
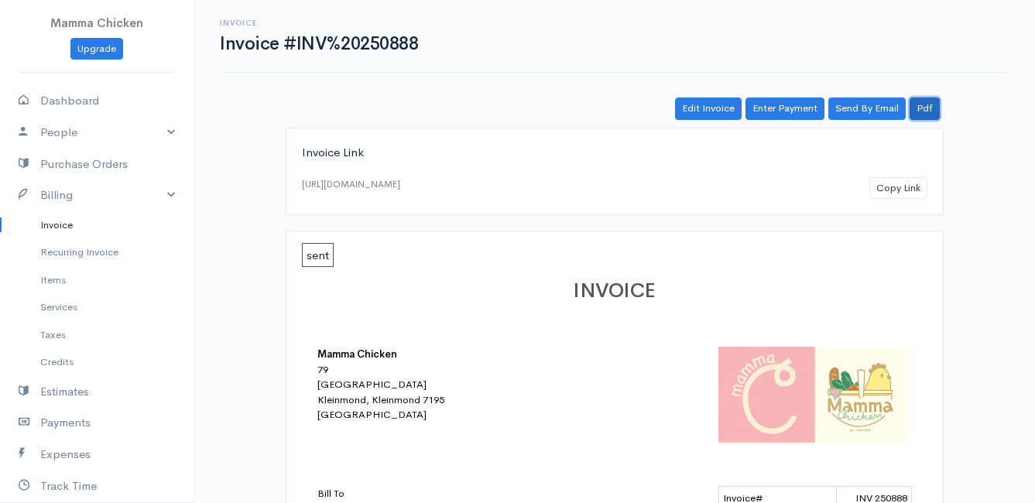
click at [927, 105] on link "Pdf" at bounding box center [924, 109] width 30 height 22
click at [50, 223] on link "Invoice" at bounding box center [96, 225] width 193 height 28
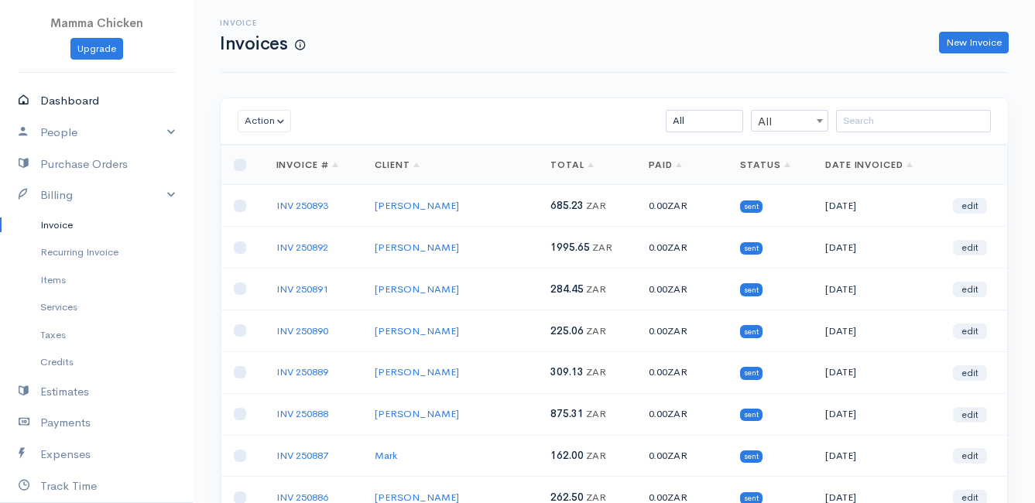
click at [65, 104] on link "Dashboard" at bounding box center [96, 101] width 193 height 32
select select "thistoyear"
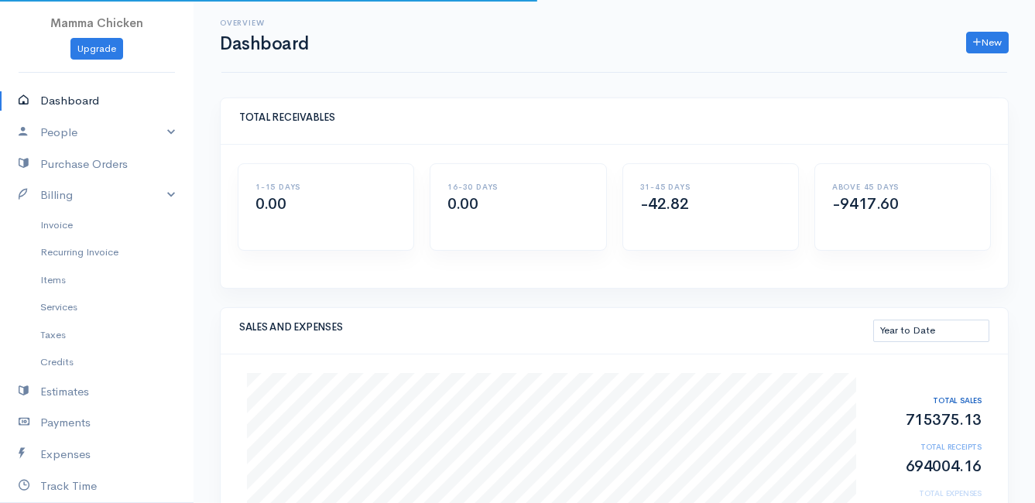
scroll to position [232, 0]
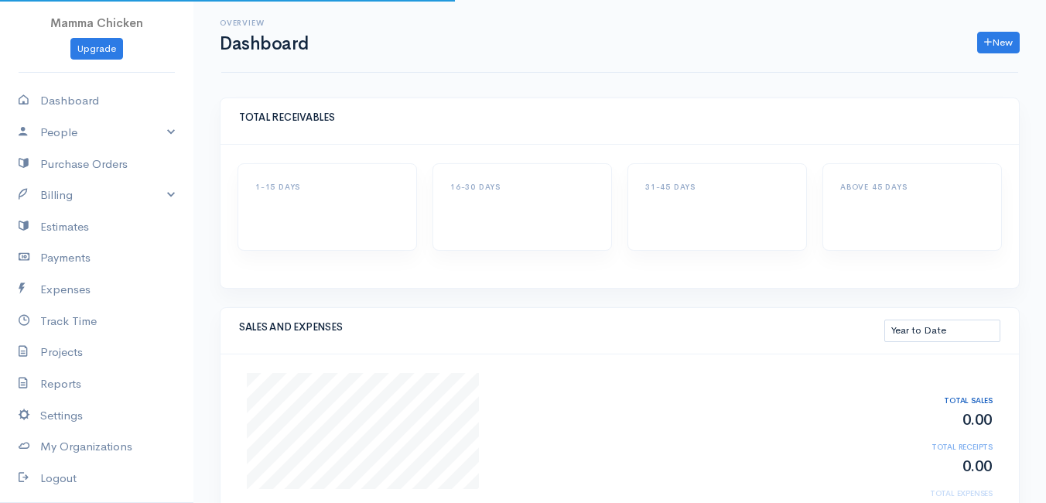
select select "thistoyear"
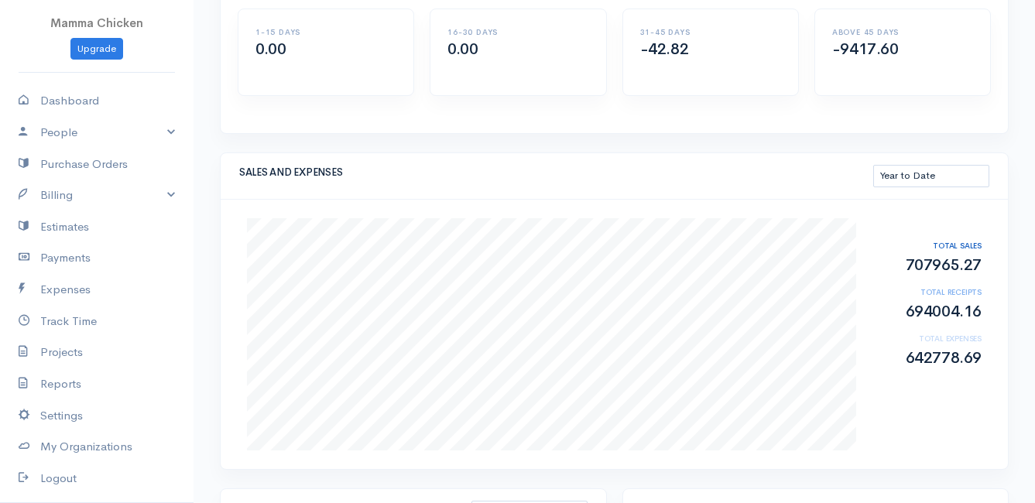
scroll to position [232, 0]
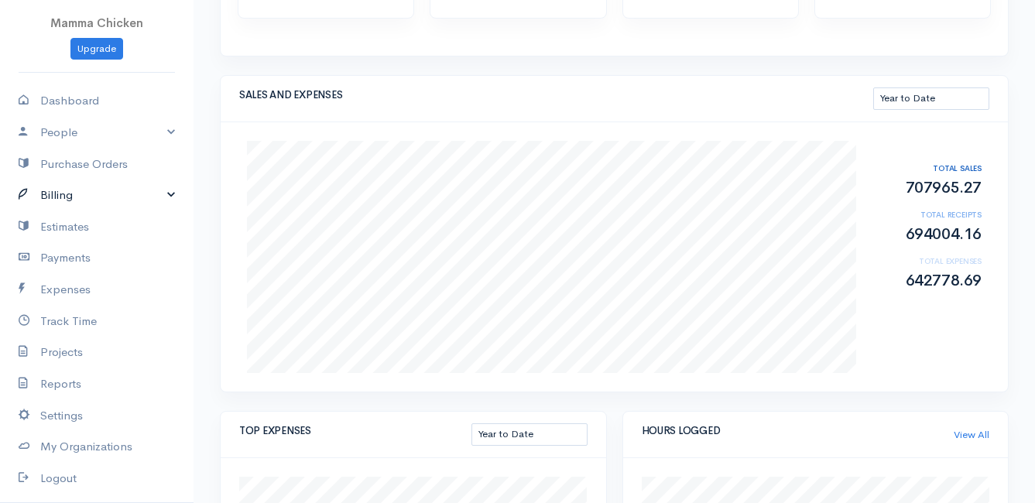
click at [76, 198] on link "Billing" at bounding box center [96, 196] width 193 height 32
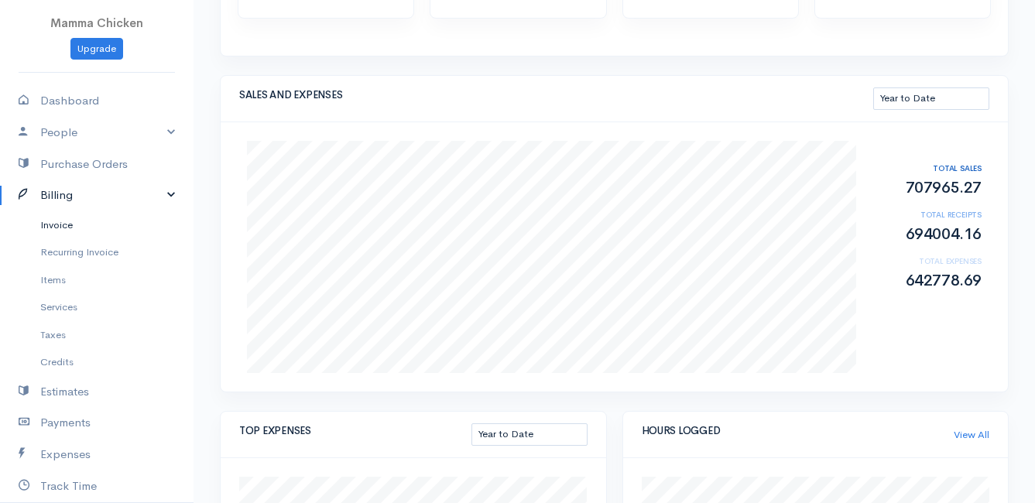
click at [68, 227] on link "Invoice" at bounding box center [96, 225] width 193 height 28
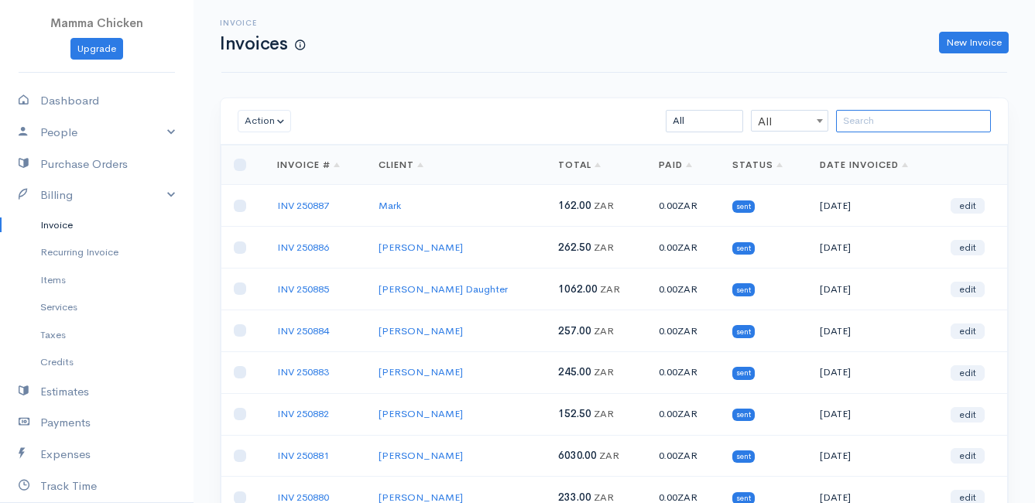
click at [873, 115] on input "search" at bounding box center [913, 121] width 155 height 22
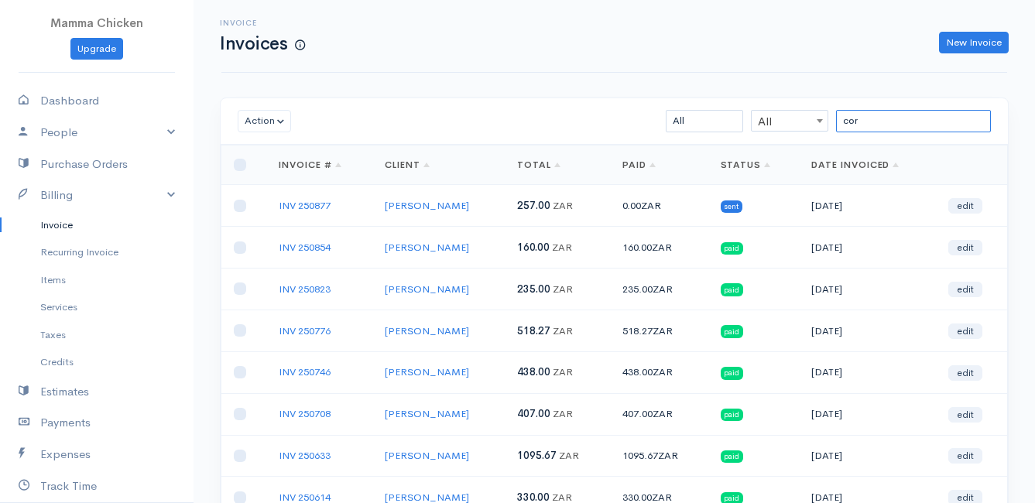
type input "cor"
click at [312, 201] on link "INV 250877" at bounding box center [305, 205] width 52 height 13
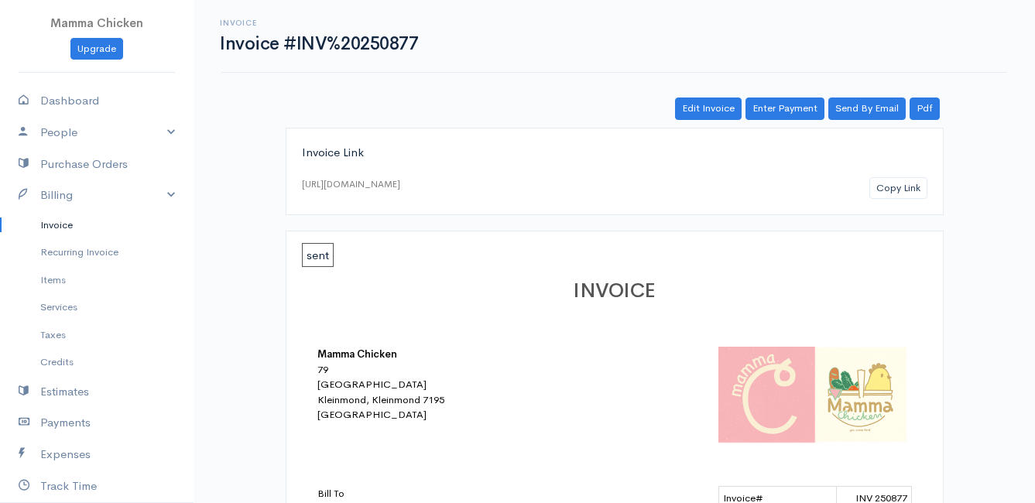
click at [64, 220] on link "Invoice" at bounding box center [96, 225] width 193 height 28
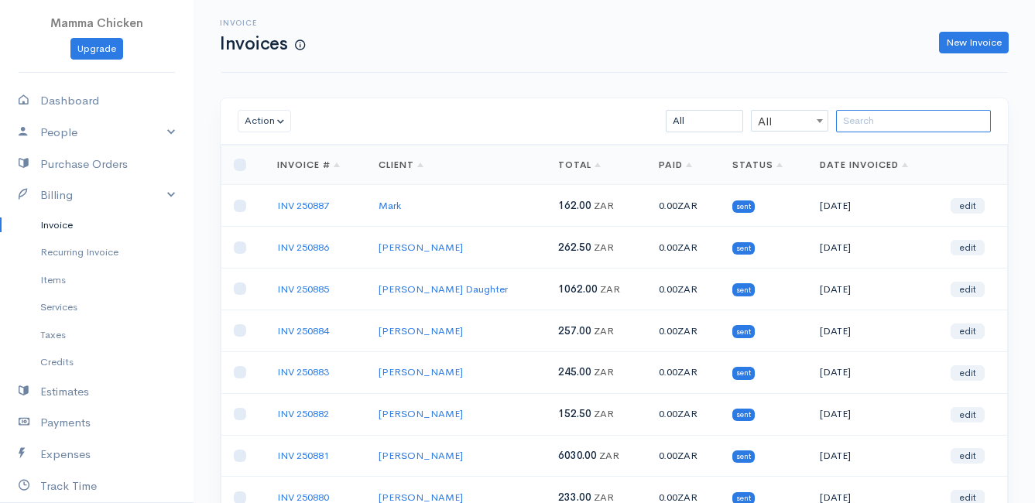
click at [900, 111] on input "search" at bounding box center [913, 121] width 155 height 22
click at [967, 43] on link "New Invoice" at bounding box center [974, 43] width 70 height 22
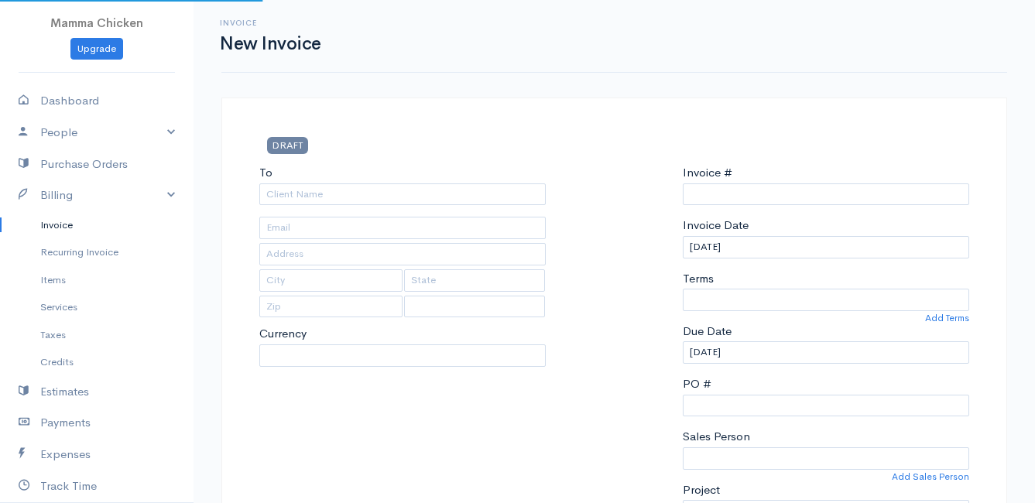
select select "[GEOGRAPHIC_DATA]"
select select "ZAR"
type input "INV 250888"
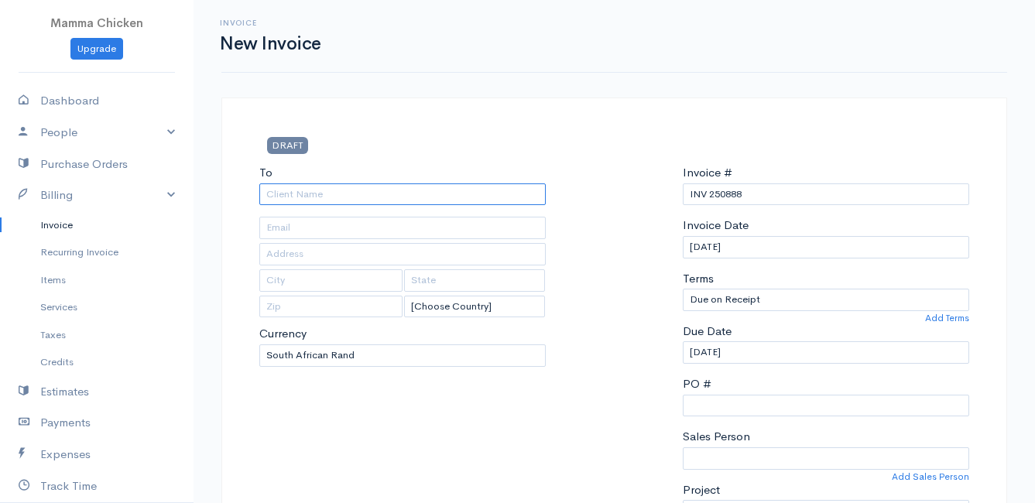
click at [363, 197] on input "To" at bounding box center [402, 194] width 286 height 22
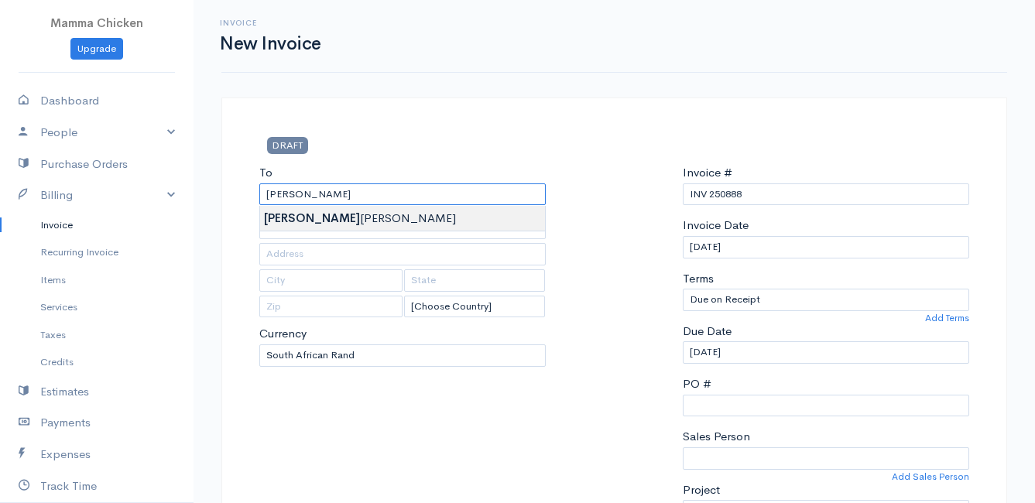
type input "[PERSON_NAME]"
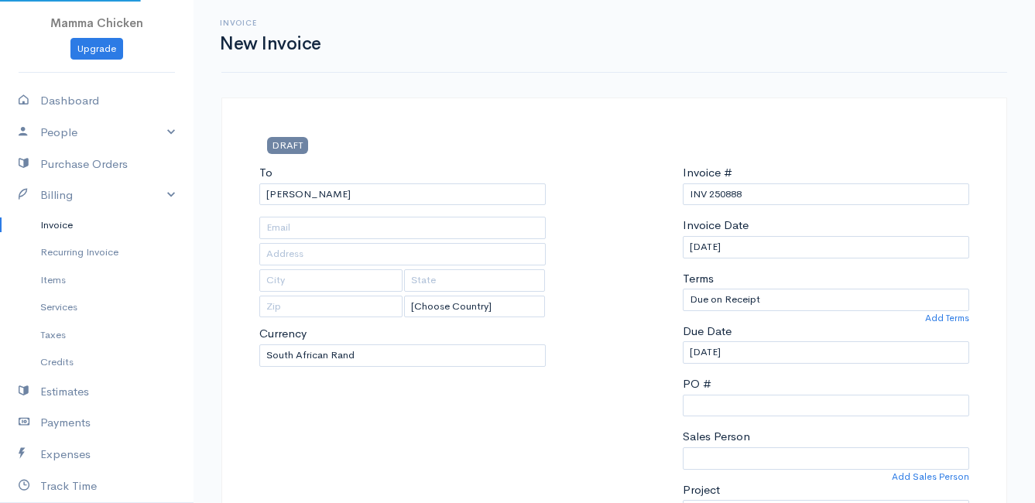
type input "[STREET_ADDRESS][GEOGRAPHIC_DATA][PERSON_NAME]"
type input "[PERSON_NAME] Bay"
type input "7195"
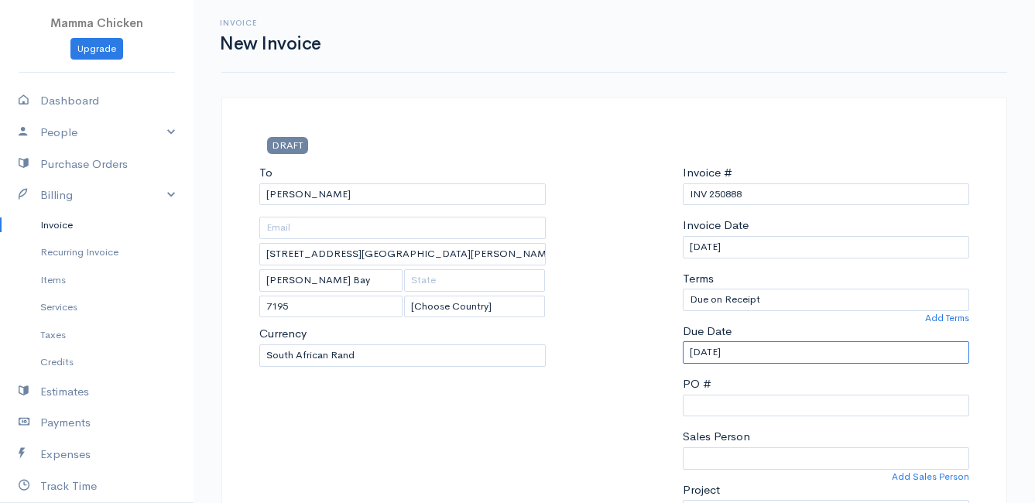
click at [787, 357] on input "[DATE]" at bounding box center [826, 352] width 286 height 22
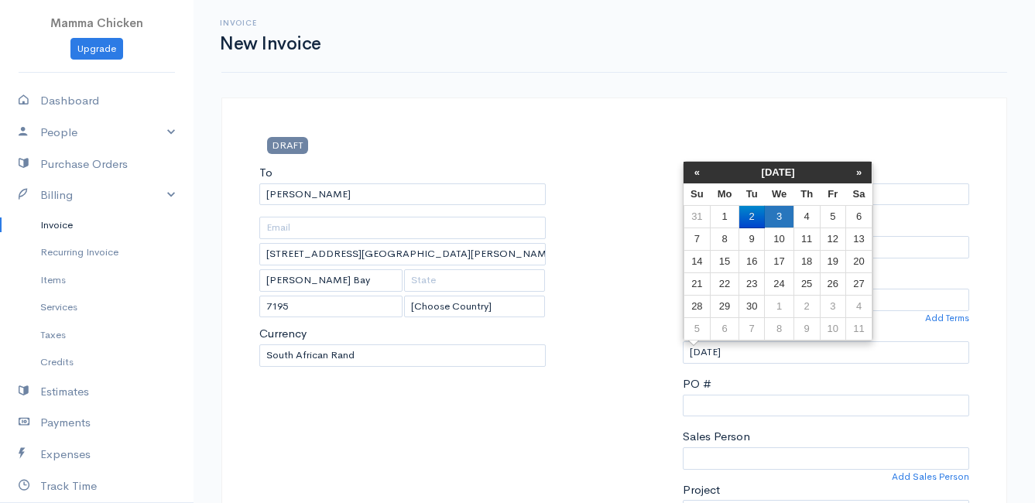
click at [779, 215] on td "3" at bounding box center [779, 217] width 29 height 22
type input "[DATE]"
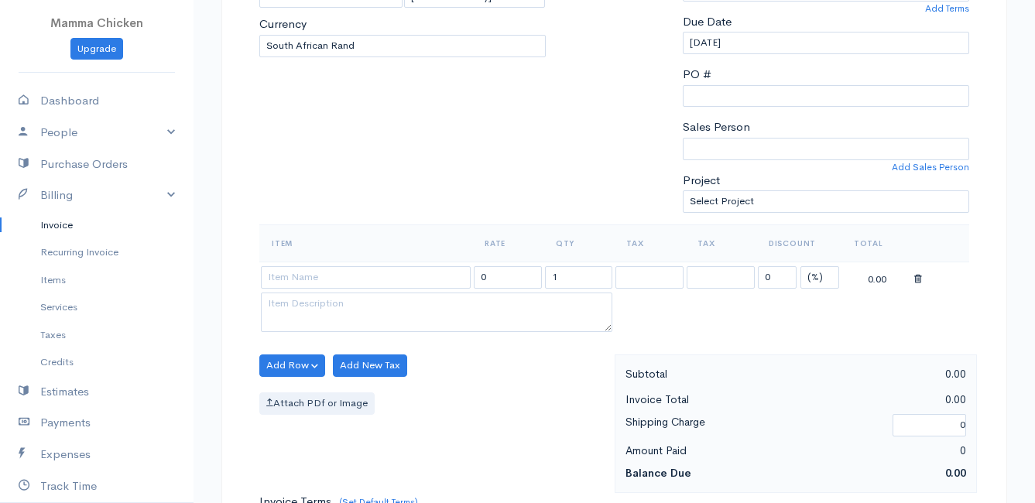
scroll to position [387, 0]
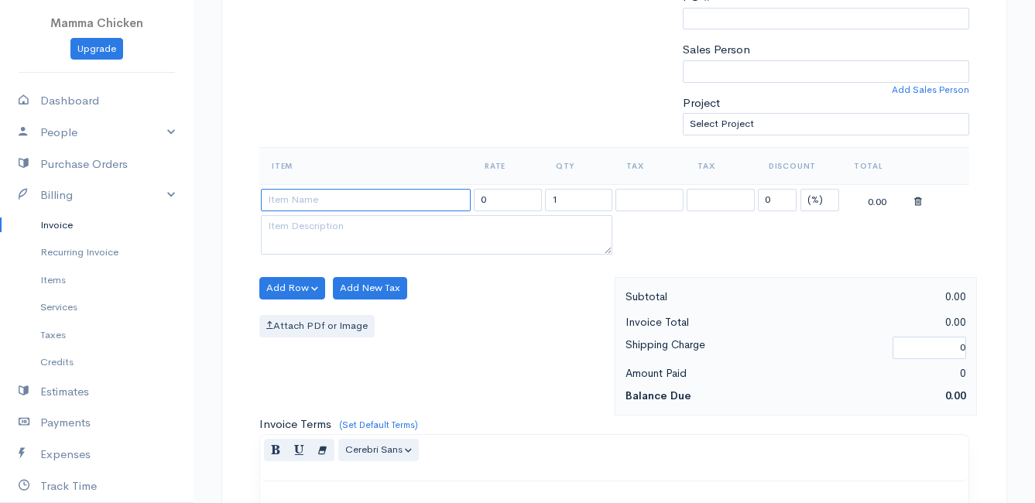
click at [324, 203] on input at bounding box center [366, 200] width 210 height 22
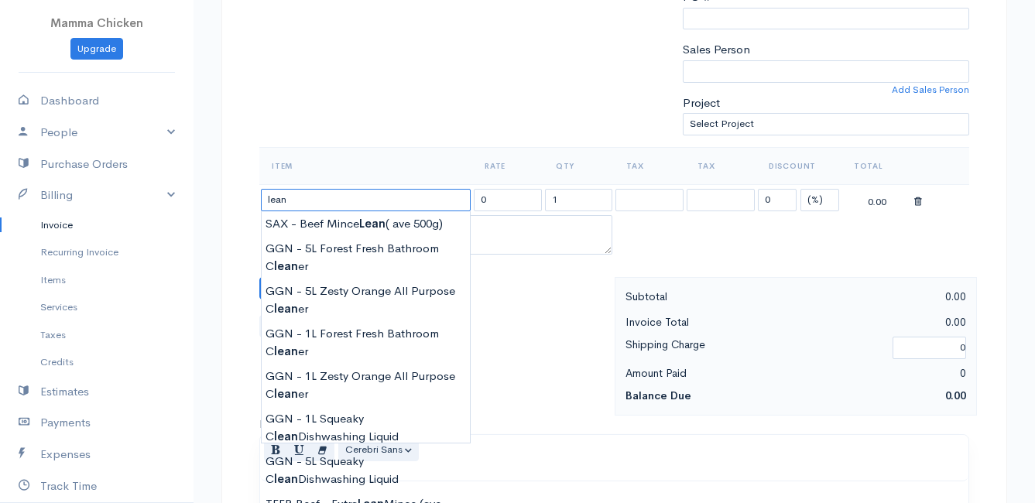
scroll to position [464, 0]
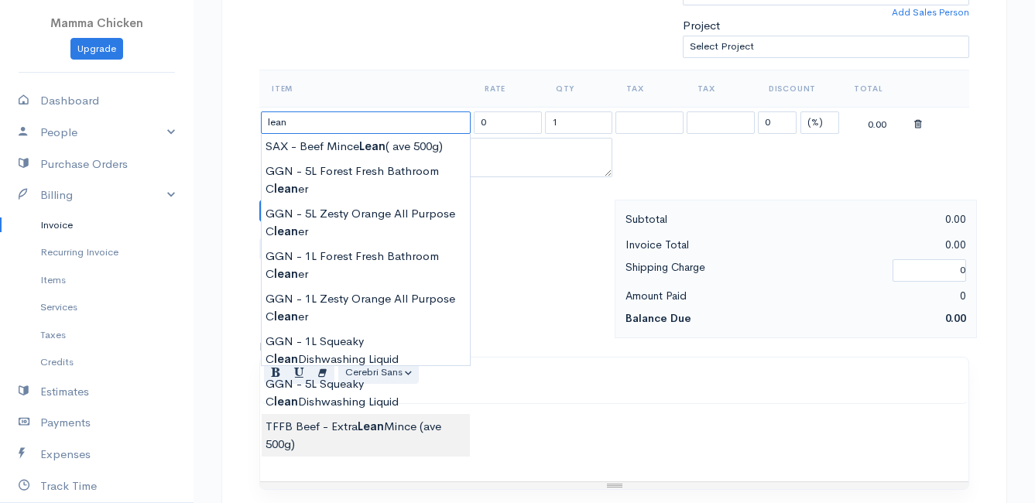
type input "TFFB Beef - Extra Lean Mince (ave 500g)"
type input "184.00"
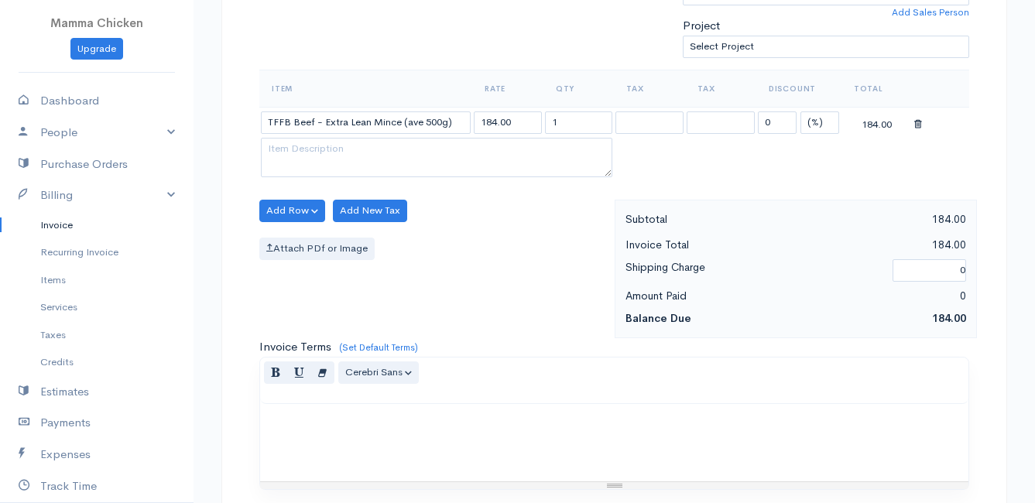
click at [368, 439] on body "Mamma Chicken Upgrade Dashboard People Clients Vendors Staff Users Purchase Ord…" at bounding box center [517, 205] width 1035 height 1338
click at [570, 127] on input "1" at bounding box center [579, 122] width 68 height 22
type input "2.04"
click at [533, 236] on div "Add Row Add Item Row Add Time Row Add New Tax Attach PDf or Image" at bounding box center [433, 269] width 363 height 139
click at [272, 205] on button "Add Row" at bounding box center [292, 211] width 66 height 22
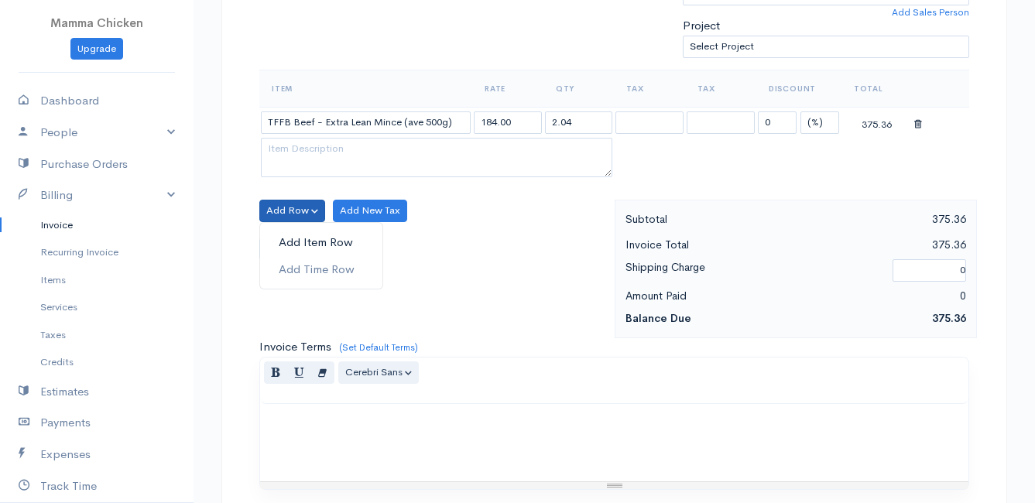
click at [288, 240] on link "Add Item Row" at bounding box center [321, 242] width 122 height 27
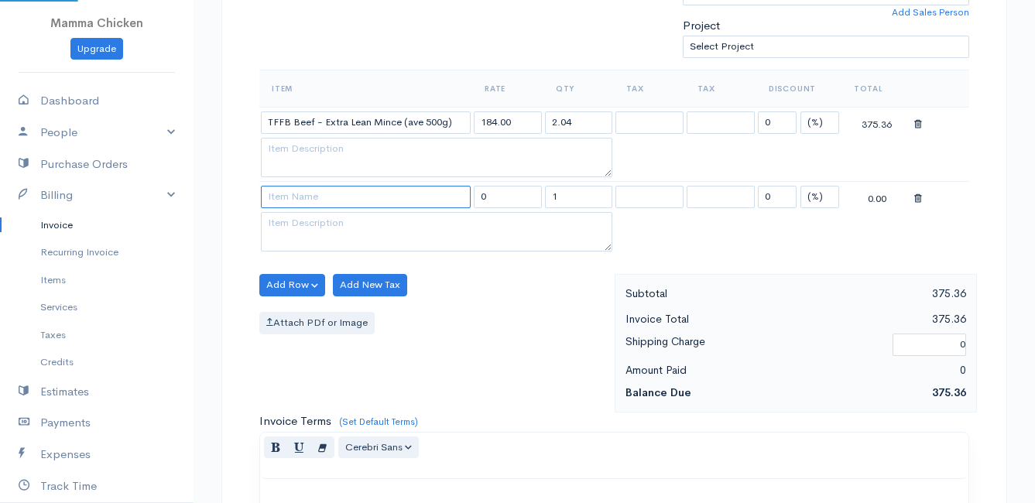
click at [289, 200] on input at bounding box center [366, 197] width 210 height 22
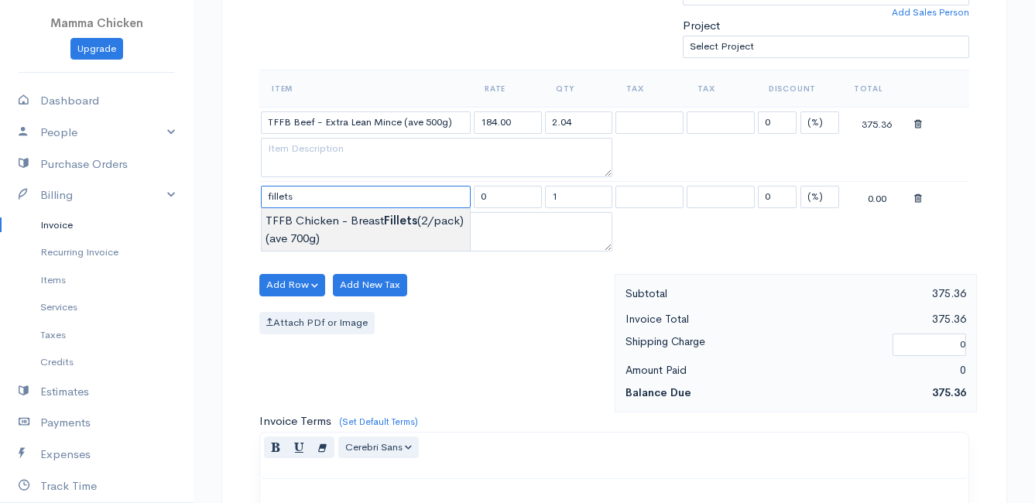
type input "TFFB Chicken - Breast Fillets (2/pack) (ave 700g)"
type input "165.00"
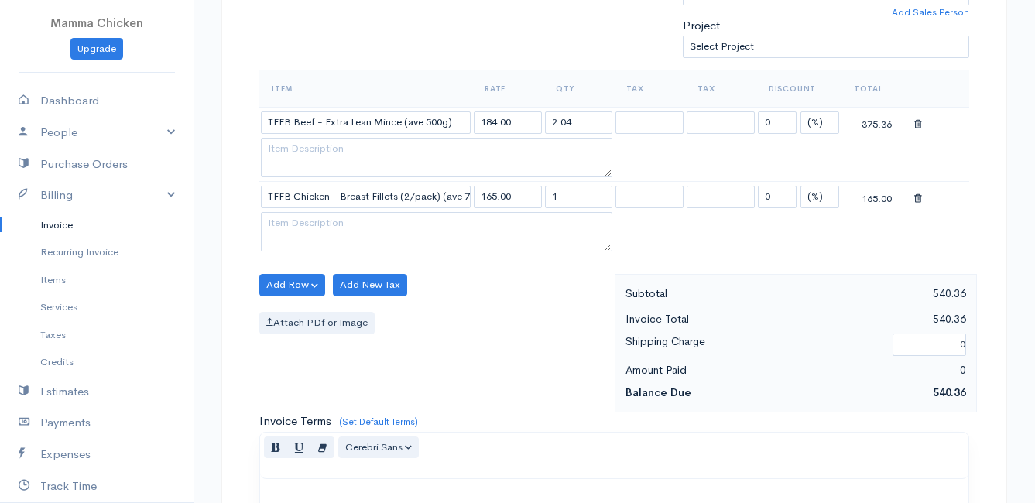
click at [310, 222] on body "Mamma Chicken Upgrade Dashboard People Clients Vendors Staff Users Purchase Ord…" at bounding box center [517, 242] width 1035 height 1413
click at [581, 197] on input "1" at bounding box center [579, 197] width 68 height 22
type input "3.03"
click at [532, 369] on div "Add Row Add Item Row Add Time Row Add New Tax Attach PDf or Image" at bounding box center [433, 343] width 363 height 139
click at [480, 308] on div "Add Row Add Item Row Add Time Row Add New Tax Attach PDf or Image" at bounding box center [433, 343] width 363 height 139
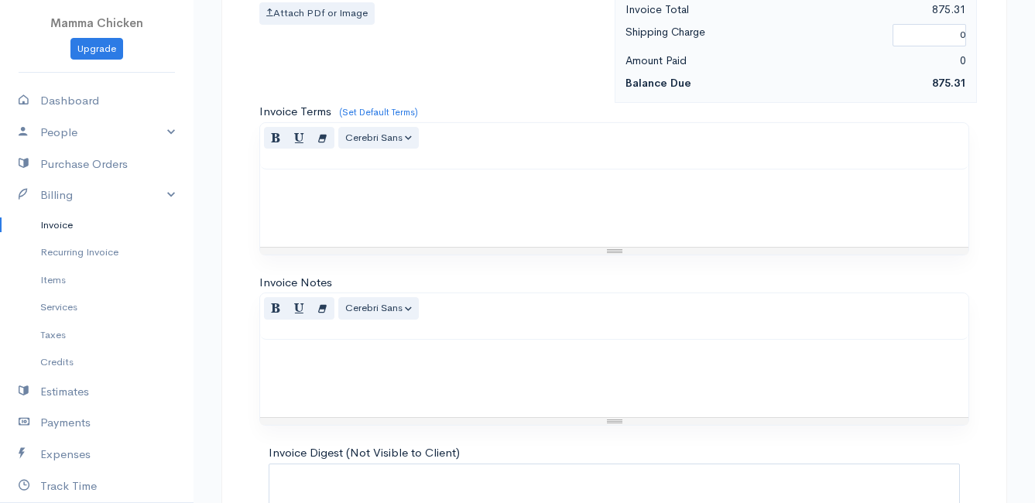
scroll to position [909, 0]
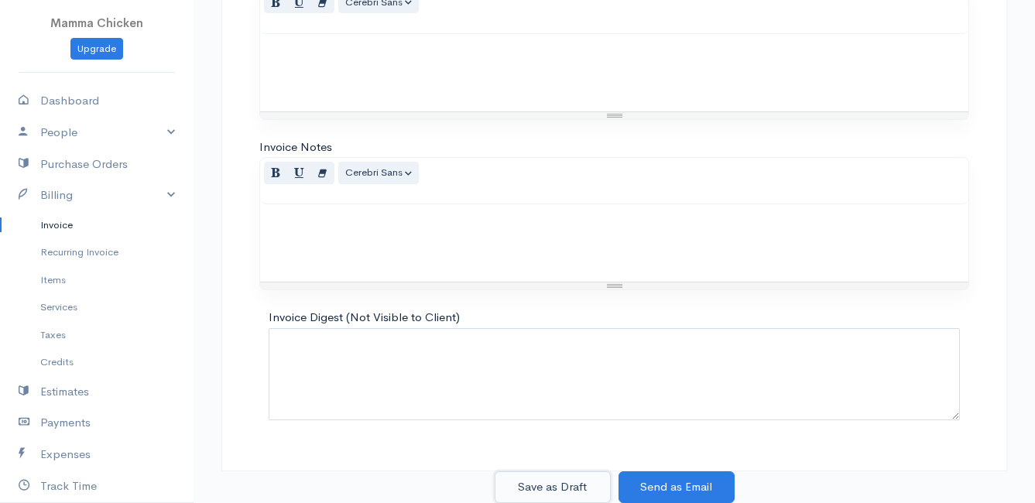
click at [546, 482] on button "Save as Draft" at bounding box center [553, 487] width 116 height 32
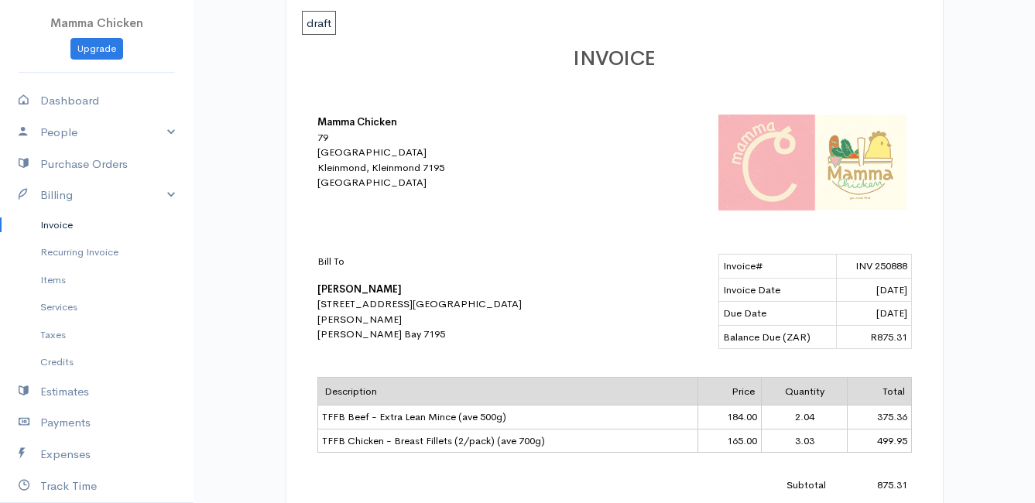
scroll to position [310, 0]
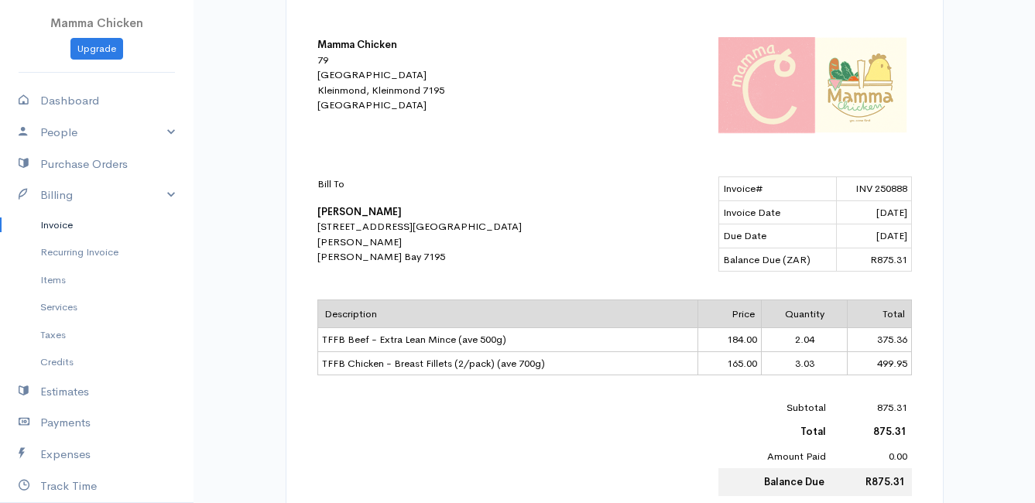
click at [59, 221] on link "Invoice" at bounding box center [96, 225] width 193 height 28
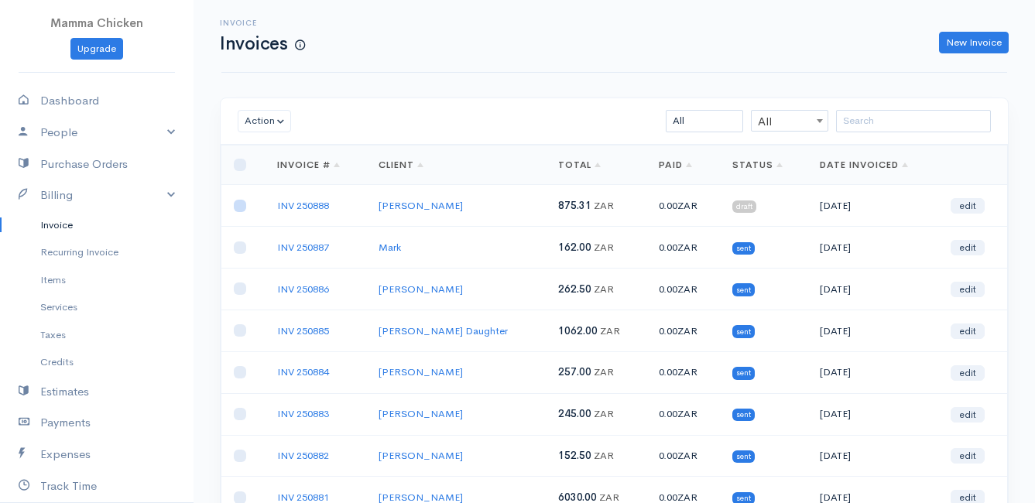
click at [237, 206] on input "checkbox" at bounding box center [240, 206] width 12 height 12
checkbox input "true"
click at [255, 122] on button "Action" at bounding box center [264, 121] width 53 height 22
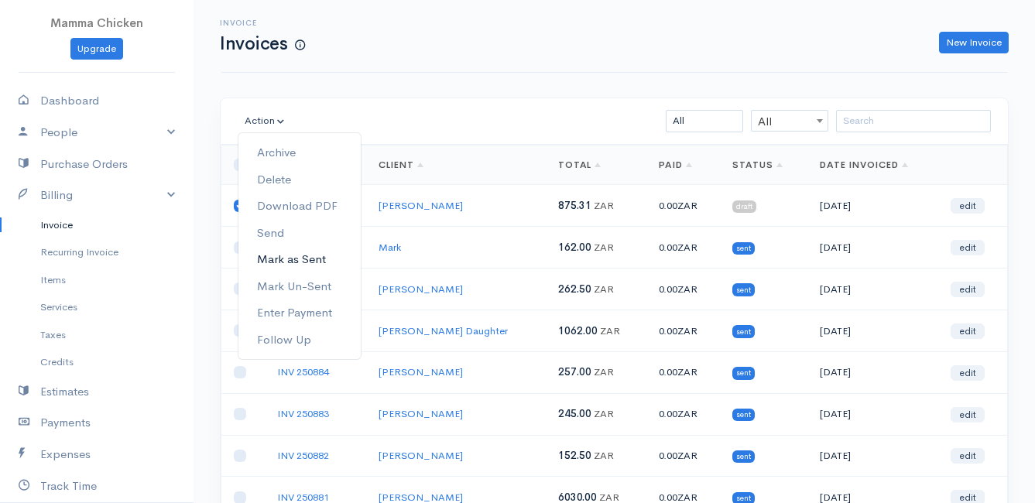
click at [292, 257] on link "Mark as Sent" at bounding box center [299, 259] width 122 height 27
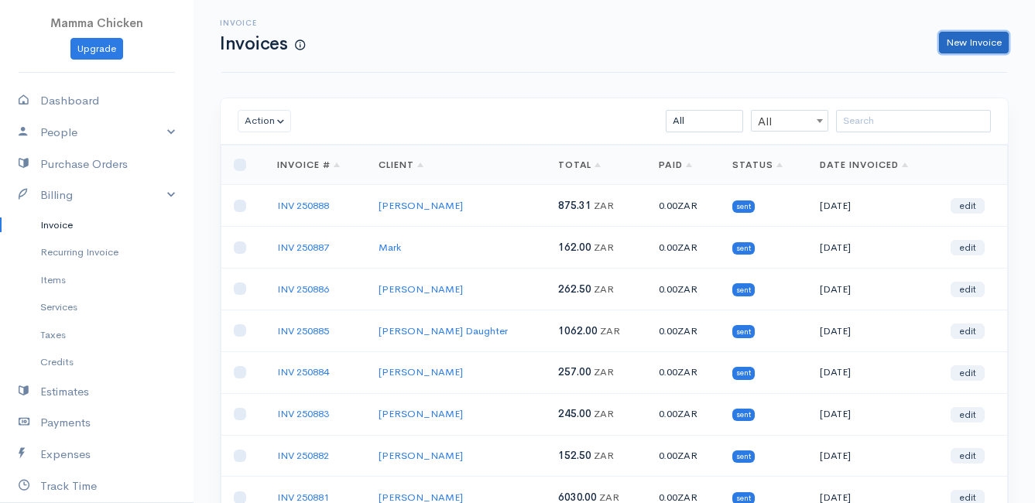
click at [982, 38] on link "New Invoice" at bounding box center [974, 43] width 70 height 22
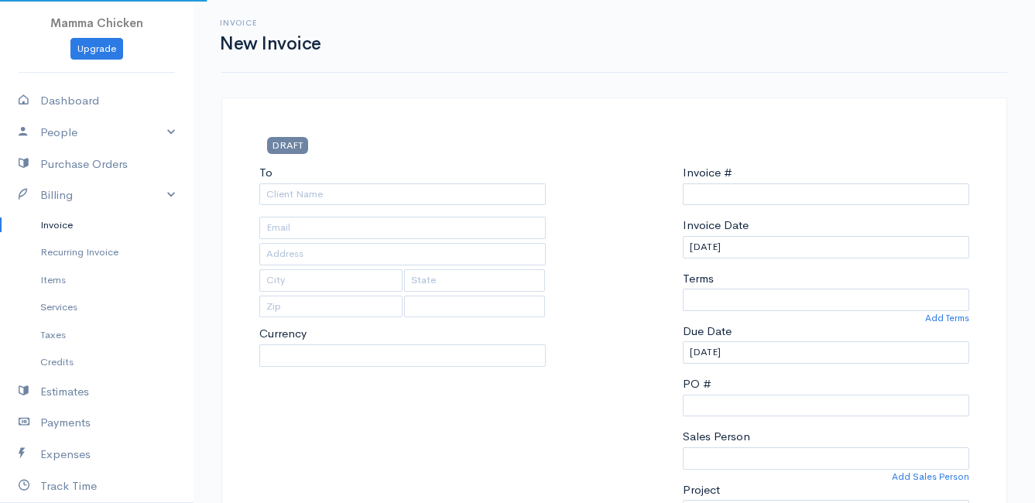
select select "ZAR"
select select "[GEOGRAPHIC_DATA]"
type input "INV 250889"
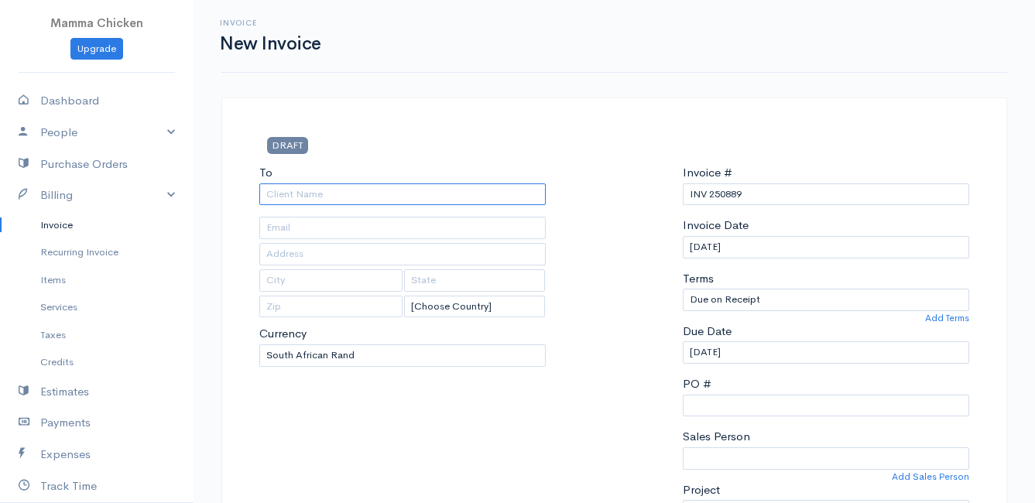
click at [329, 200] on input "To" at bounding box center [402, 194] width 286 height 22
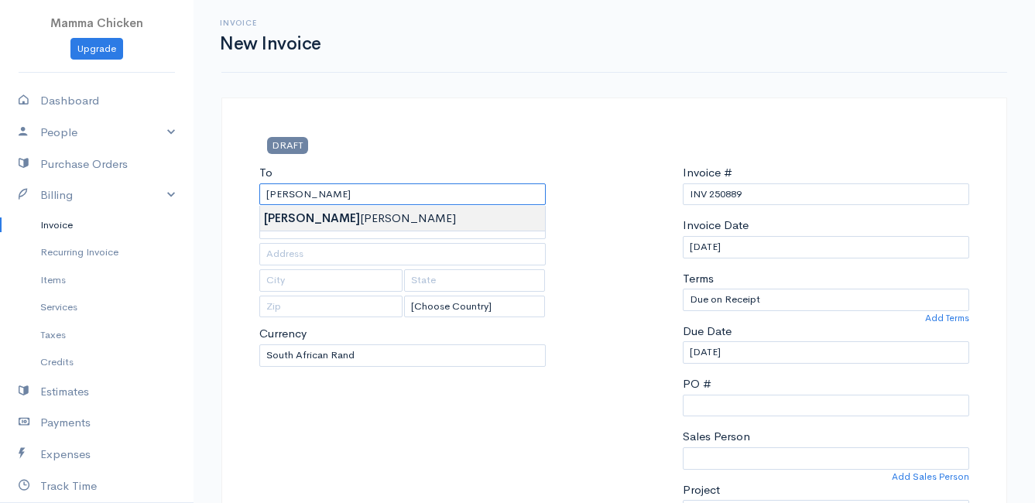
type input "[PERSON_NAME]"
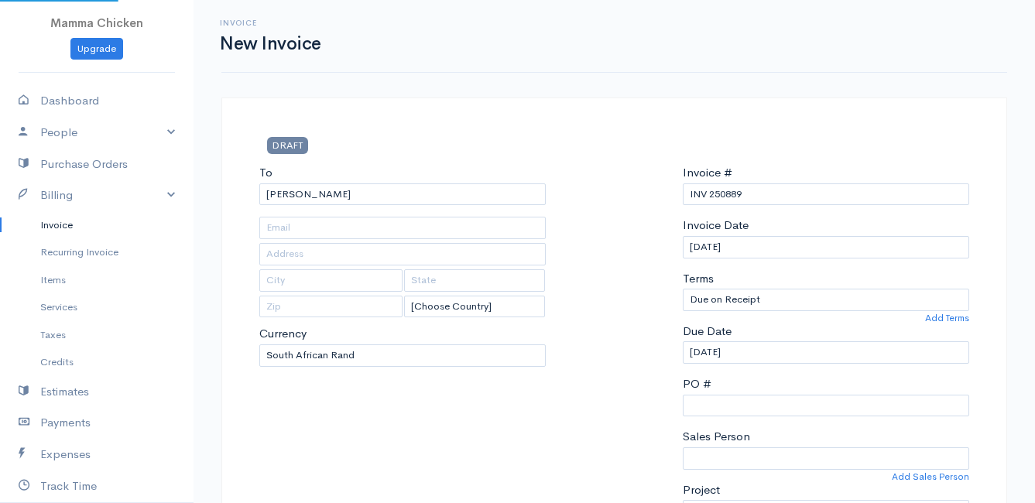
type input "[STREET_ADDRESS]"
type input "[PERSON_NAME] Bay"
type input "7195"
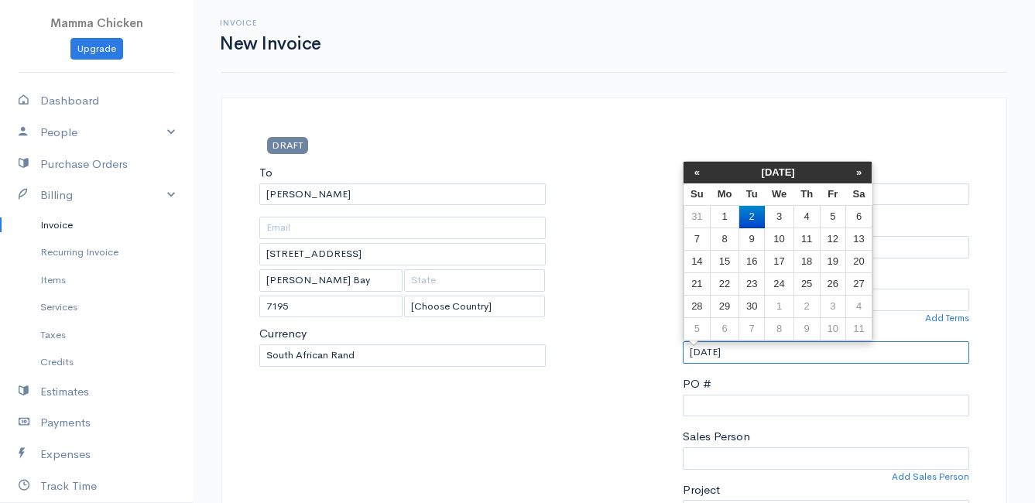
click at [789, 351] on input "[DATE]" at bounding box center [826, 352] width 286 height 22
click at [782, 216] on td "3" at bounding box center [779, 217] width 29 height 22
type input "[DATE]"
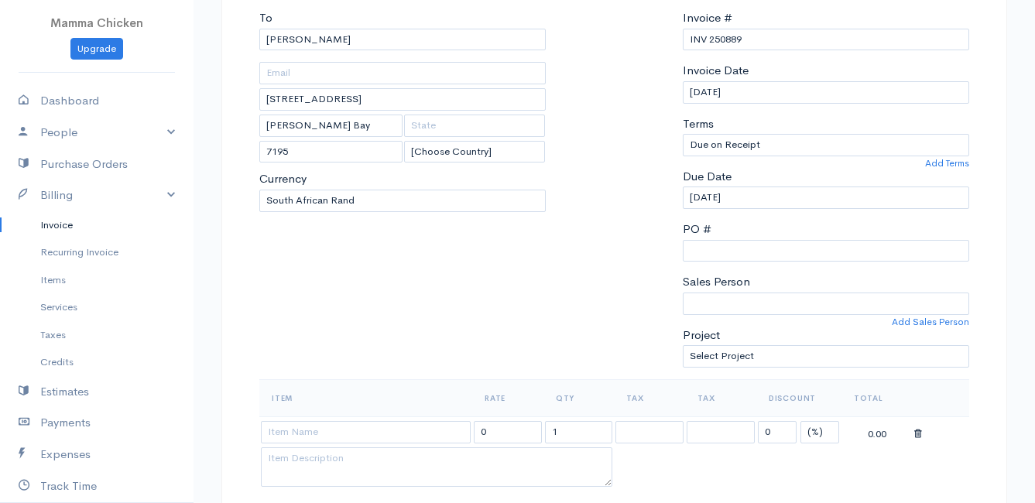
scroll to position [232, 0]
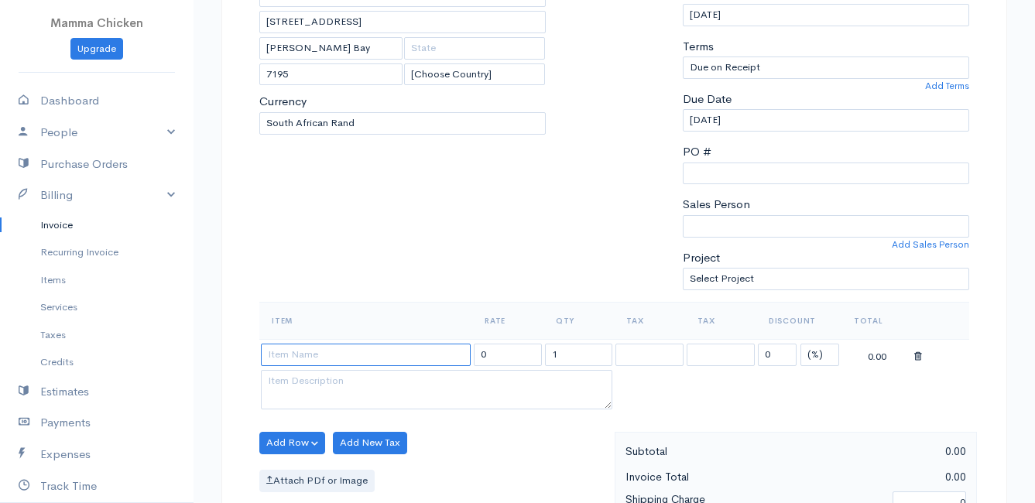
click at [355, 352] on input at bounding box center [366, 355] width 210 height 22
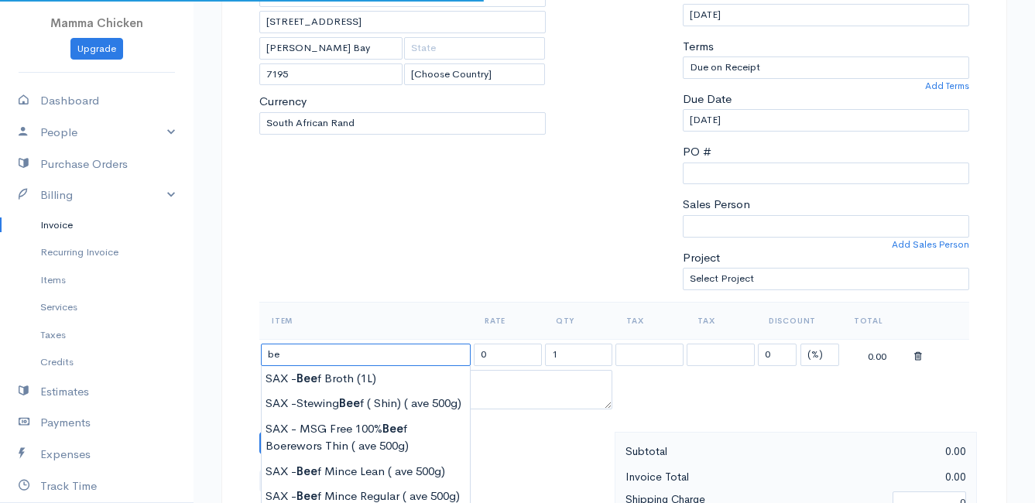
type input "b"
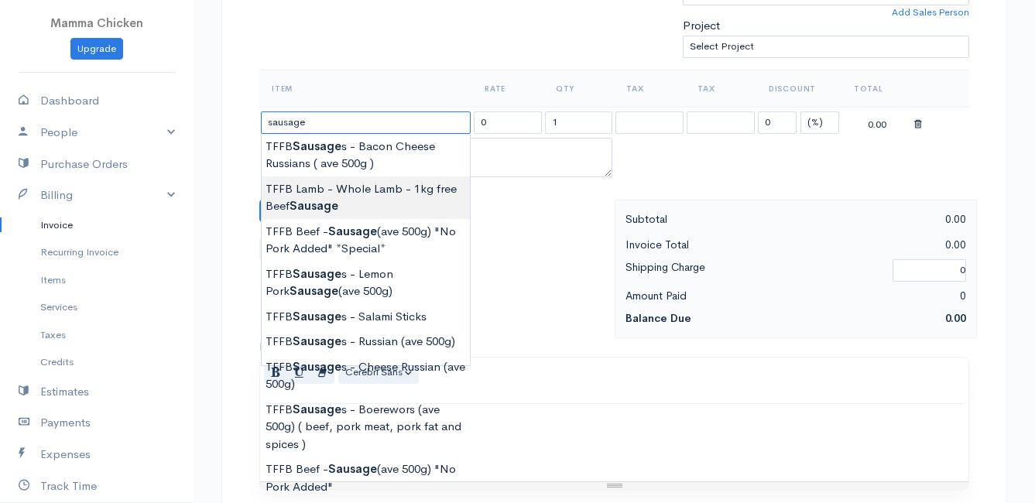
scroll to position [542, 0]
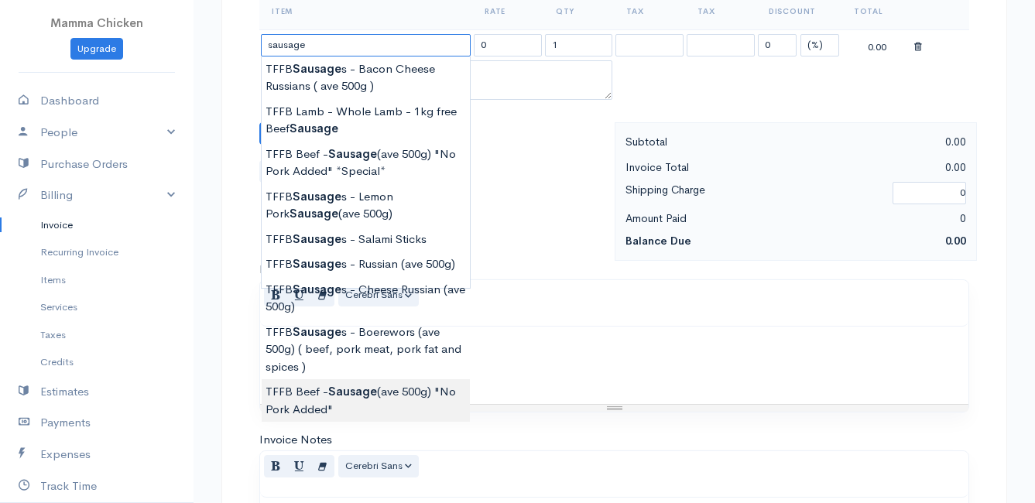
type input "TFFB Beef - Sausage (ave 500g) "No Pork Added""
type input "212.75"
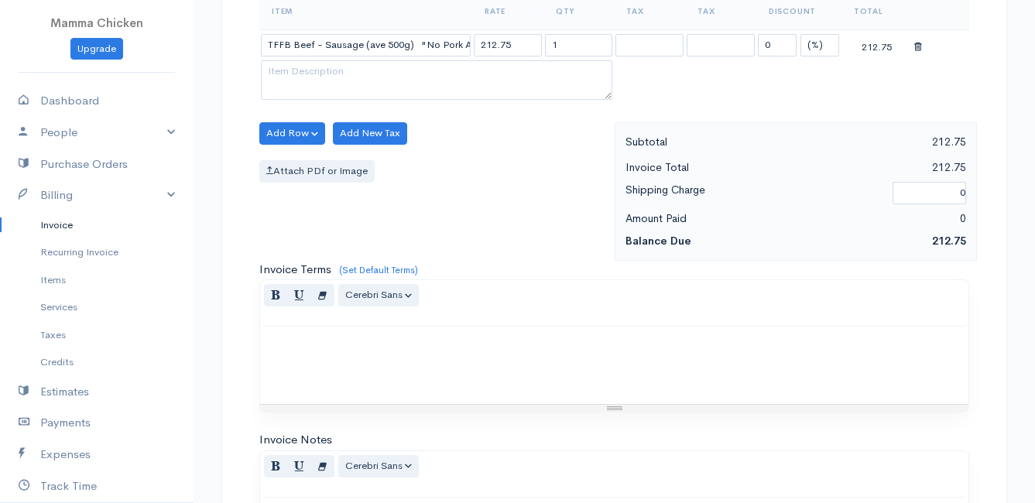
click at [365, 394] on body "Mamma Chicken Upgrade Dashboard People Clients Vendors Staff Users Purchase Ord…" at bounding box center [517, 127] width 1035 height 1338
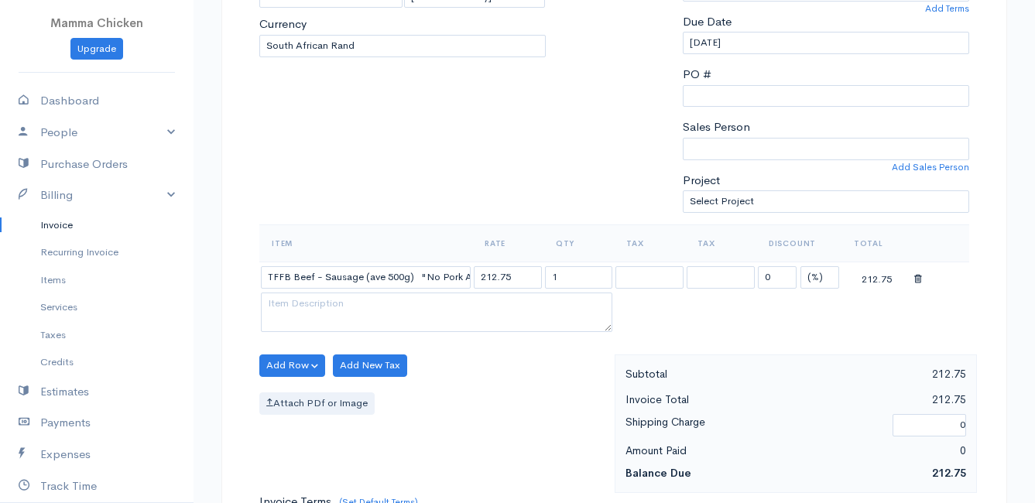
scroll to position [232, 0]
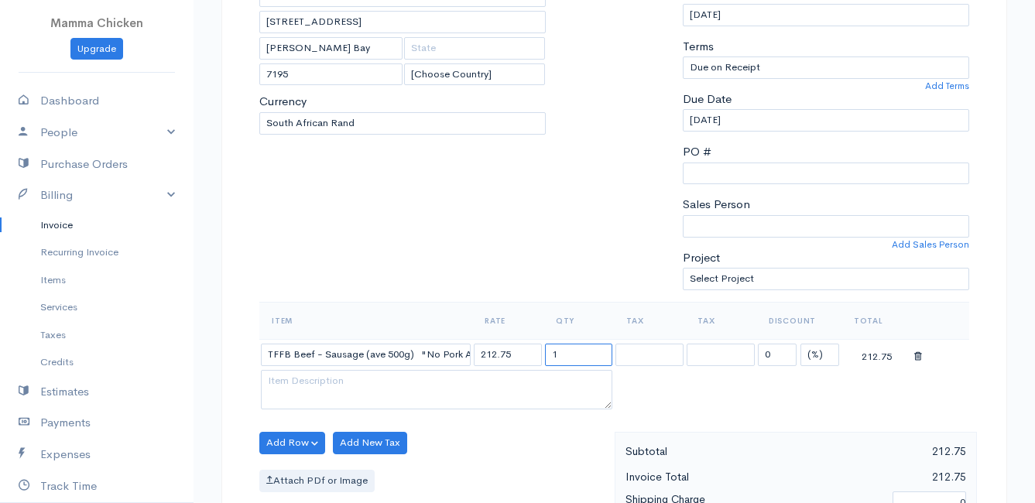
click at [569, 354] on input "1" at bounding box center [579, 355] width 68 height 22
type input "1.03"
click at [559, 426] on div "Item Rate Qty Tax Tax Discount Total TFFB Beef - Sausage (ave 500g) "No Pork Ad…" at bounding box center [614, 367] width 710 height 130
click at [283, 437] on button "Add Row" at bounding box center [292, 443] width 66 height 22
click at [322, 384] on link "Add Item Row" at bounding box center [321, 385] width 122 height 27
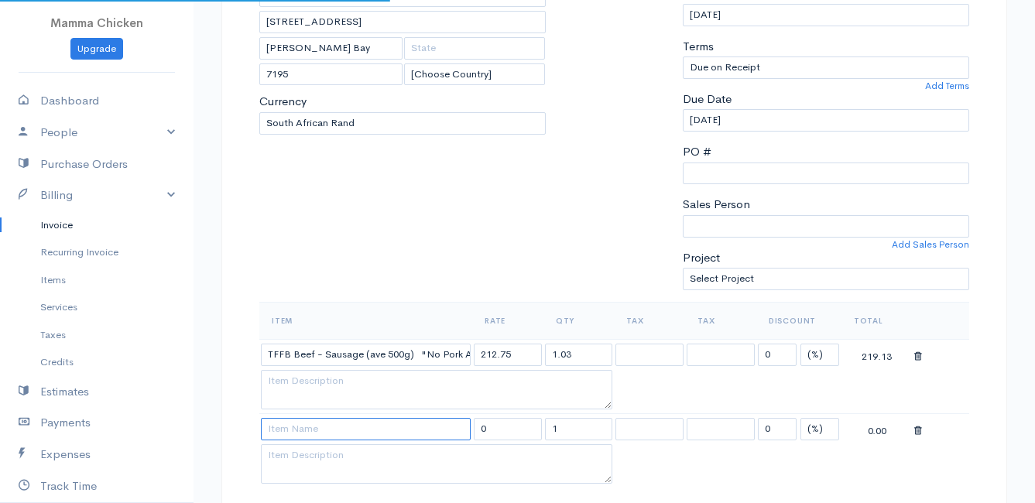
click at [335, 433] on input at bounding box center [366, 429] width 210 height 22
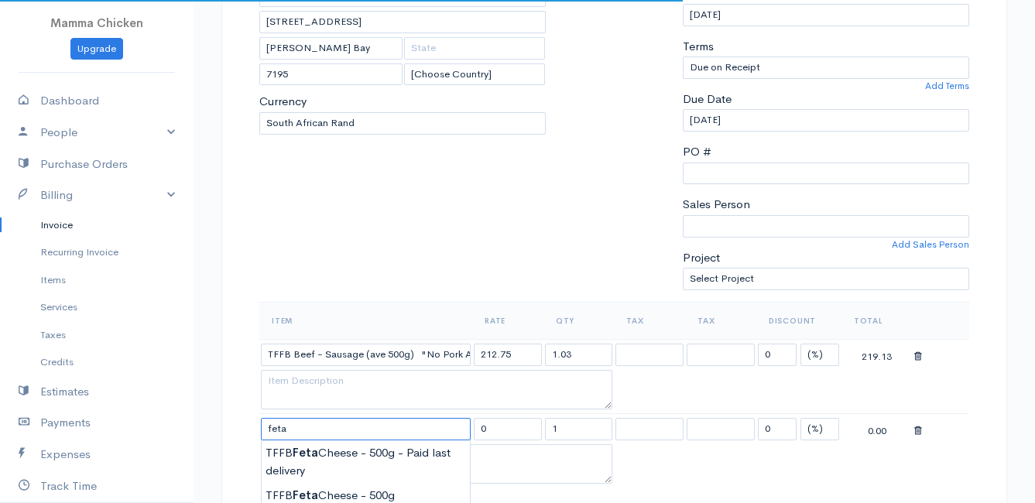
scroll to position [310, 0]
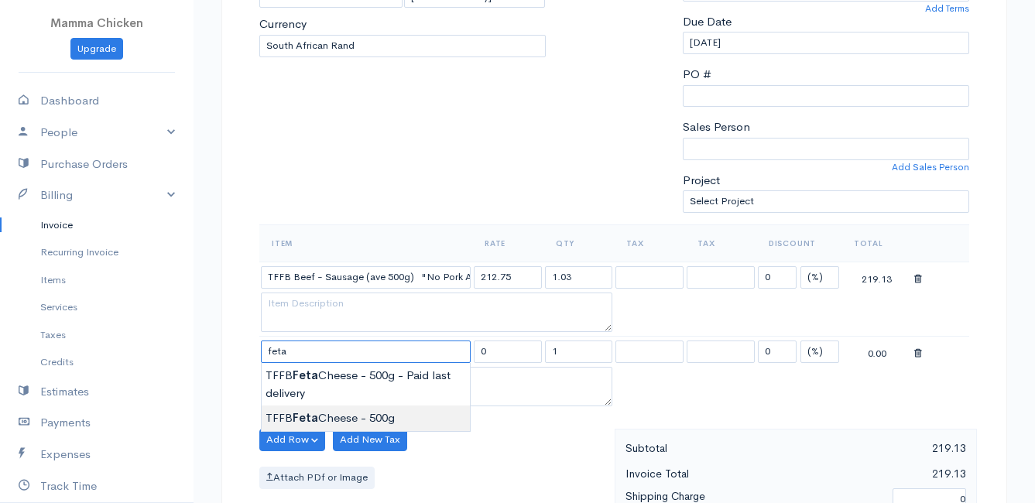
type input "TFFB Feta Cheese - 500g"
type input "90.00"
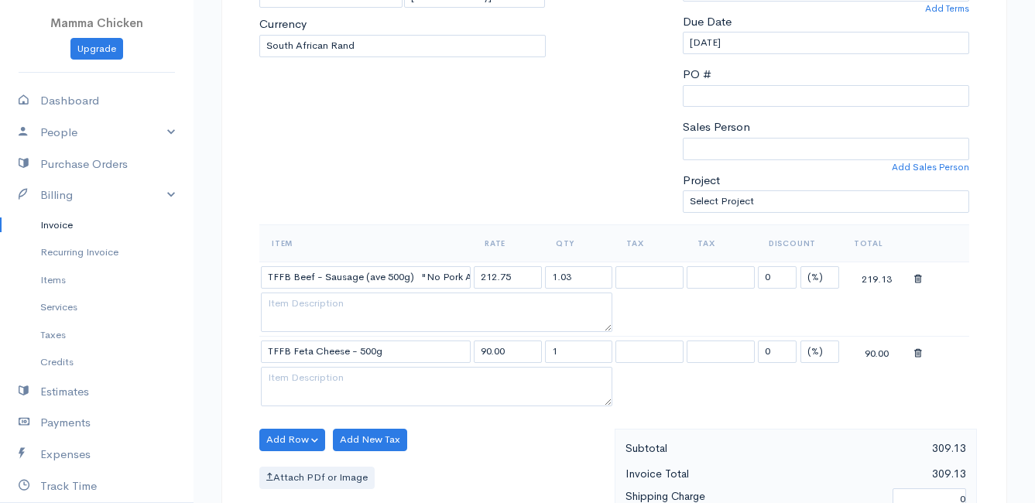
click at [374, 418] on body "Mamma Chicken Upgrade Dashboard People Clients Vendors Staff Users Purchase Ord…" at bounding box center [517, 396] width 1035 height 1413
click at [483, 440] on div "Add Row Add Item Row Add Time Row Add New Tax Attach PDf or Image" at bounding box center [433, 498] width 363 height 139
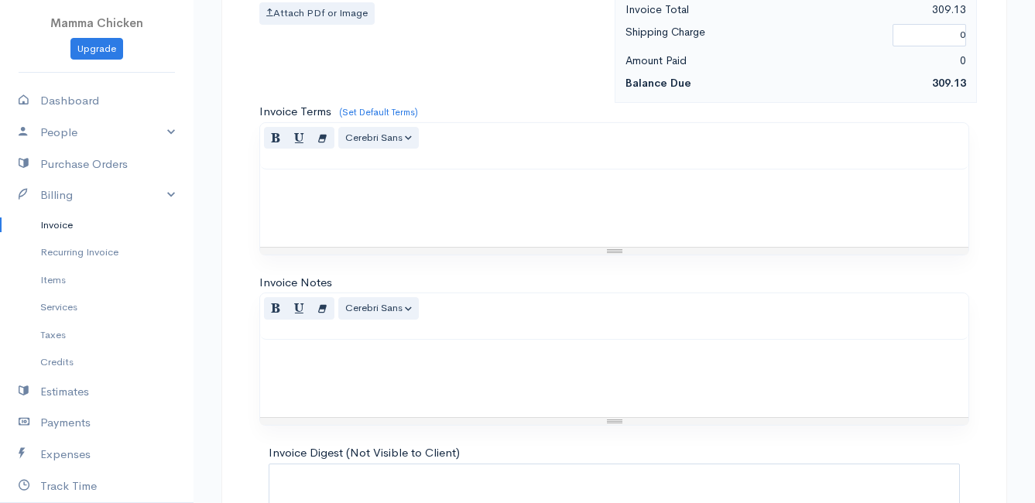
scroll to position [909, 0]
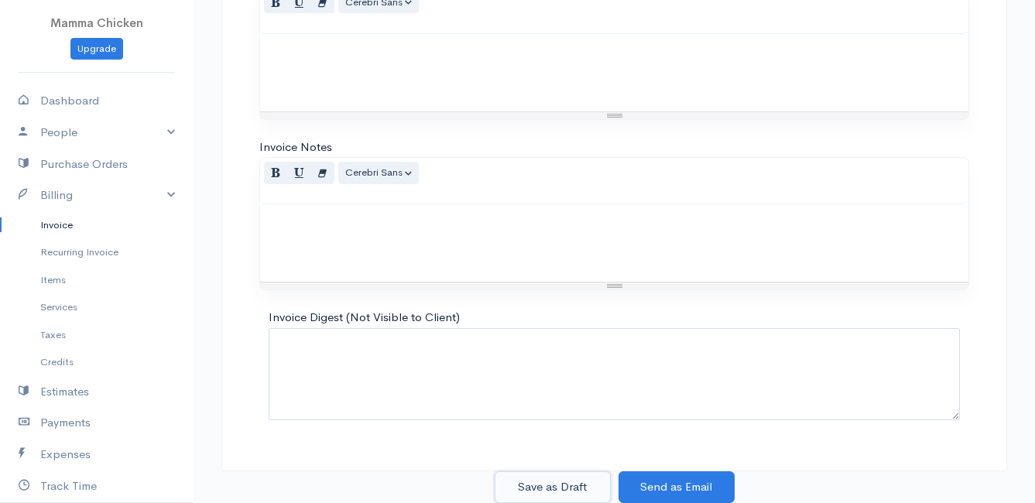
click at [566, 490] on button "Save as Draft" at bounding box center [553, 487] width 116 height 32
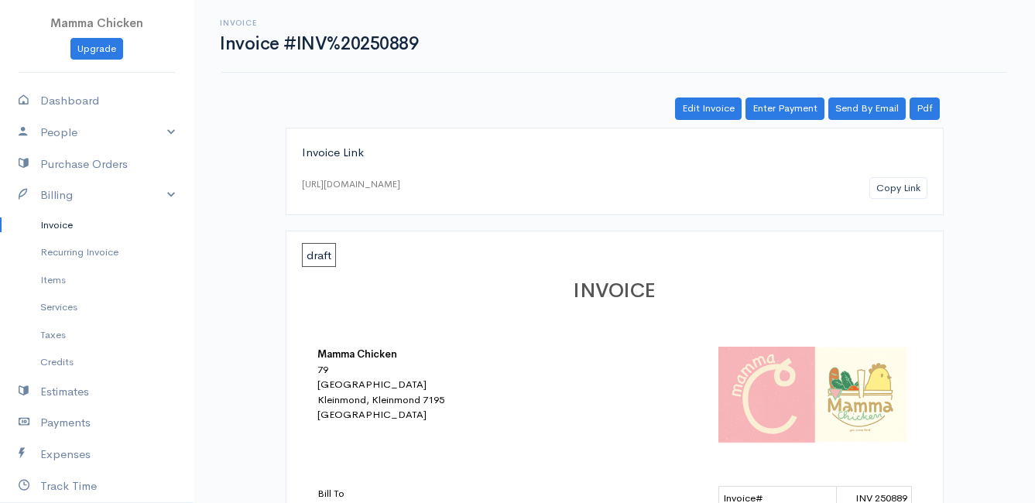
click at [58, 227] on link "Invoice" at bounding box center [96, 225] width 193 height 28
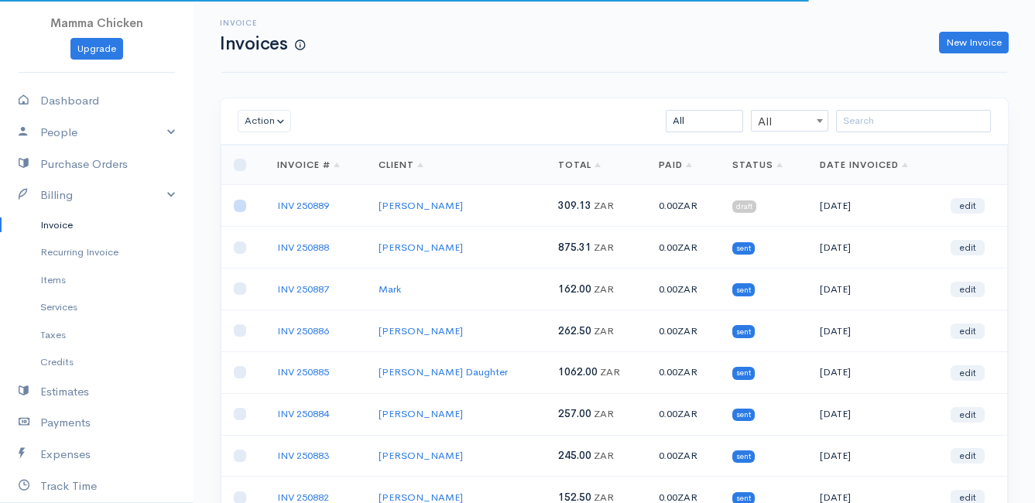
click at [244, 208] on input "checkbox" at bounding box center [240, 206] width 12 height 12
checkbox input "true"
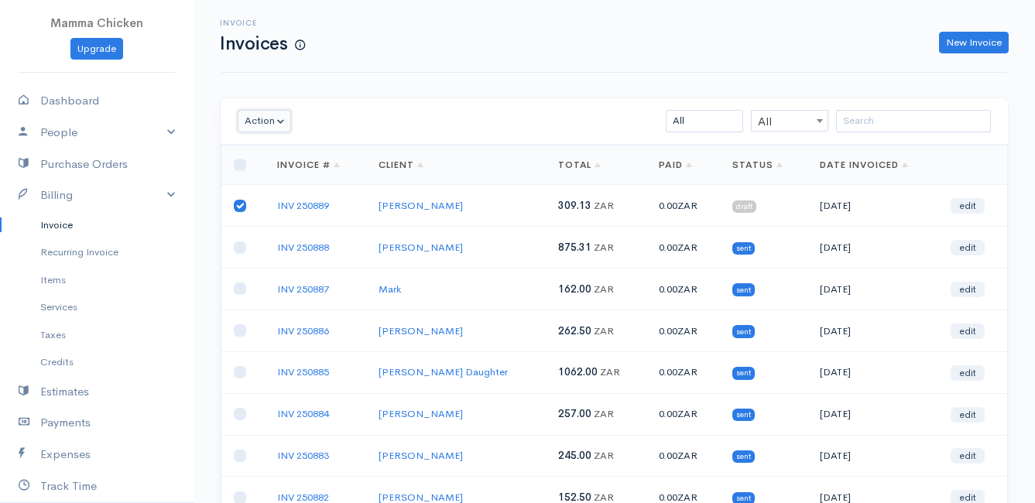
click at [265, 122] on button "Action" at bounding box center [264, 121] width 53 height 22
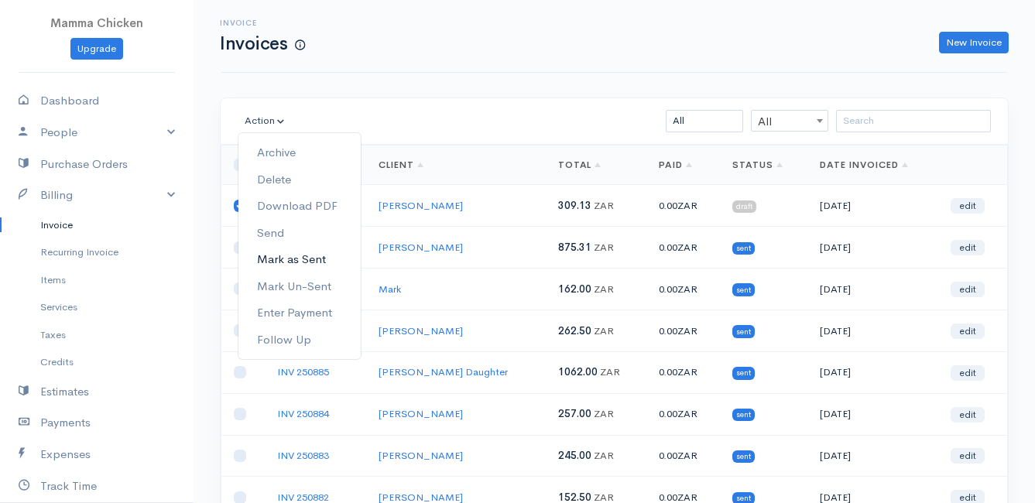
click at [303, 258] on link "Mark as Sent" at bounding box center [299, 259] width 122 height 27
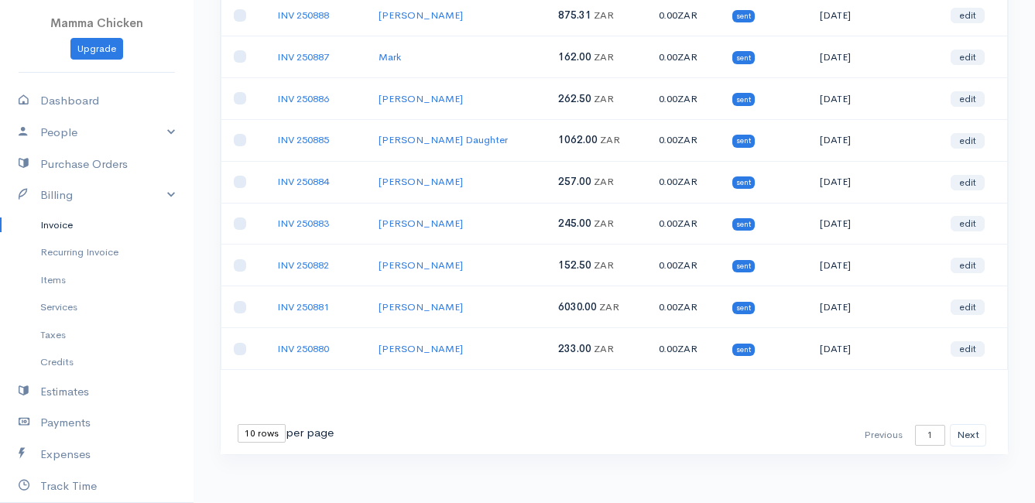
scroll to position [155, 0]
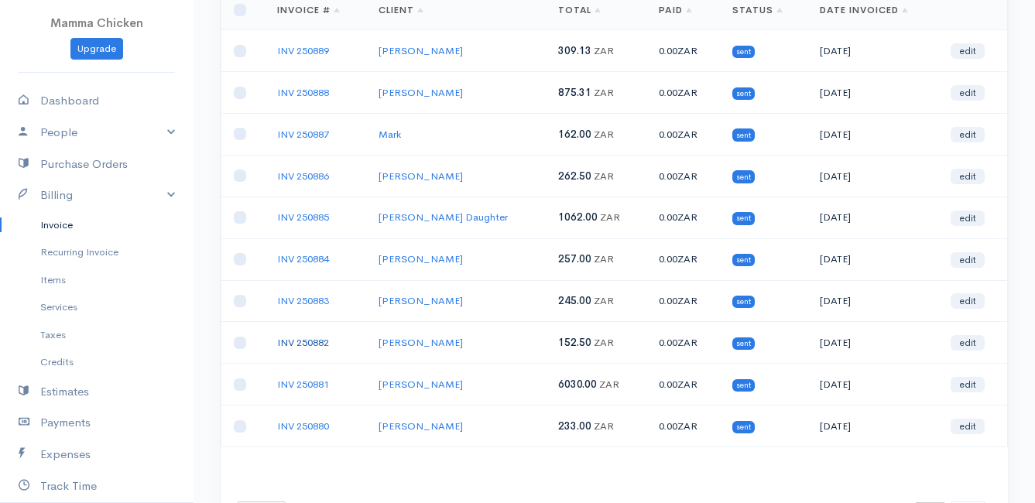
click at [301, 343] on link "INV 250882" at bounding box center [303, 342] width 52 height 13
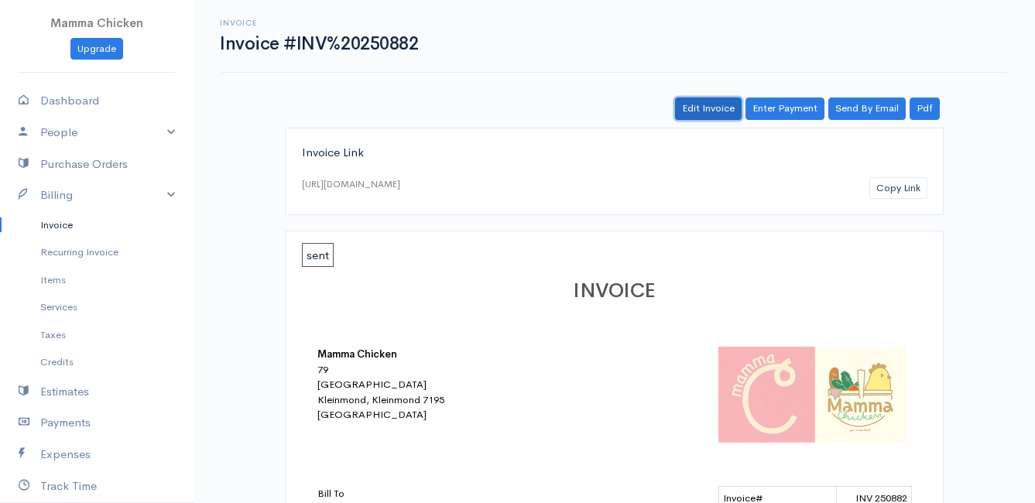
click at [711, 111] on link "Edit Invoice" at bounding box center [708, 109] width 67 height 22
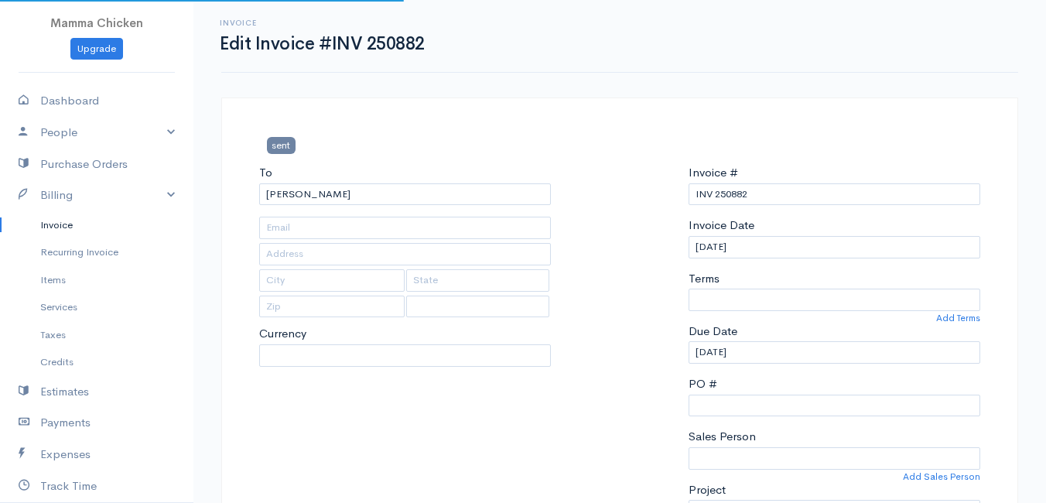
type input "678 Barbara"
type input "[PERSON_NAME] Bay"
type input "7195"
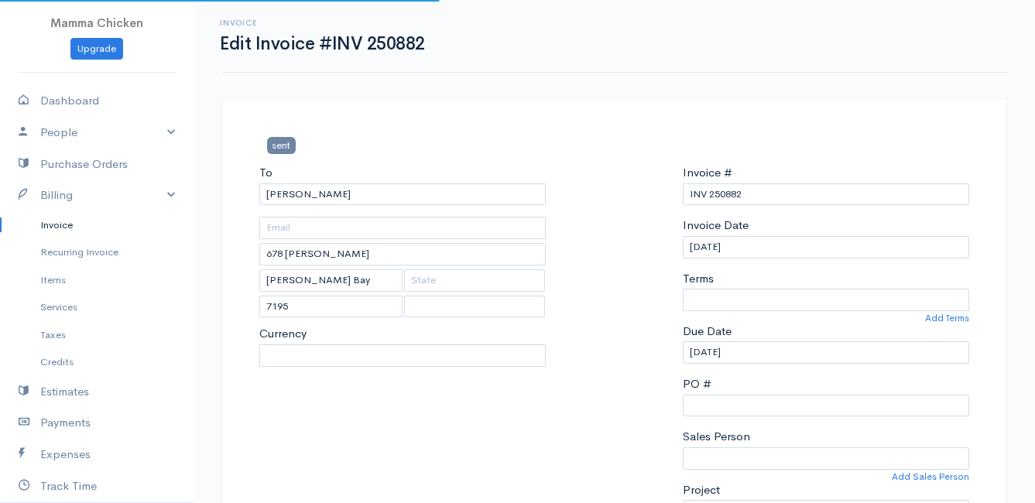
select select
select select "[GEOGRAPHIC_DATA]"
select select "ZAR"
select select "0"
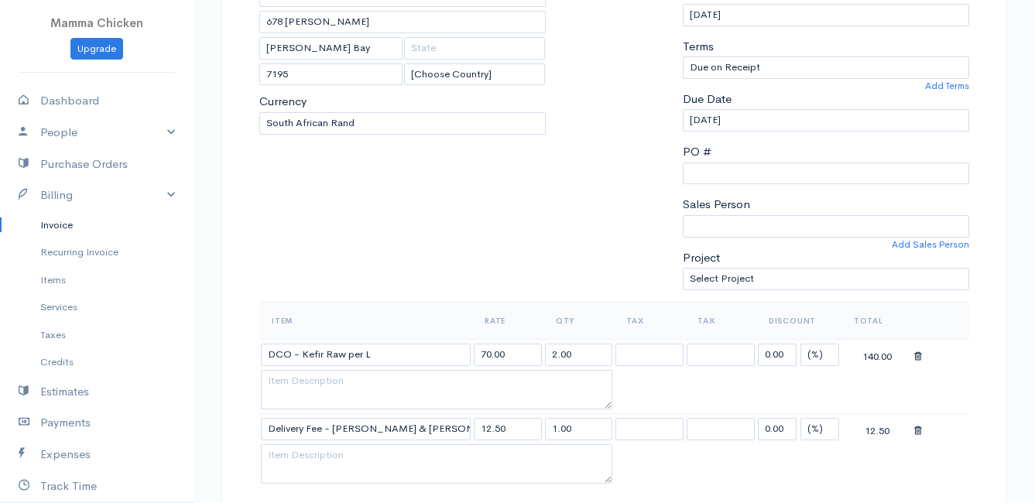
scroll to position [464, 0]
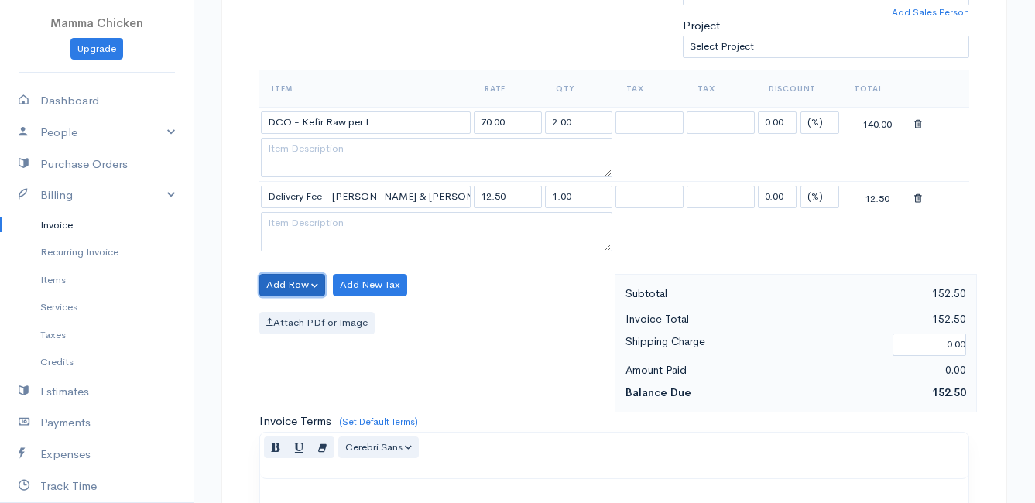
click at [277, 283] on button "Add Row" at bounding box center [292, 285] width 66 height 22
click at [284, 309] on link "Add Item Row" at bounding box center [321, 316] width 122 height 27
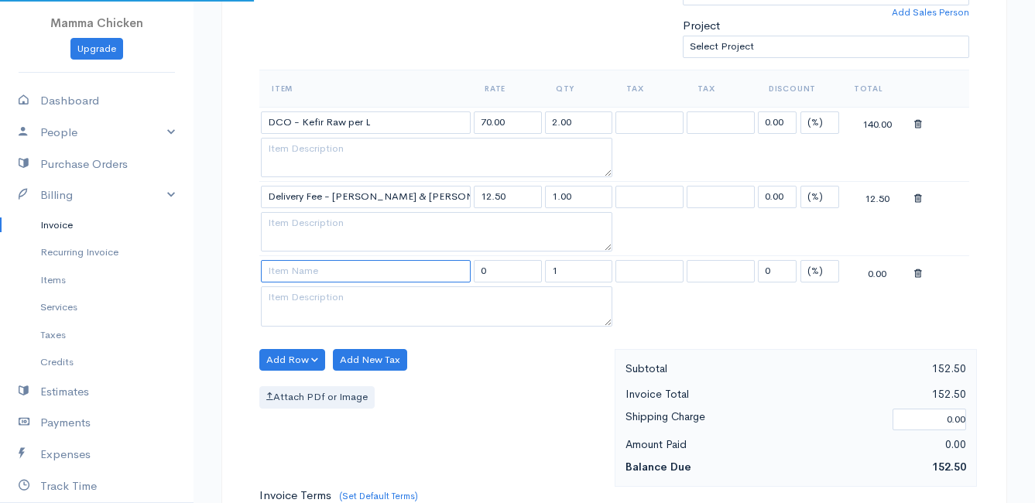
click at [287, 270] on input at bounding box center [366, 271] width 210 height 22
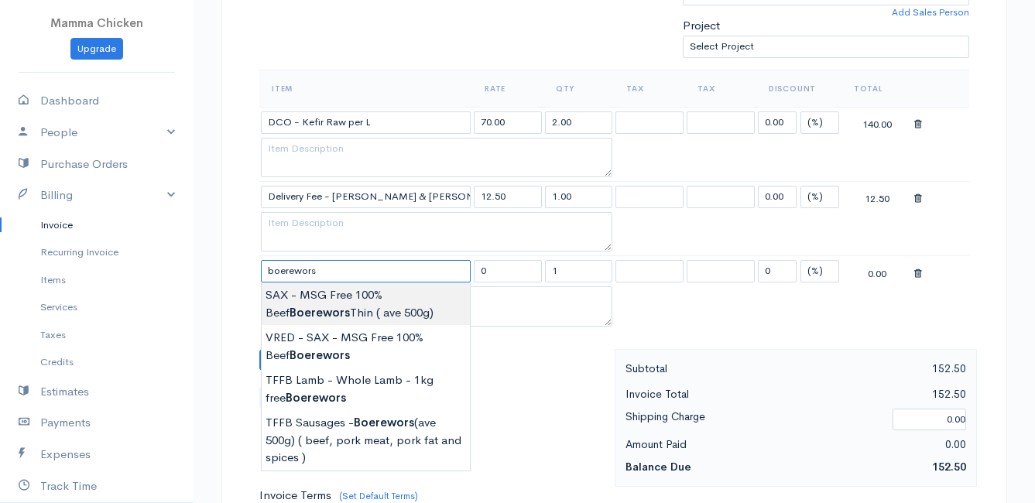
scroll to position [542, 0]
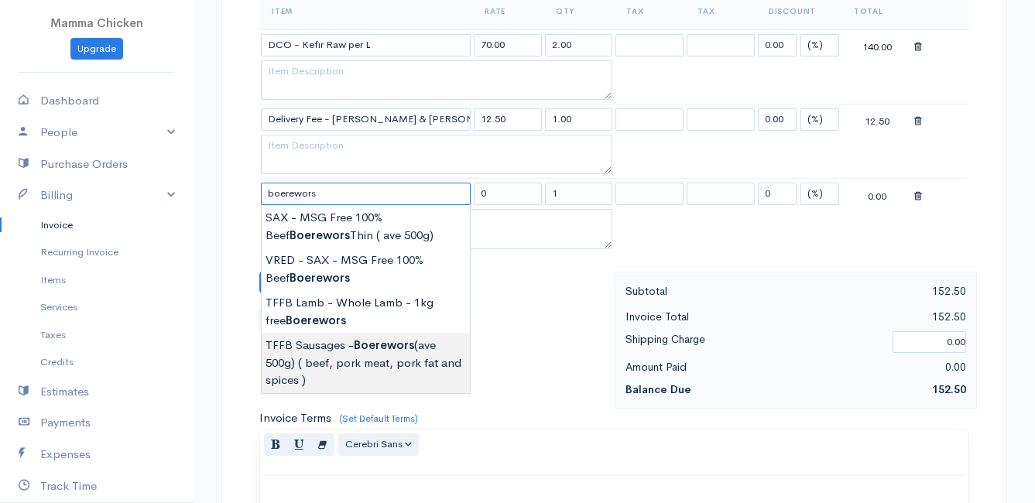
type input "TFFB Sausages - Boerewors (ave 500g) ( beef, pork meat, pork fat and spices )"
type input "161.00"
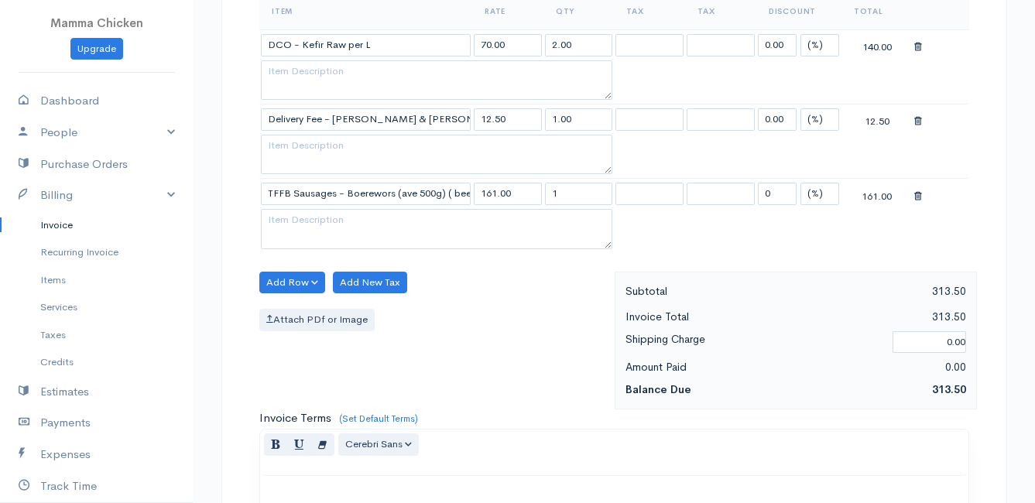
click at [371, 363] on body "Mamma Chicken Upgrade Dashboard People Clients Vendors Staff Users Purchase Ord…" at bounding box center [517, 201] width 1035 height 1487
click at [592, 197] on input "1" at bounding box center [579, 194] width 68 height 22
type input "0.51"
click at [521, 332] on div "Add Row Add Item Row Add Time Row Add New Tax Attach PDf or Image" at bounding box center [433, 341] width 363 height 139
click at [308, 276] on button "Add Row" at bounding box center [292, 283] width 66 height 22
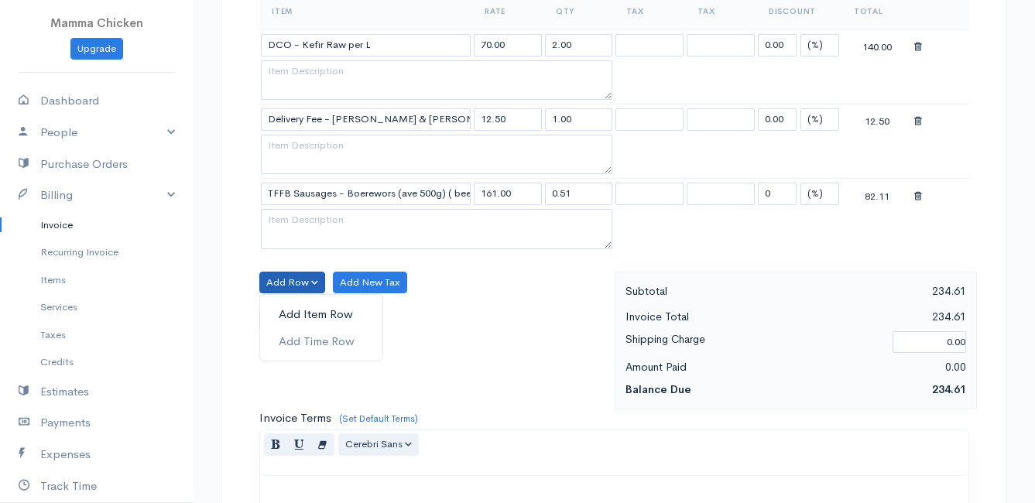
click at [309, 312] on link "Add Item Row" at bounding box center [321, 314] width 122 height 27
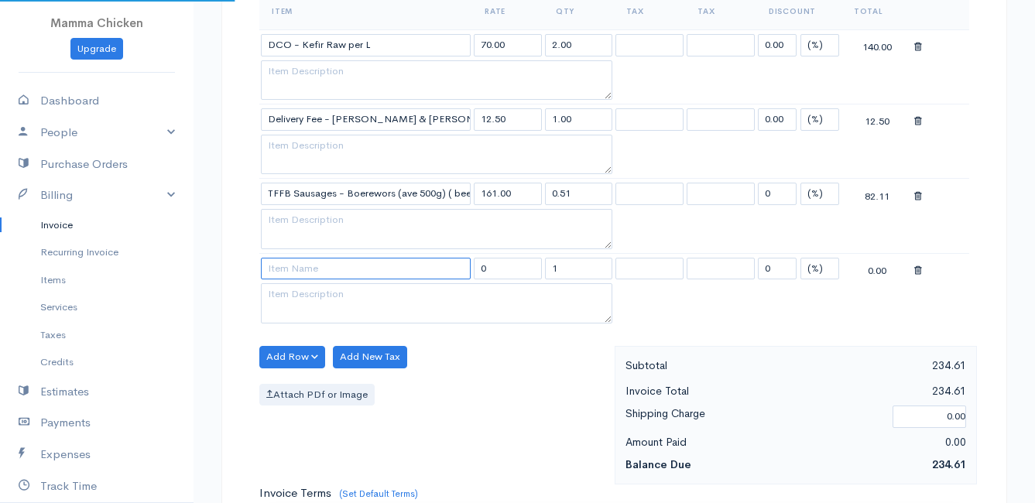
click at [300, 271] on input at bounding box center [366, 269] width 210 height 22
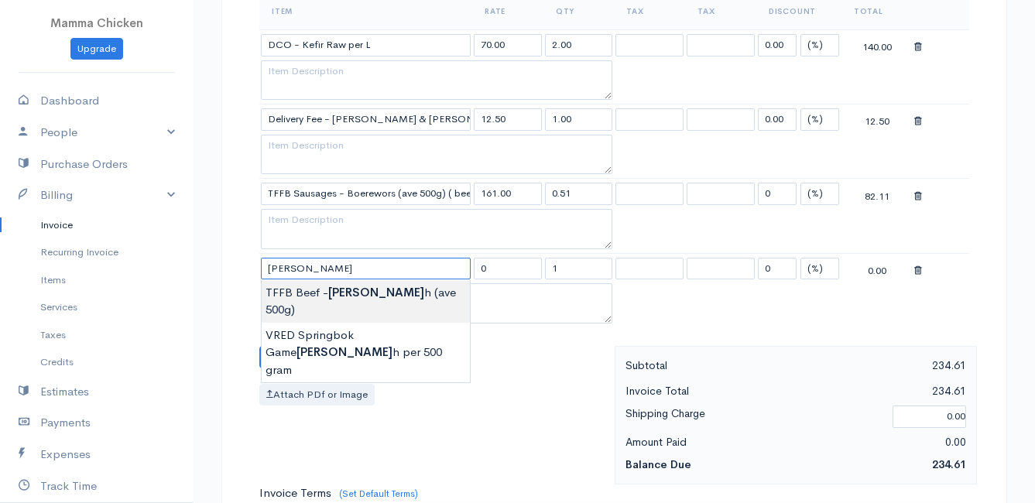
type input "TFFB Beef - Goulash (ave 500g)"
type input "218.50"
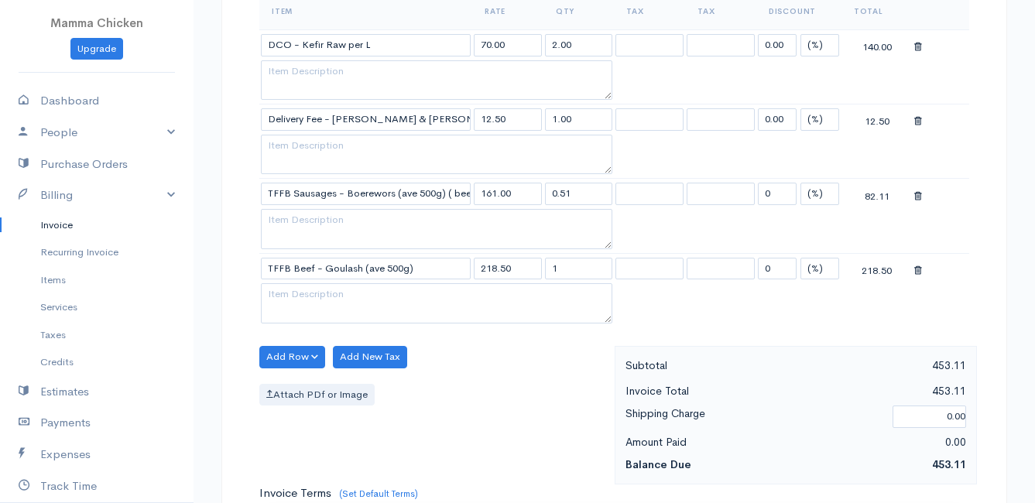
click at [321, 290] on body "Mamma Chicken Upgrade Dashboard People Clients Vendors Staff Users Purchase Ord…" at bounding box center [517, 238] width 1035 height 1561
click at [580, 270] on input "1" at bounding box center [579, 269] width 68 height 22
type input "0.51"
click at [533, 401] on div "Attach PDf or Image" at bounding box center [433, 395] width 348 height 22
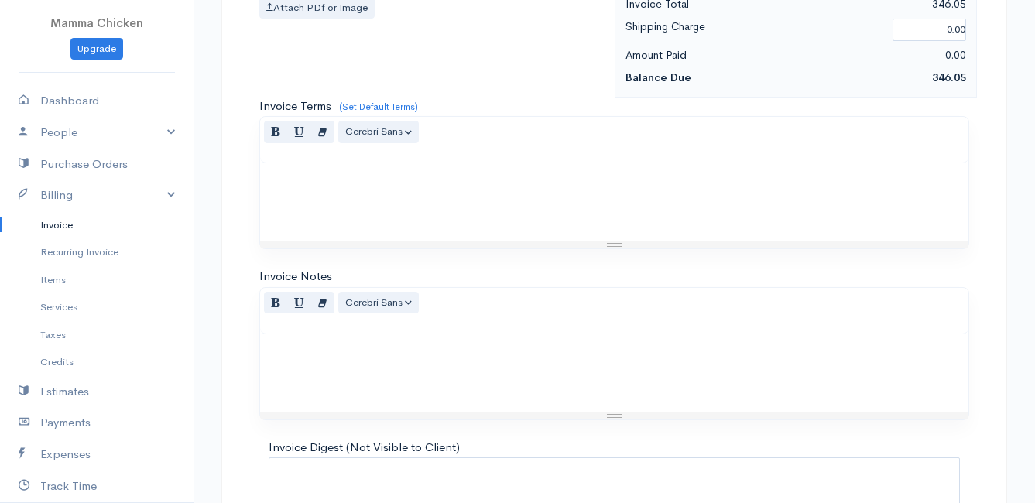
scroll to position [1058, 0]
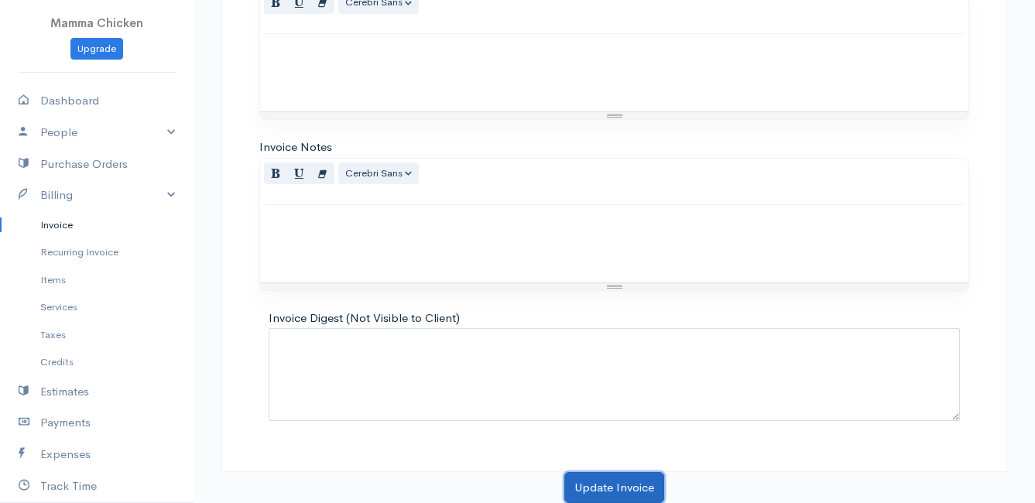
click at [598, 491] on button "Update Invoice" at bounding box center [614, 488] width 100 height 32
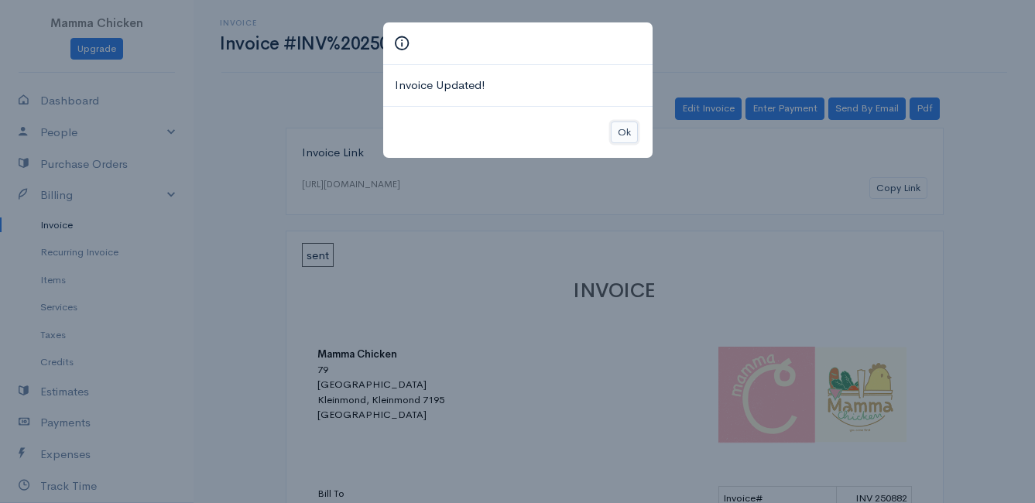
click at [632, 129] on button "Ok" at bounding box center [624, 133] width 27 height 22
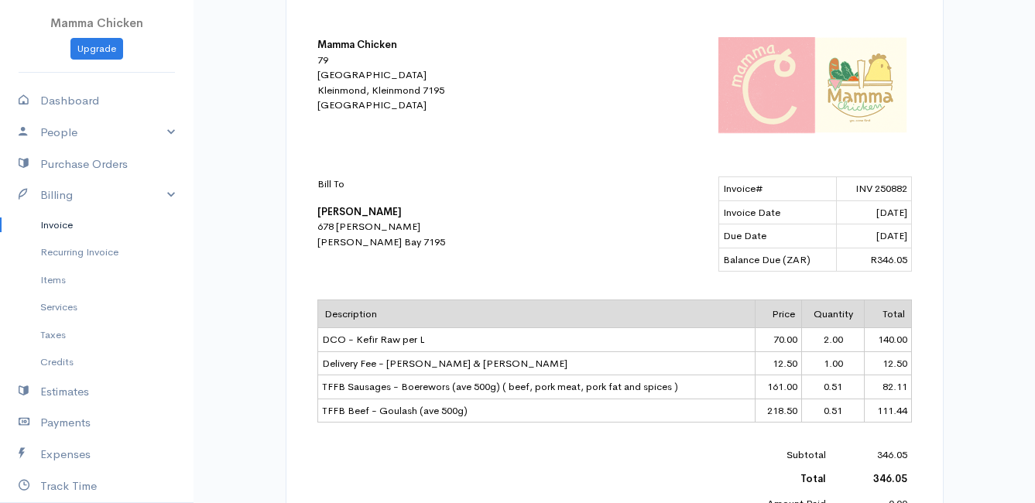
scroll to position [387, 0]
